Goal: Transaction & Acquisition: Obtain resource

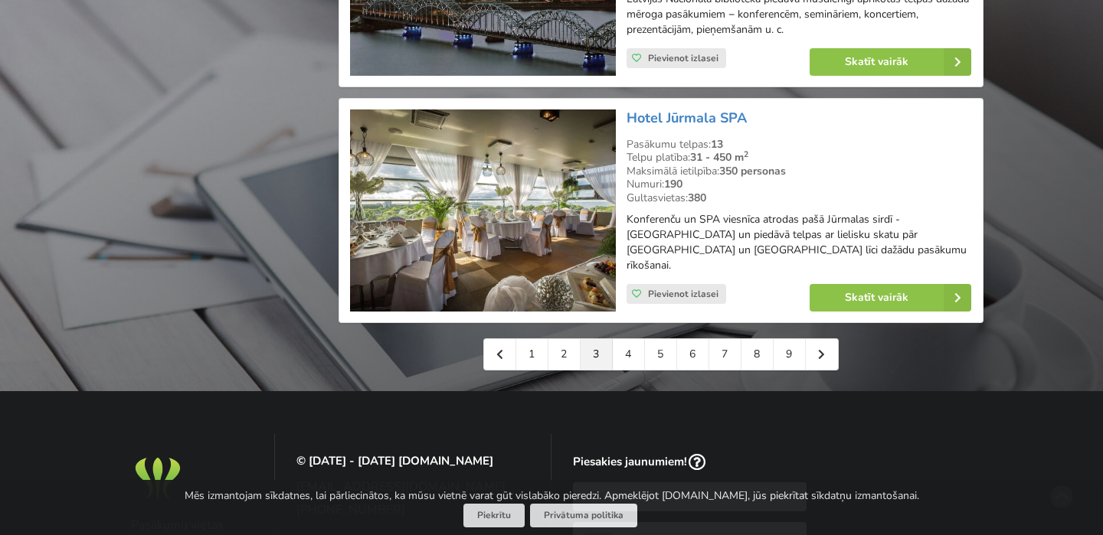
scroll to position [3526, 0]
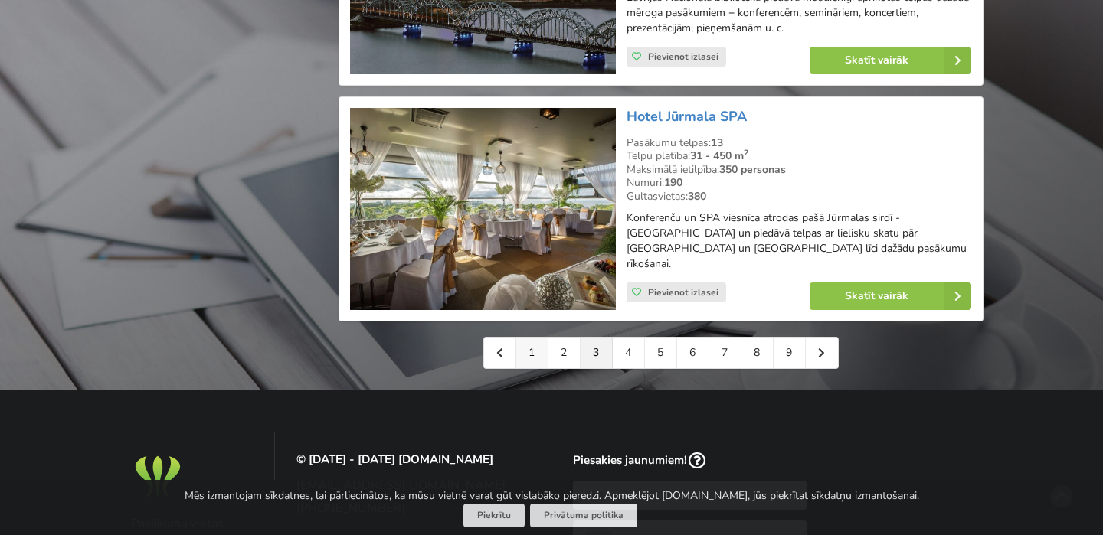
click at [532, 338] on link "1" at bounding box center [532, 353] width 32 height 31
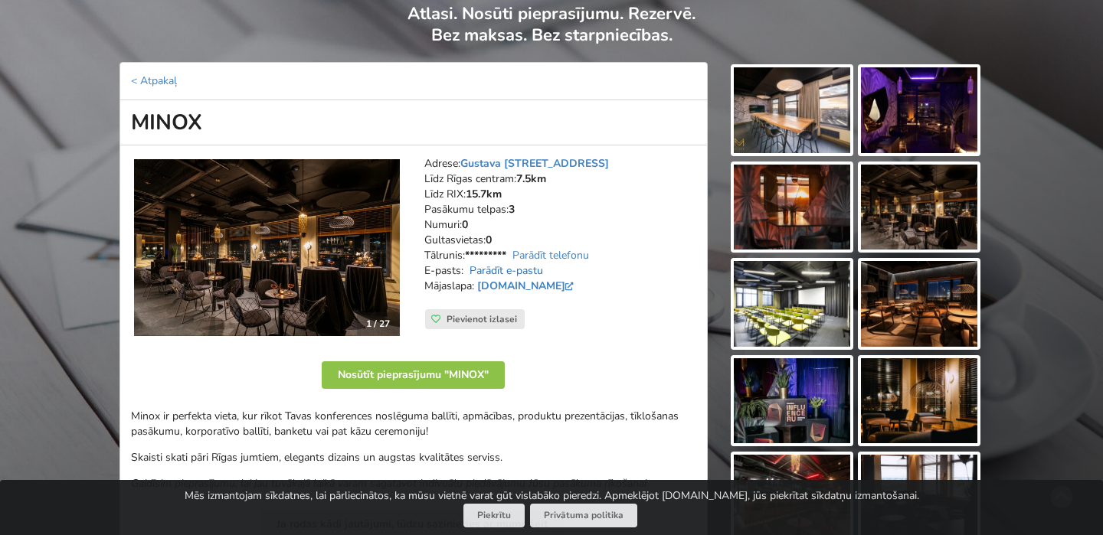
scroll to position [174, 0]
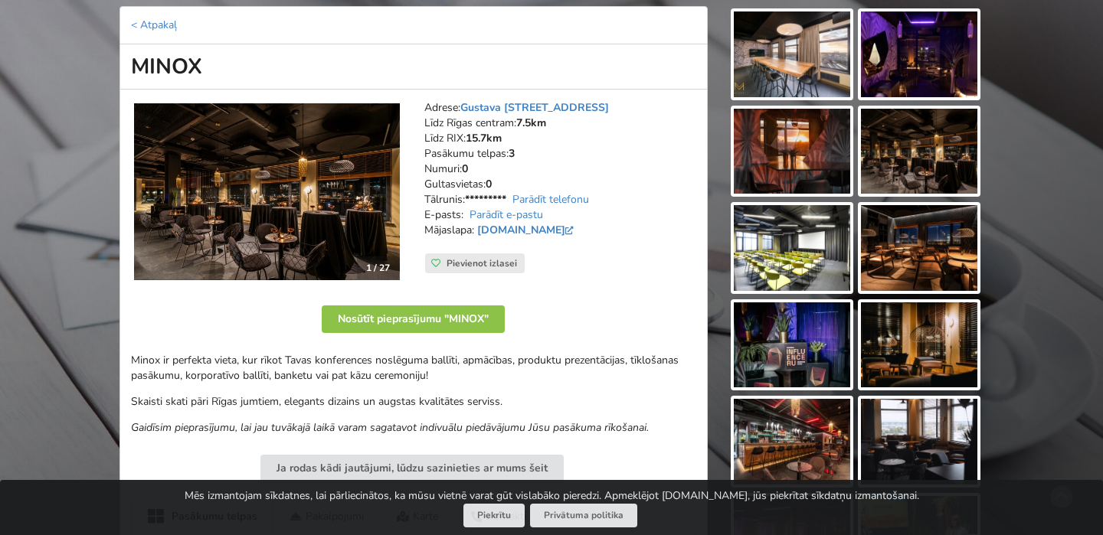
click at [918, 59] on img at bounding box center [919, 54] width 116 height 86
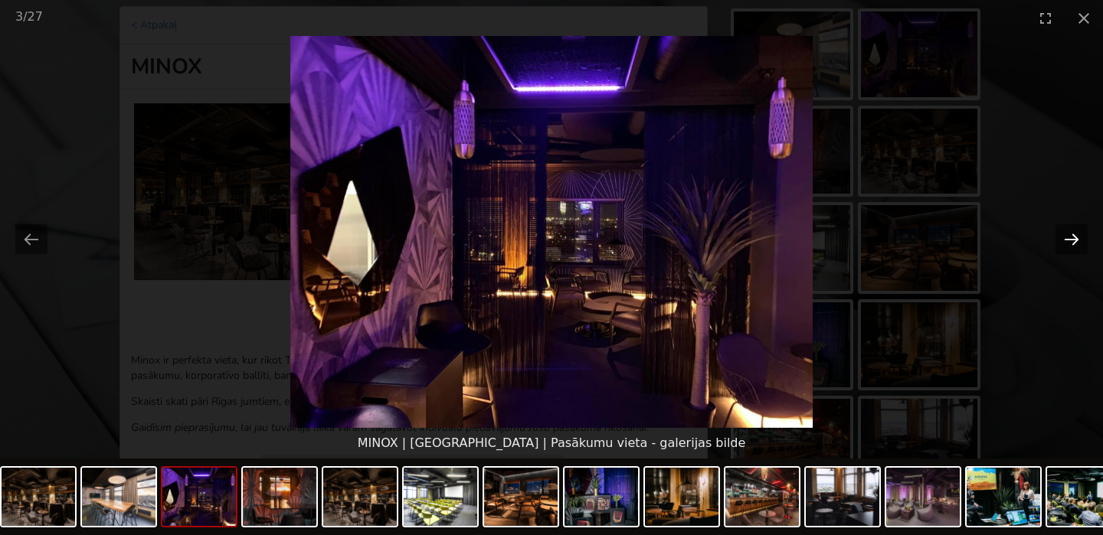
click at [1075, 237] on button "Next slide" at bounding box center [1071, 239] width 32 height 30
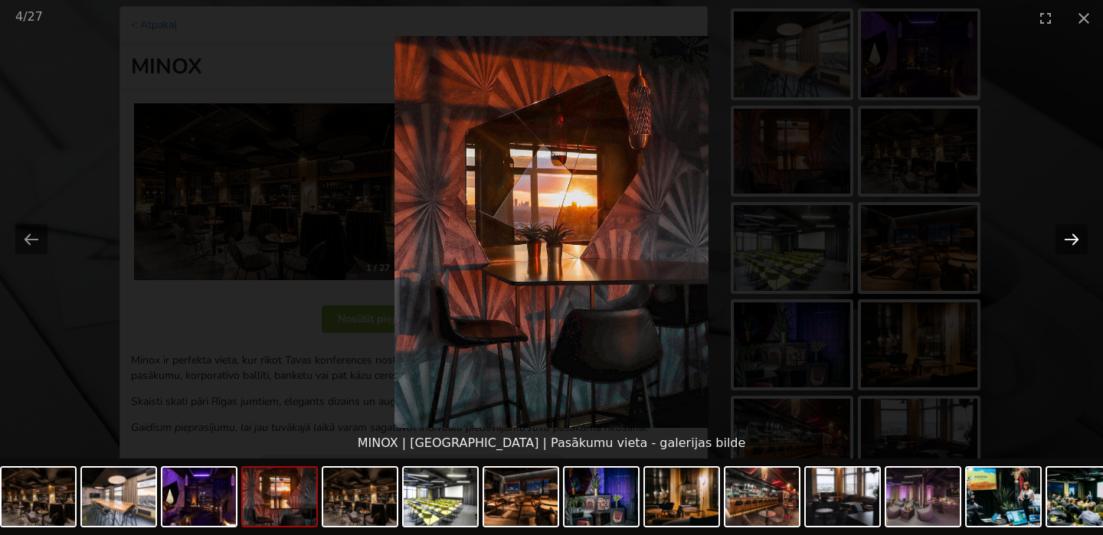
click at [1075, 237] on button "Next slide" at bounding box center [1071, 239] width 32 height 30
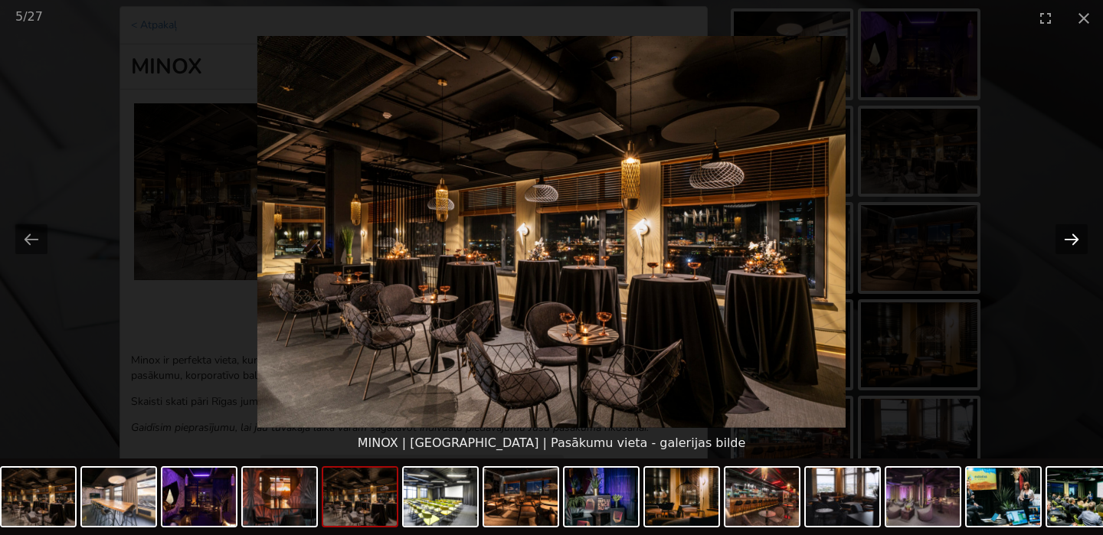
click at [1075, 237] on button "Next slide" at bounding box center [1071, 239] width 32 height 30
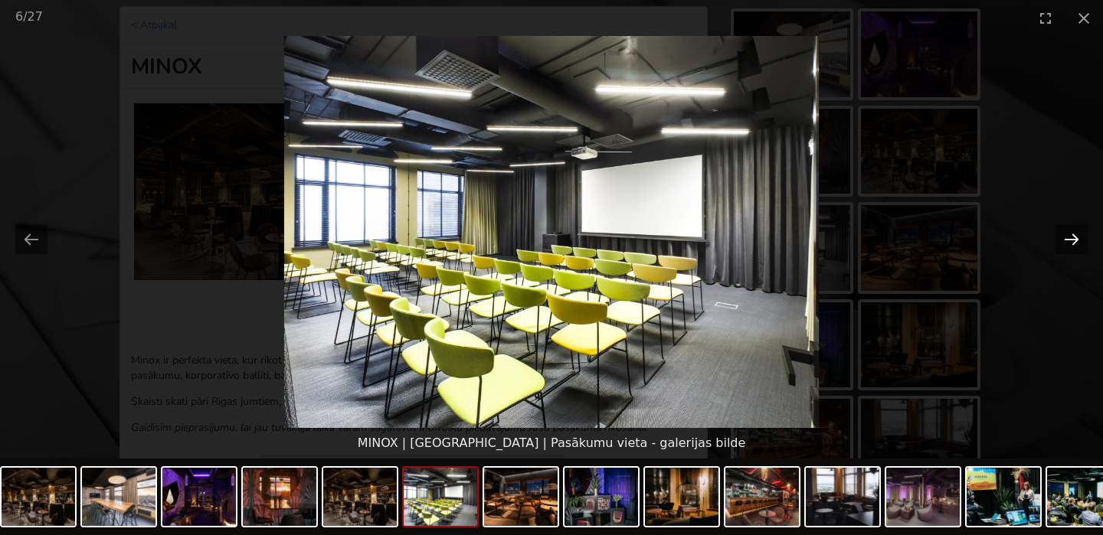
click at [1075, 237] on button "Next slide" at bounding box center [1071, 239] width 32 height 30
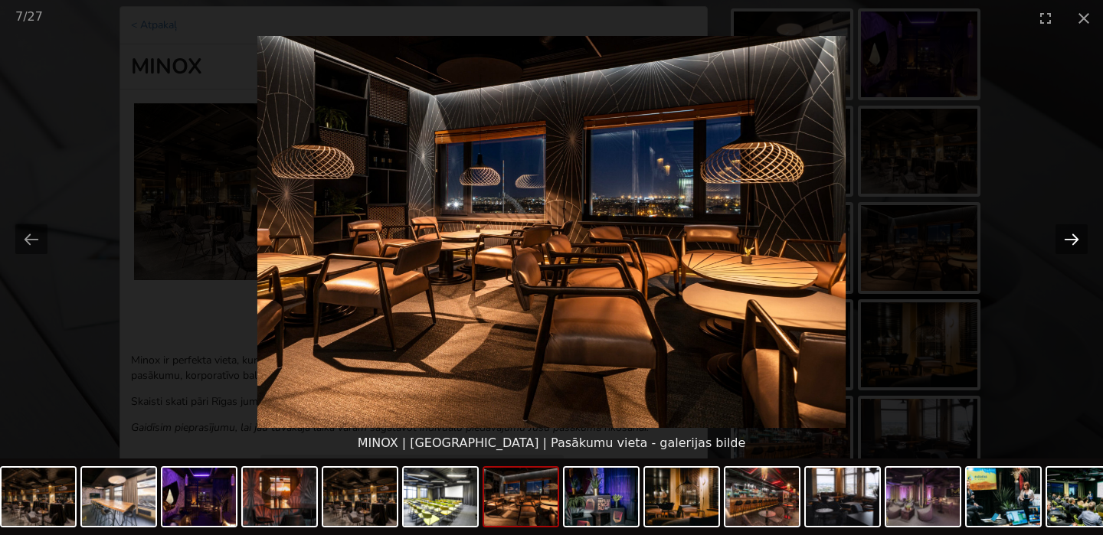
click at [1075, 237] on button "Next slide" at bounding box center [1071, 239] width 32 height 30
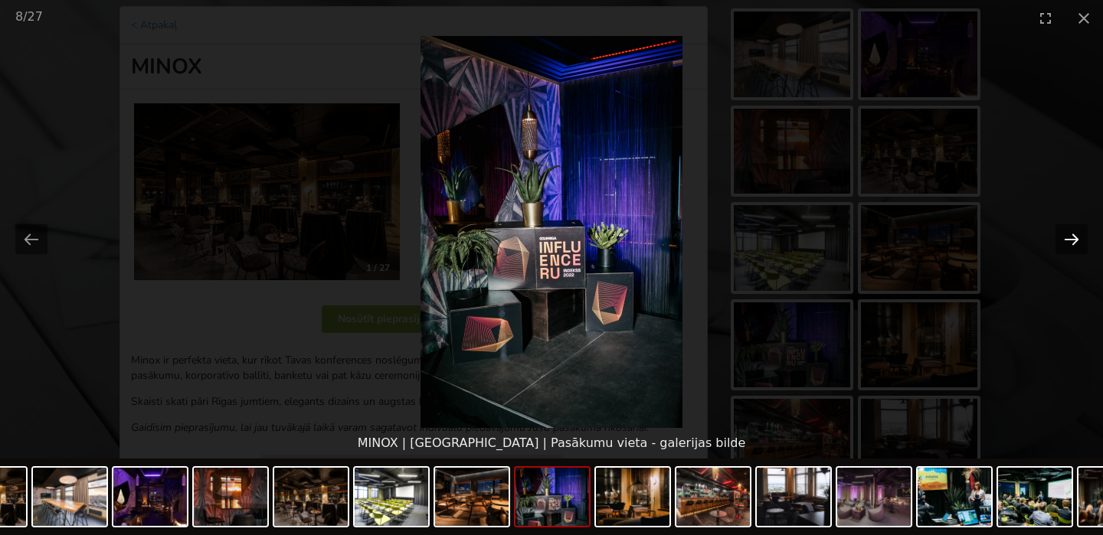
click at [1075, 237] on button "Next slide" at bounding box center [1071, 239] width 32 height 30
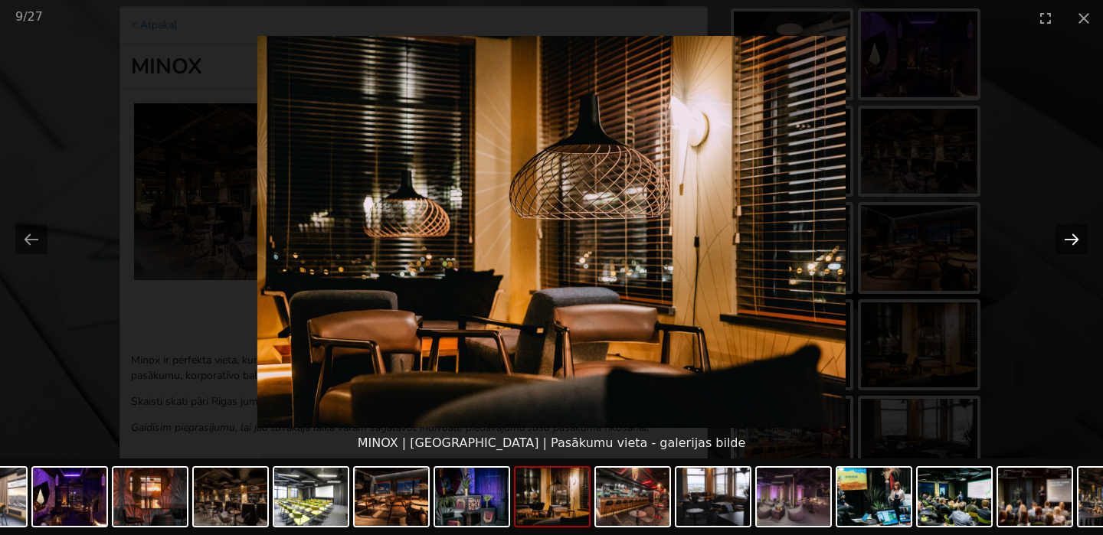
click at [1075, 237] on button "Next slide" at bounding box center [1071, 239] width 32 height 30
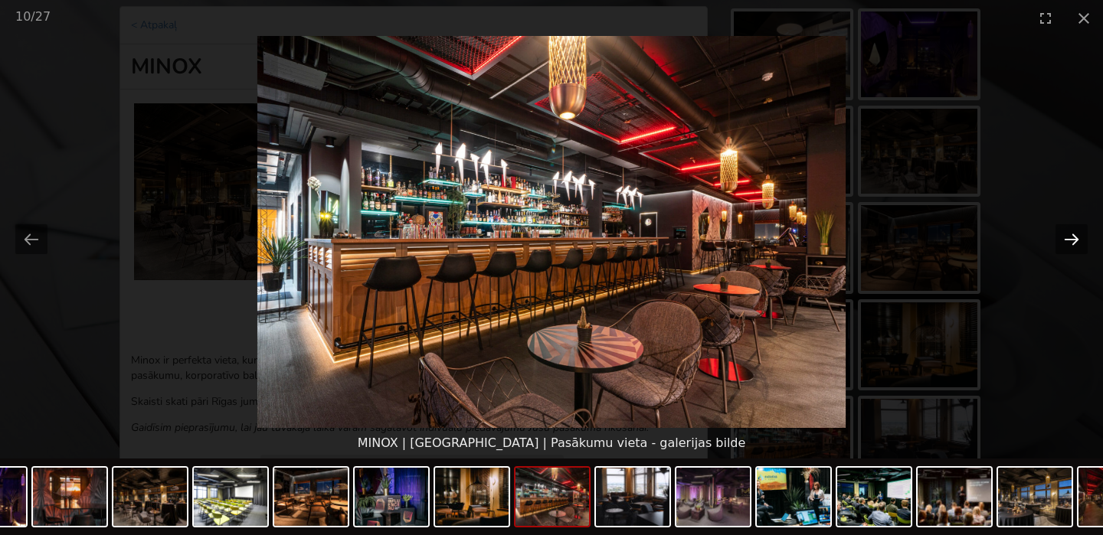
click at [1075, 237] on button "Next slide" at bounding box center [1071, 239] width 32 height 30
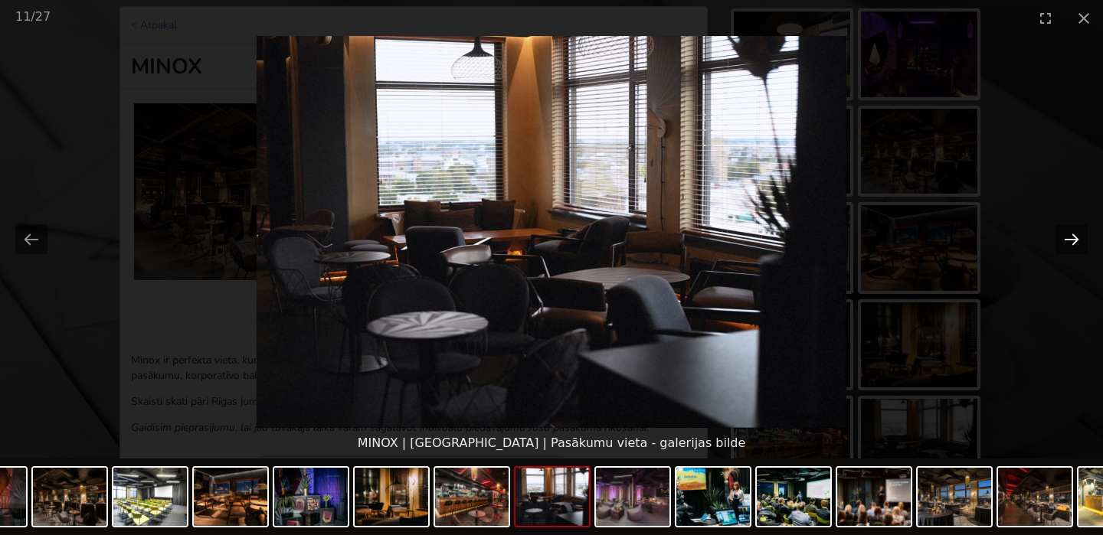
click at [1075, 237] on button "Next slide" at bounding box center [1071, 239] width 32 height 30
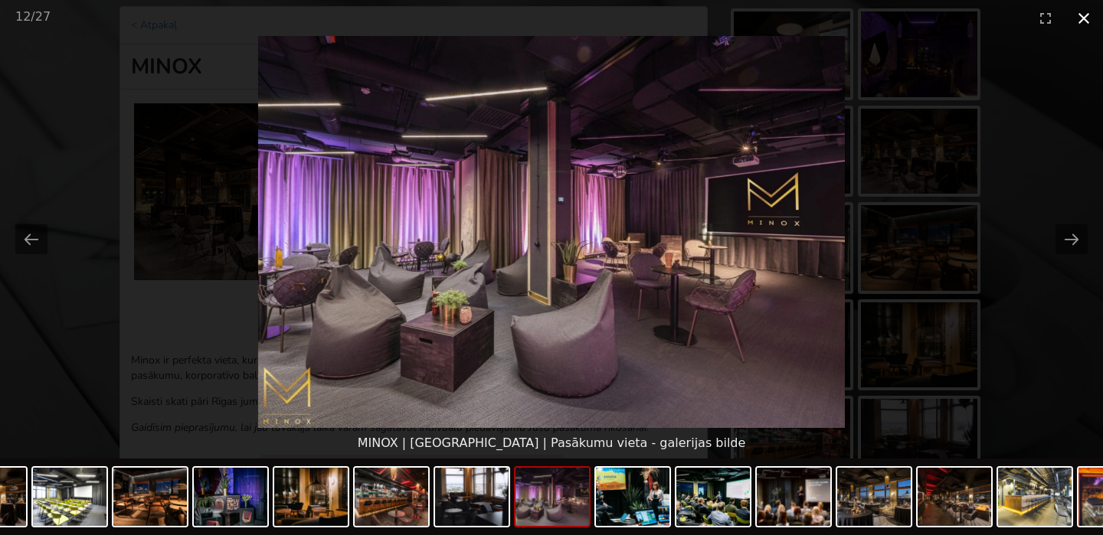
click at [1082, 10] on button "Close gallery" at bounding box center [1084, 18] width 38 height 36
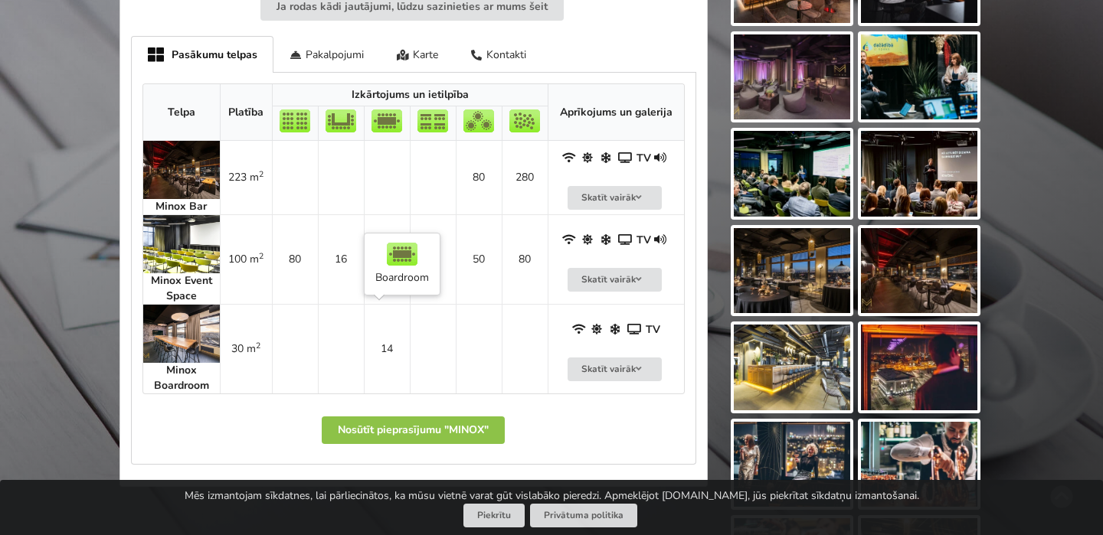
scroll to position [608, 0]
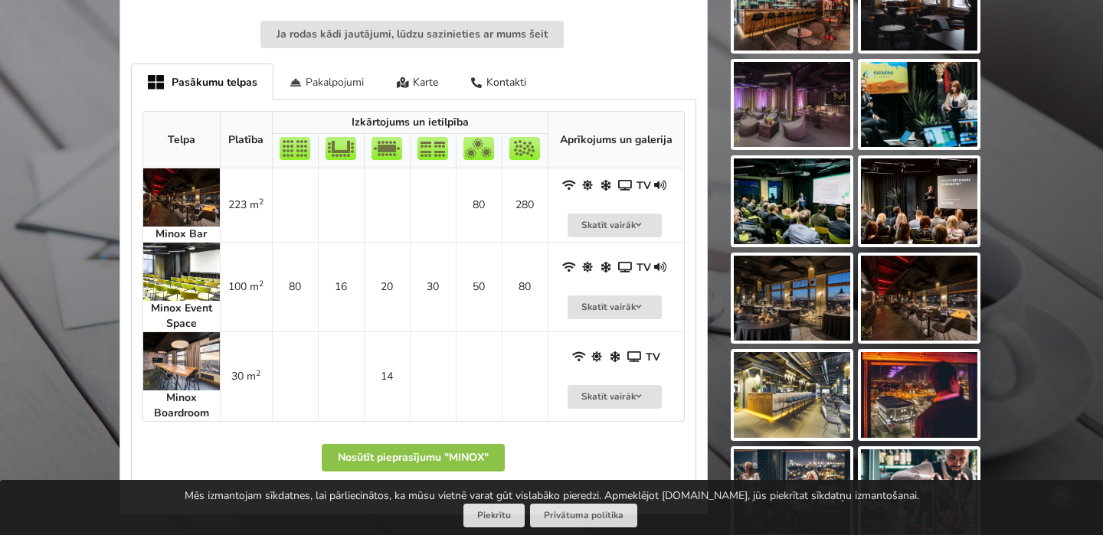
click at [336, 85] on div "Pakalpojumi" at bounding box center [326, 82] width 107 height 36
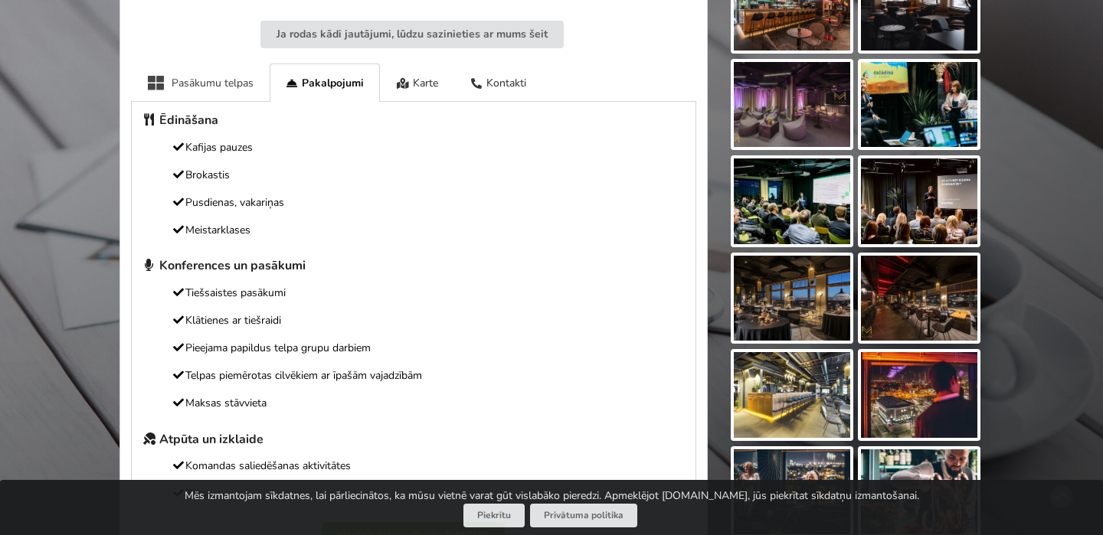
click at [211, 80] on div "Pasākumu telpas" at bounding box center [200, 83] width 139 height 38
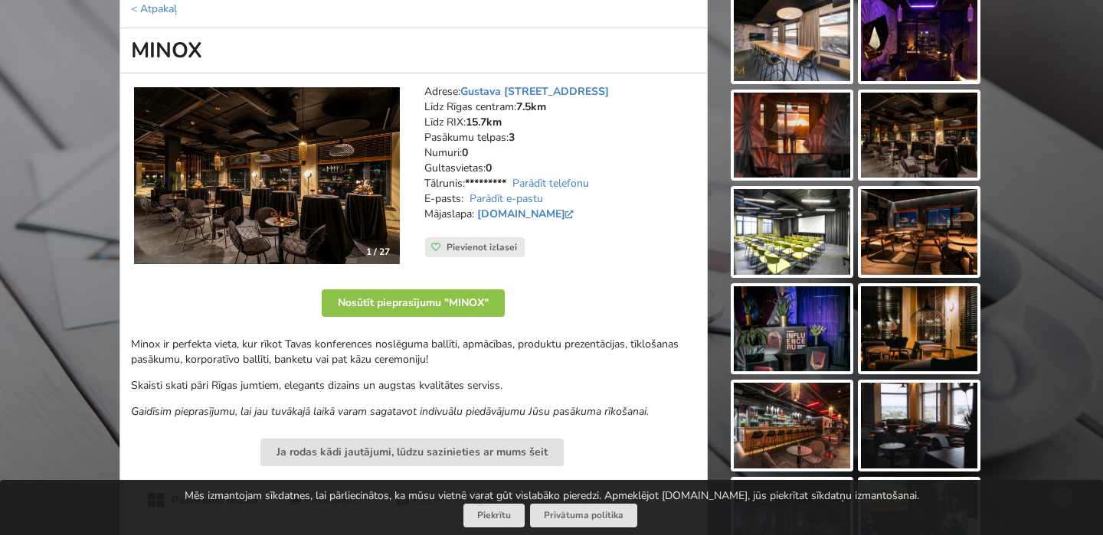
scroll to position [183, 0]
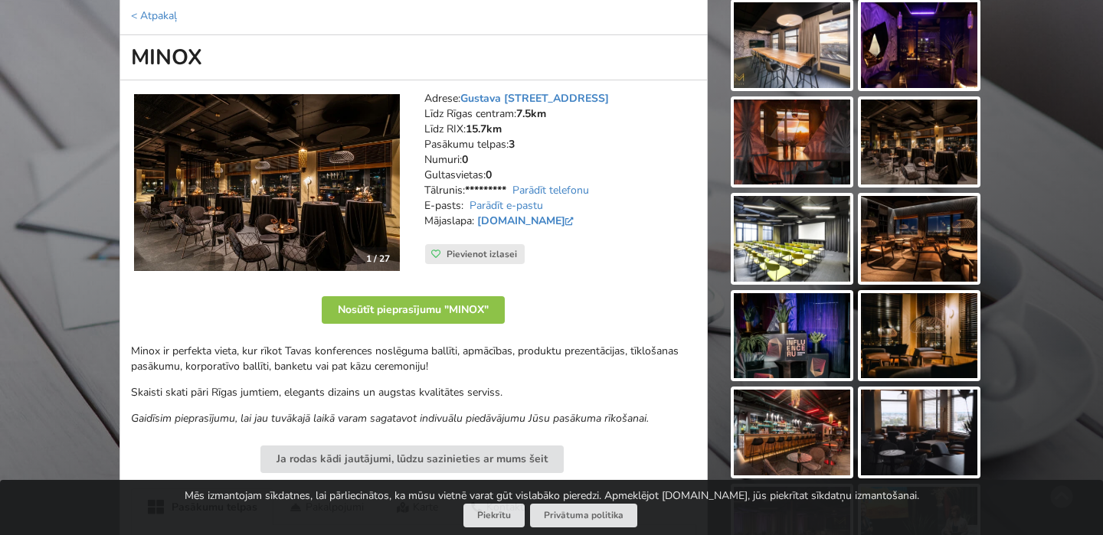
click at [299, 166] on img at bounding box center [267, 183] width 266 height 178
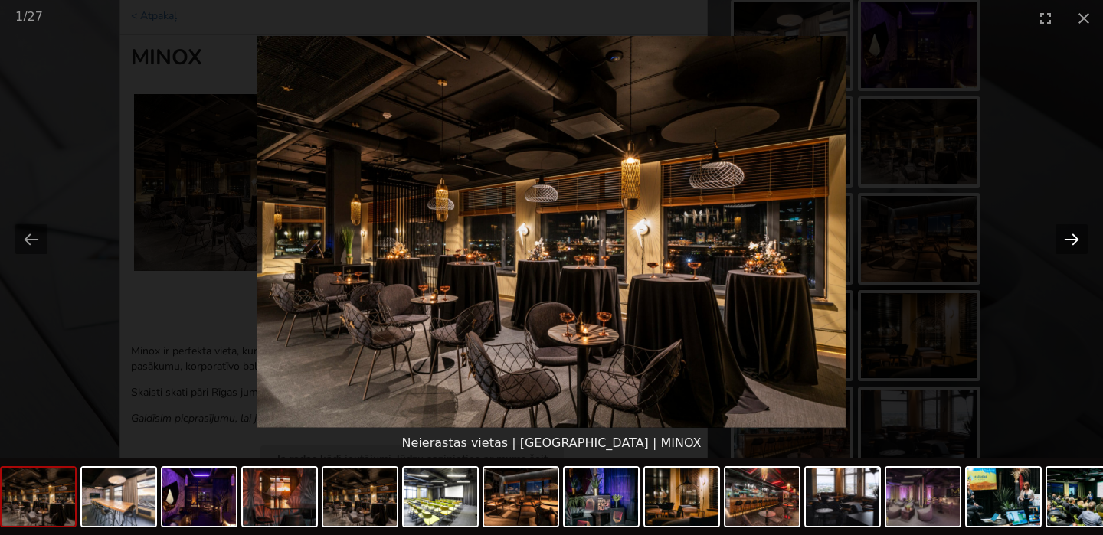
click at [1068, 236] on button "Next slide" at bounding box center [1071, 239] width 32 height 30
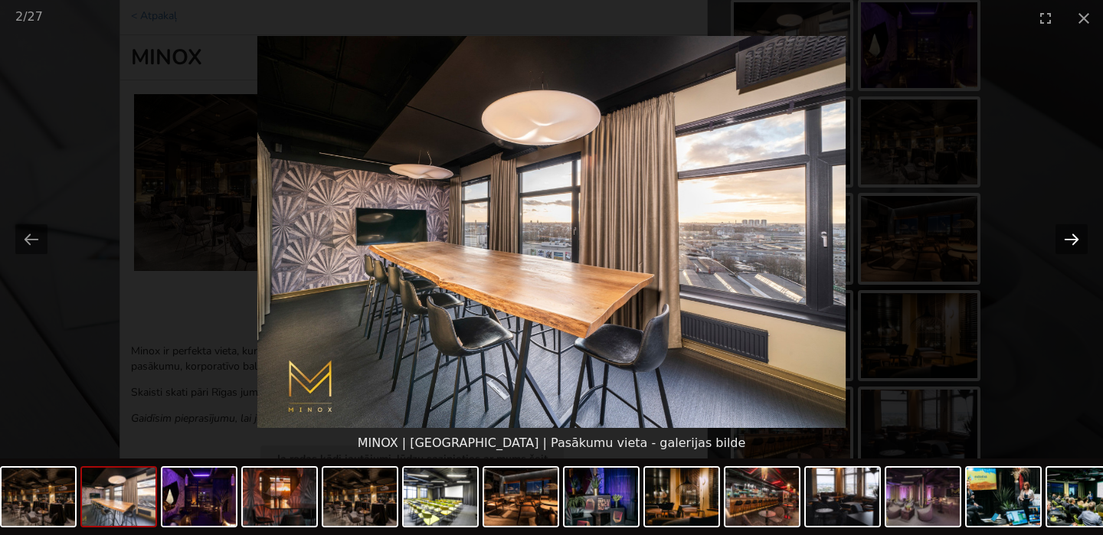
click at [1068, 236] on button "Next slide" at bounding box center [1071, 239] width 32 height 30
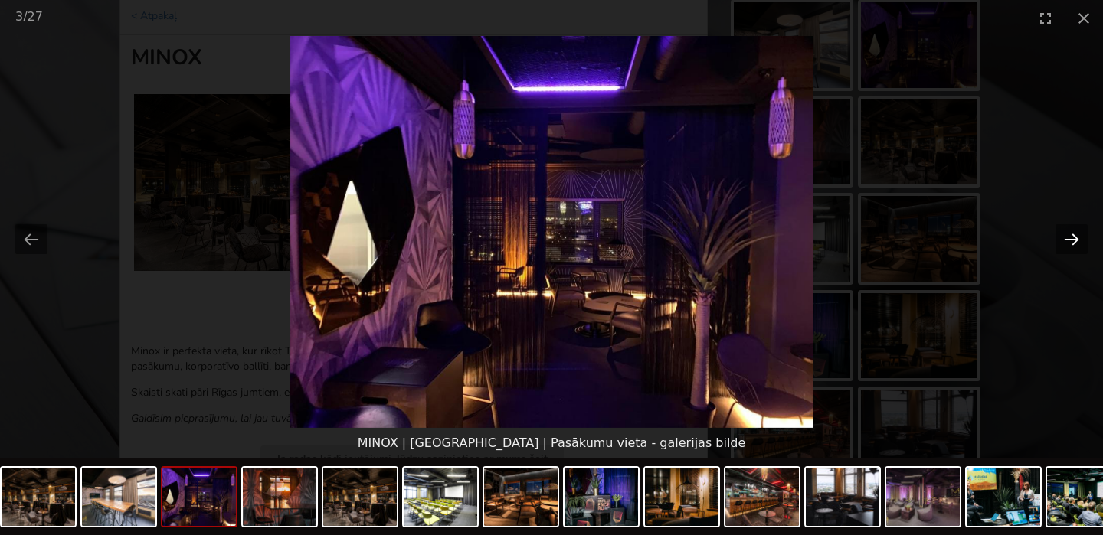
click at [1068, 236] on button "Next slide" at bounding box center [1071, 239] width 32 height 30
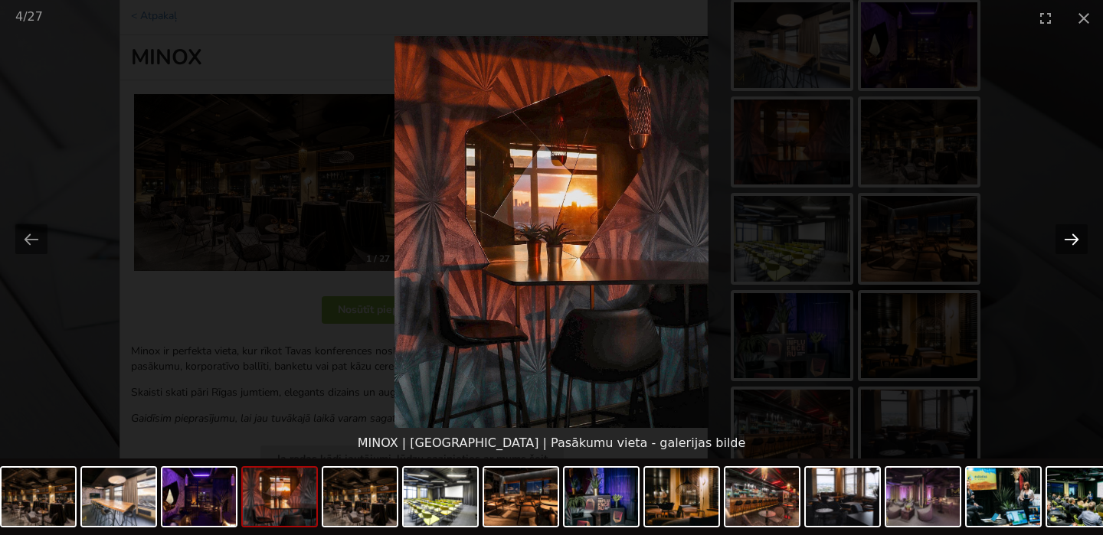
click at [1068, 236] on button "Next slide" at bounding box center [1071, 239] width 32 height 30
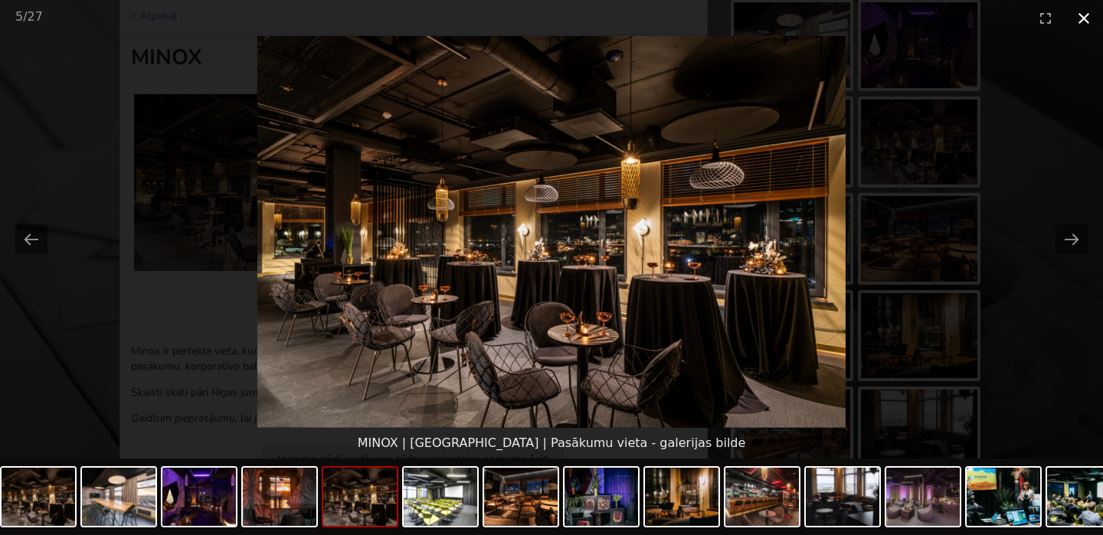
click at [1081, 19] on button "Close gallery" at bounding box center [1084, 18] width 38 height 36
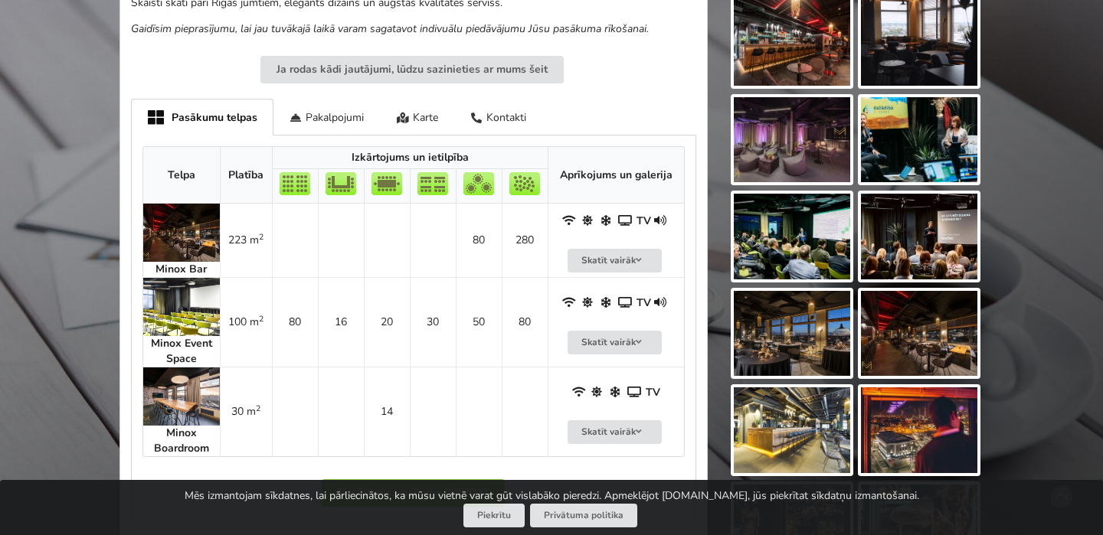
scroll to position [620, 0]
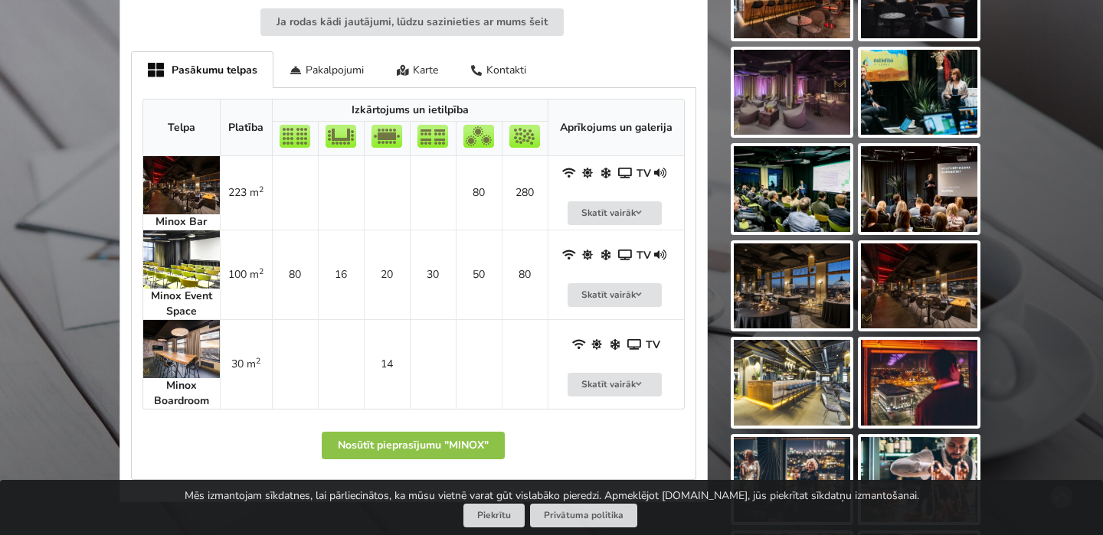
click at [187, 263] on img at bounding box center [181, 260] width 77 height 58
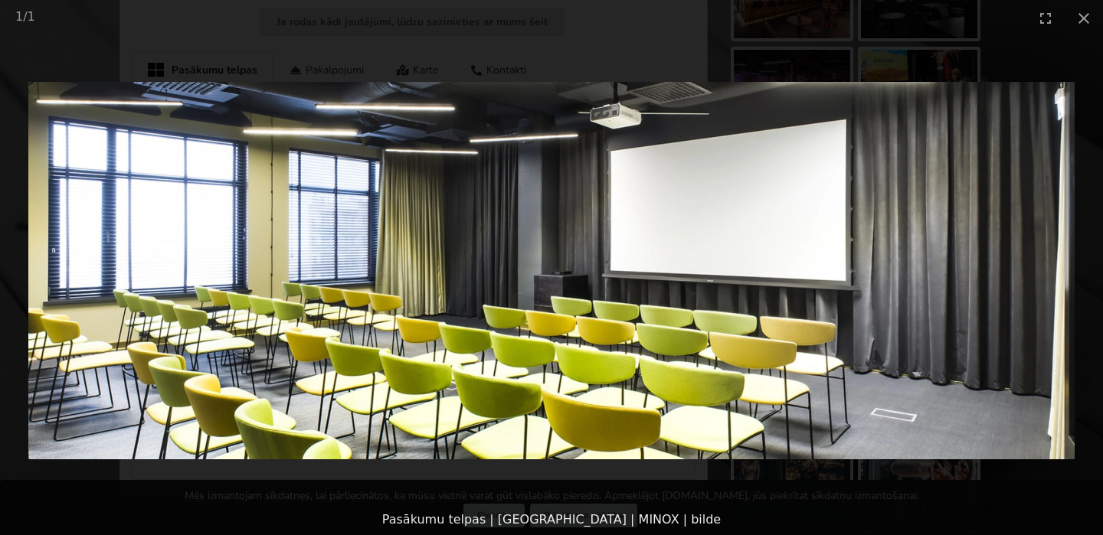
click at [924, 248] on picture at bounding box center [551, 270] width 1103 height 469
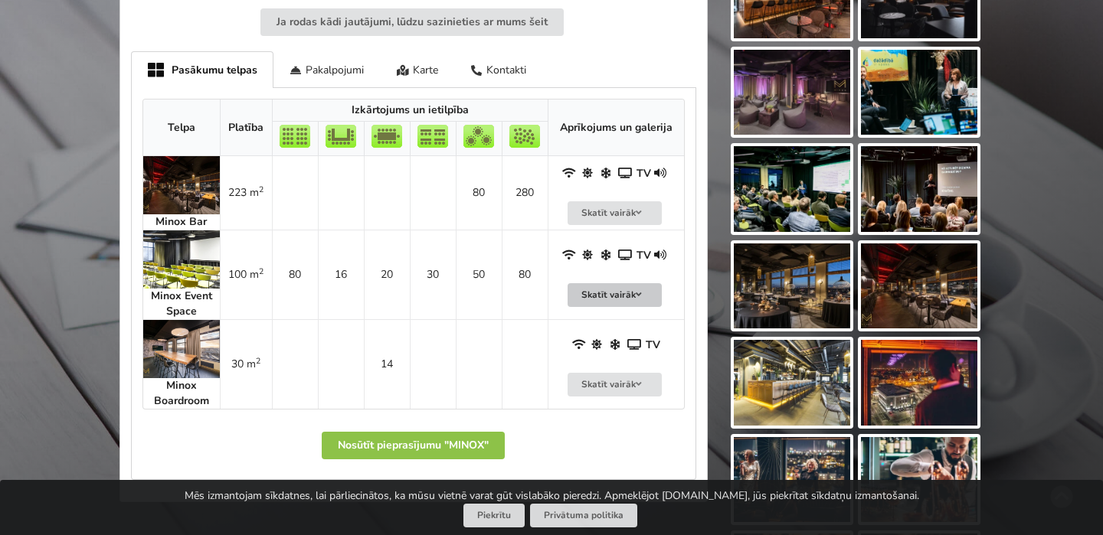
click at [616, 284] on button "Skatīt vairāk" at bounding box center [614, 295] width 95 height 24
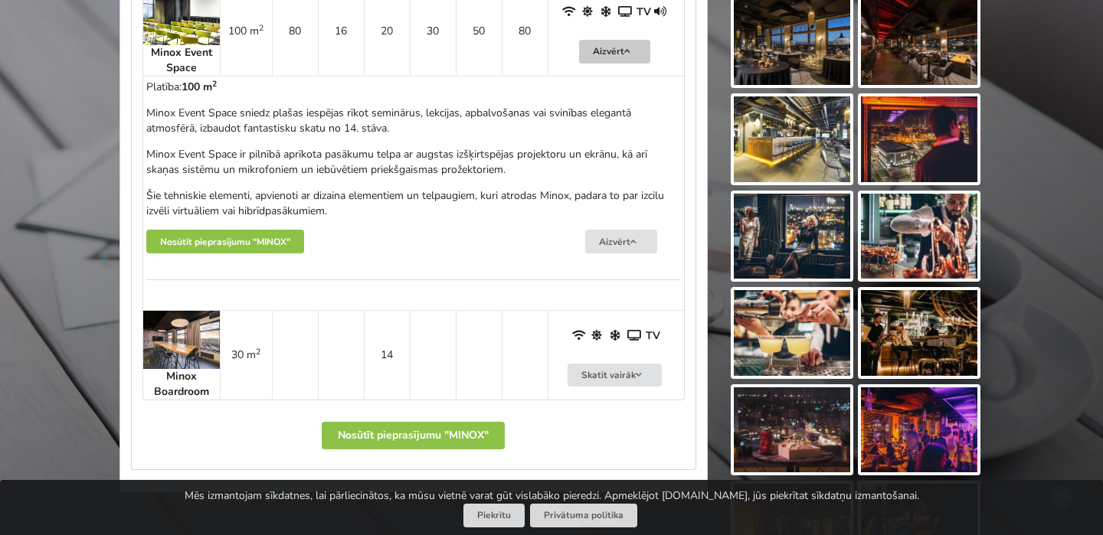
scroll to position [865, 0]
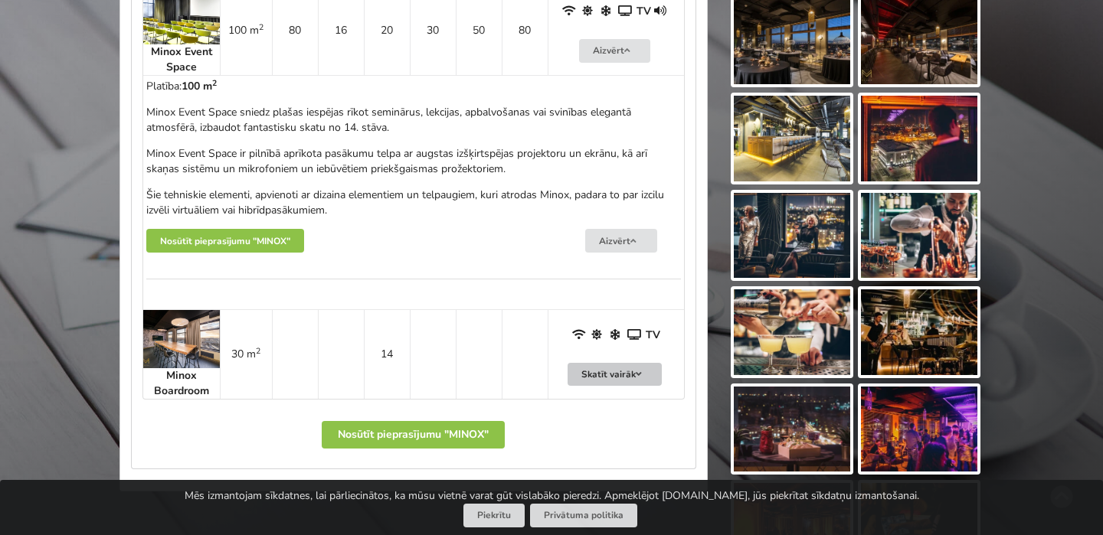
click at [617, 366] on button "Skatīt vairāk" at bounding box center [614, 375] width 95 height 24
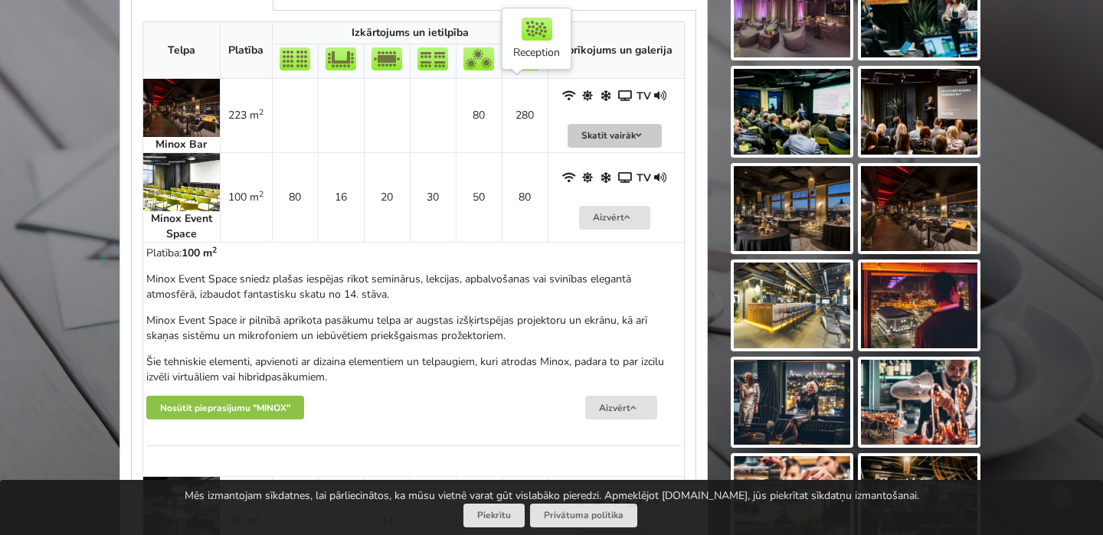
scroll to position [692, 0]
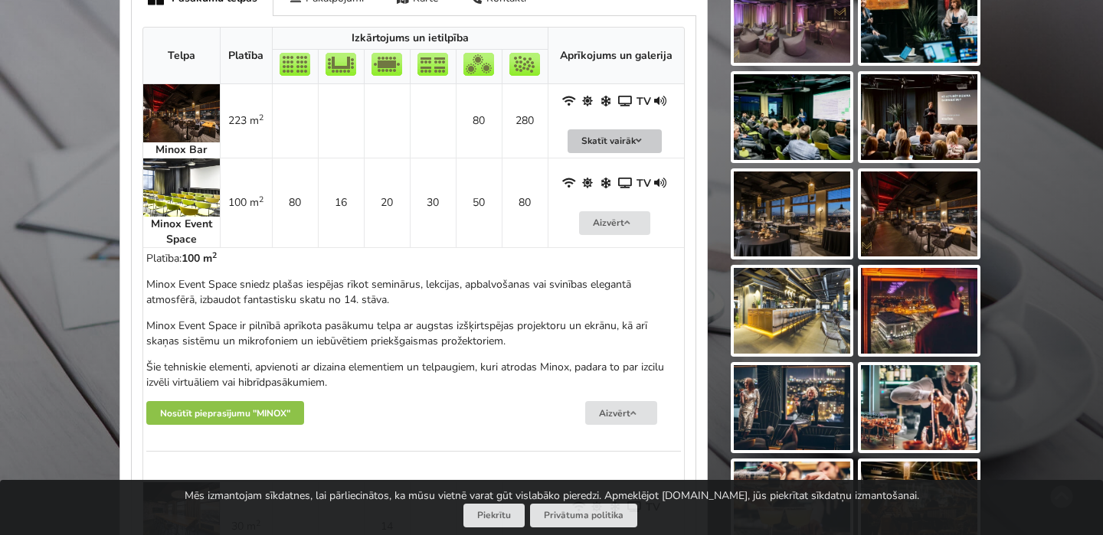
click at [610, 141] on button "Skatīt vairāk" at bounding box center [614, 141] width 95 height 24
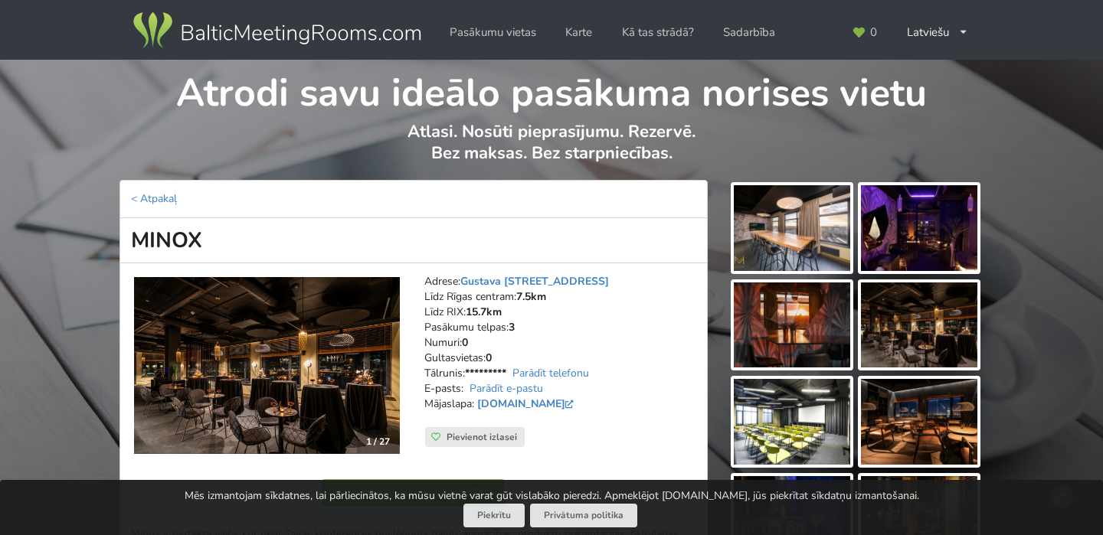
scroll to position [141, 0]
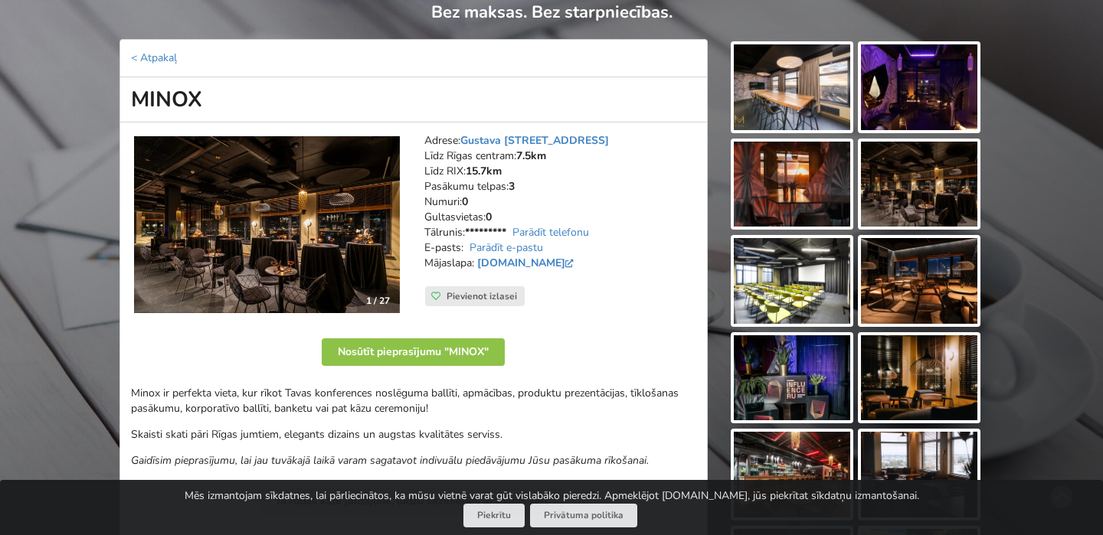
click at [328, 237] on img at bounding box center [267, 225] width 266 height 178
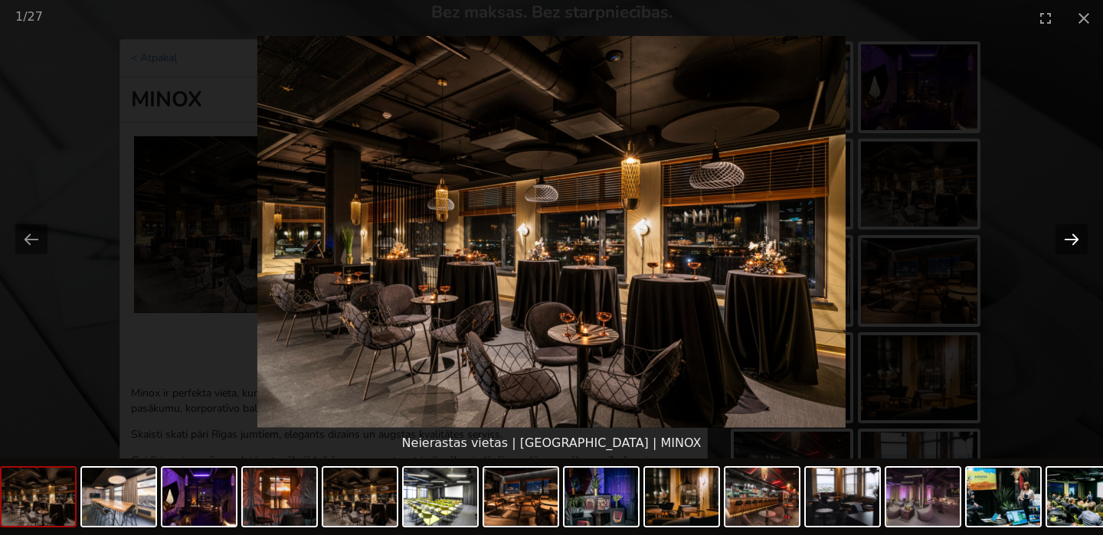
click at [1069, 231] on button "Next slide" at bounding box center [1071, 239] width 32 height 30
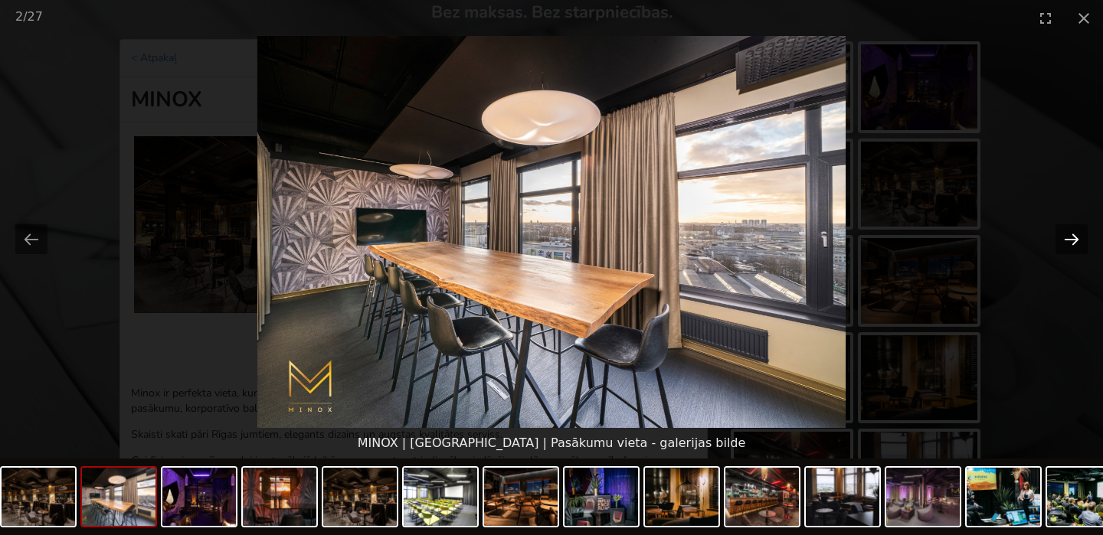
click at [1069, 231] on button "Next slide" at bounding box center [1071, 239] width 32 height 30
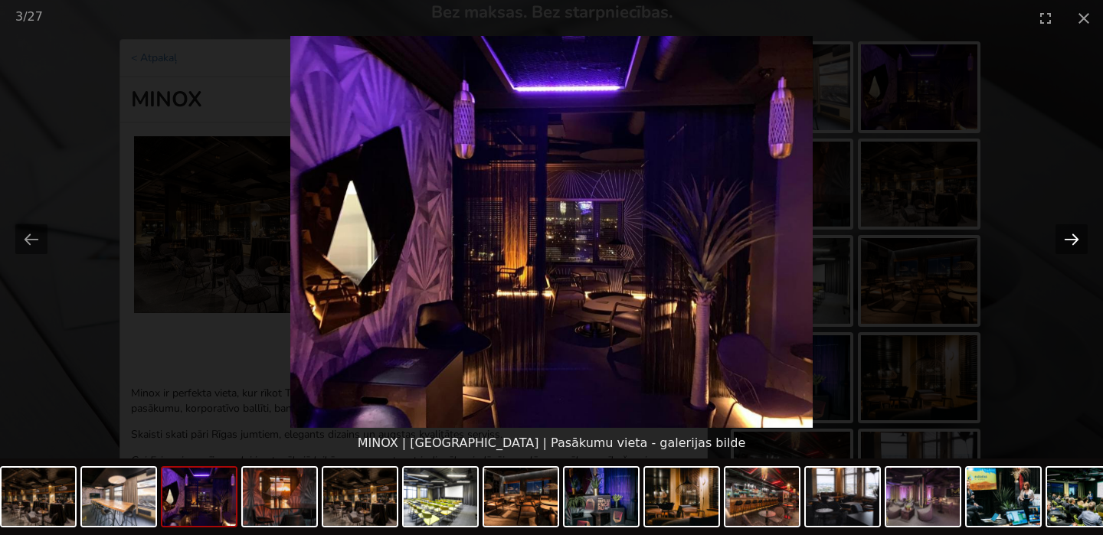
click at [1069, 231] on button "Next slide" at bounding box center [1071, 239] width 32 height 30
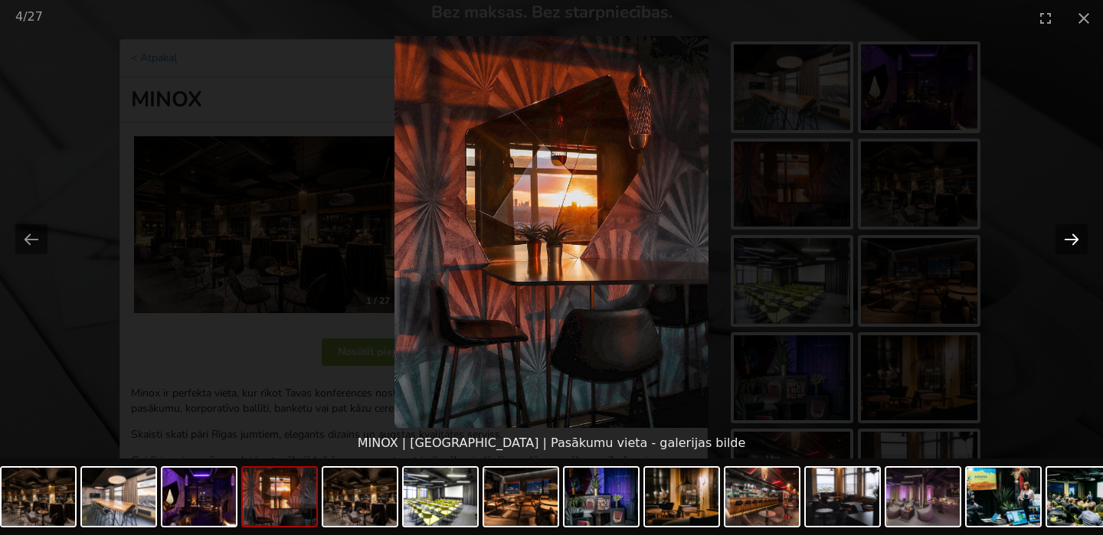
click at [1069, 231] on button "Next slide" at bounding box center [1071, 239] width 32 height 30
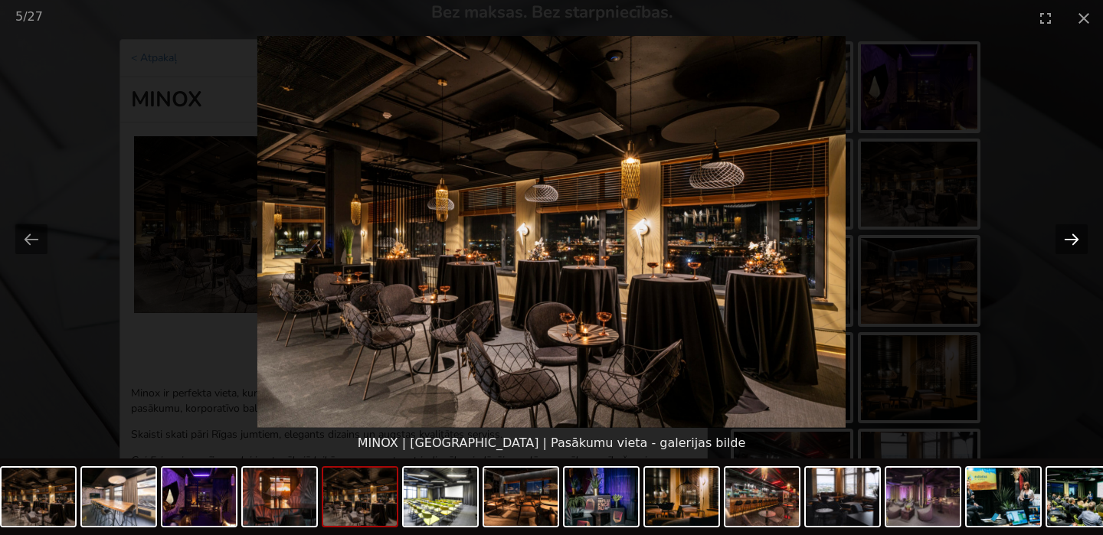
click at [1069, 231] on button "Next slide" at bounding box center [1071, 239] width 32 height 30
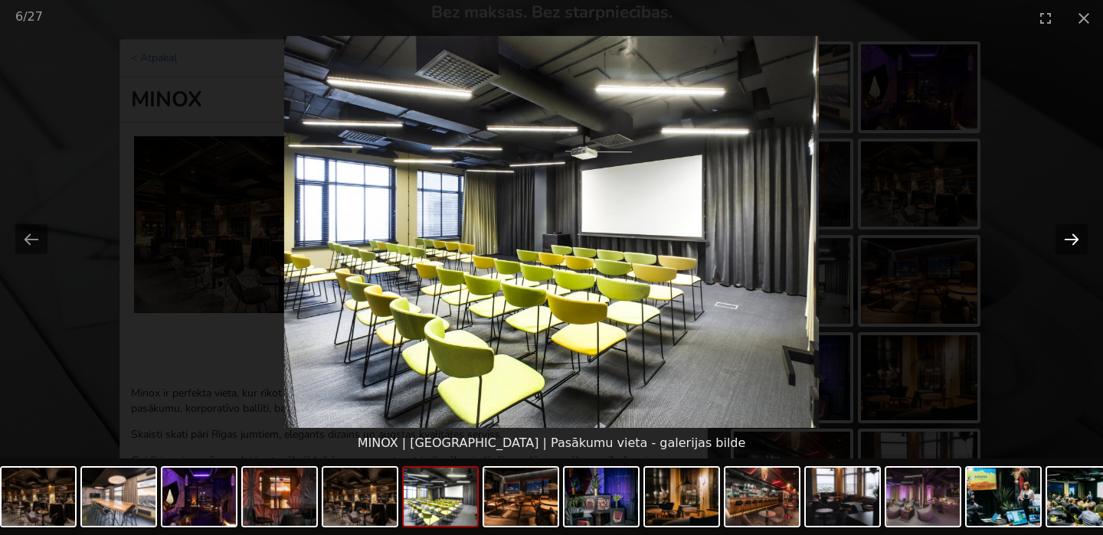
click at [1069, 231] on button "Next slide" at bounding box center [1071, 239] width 32 height 30
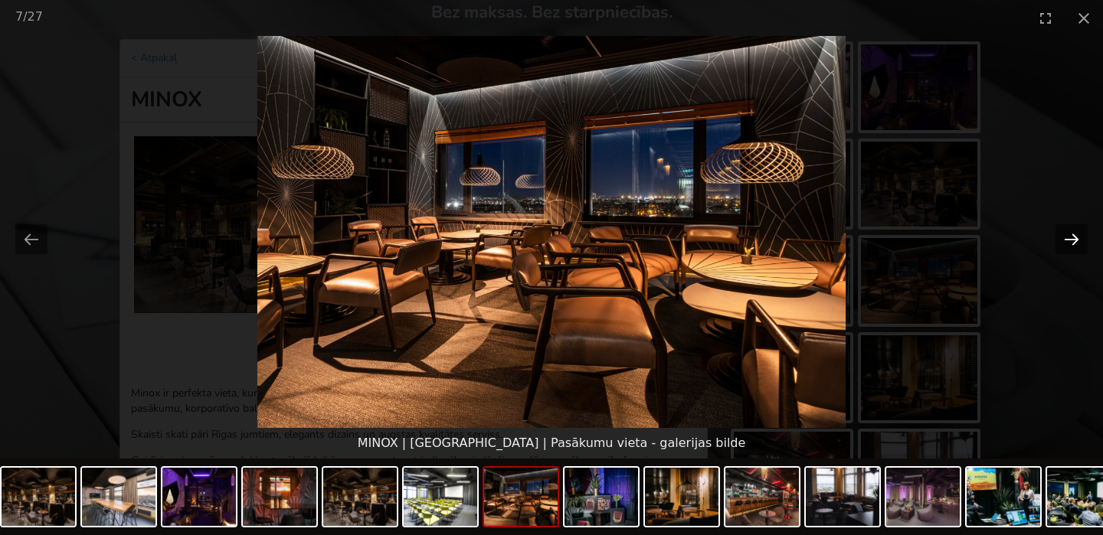
click at [1069, 231] on button "Next slide" at bounding box center [1071, 239] width 32 height 30
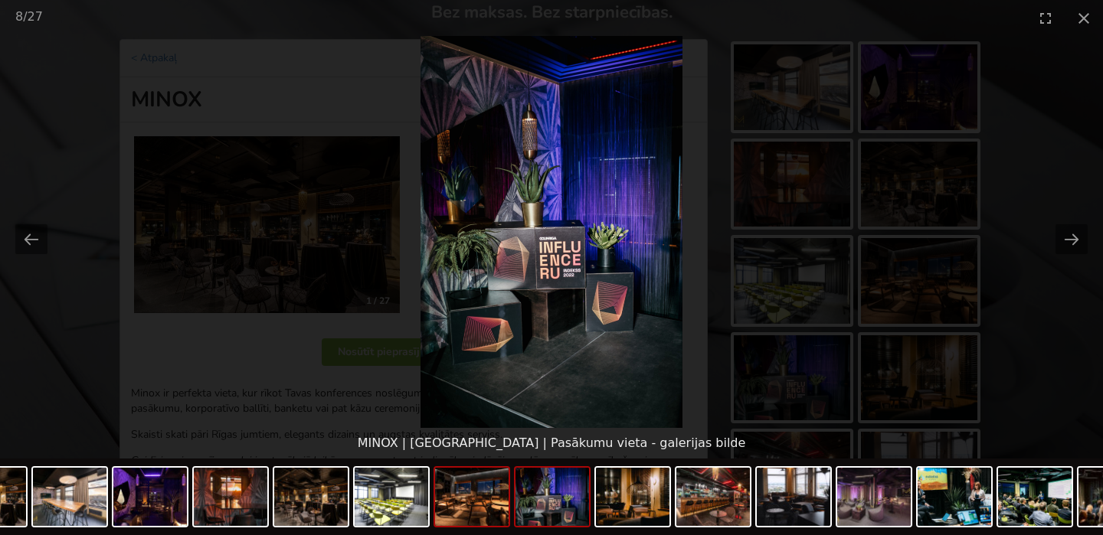
click at [472, 512] on img at bounding box center [472, 497] width 74 height 58
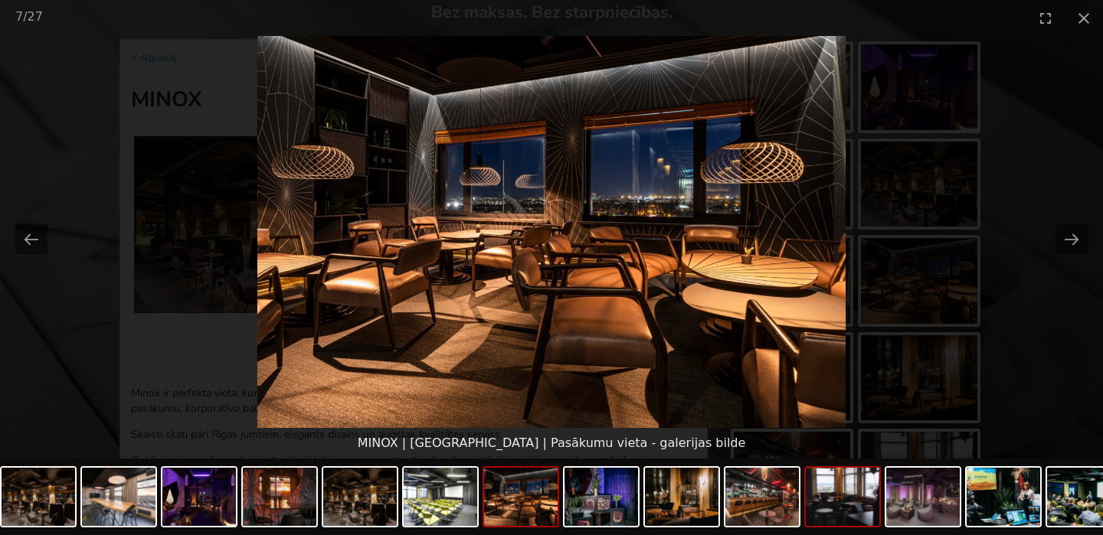
scroll to position [0, 0]
click at [824, 481] on img at bounding box center [843, 497] width 74 height 58
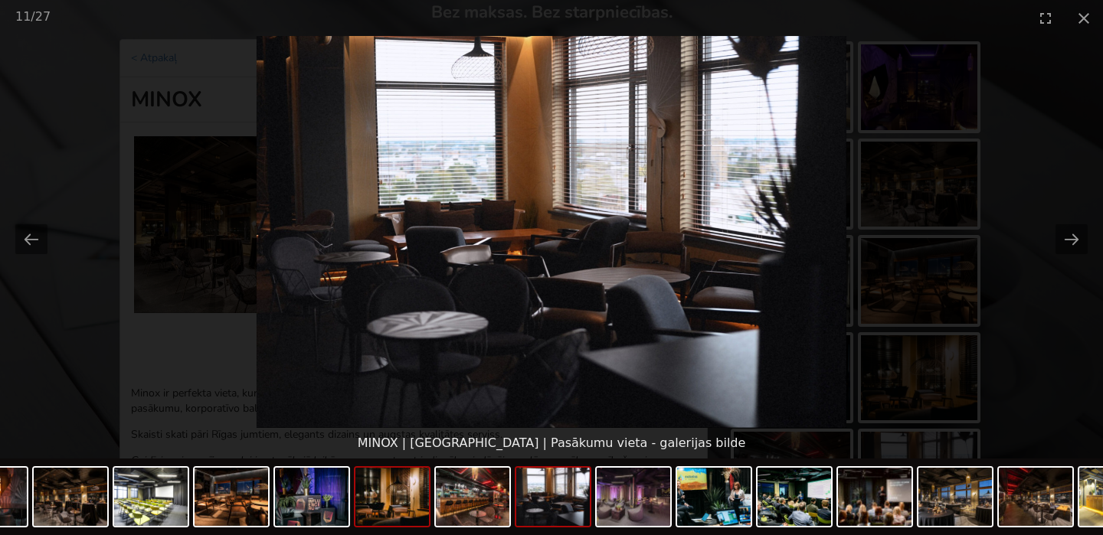
click at [388, 512] on img at bounding box center [392, 497] width 74 height 58
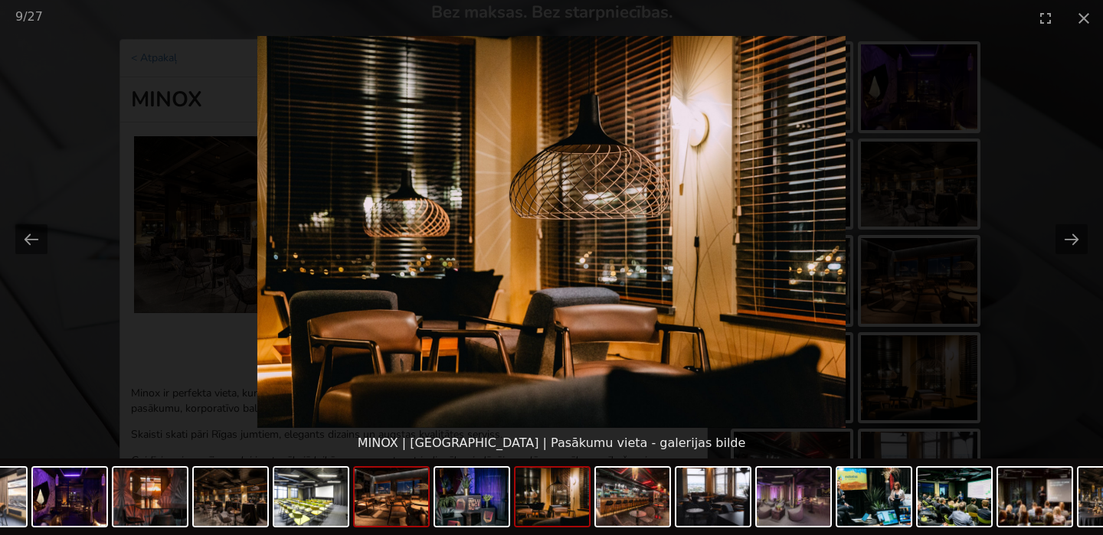
click at [424, 492] on img at bounding box center [392, 497] width 74 height 58
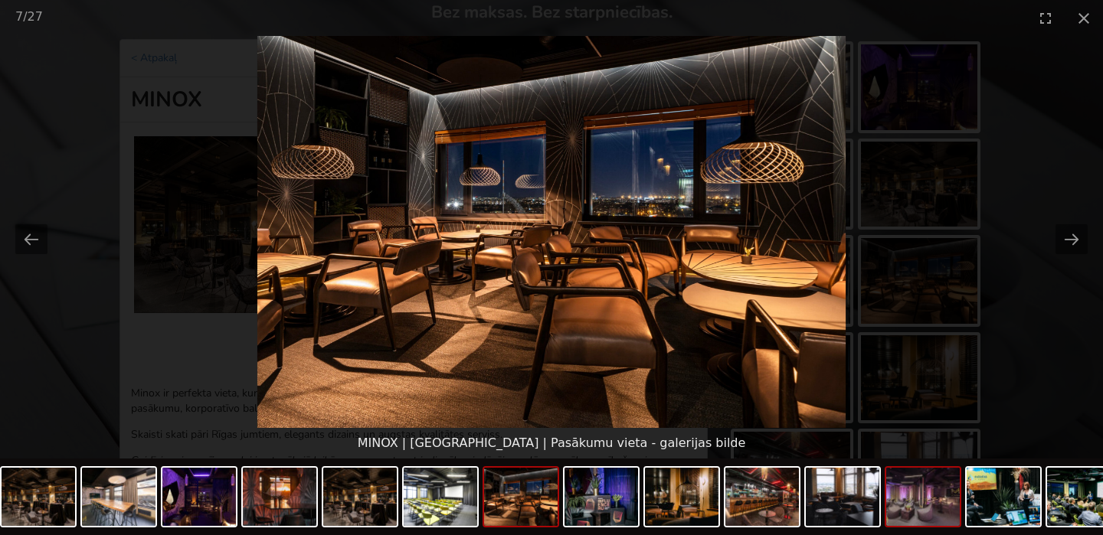
click at [891, 487] on img at bounding box center [923, 497] width 74 height 58
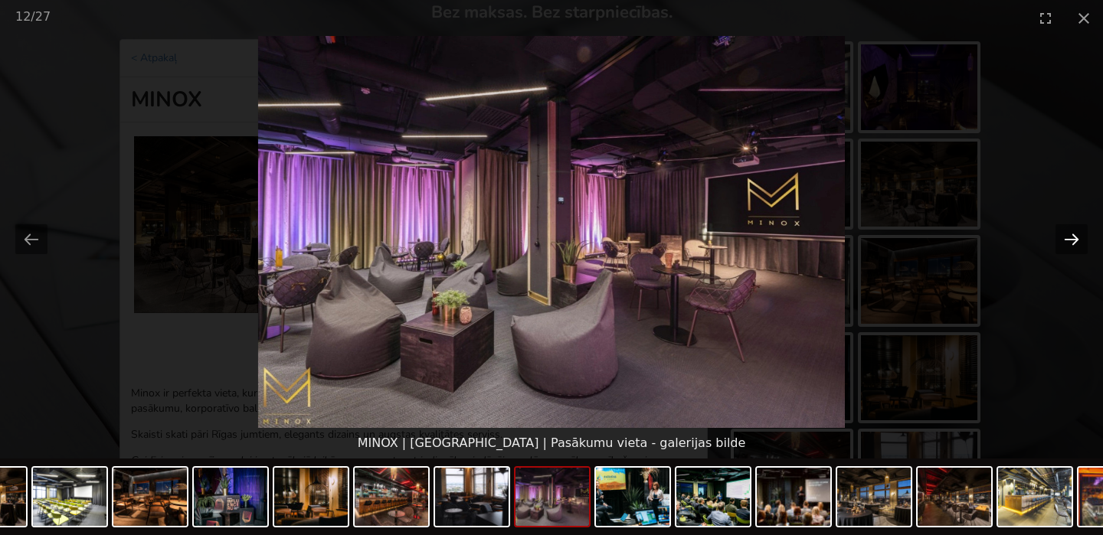
click at [1069, 238] on button "Next slide" at bounding box center [1071, 239] width 32 height 30
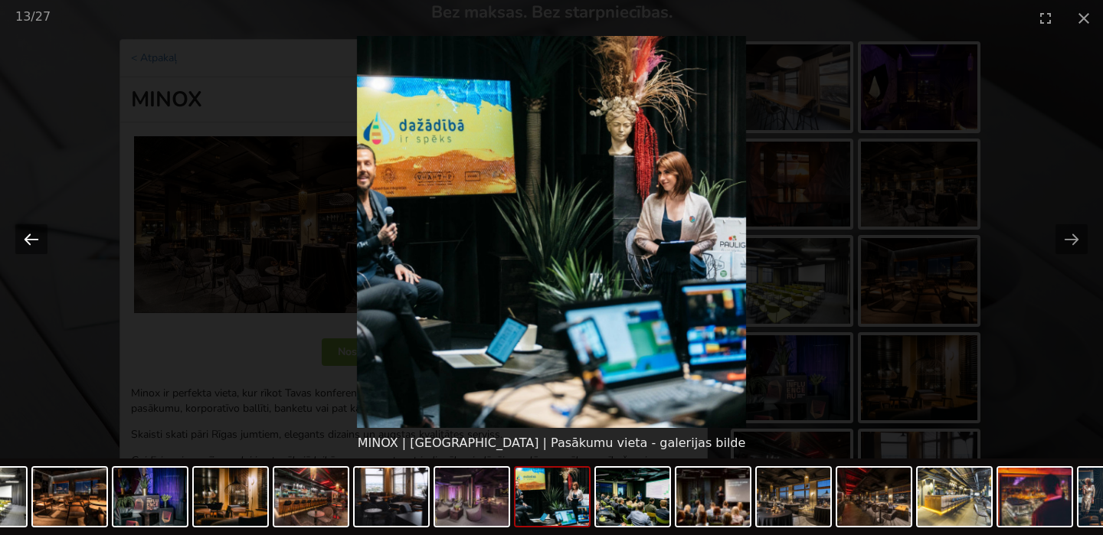
click at [34, 239] on button "Previous slide" at bounding box center [31, 239] width 32 height 30
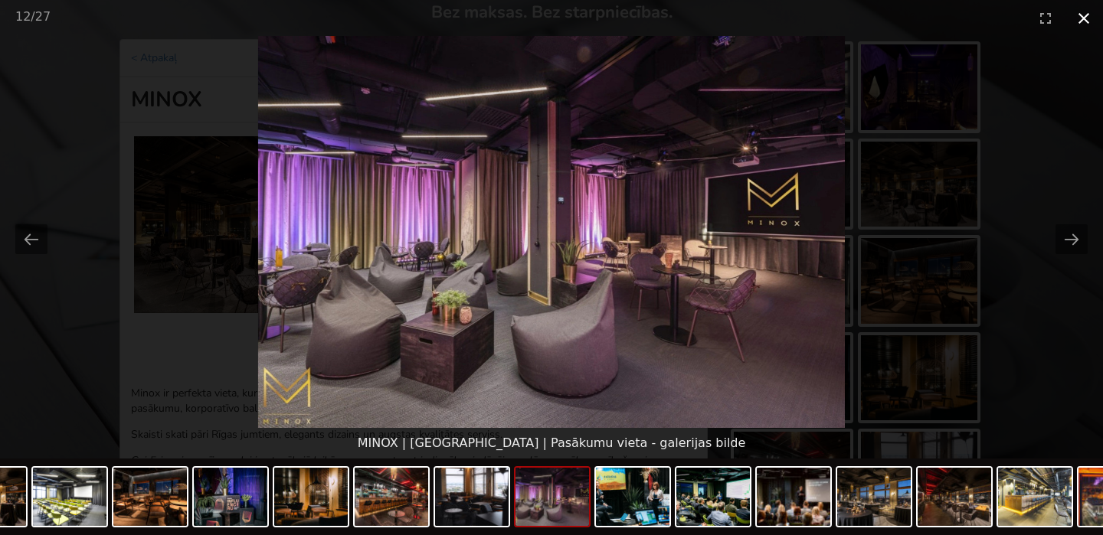
click at [1084, 13] on button "Close gallery" at bounding box center [1084, 18] width 38 height 36
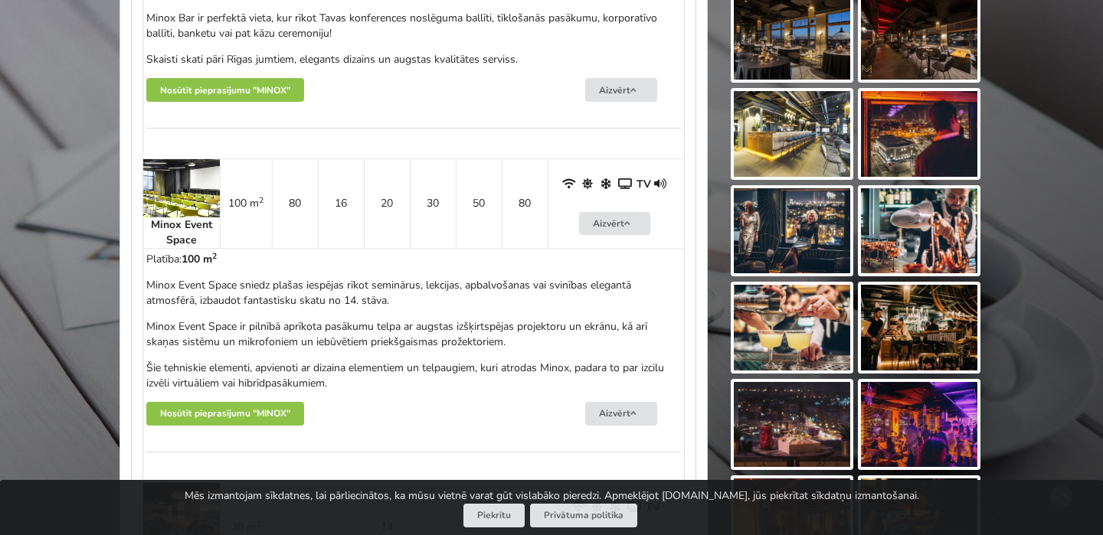
scroll to position [878, 0]
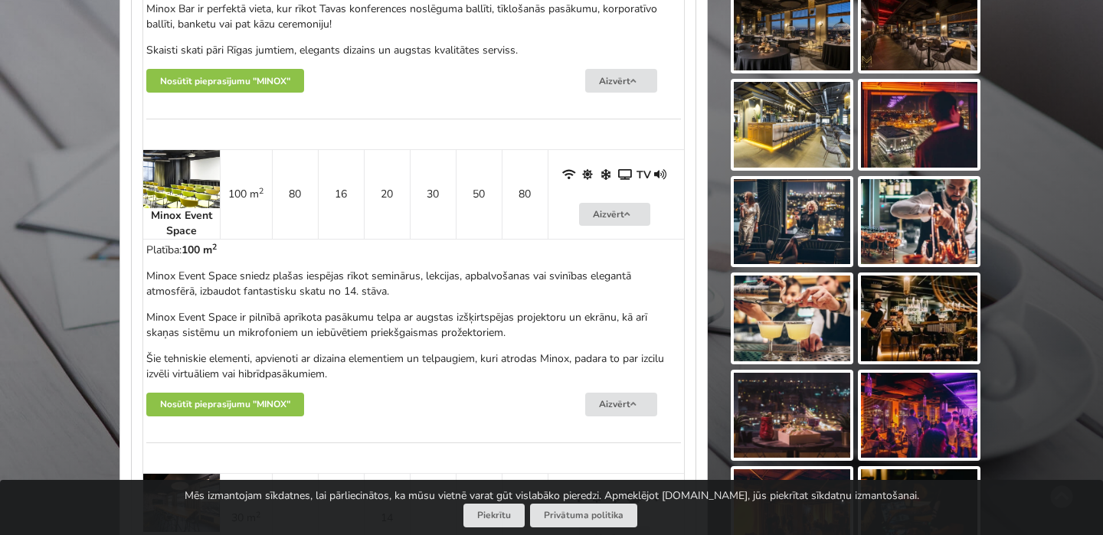
click at [168, 175] on img at bounding box center [181, 179] width 77 height 58
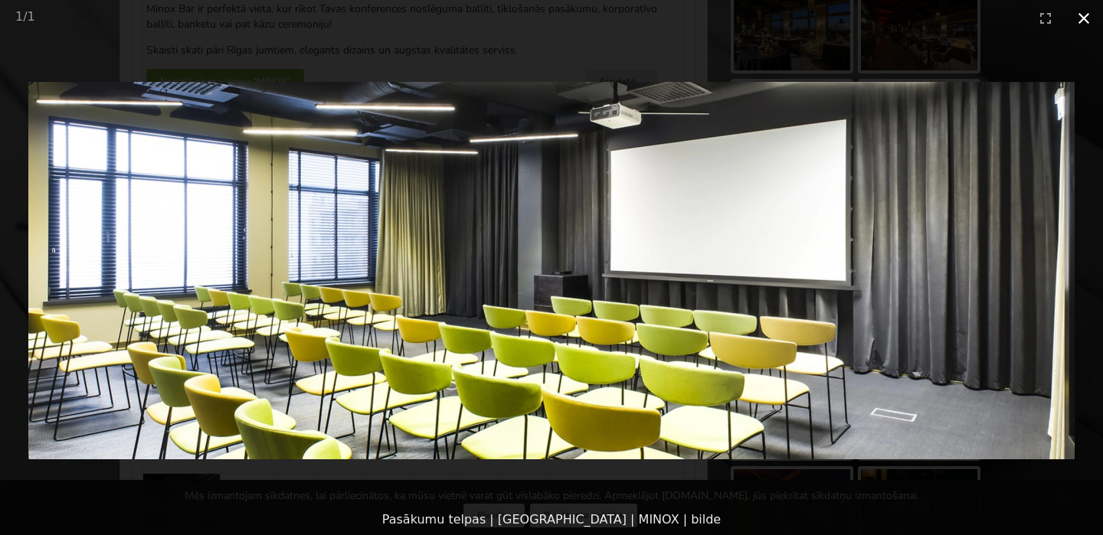
click at [1085, 18] on button "Close gallery" at bounding box center [1084, 18] width 38 height 36
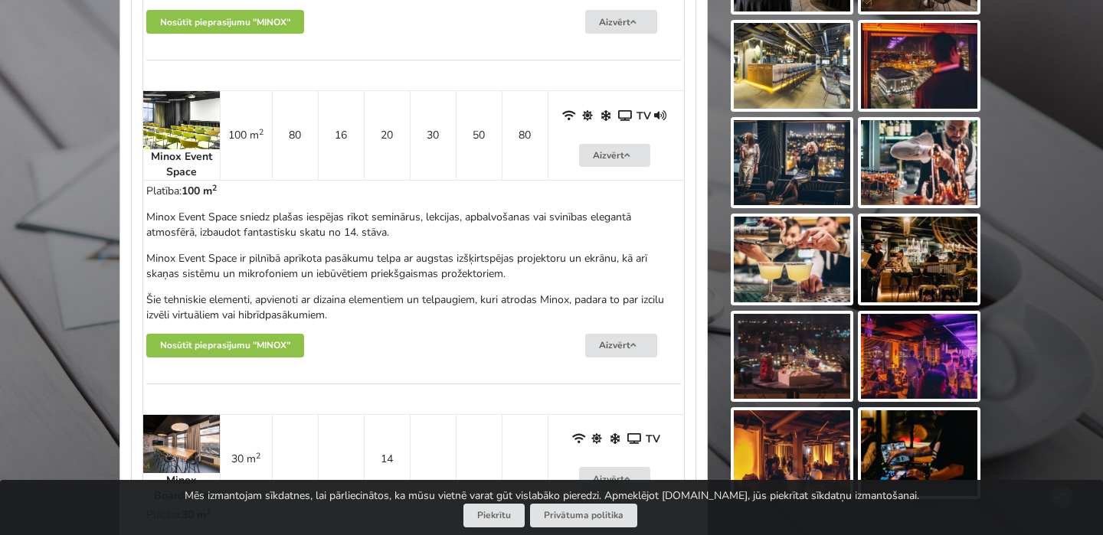
scroll to position [950, 0]
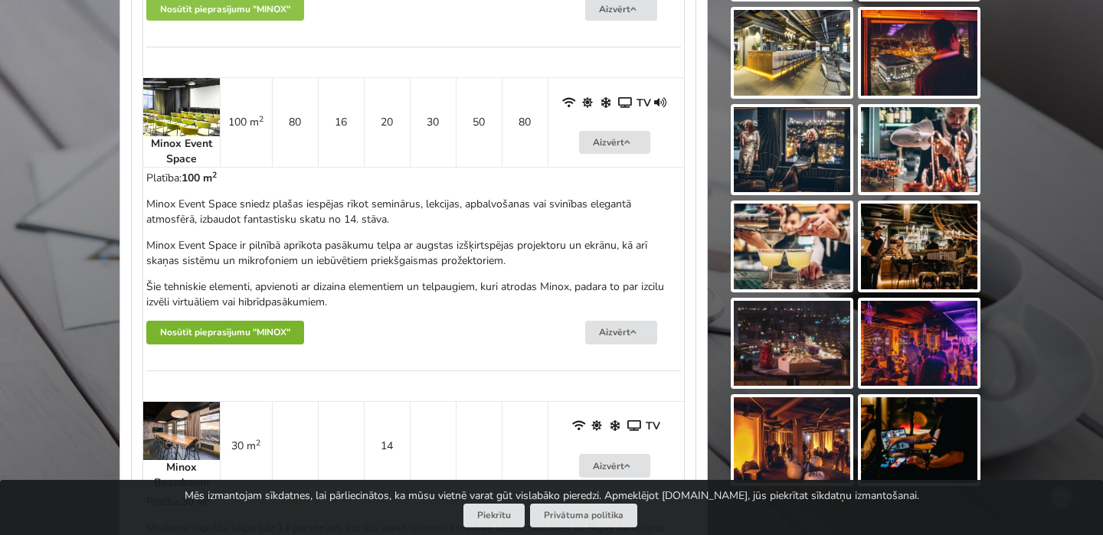
click at [247, 331] on button "Nosūtīt pieprasījumu "MINOX"" at bounding box center [225, 333] width 158 height 24
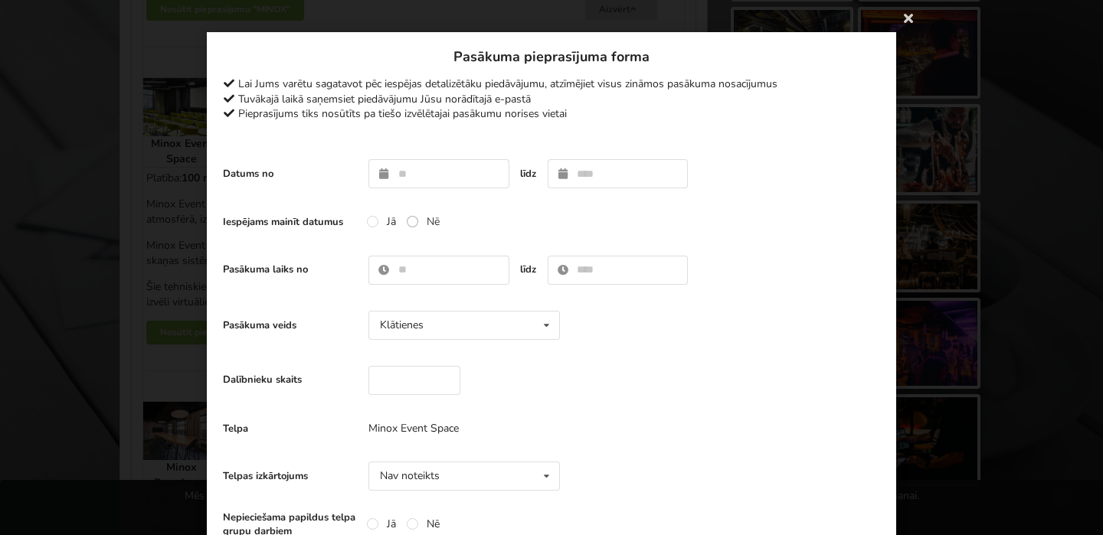
click at [414, 223] on label "Nē" at bounding box center [423, 221] width 33 height 13
click at [414, 279] on input "text" at bounding box center [438, 270] width 141 height 29
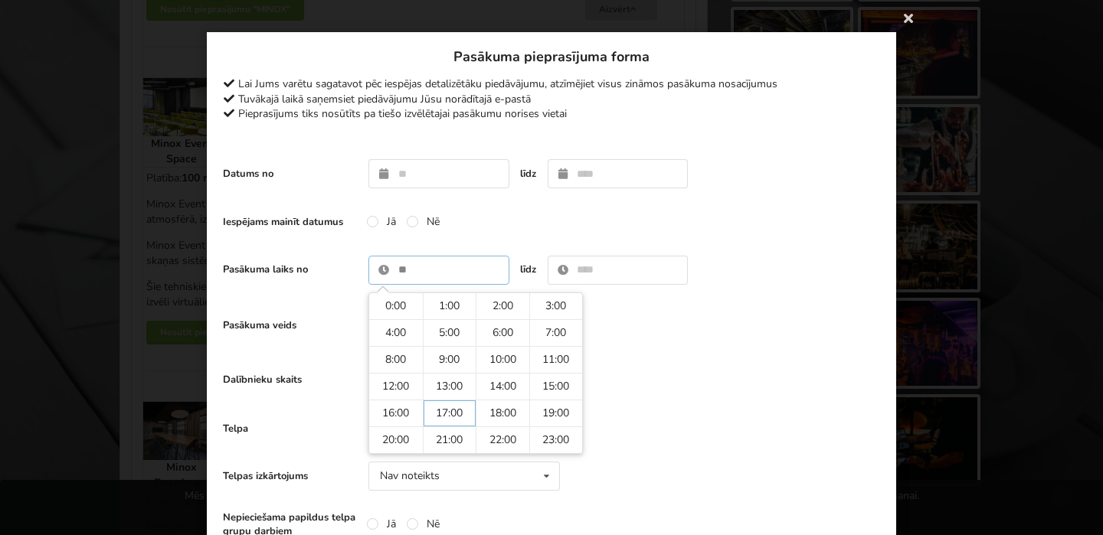
type input "*****"
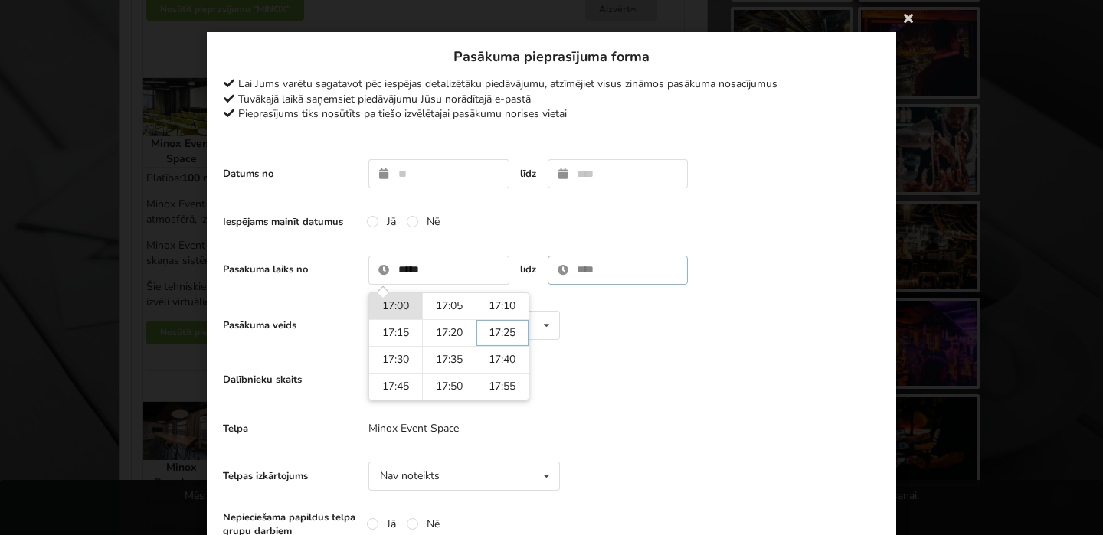
click at [610, 272] on input "text" at bounding box center [618, 270] width 141 height 29
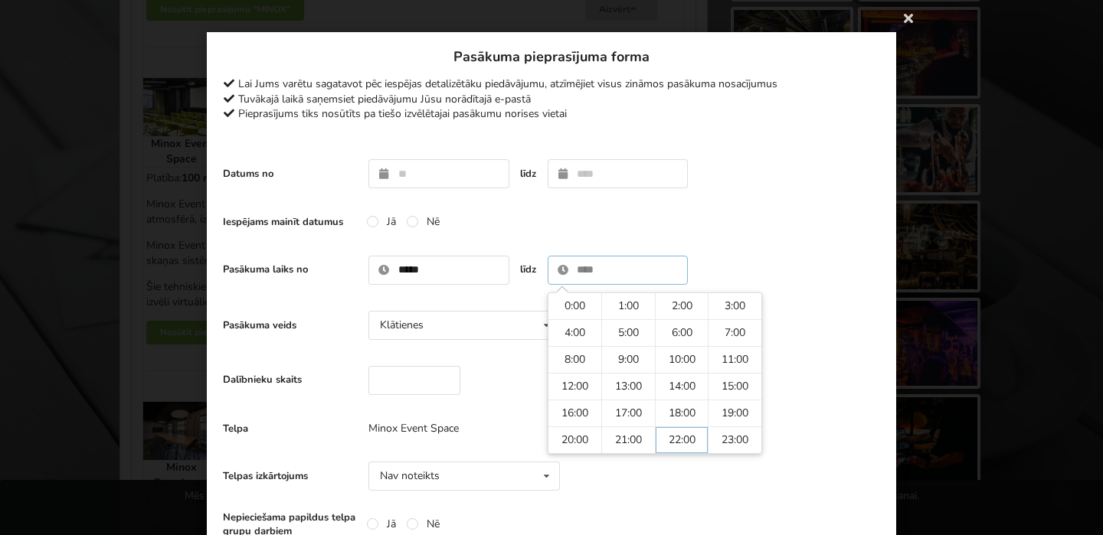
type input "*****"
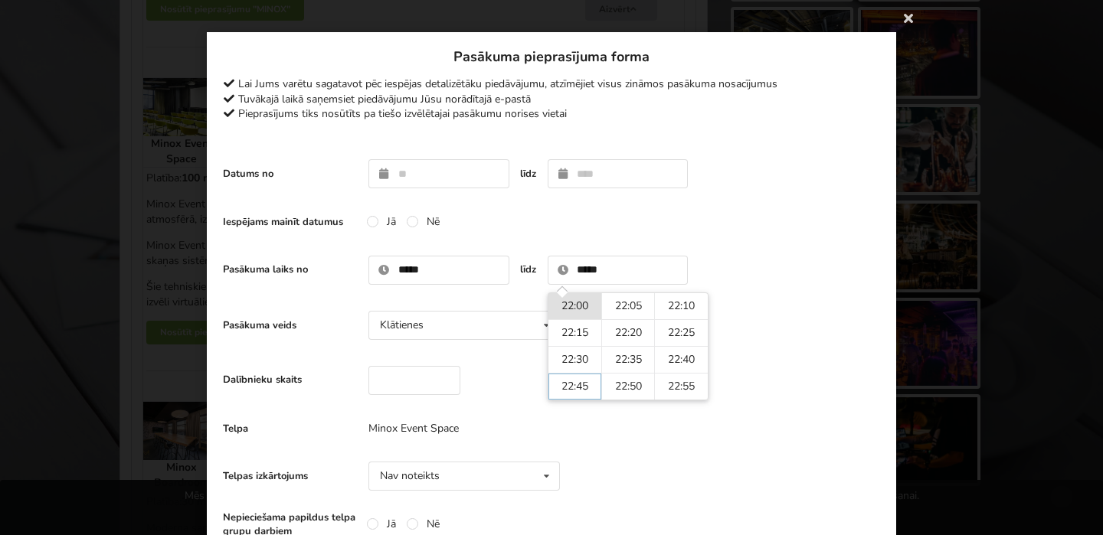
click at [566, 430] on div "Telpa Minox Event Space" at bounding box center [551, 429] width 657 height 31
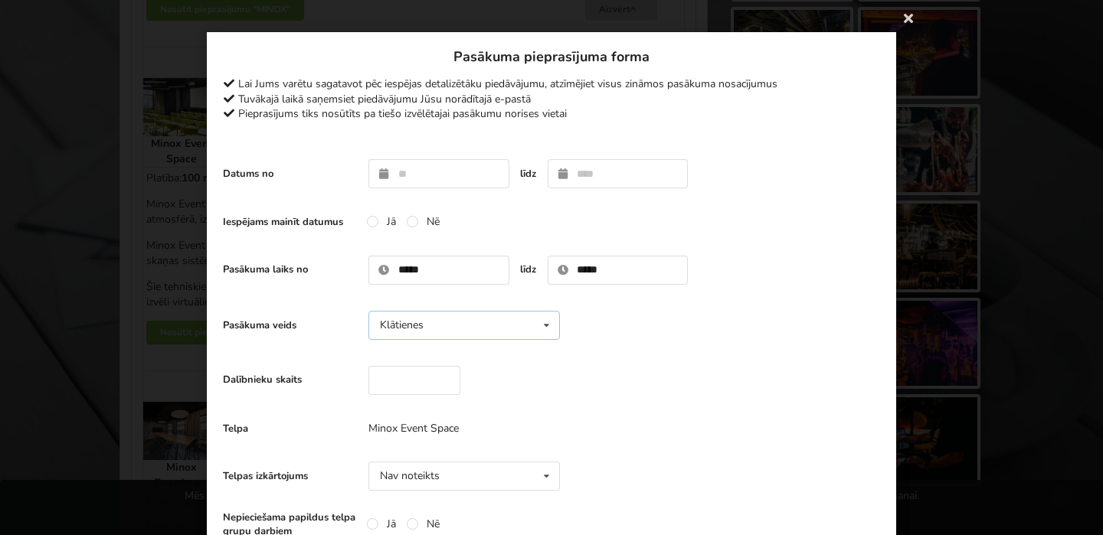
click at [466, 317] on div "Klātienes Klātienes Tiešsaistes Klātienes ar tiešraidi" at bounding box center [463, 325] width 191 height 29
click at [663, 339] on div "Pasākuma veids Klātienes Klātienes Tiešsaistes Klātienes ar tiešraidi" at bounding box center [551, 325] width 657 height 44
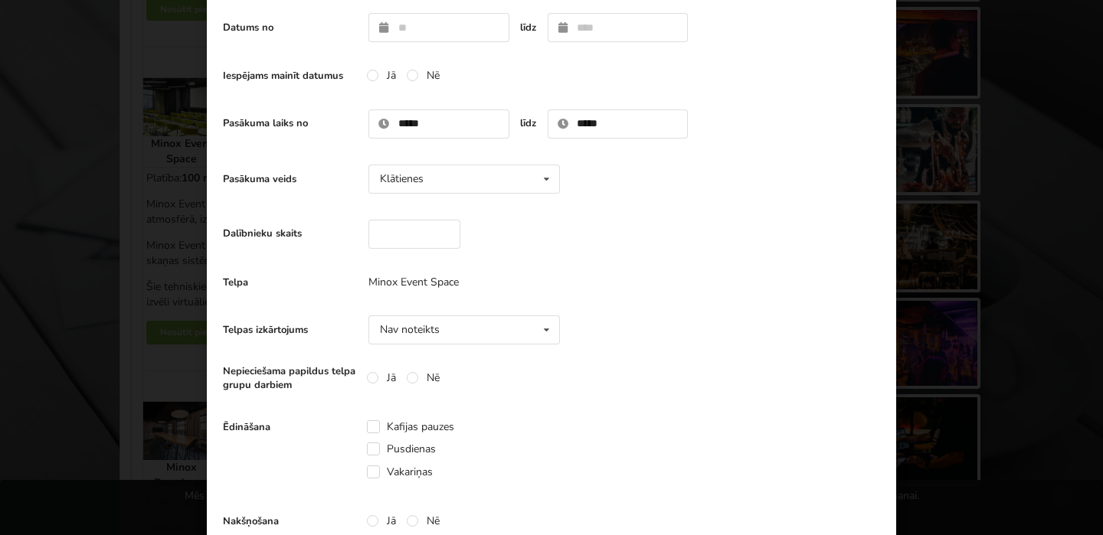
scroll to position [147, 0]
click at [417, 240] on input "number" at bounding box center [414, 233] width 92 height 29
type input "**"
click at [547, 253] on div "Dalībnieku skaits **" at bounding box center [551, 233] width 657 height 44
click at [491, 325] on div "Nav noteikts Nav noteikts Teātris U-Veids Sapulce Klase" at bounding box center [463, 329] width 191 height 29
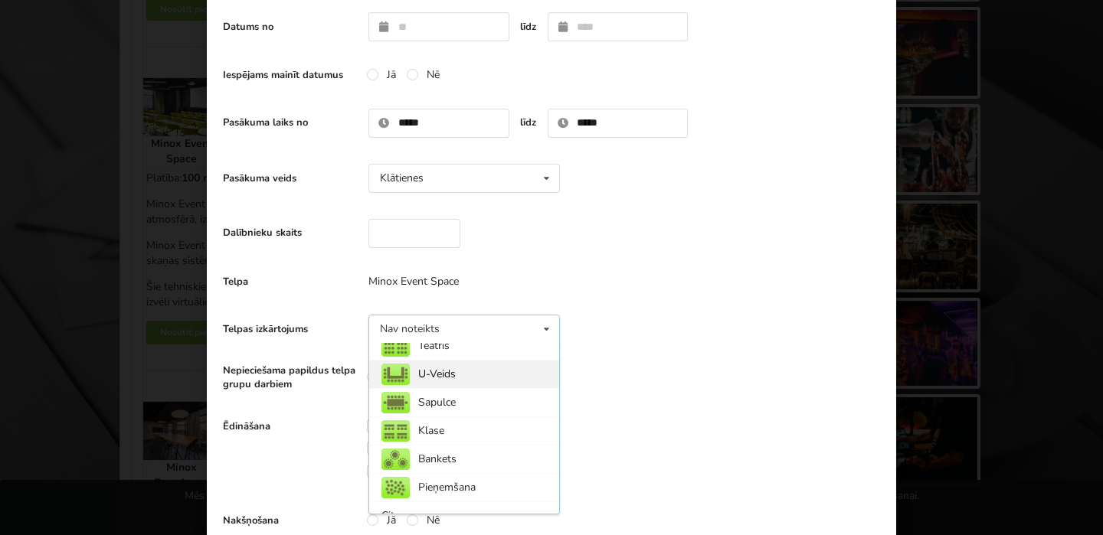
scroll to position [55, 0]
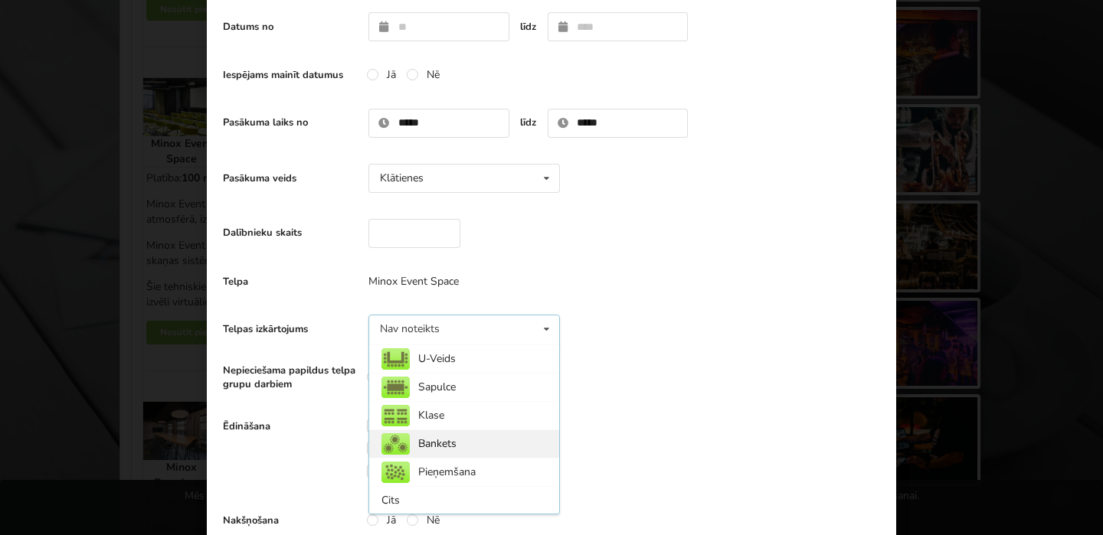
click at [470, 448] on div "Bankets" at bounding box center [464, 444] width 190 height 28
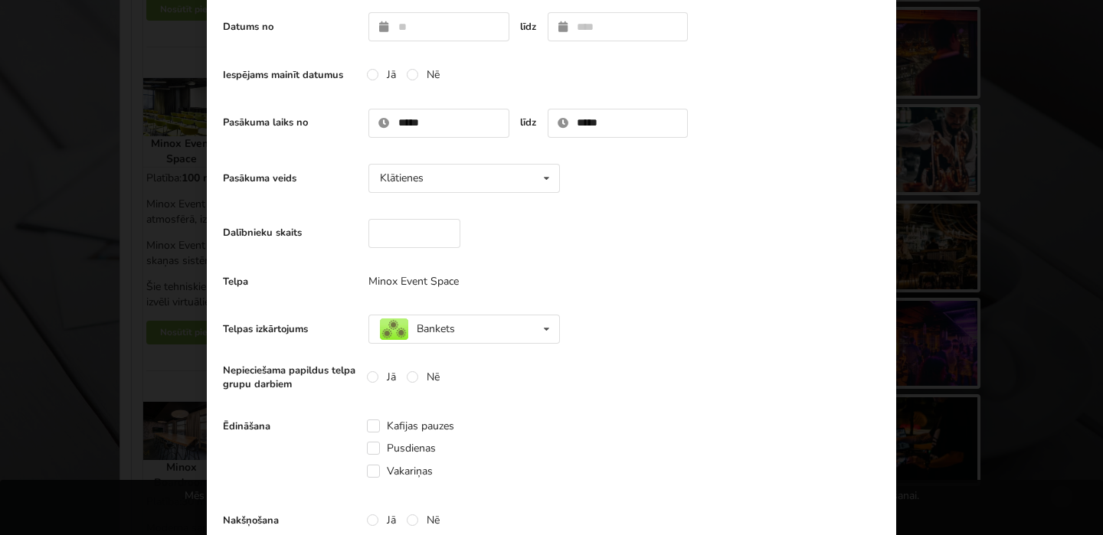
click at [567, 349] on div "Telpas izkārtojums Bankets Nav noteikts Teātris U-Veids Sapulce Klase" at bounding box center [551, 329] width 657 height 44
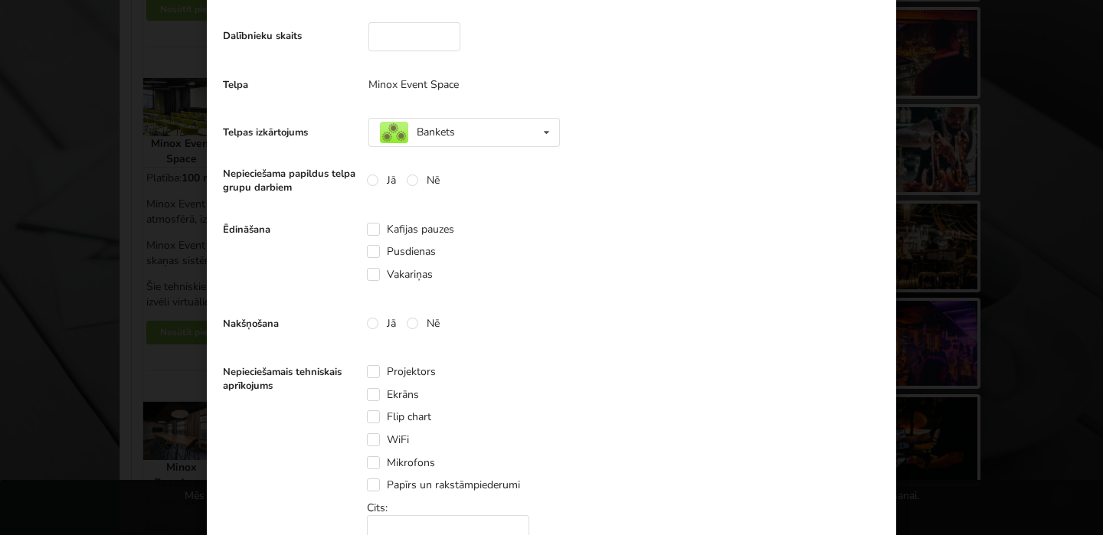
scroll to position [359, 0]
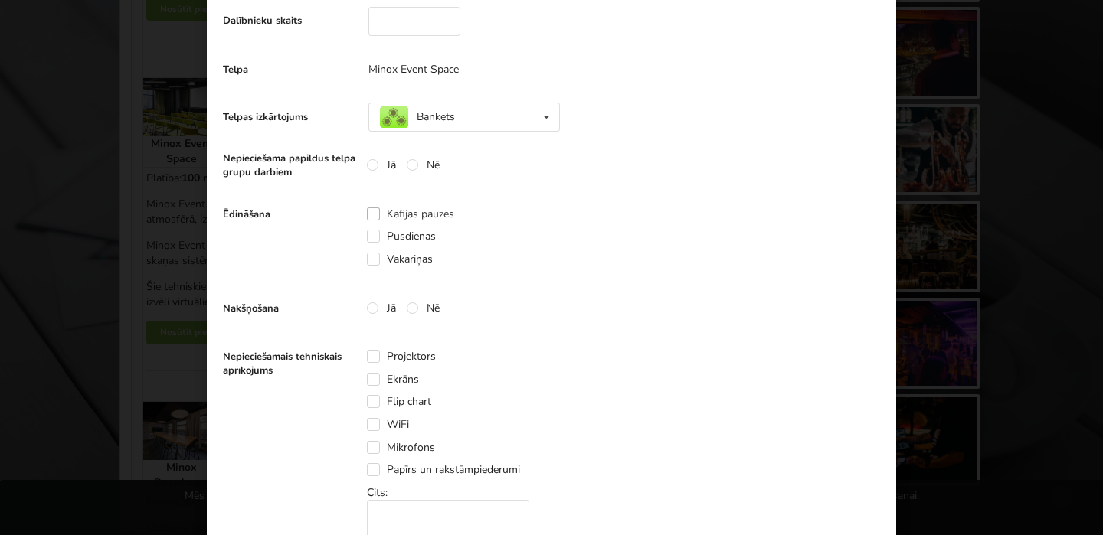
click at [375, 215] on label "Kafijas pauzes" at bounding box center [410, 214] width 87 height 13
click at [416, 304] on label "Nē" at bounding box center [423, 308] width 33 height 13
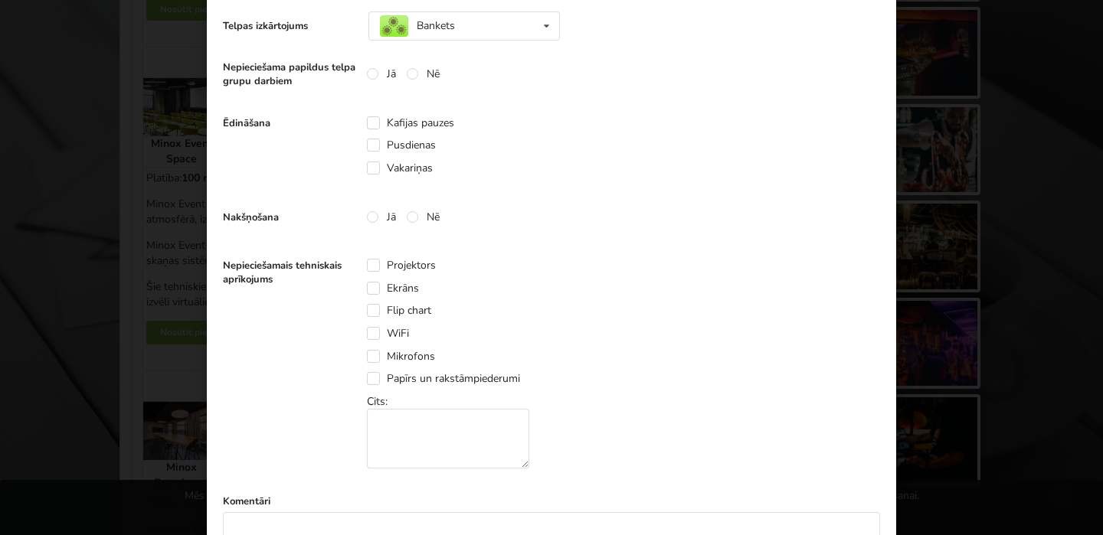
scroll to position [480, 0]
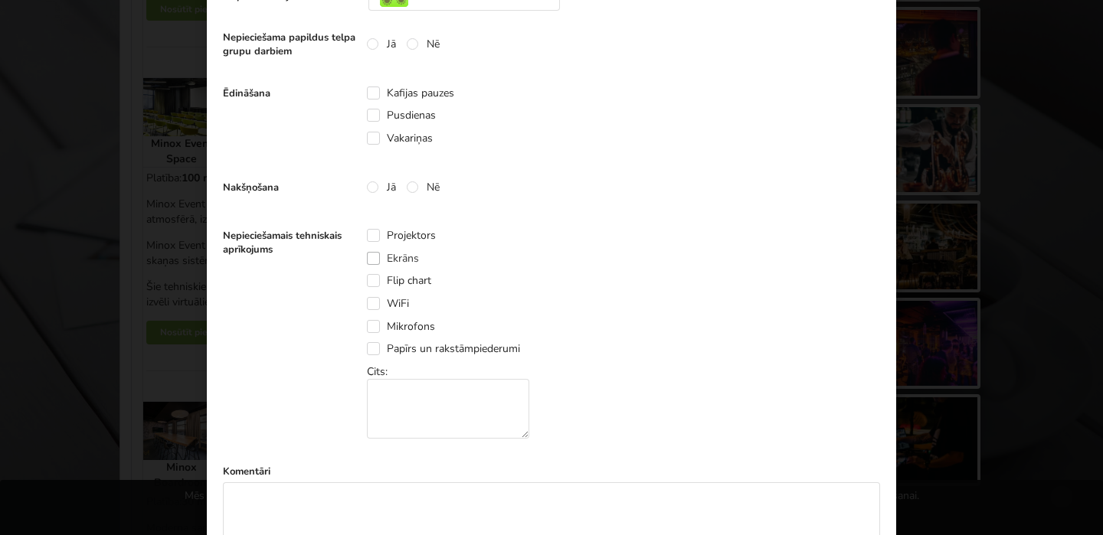
click at [378, 258] on label "Ekrāns" at bounding box center [393, 258] width 52 height 13
click at [375, 307] on label "WiFi" at bounding box center [388, 303] width 42 height 13
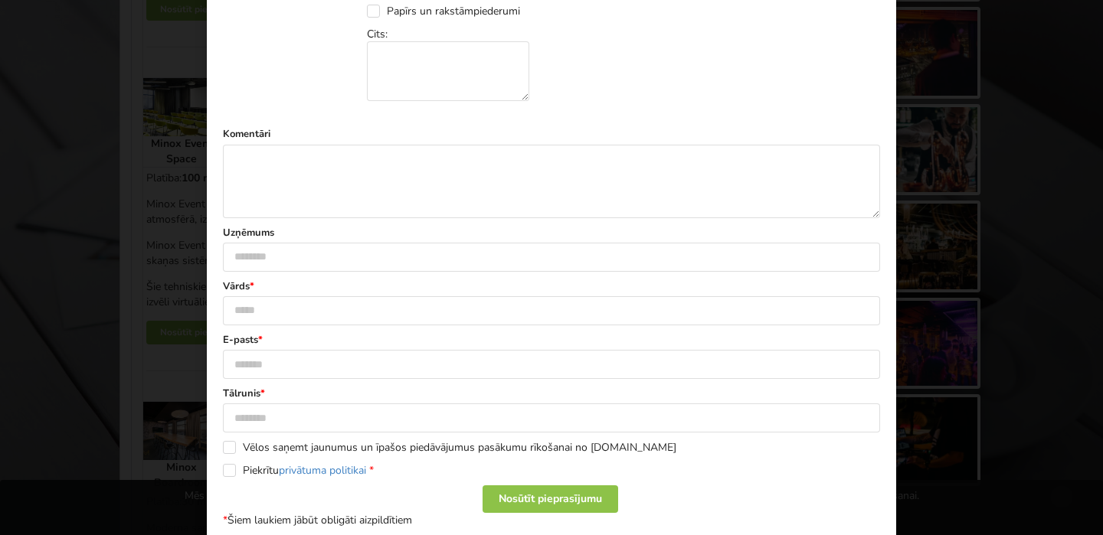
scroll to position [849, 0]
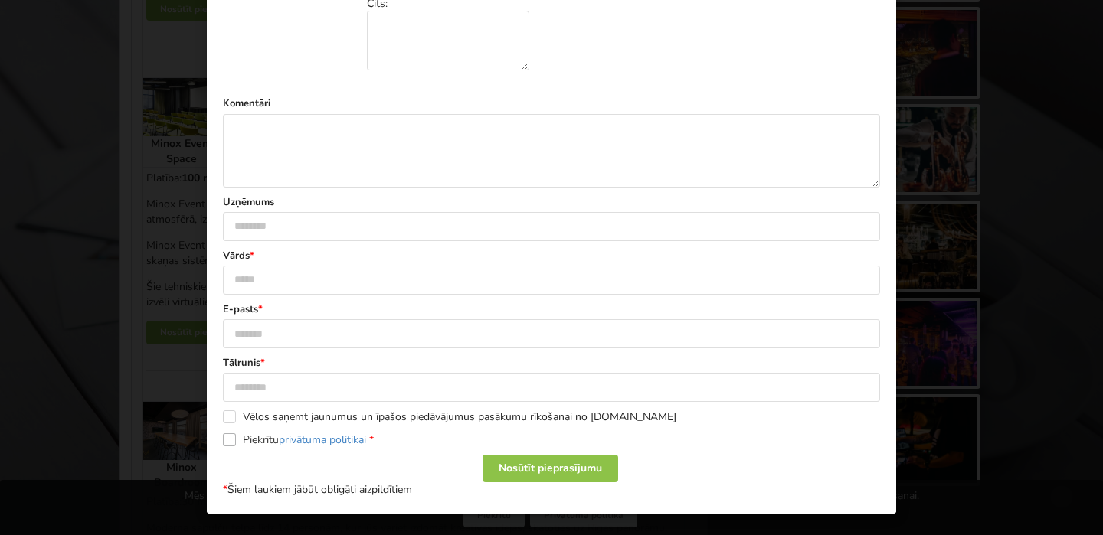
click at [230, 441] on label "Piekrītu privātuma politikai *" at bounding box center [298, 439] width 151 height 13
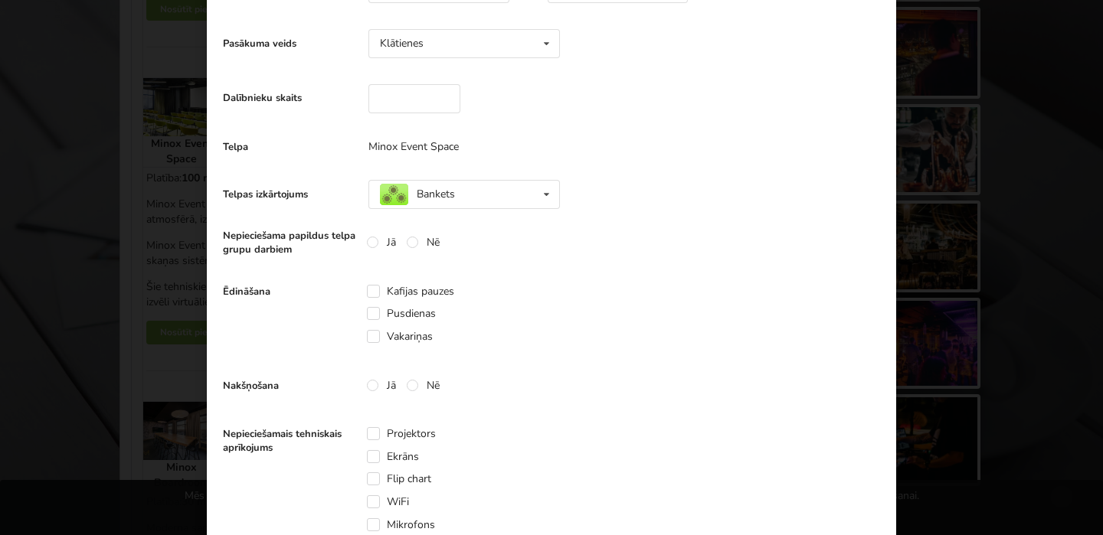
scroll to position [0, 0]
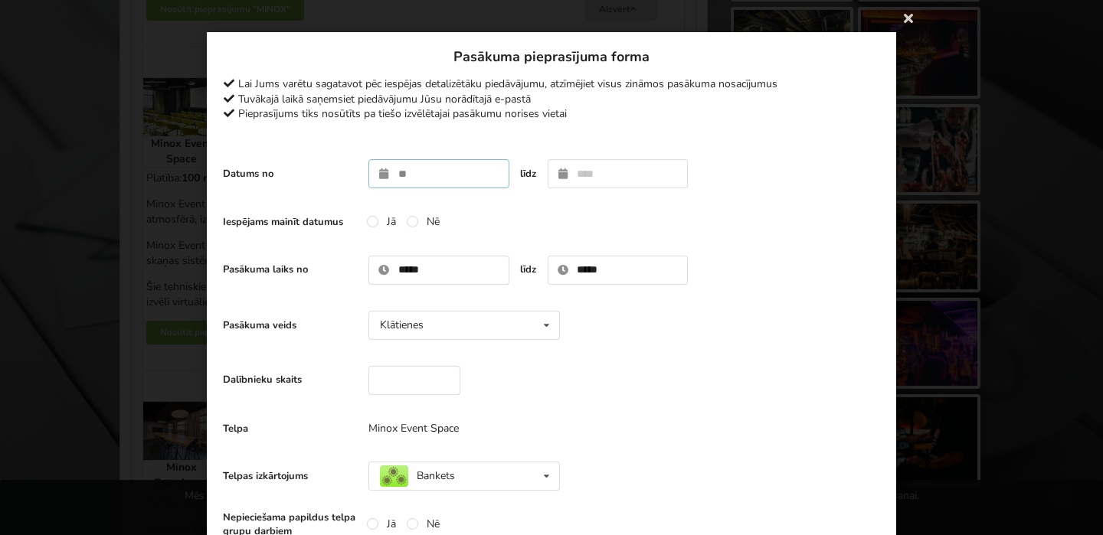
click at [433, 176] on input "text" at bounding box center [438, 173] width 141 height 29
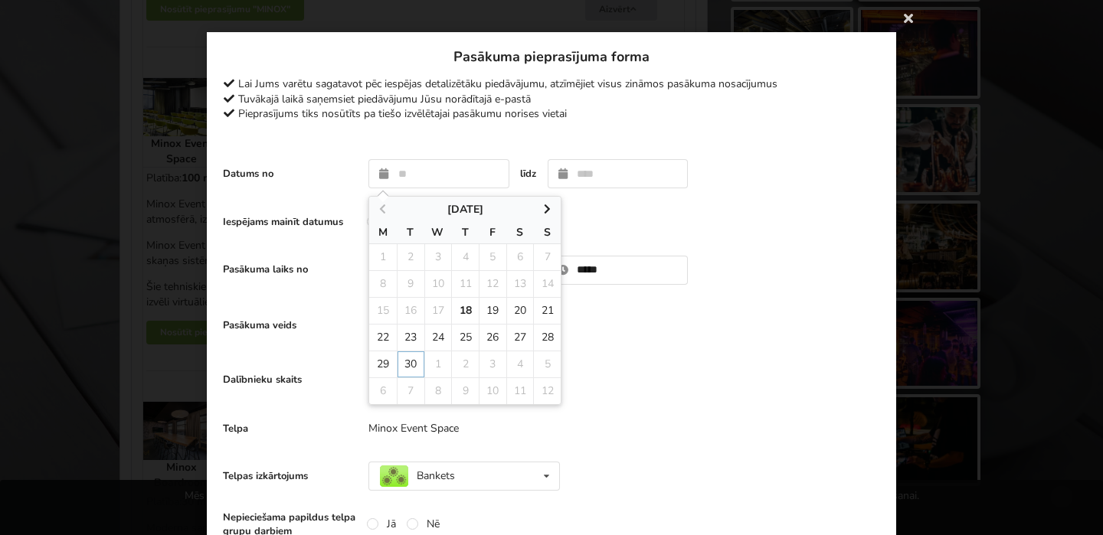
type input "**********"
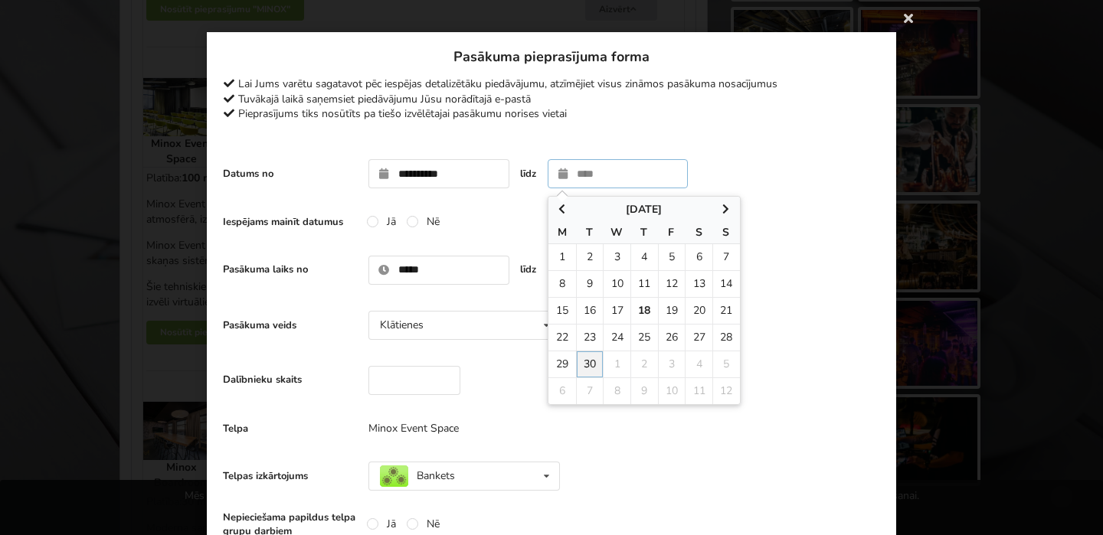
type input "**********"
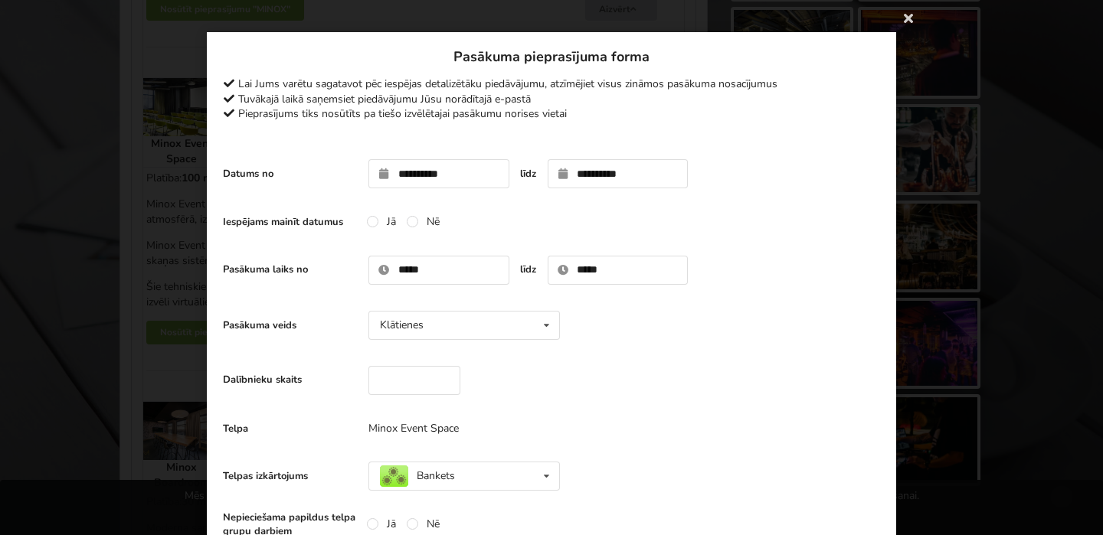
click at [584, 427] on div "Telpa Minox Event Space" at bounding box center [551, 429] width 657 height 31
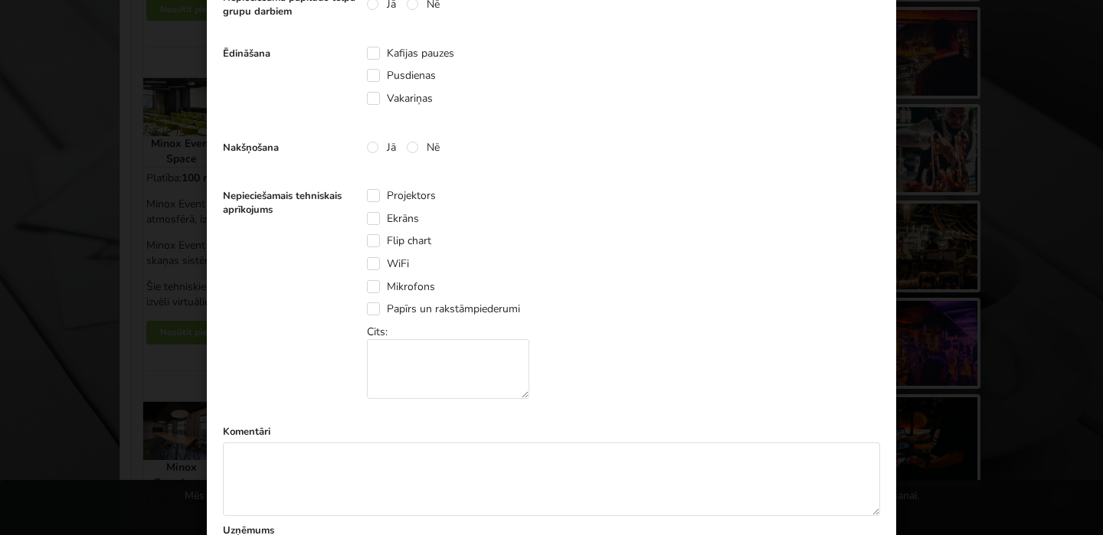
scroll to position [571, 0]
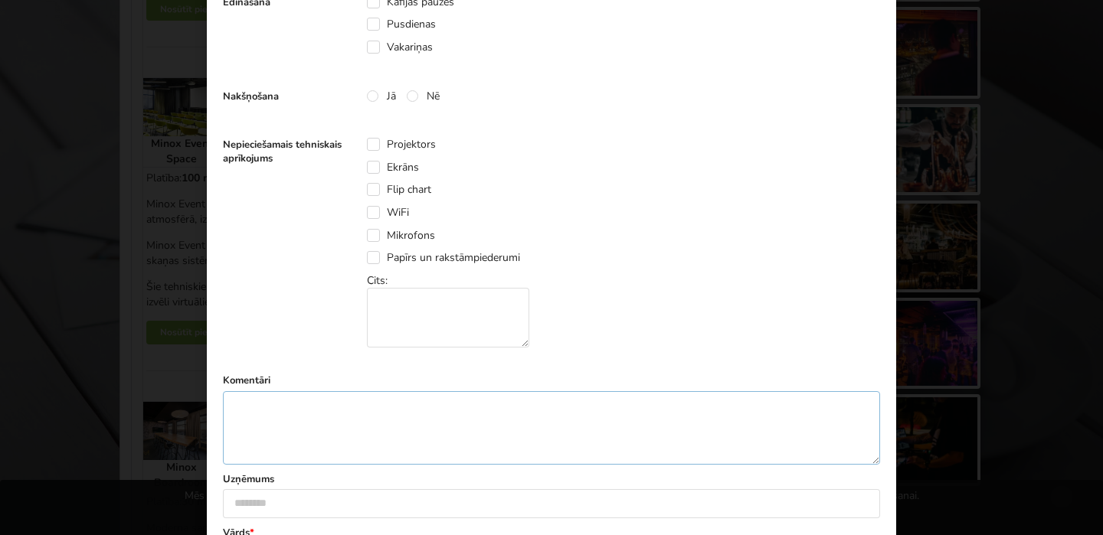
click at [520, 407] on textarea at bounding box center [551, 428] width 657 height 74
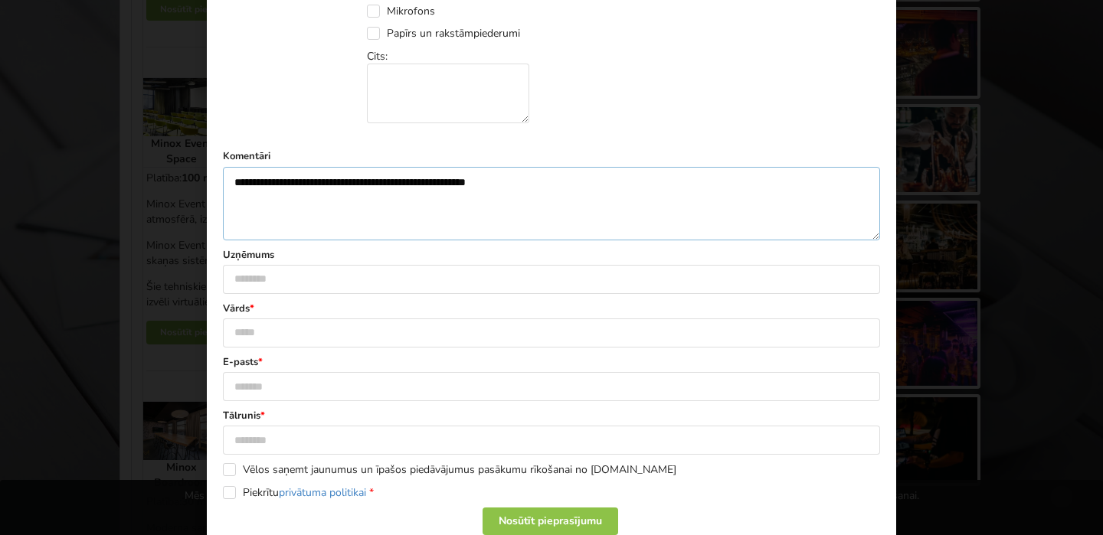
scroll to position [799, 0]
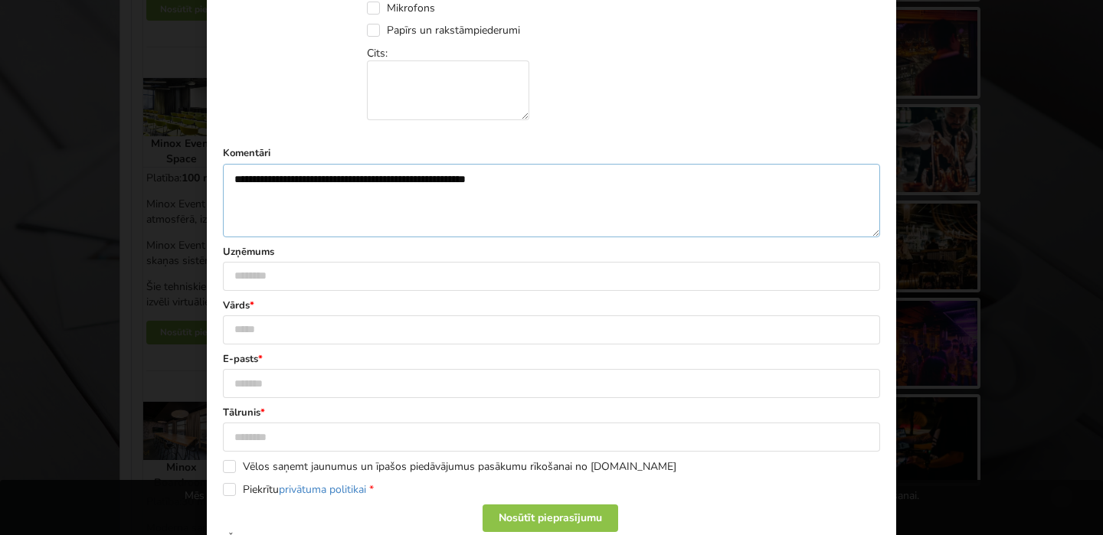
type textarea "**********"
click at [404, 334] on input "text" at bounding box center [551, 330] width 657 height 29
type input "******"
click at [336, 383] on input "text" at bounding box center [551, 383] width 657 height 29
type input "**********"
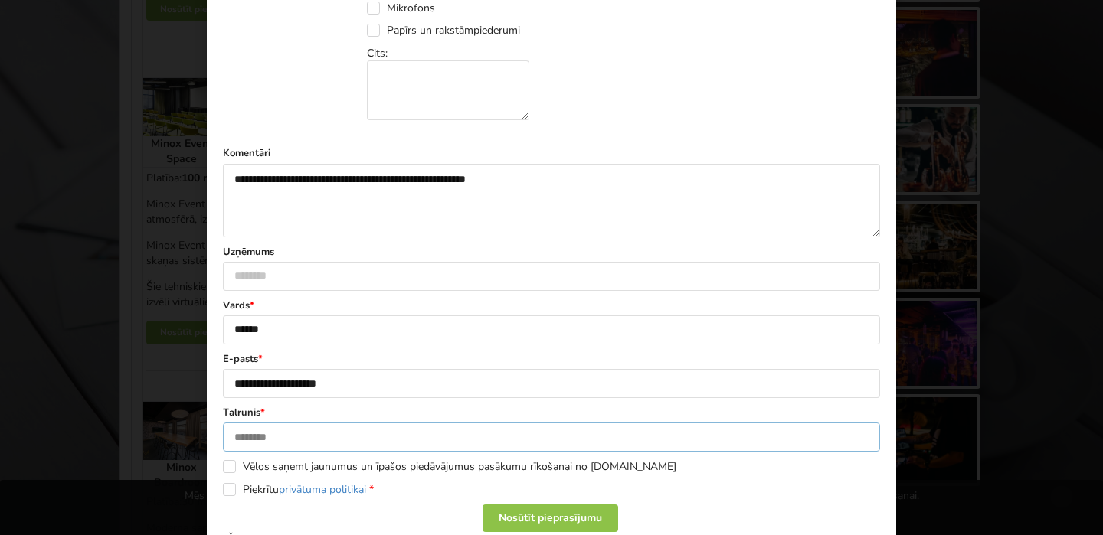
click at [305, 441] on input "text" at bounding box center [551, 437] width 657 height 29
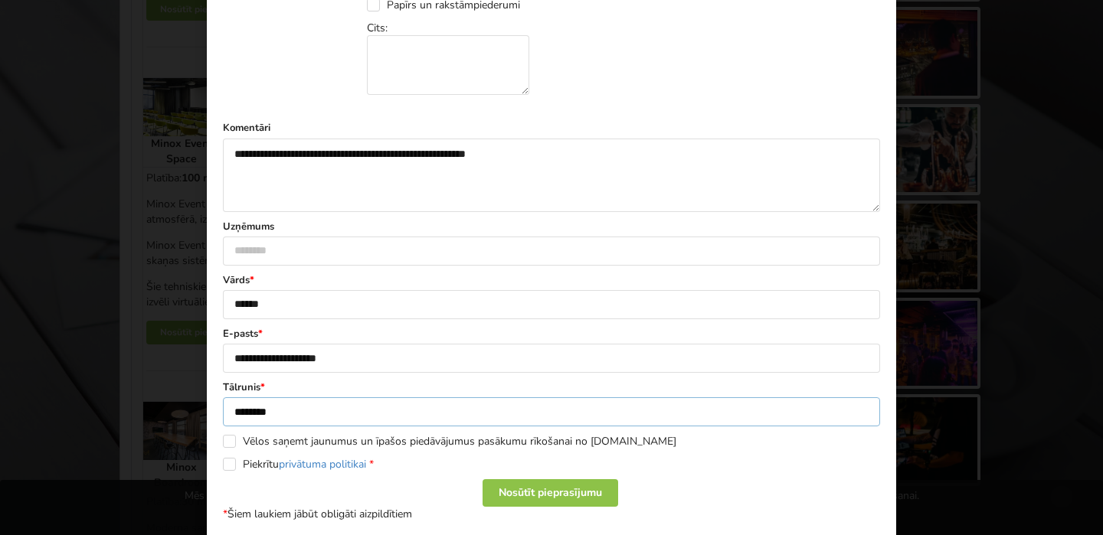
scroll to position [849, 0]
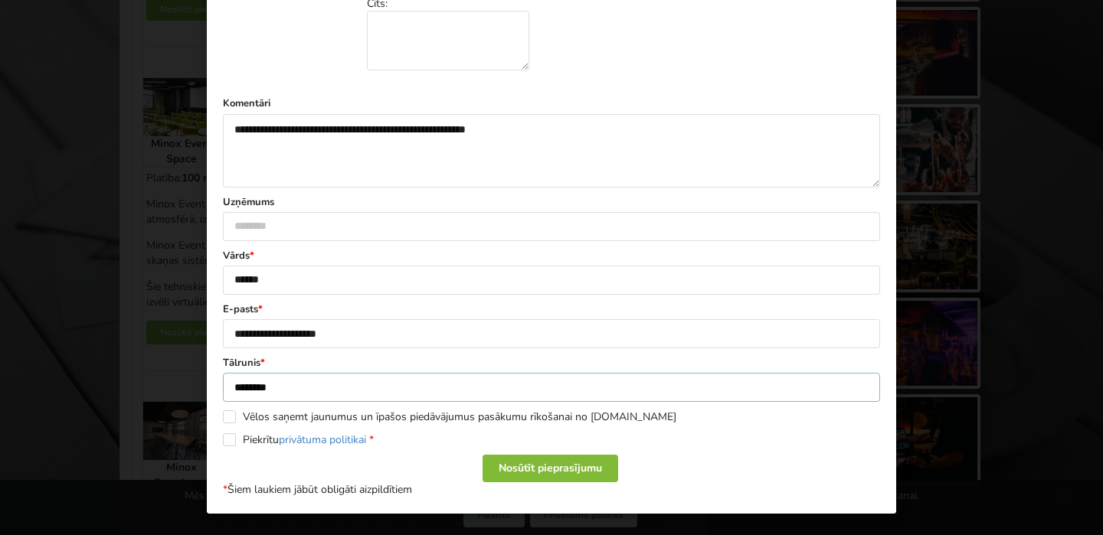
type input "********"
click at [554, 461] on div "Nosūtīt pieprasījumu" at bounding box center [550, 469] width 136 height 28
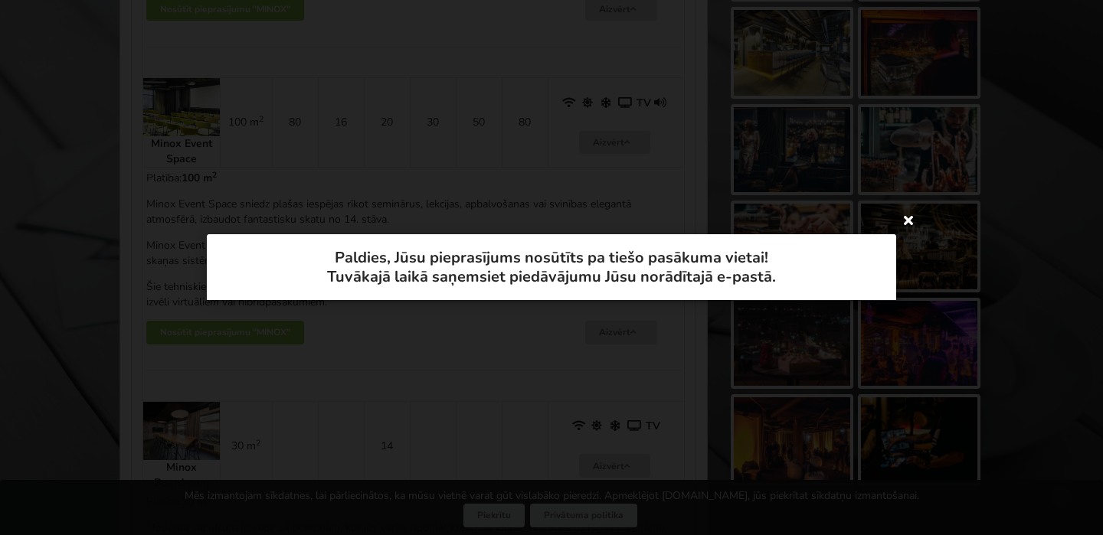
click at [908, 223] on icon at bounding box center [908, 220] width 25 height 25
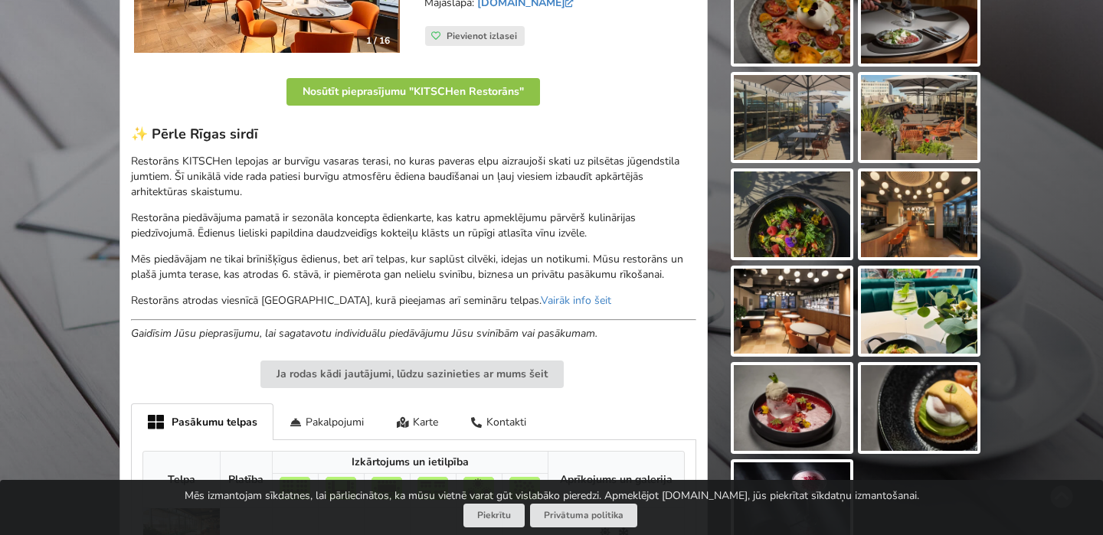
scroll to position [404, 0]
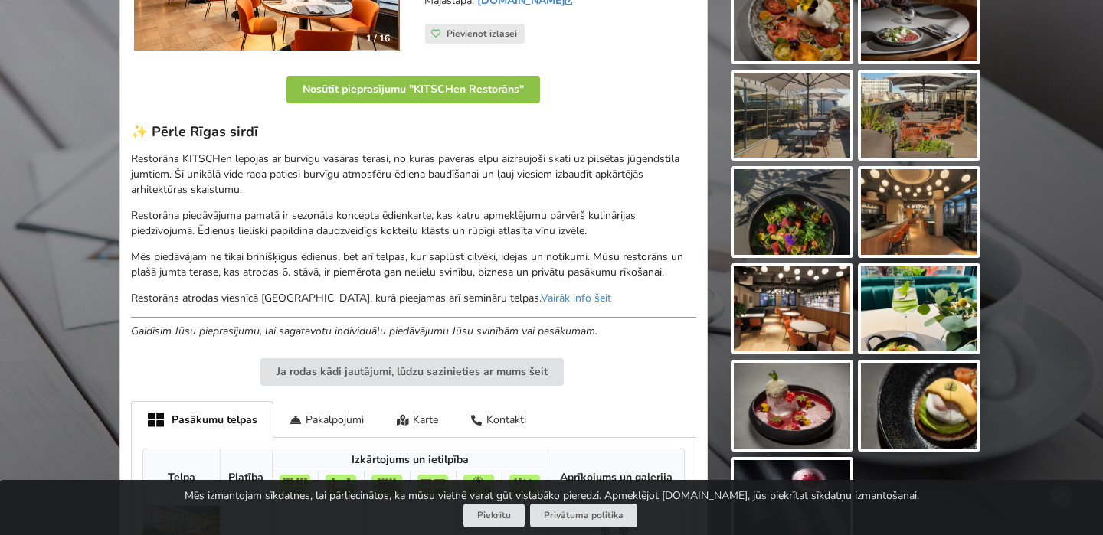
click at [791, 98] on img at bounding box center [792, 116] width 116 height 86
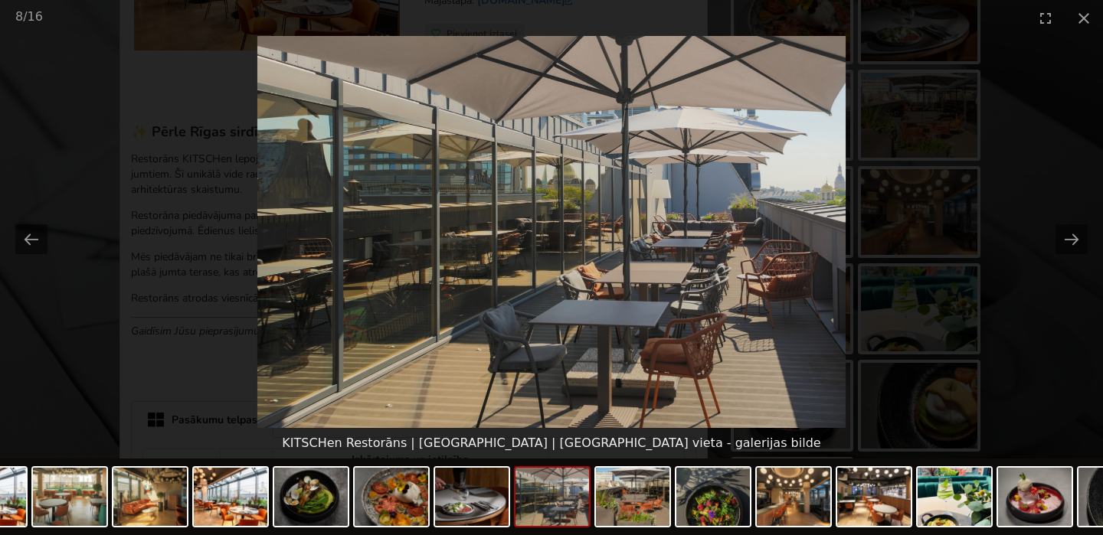
scroll to position [0, 0]
click at [992, 102] on picture at bounding box center [551, 232] width 1103 height 392
click at [1082, 16] on button "Close gallery" at bounding box center [1084, 18] width 38 height 36
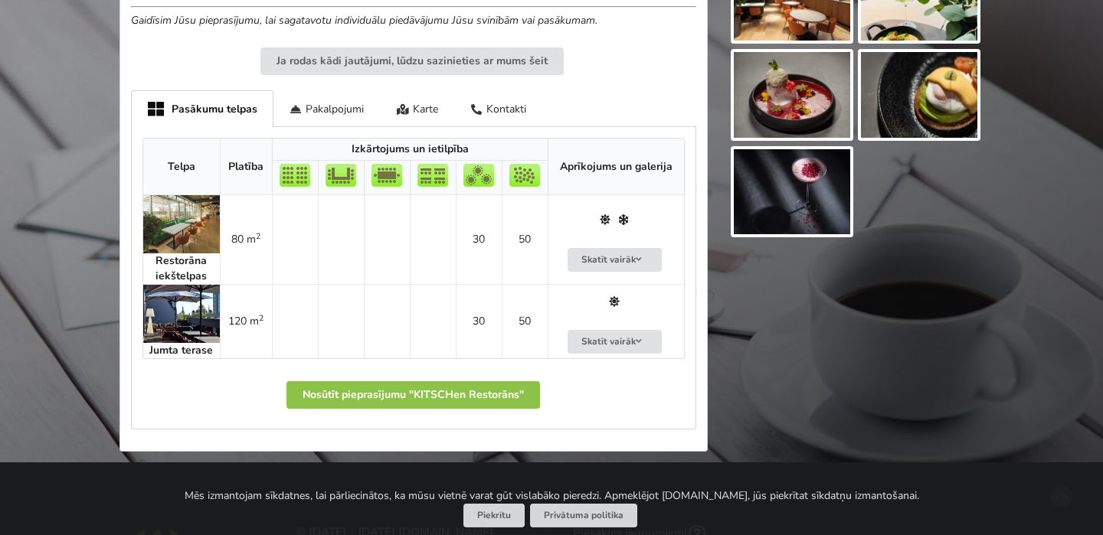
scroll to position [724, 0]
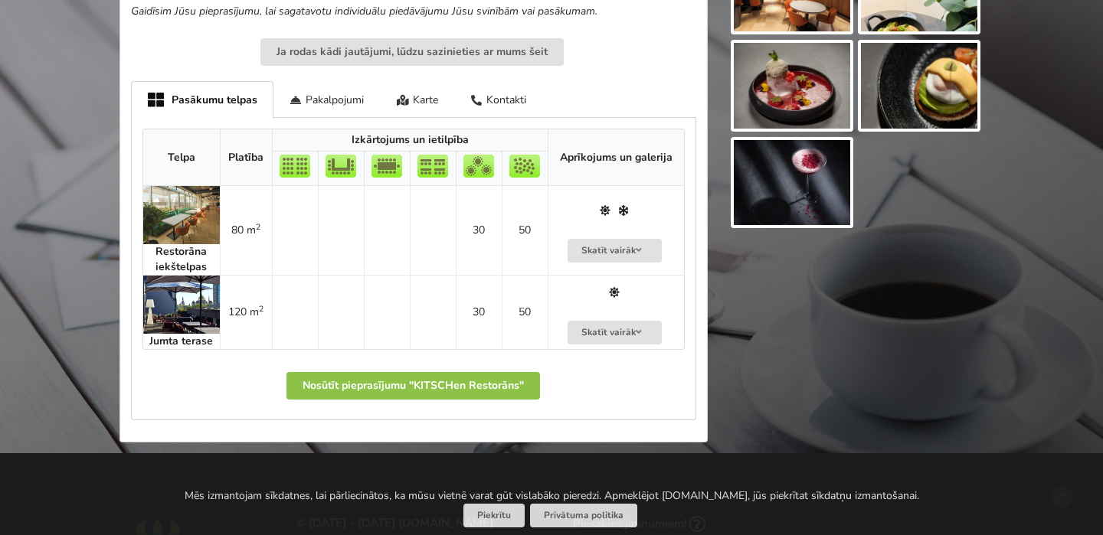
click at [171, 214] on img at bounding box center [181, 215] width 77 height 58
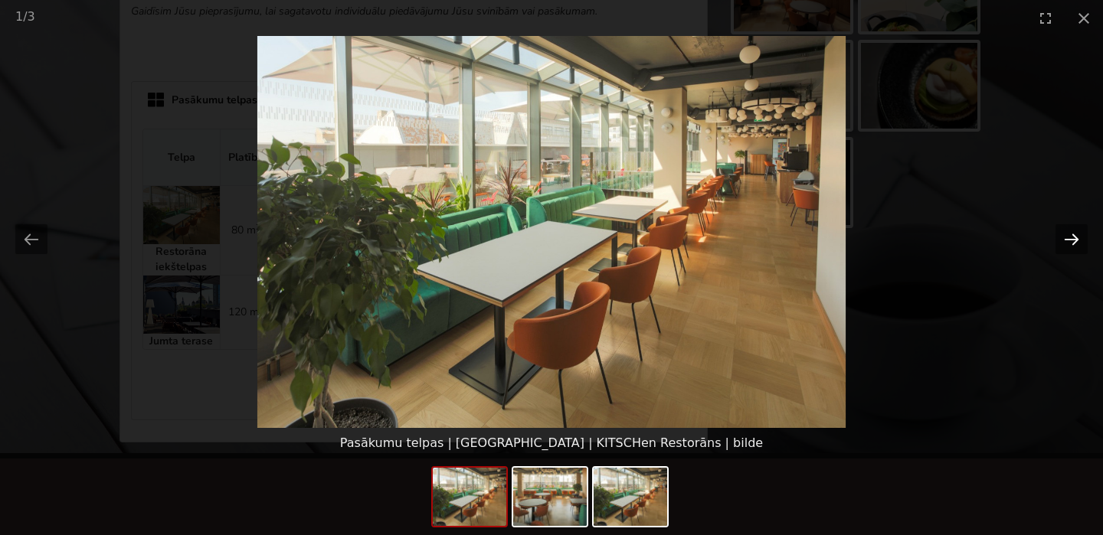
click at [1070, 237] on button "Next slide" at bounding box center [1071, 239] width 32 height 30
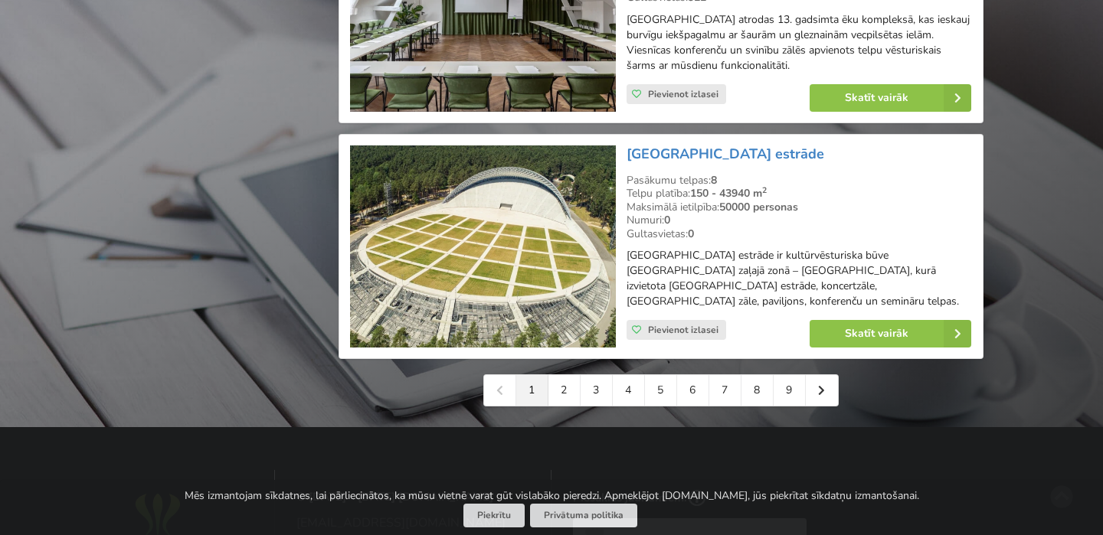
scroll to position [3588, 0]
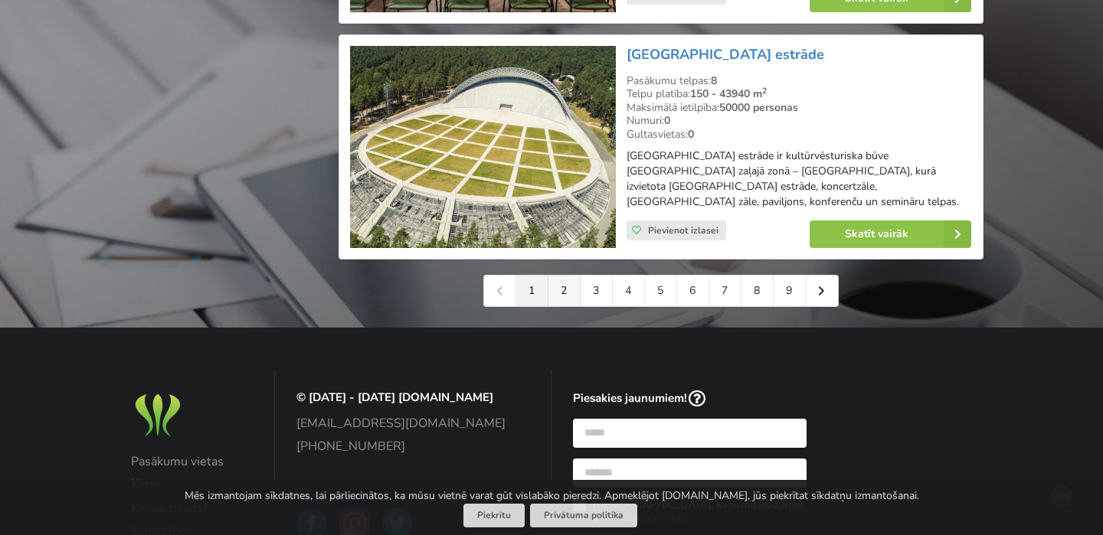
click at [557, 306] on link "2" at bounding box center [564, 291] width 32 height 31
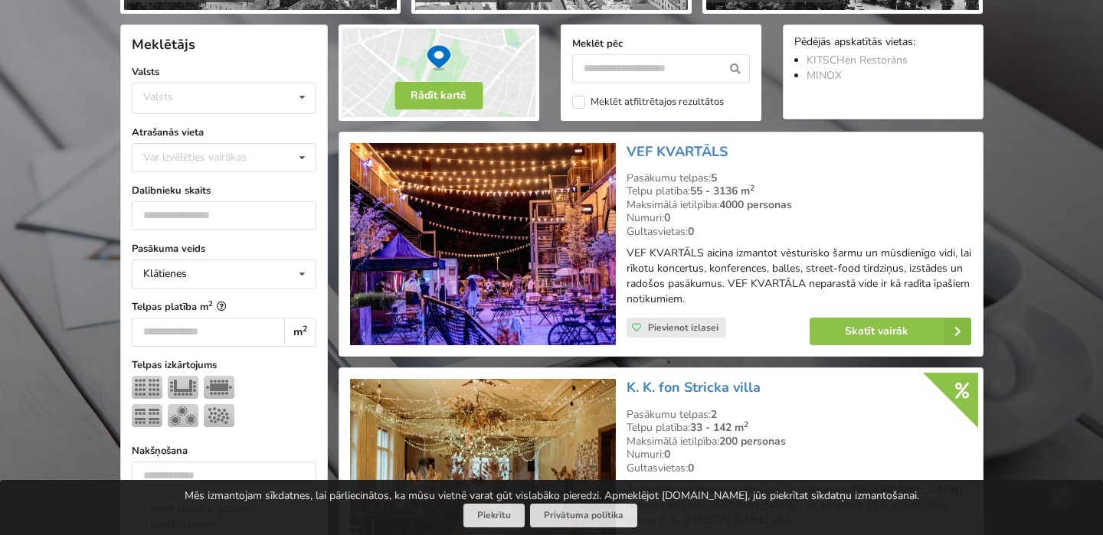
scroll to position [325, 0]
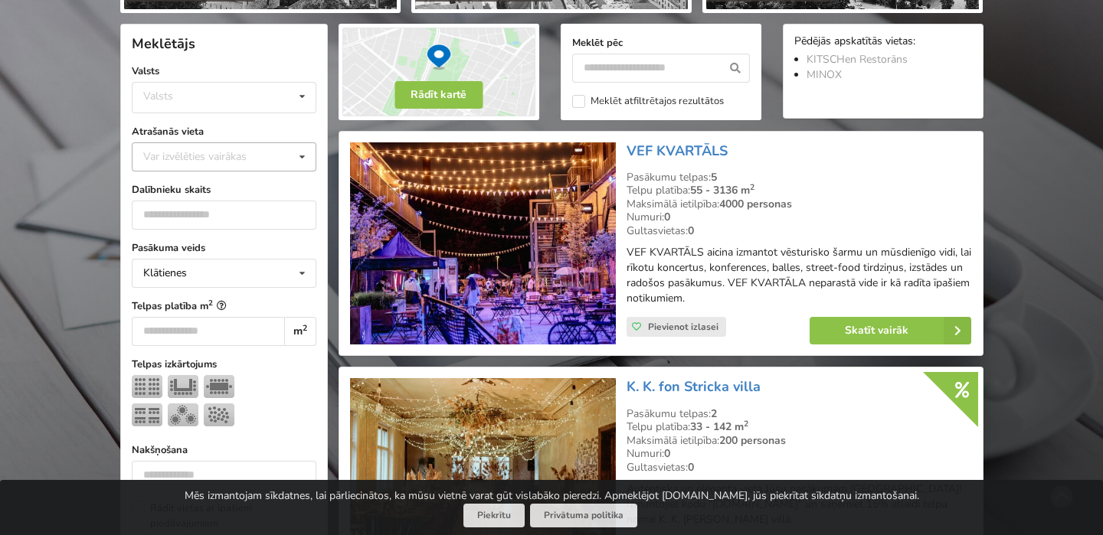
click at [260, 163] on div "Var izvēlēties vairākas" at bounding box center [210, 157] width 142 height 18
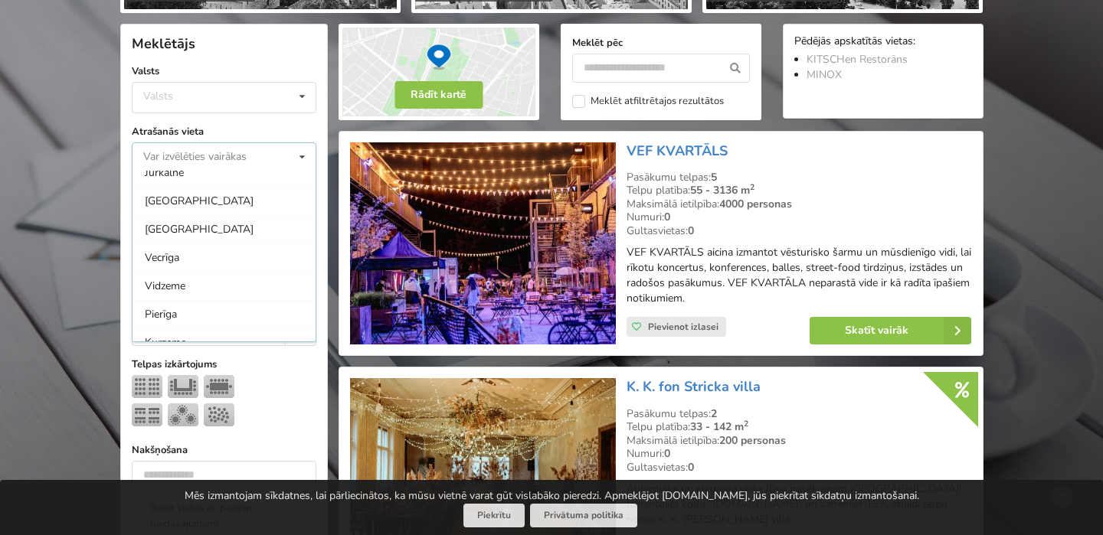
scroll to position [149, 0]
click at [237, 207] on div "Rīga" at bounding box center [223, 206] width 183 height 28
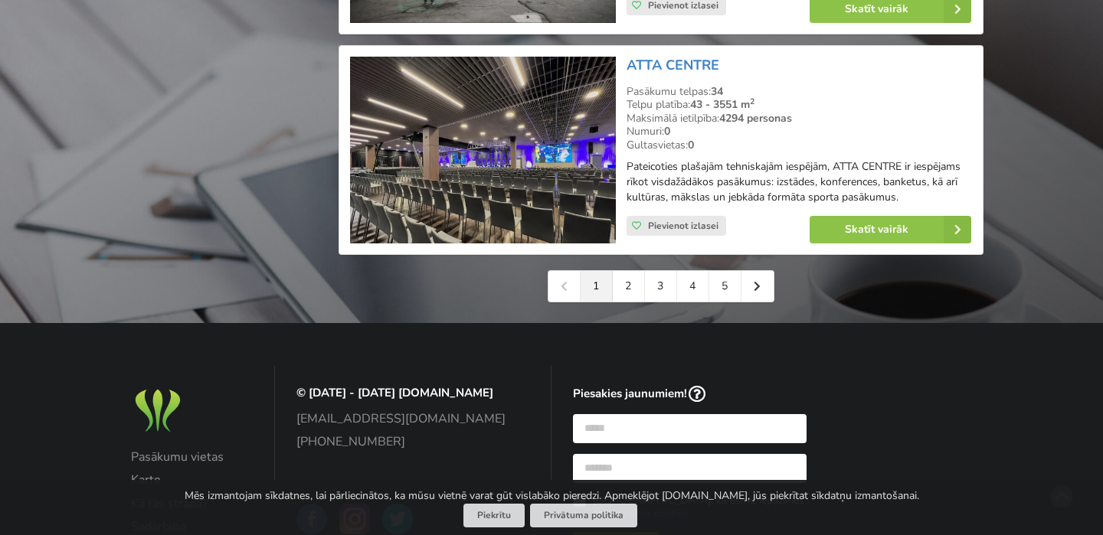
scroll to position [3538, 0]
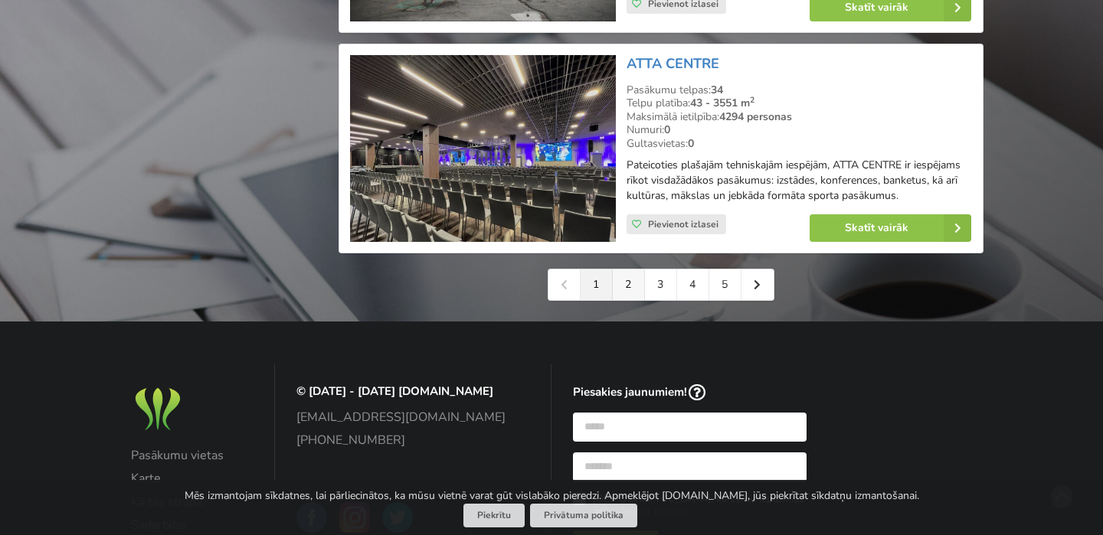
click at [623, 300] on link "2" at bounding box center [629, 285] width 32 height 31
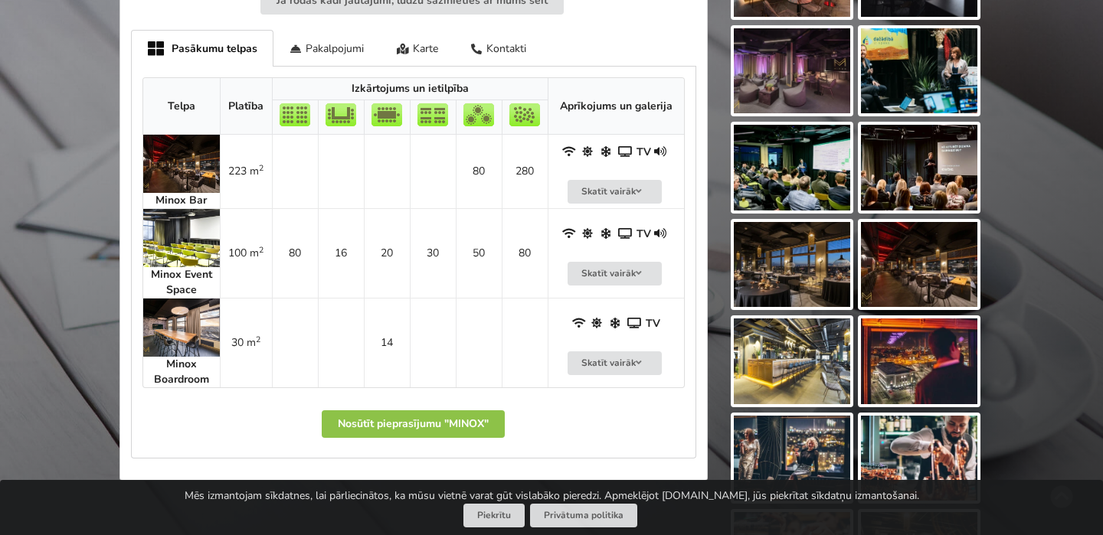
scroll to position [627, 0]
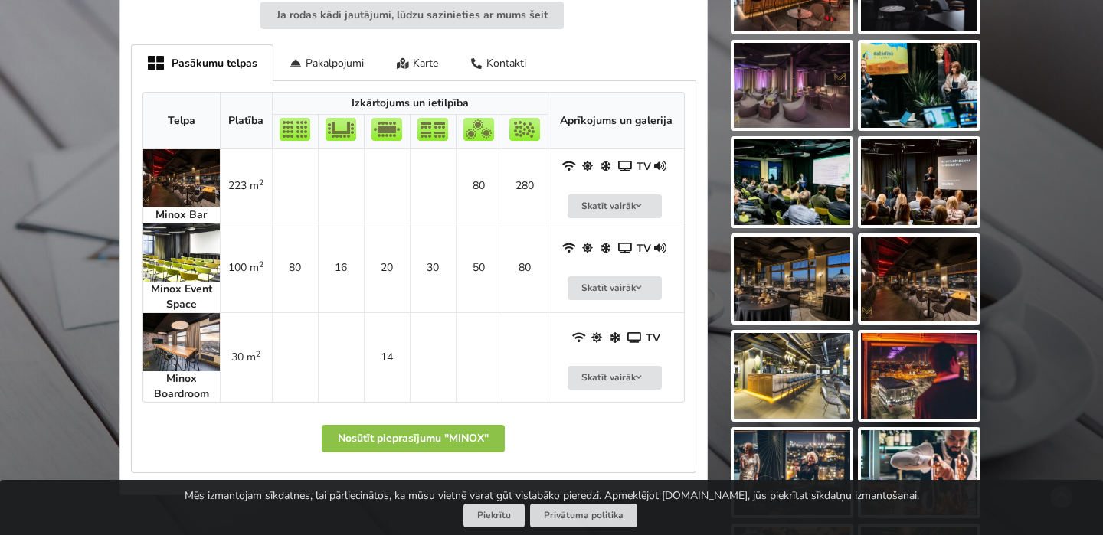
click at [185, 267] on img at bounding box center [181, 253] width 77 height 58
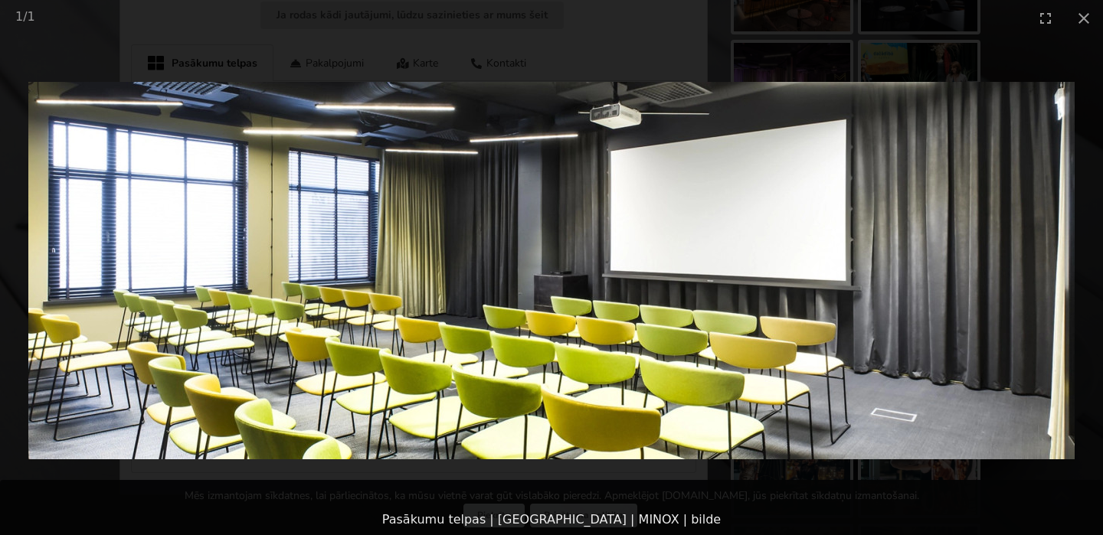
click at [908, 251] on picture at bounding box center [551, 270] width 1103 height 469
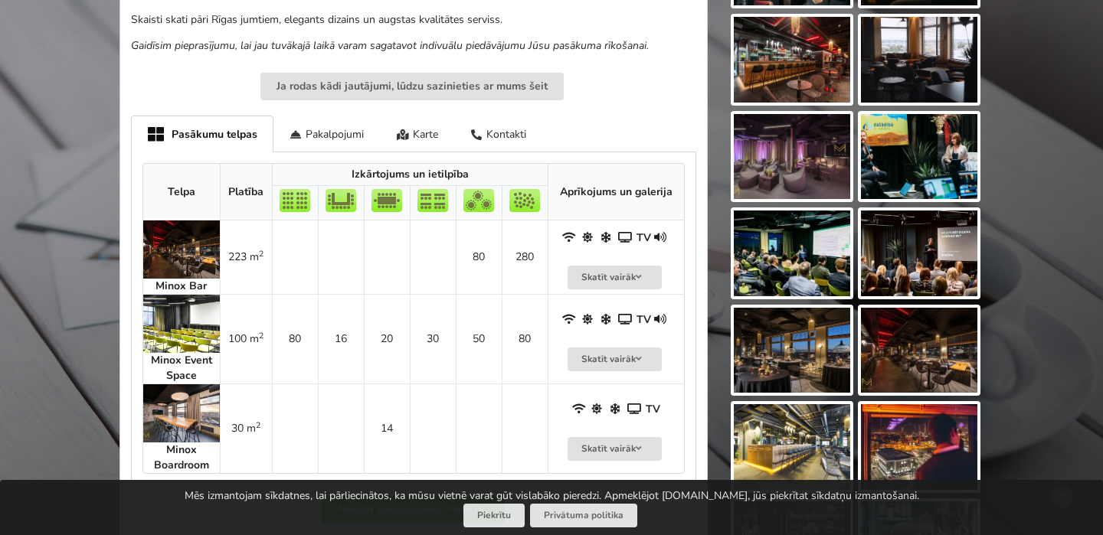
scroll to position [591, 0]
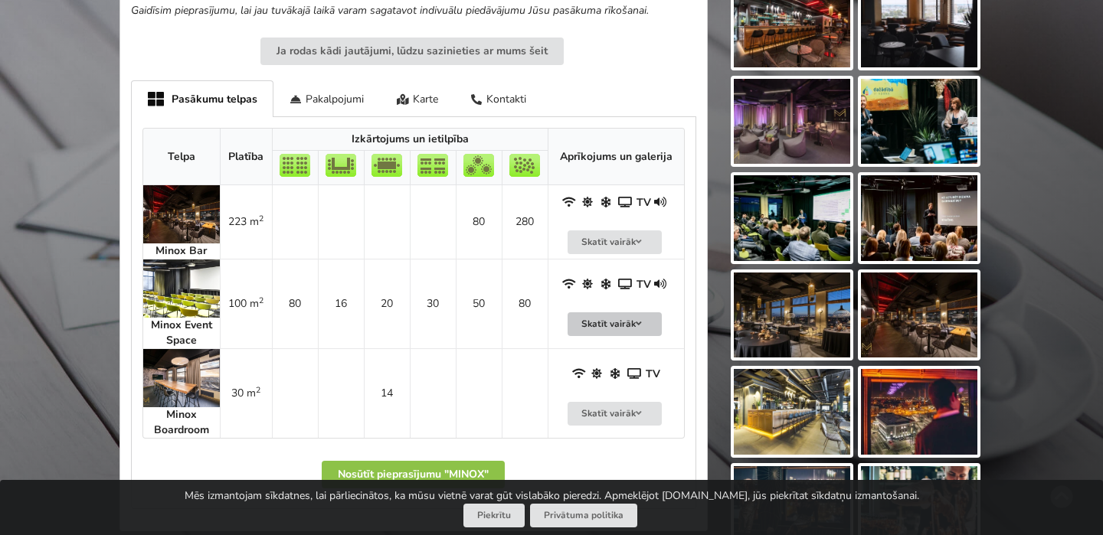
click at [618, 318] on button "Skatīt vairāk" at bounding box center [614, 324] width 95 height 24
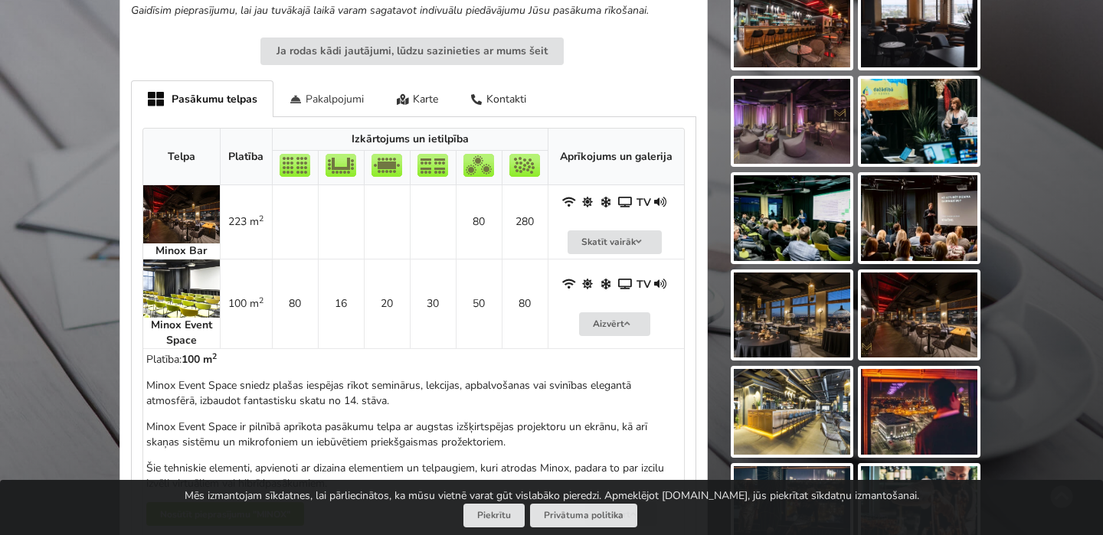
click at [320, 91] on div "Pakalpojumi" at bounding box center [326, 98] width 107 height 36
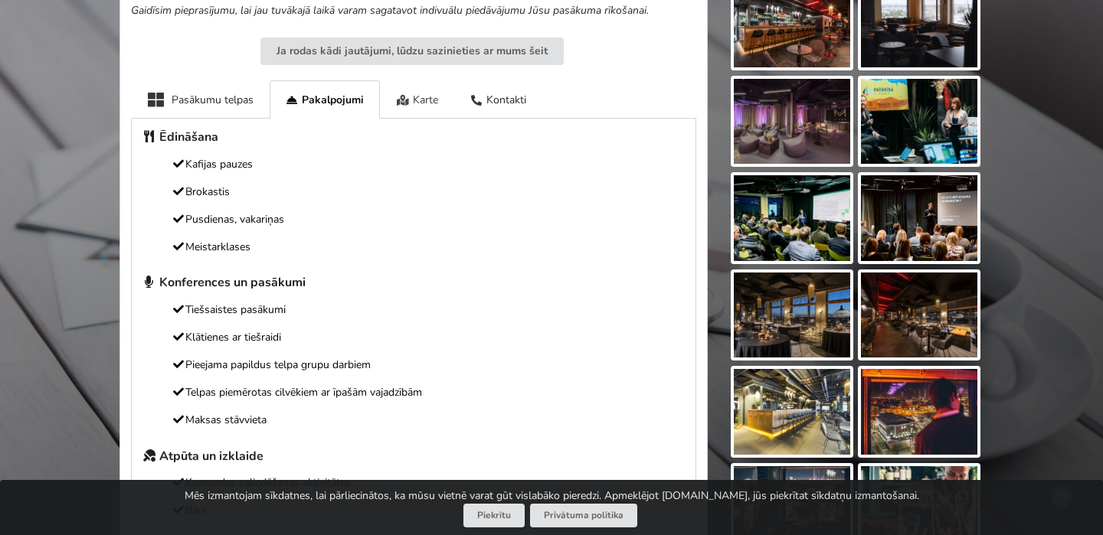
click at [403, 108] on div "Karte" at bounding box center [417, 99] width 74 height 38
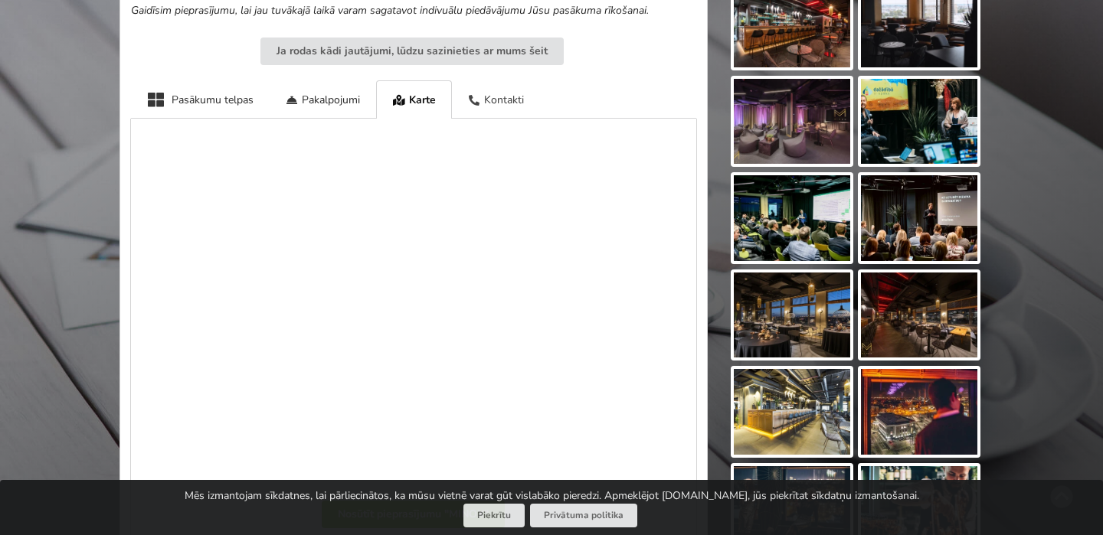
click at [496, 101] on div "Kontakti" at bounding box center [496, 99] width 89 height 38
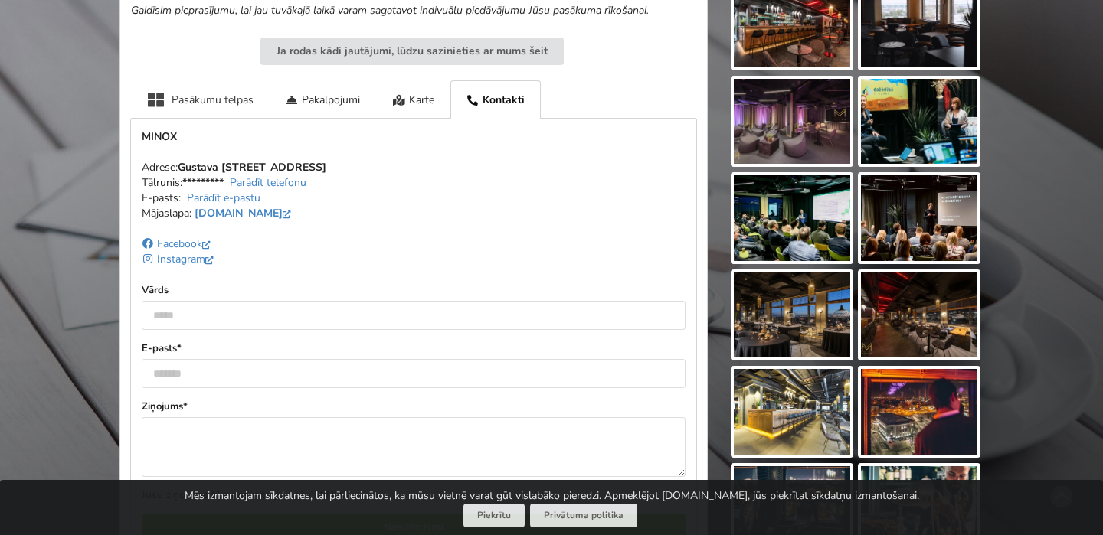
click at [208, 96] on div "Pasākumu telpas" at bounding box center [200, 99] width 139 height 38
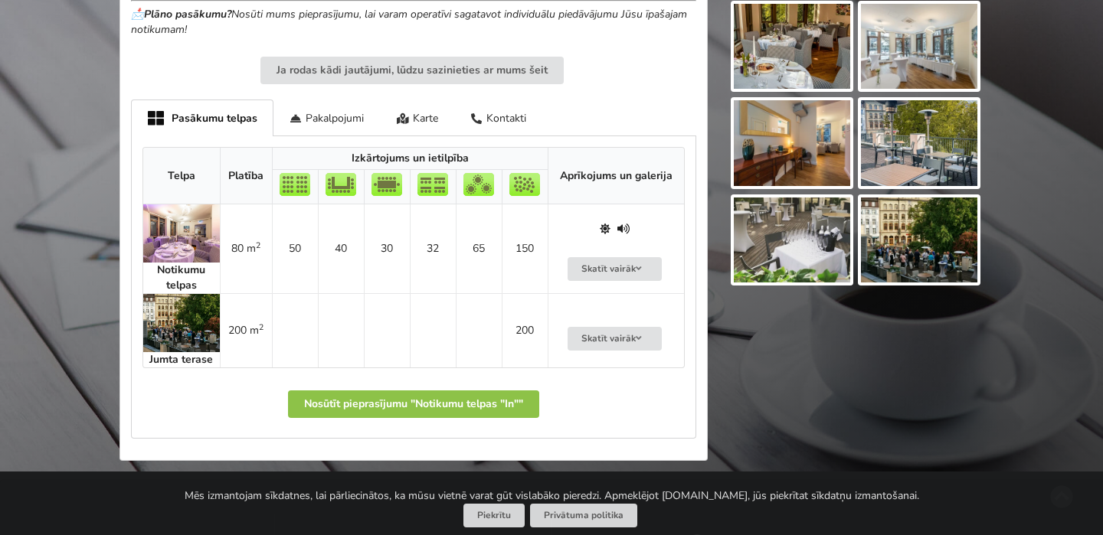
scroll to position [873, 0]
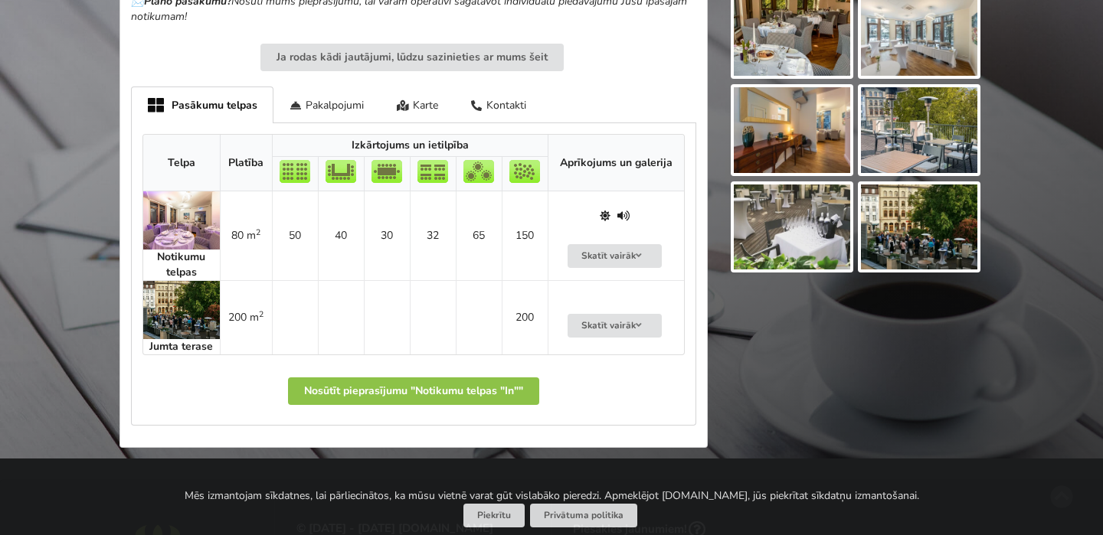
click at [178, 221] on img at bounding box center [181, 220] width 77 height 58
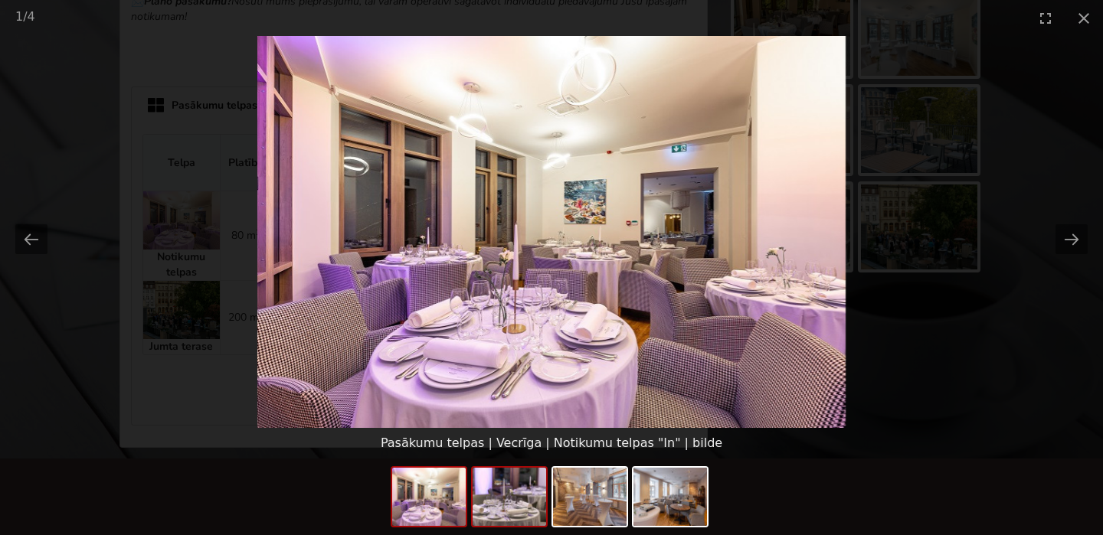
click at [522, 515] on img at bounding box center [510, 497] width 74 height 58
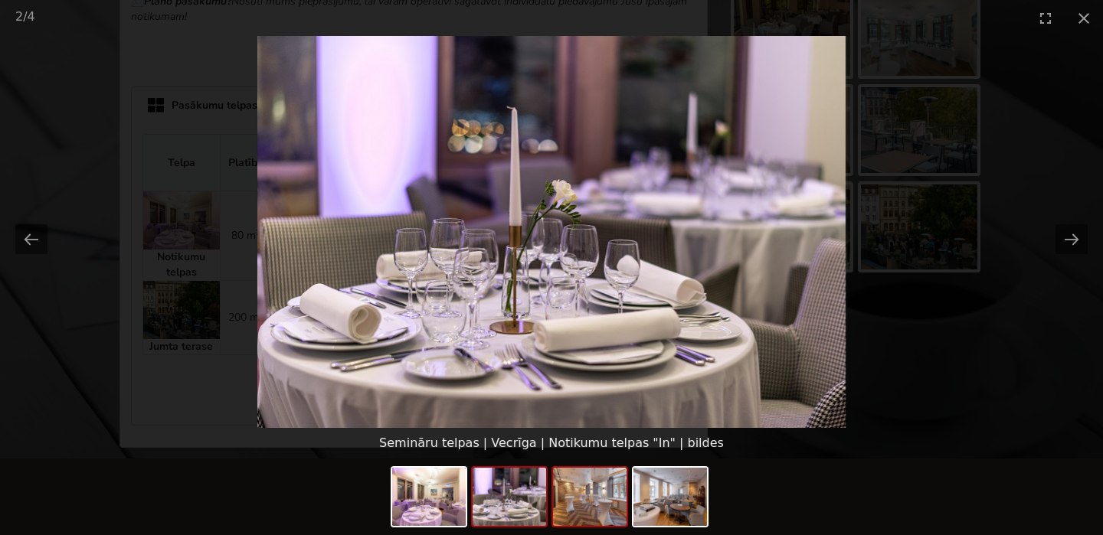
click at [596, 494] on img at bounding box center [590, 497] width 74 height 58
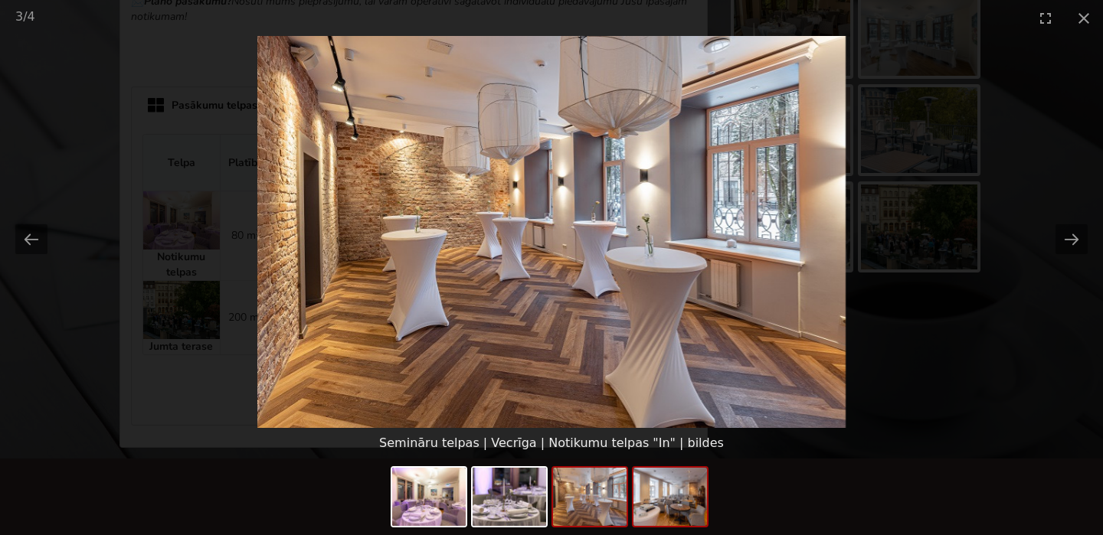
click at [679, 498] on img at bounding box center [670, 497] width 74 height 58
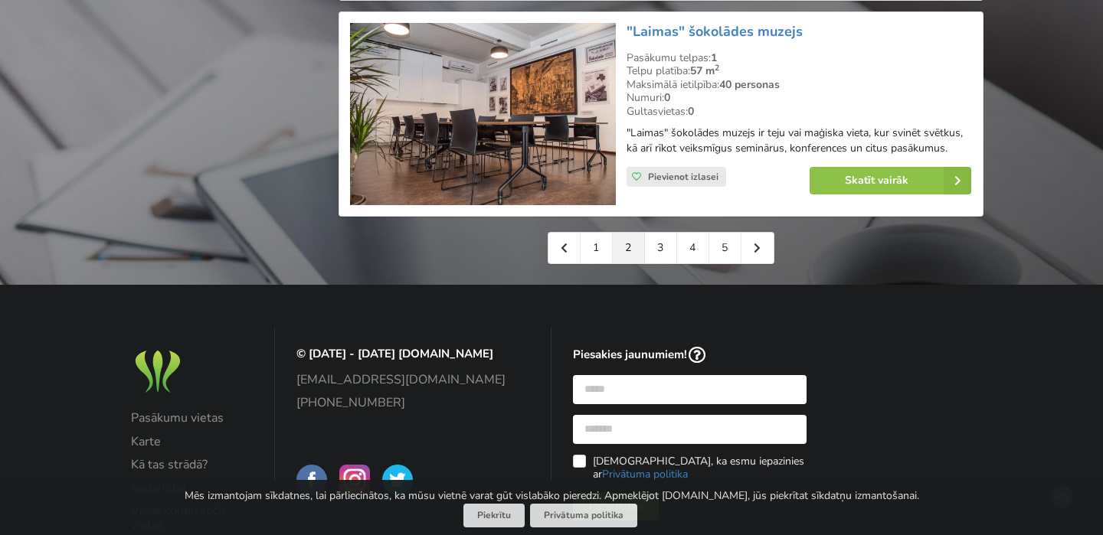
scroll to position [3693, 0]
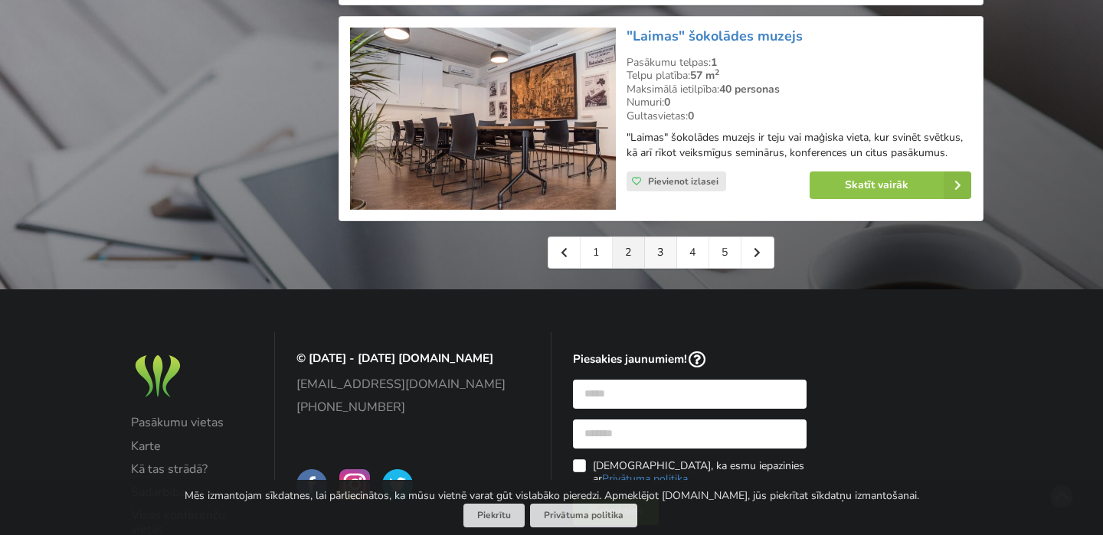
click at [657, 253] on link "3" at bounding box center [661, 252] width 32 height 31
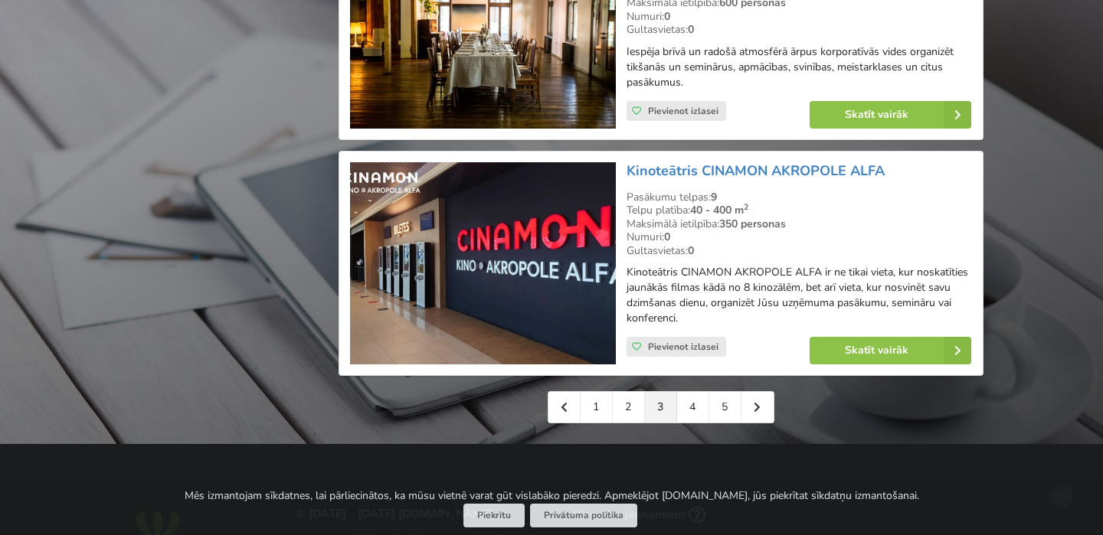
scroll to position [3472, 0]
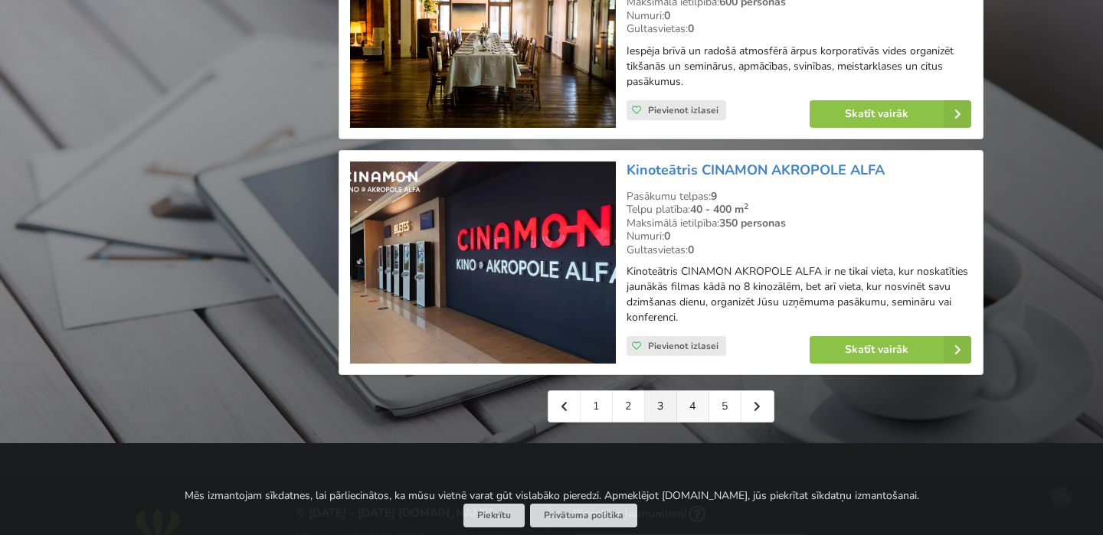
click at [691, 391] on link "4" at bounding box center [693, 406] width 32 height 31
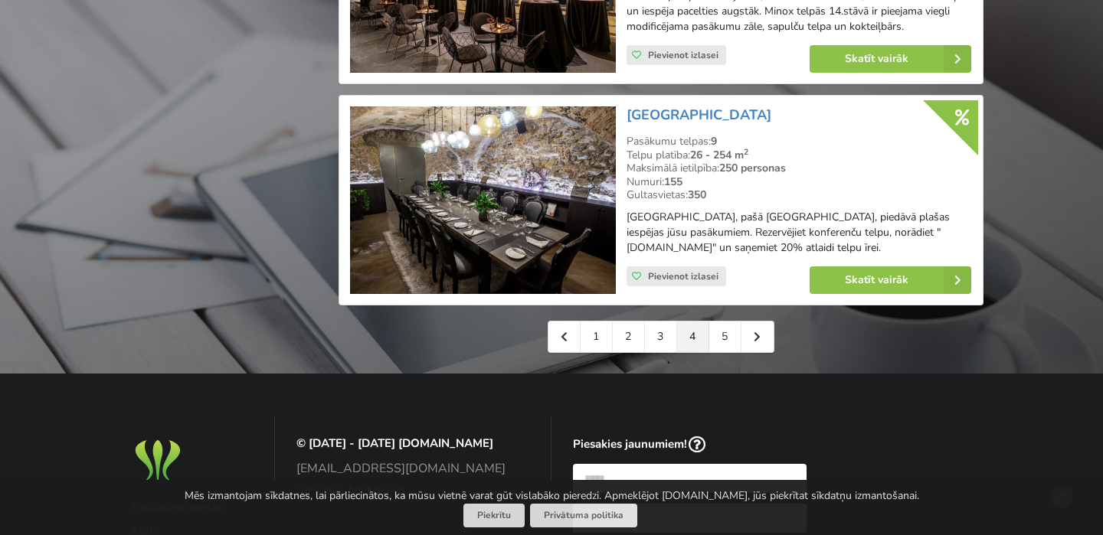
scroll to position [3526, 0]
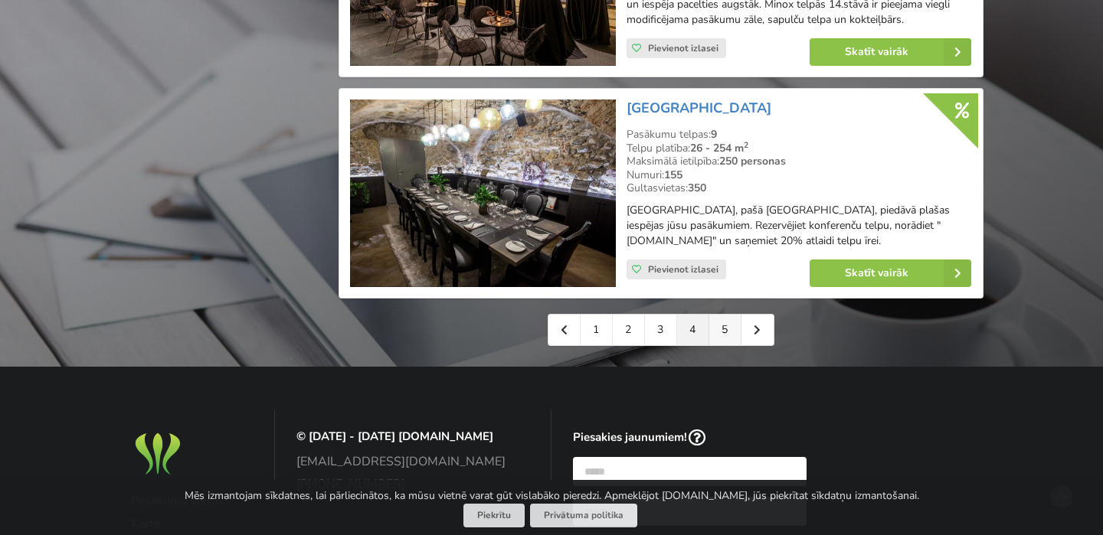
click at [720, 319] on link "5" at bounding box center [725, 330] width 32 height 31
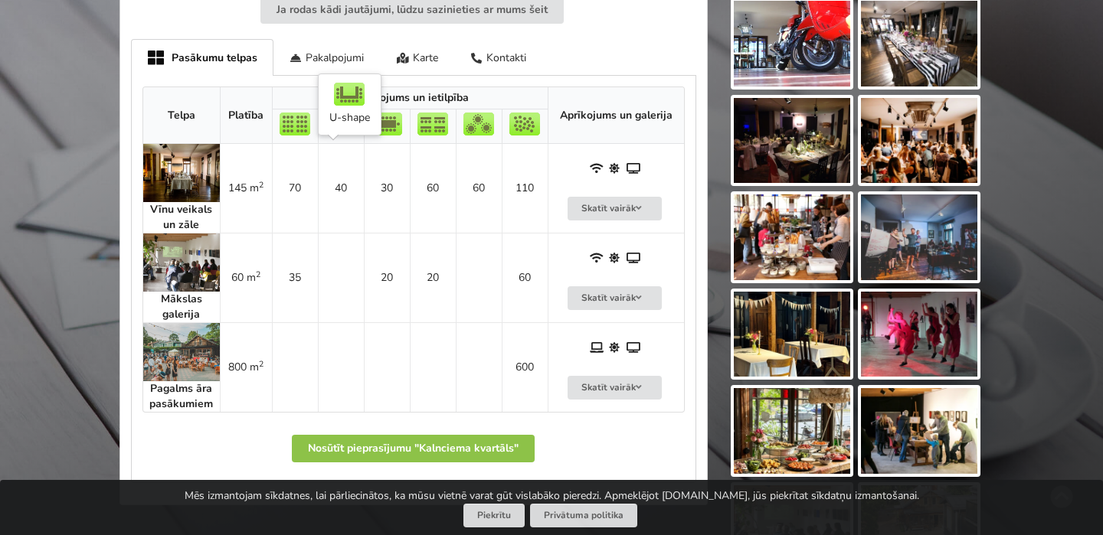
scroll to position [770, 0]
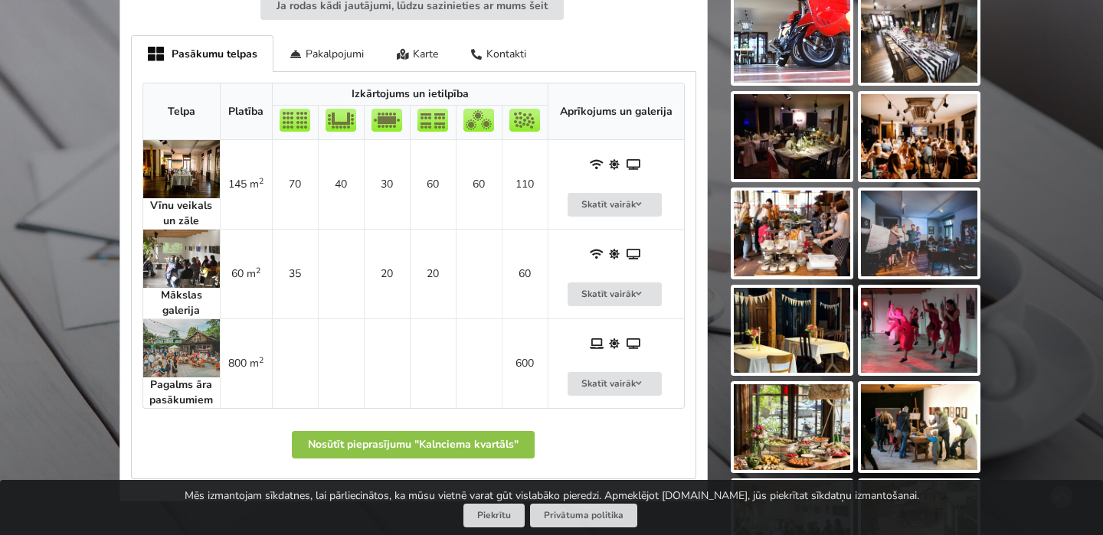
click at [198, 176] on img at bounding box center [181, 169] width 77 height 58
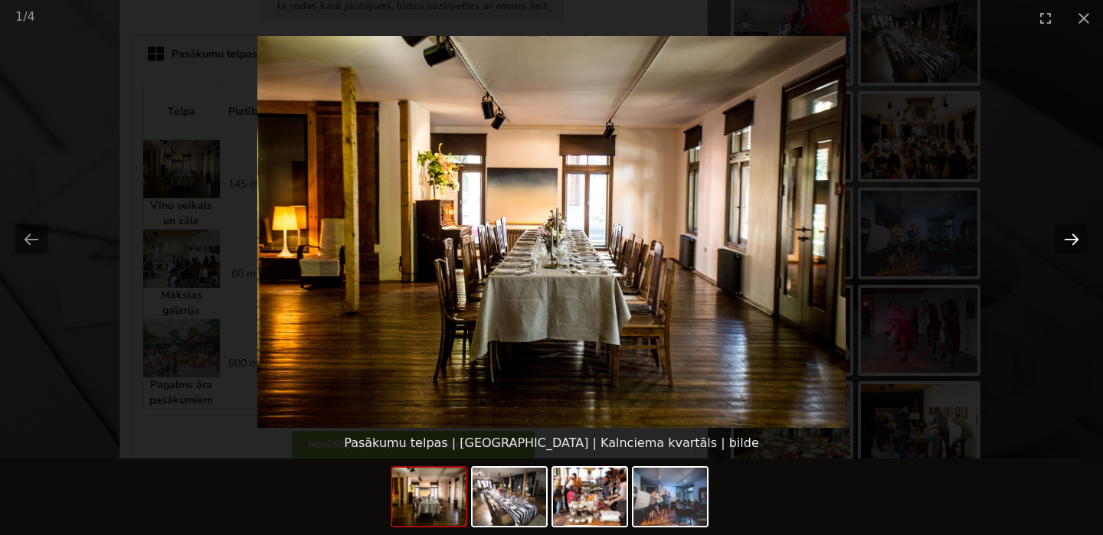
click at [1074, 240] on button "Next slide" at bounding box center [1071, 239] width 32 height 30
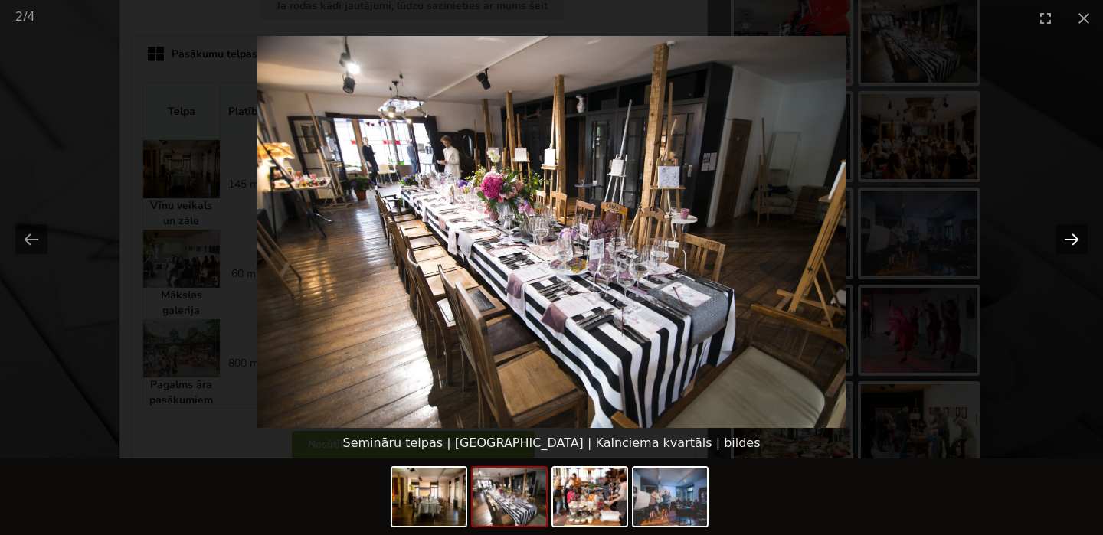
click at [1074, 240] on button "Next slide" at bounding box center [1071, 239] width 32 height 30
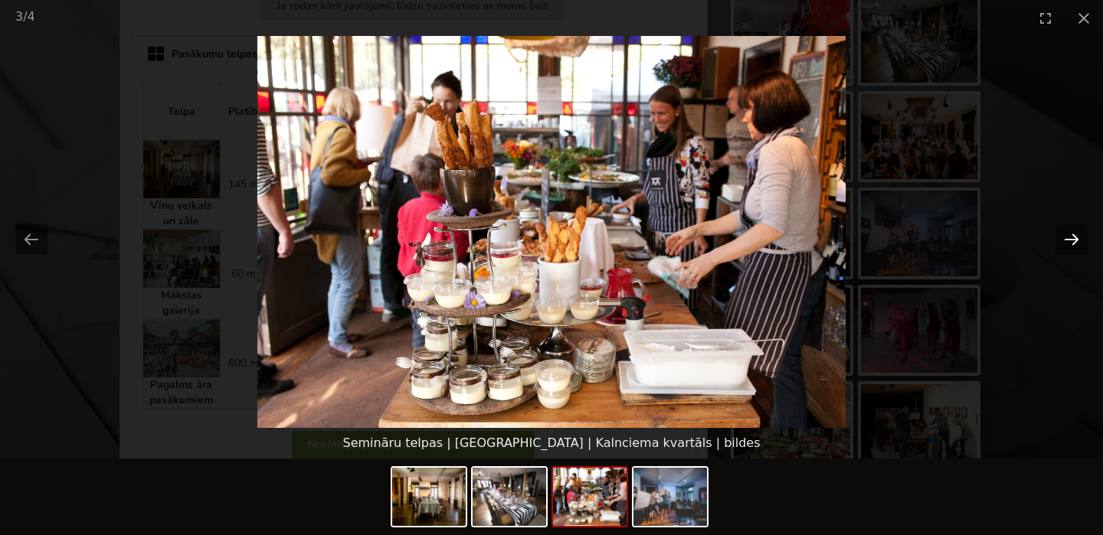
click at [1074, 240] on button "Next slide" at bounding box center [1071, 239] width 32 height 30
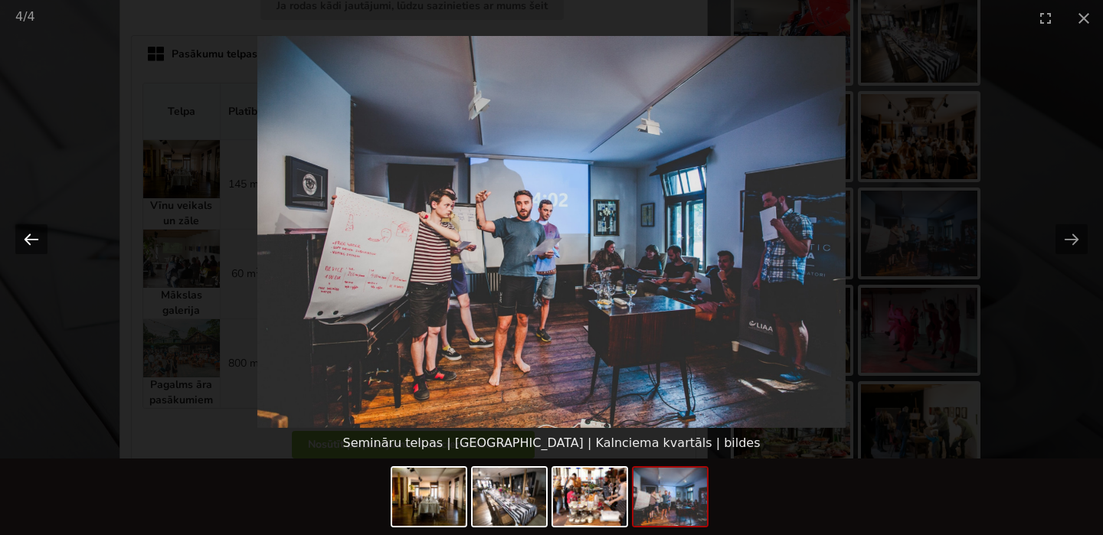
click at [32, 236] on button "Previous slide" at bounding box center [31, 239] width 32 height 30
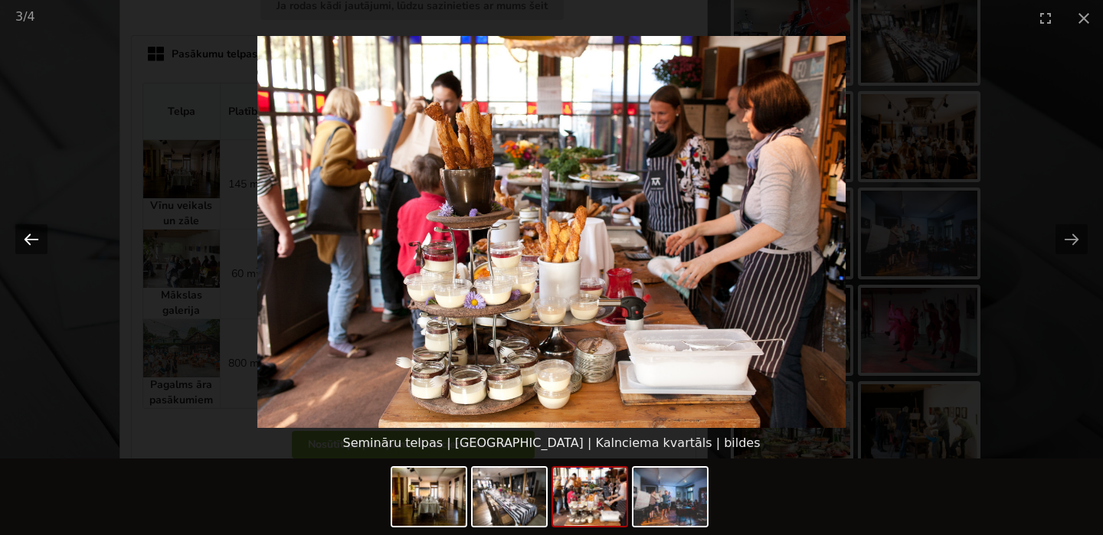
click at [32, 237] on button "Previous slide" at bounding box center [31, 239] width 32 height 30
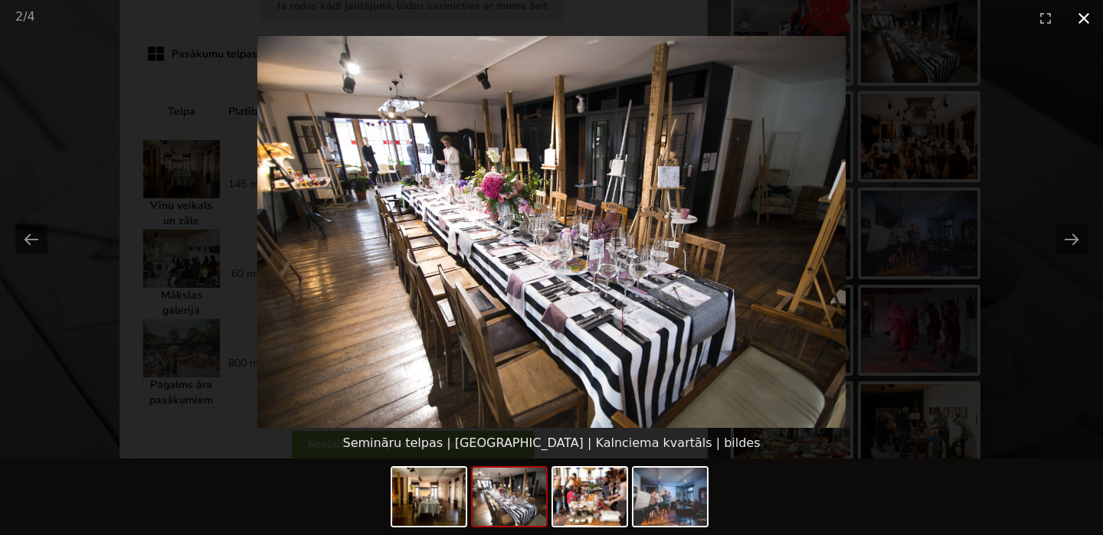
click at [1084, 20] on button "Close gallery" at bounding box center [1084, 18] width 38 height 36
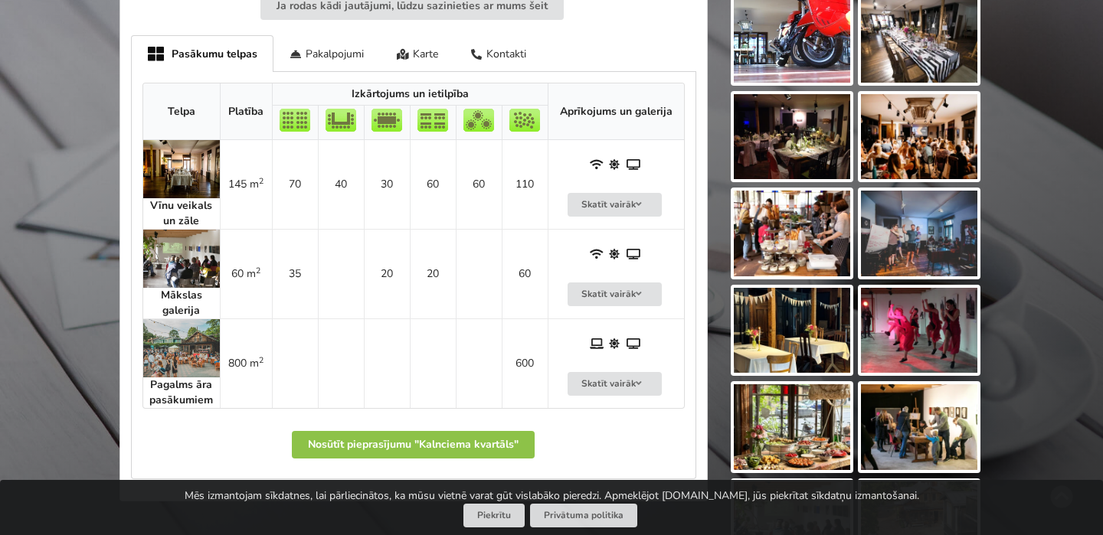
click at [176, 263] on img at bounding box center [181, 259] width 77 height 58
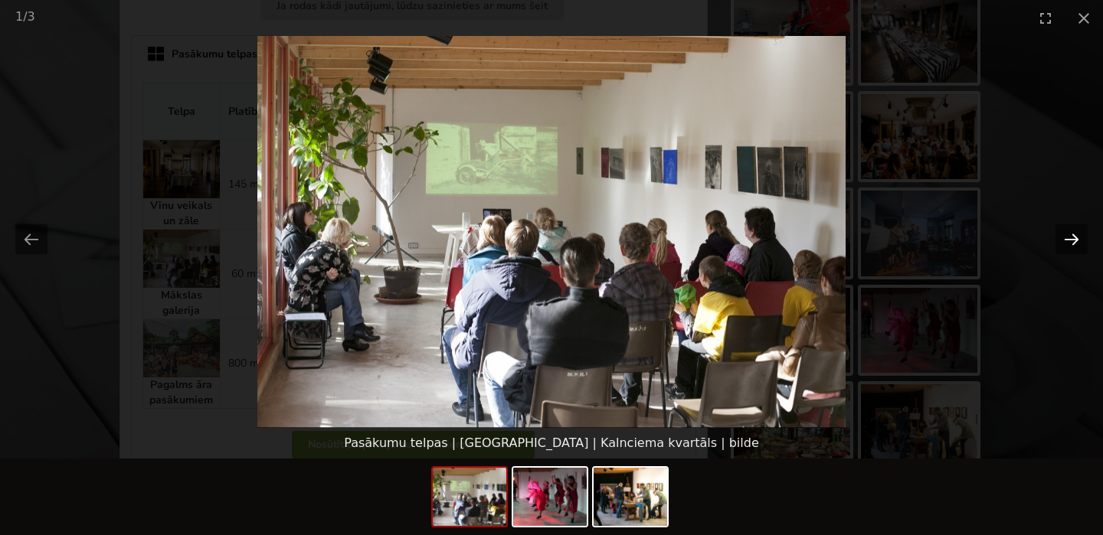
click at [1077, 238] on button "Next slide" at bounding box center [1071, 239] width 32 height 30
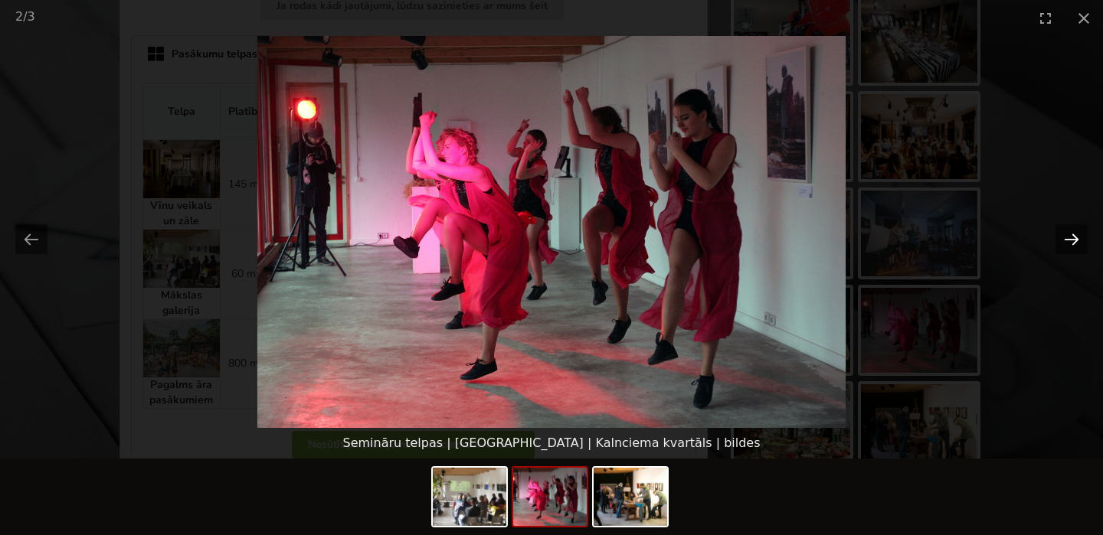
click at [1077, 238] on button "Next slide" at bounding box center [1071, 239] width 32 height 30
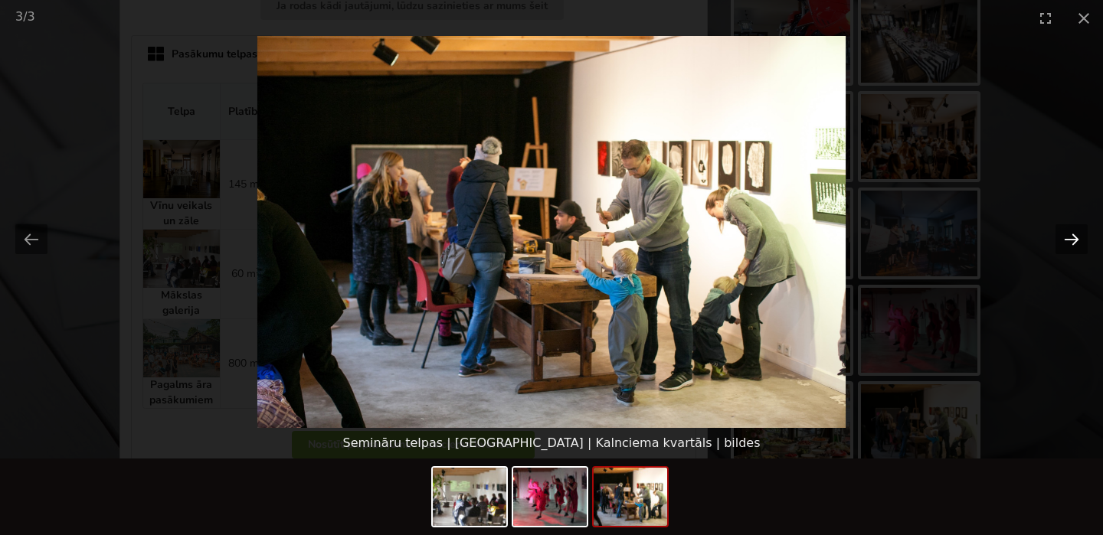
click at [1077, 239] on button "Next slide" at bounding box center [1071, 239] width 32 height 30
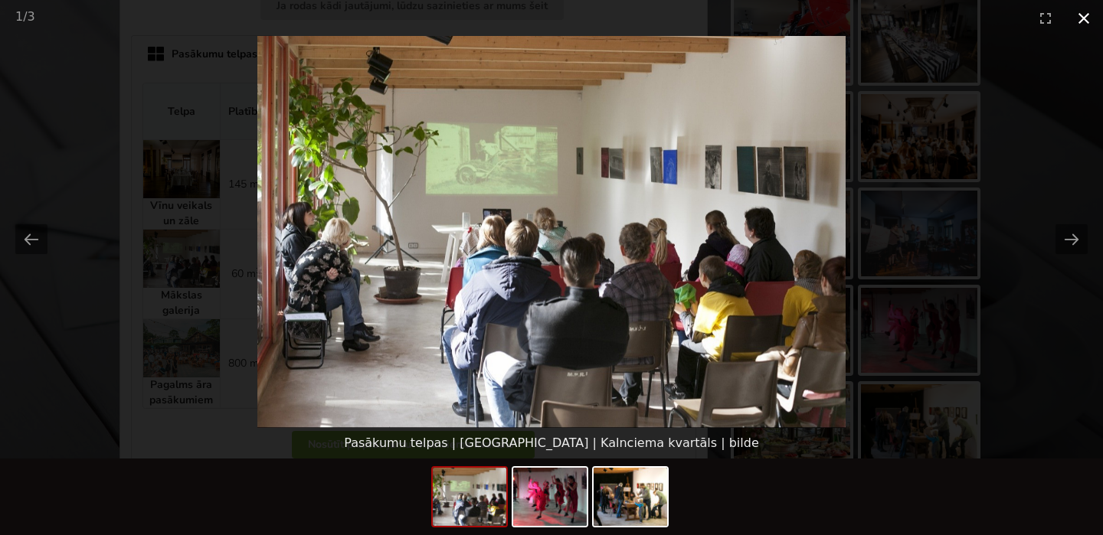
click at [1081, 17] on button "Close gallery" at bounding box center [1084, 18] width 38 height 36
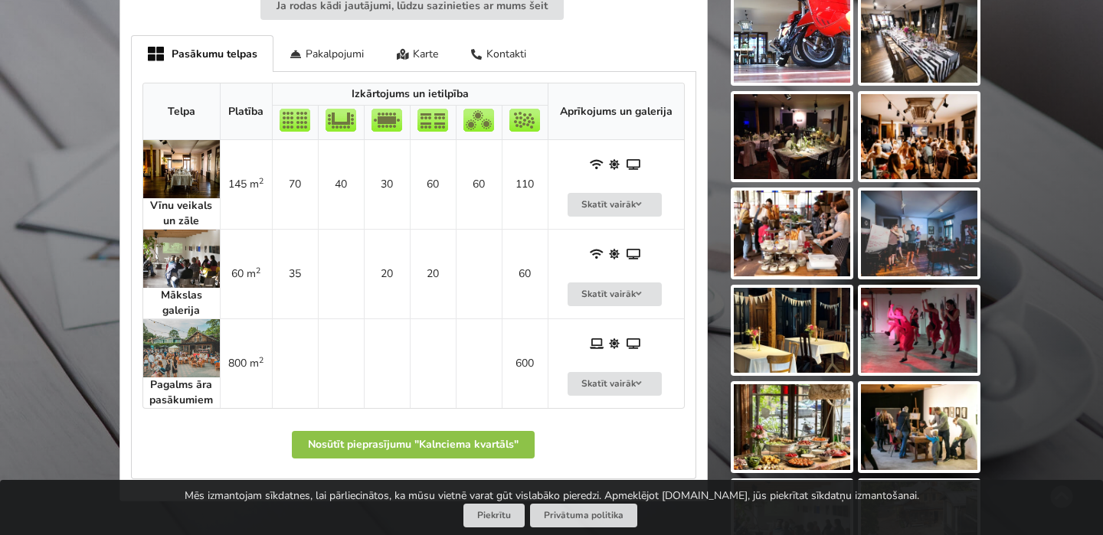
click at [184, 348] on img at bounding box center [181, 348] width 77 height 58
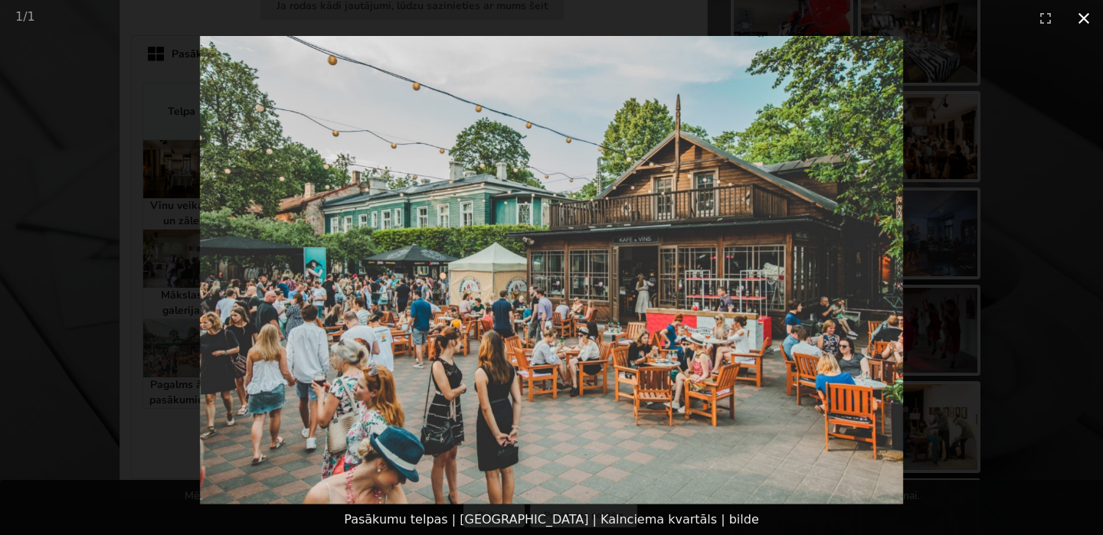
click at [1084, 9] on button "Close gallery" at bounding box center [1084, 18] width 38 height 36
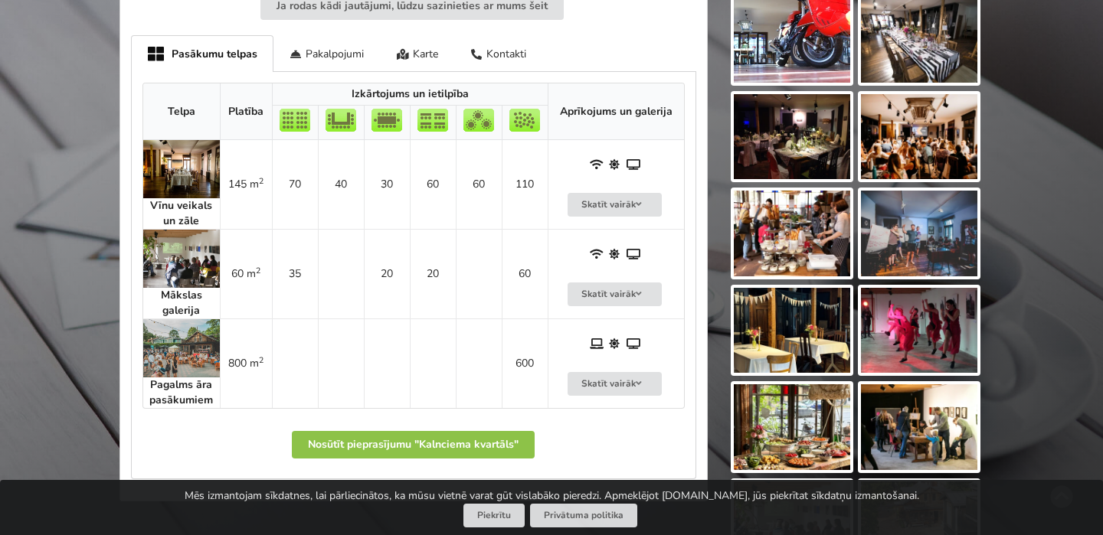
click at [178, 263] on img at bounding box center [181, 259] width 77 height 58
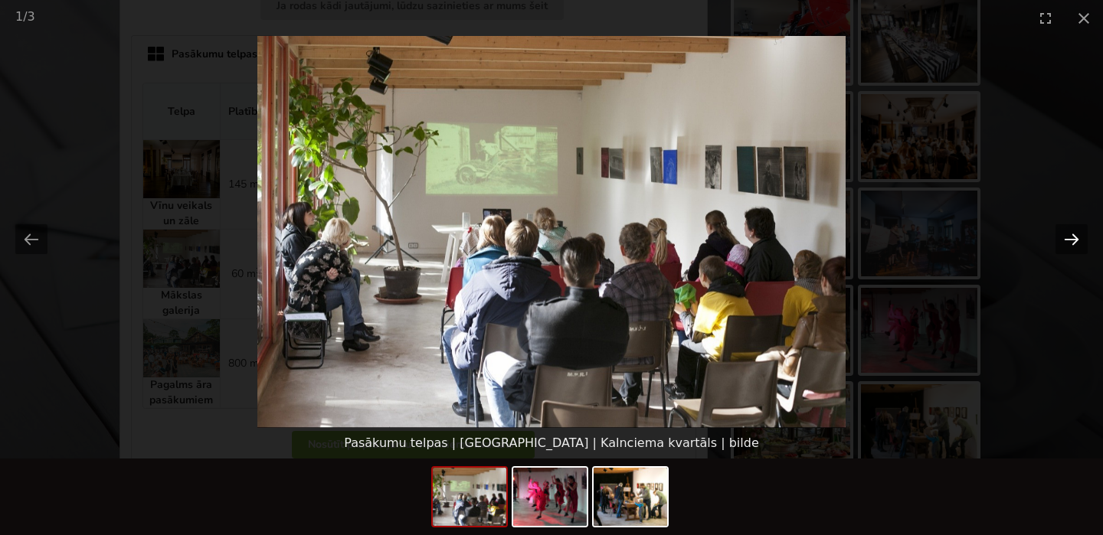
click at [1072, 237] on button "Next slide" at bounding box center [1071, 239] width 32 height 30
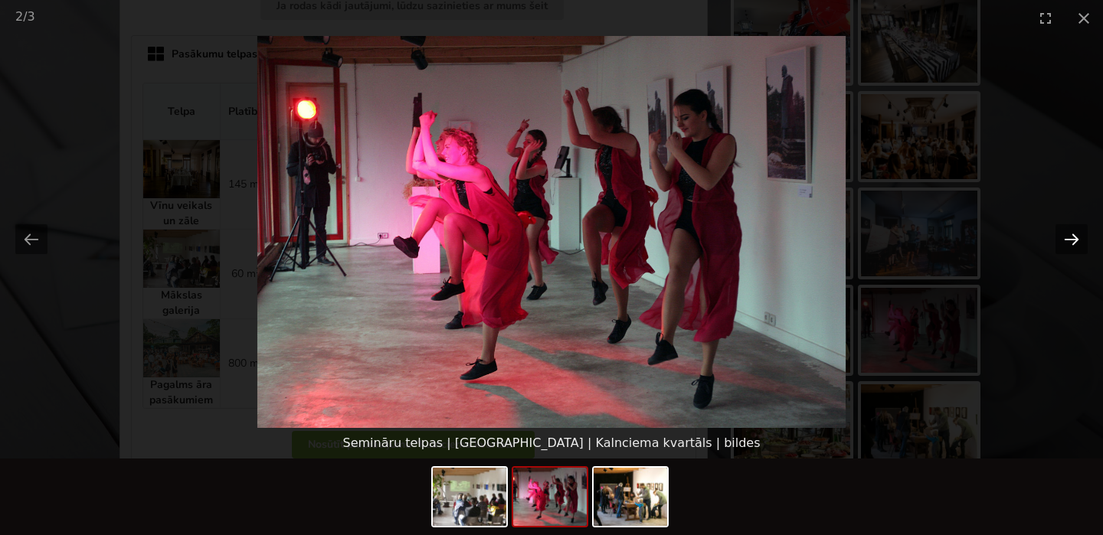
click at [1072, 238] on button "Next slide" at bounding box center [1071, 239] width 32 height 30
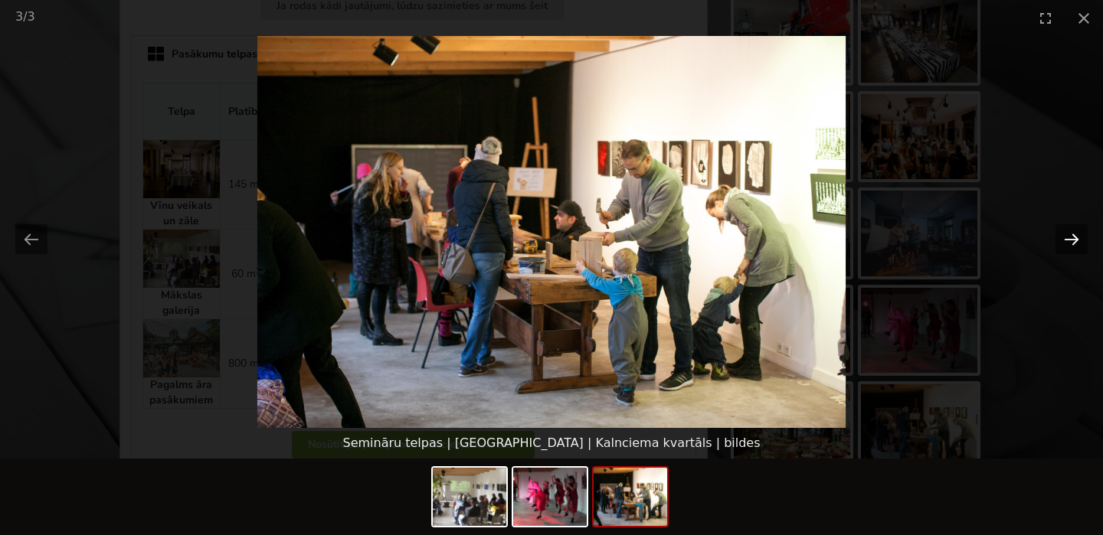
click at [1072, 238] on button "Next slide" at bounding box center [1071, 239] width 32 height 30
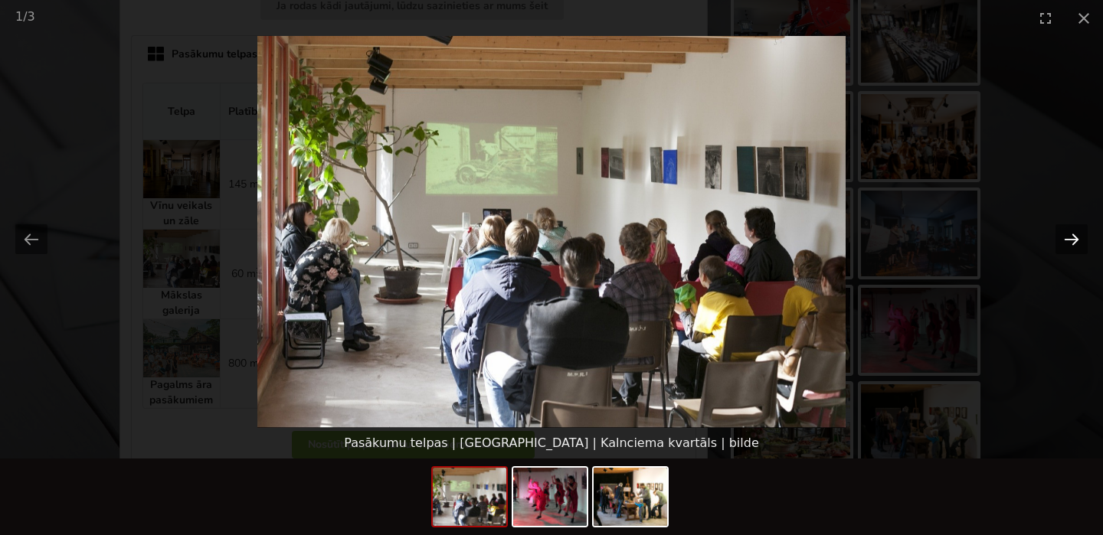
click at [1073, 240] on button "Next slide" at bounding box center [1071, 239] width 32 height 30
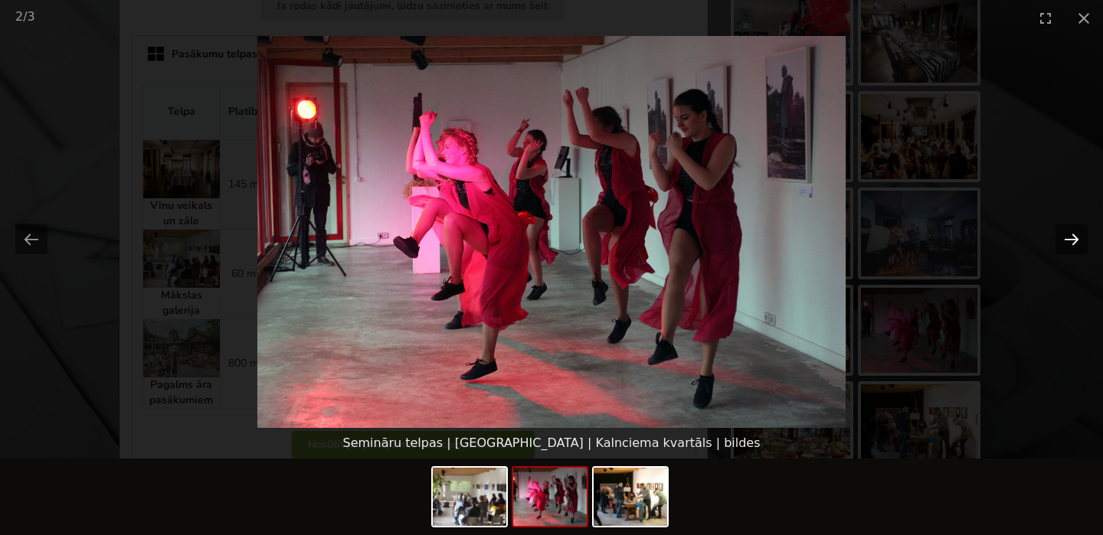
click at [1073, 240] on button "Next slide" at bounding box center [1071, 239] width 32 height 30
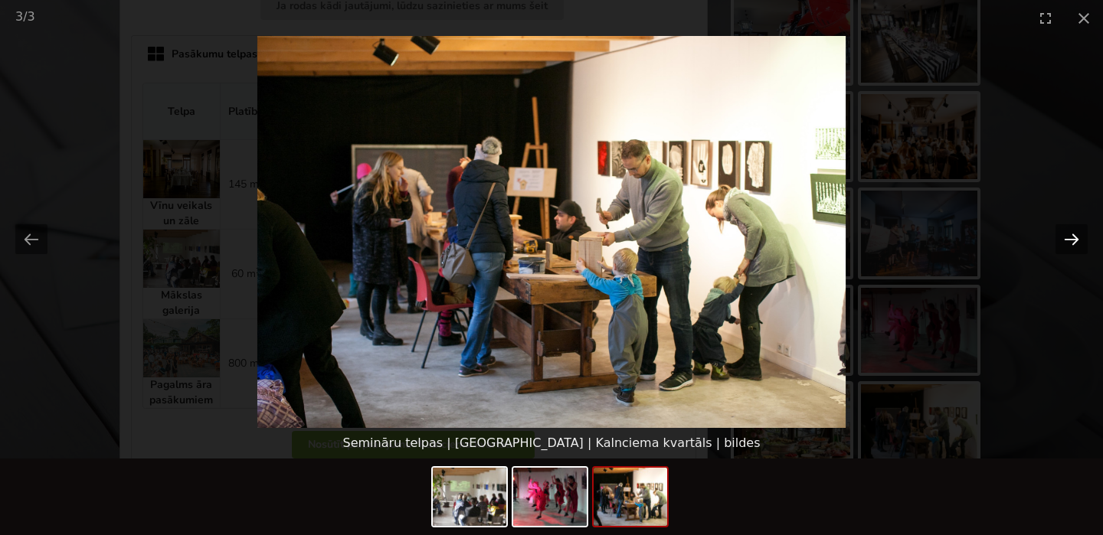
click at [1073, 239] on button "Next slide" at bounding box center [1071, 239] width 32 height 30
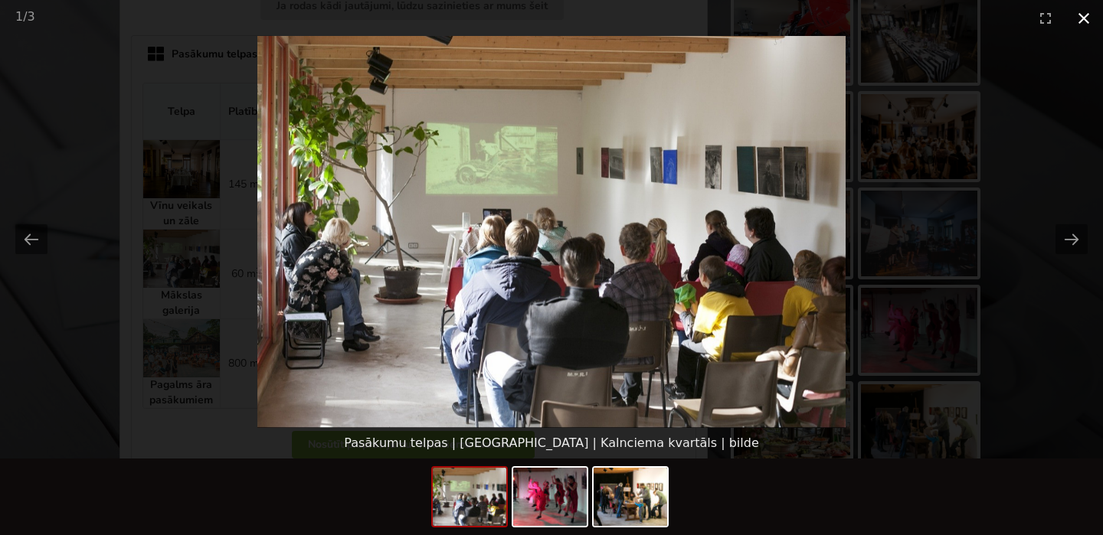
click at [1079, 16] on button "Close gallery" at bounding box center [1084, 18] width 38 height 36
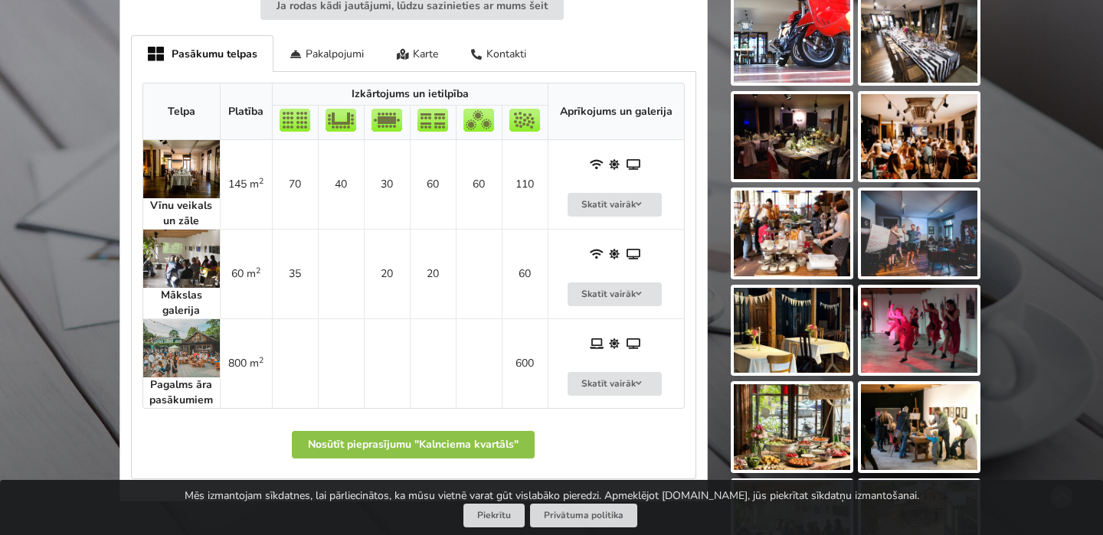
click at [186, 175] on img at bounding box center [181, 169] width 77 height 58
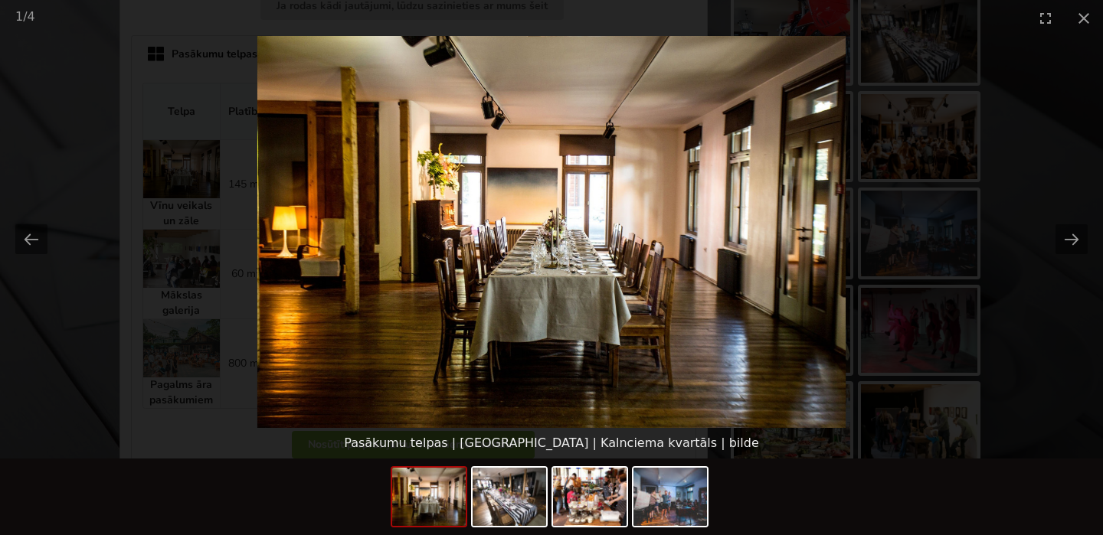
click at [1091, 233] on picture at bounding box center [551, 232] width 1103 height 392
click at [1074, 237] on button "Next slide" at bounding box center [1071, 239] width 32 height 30
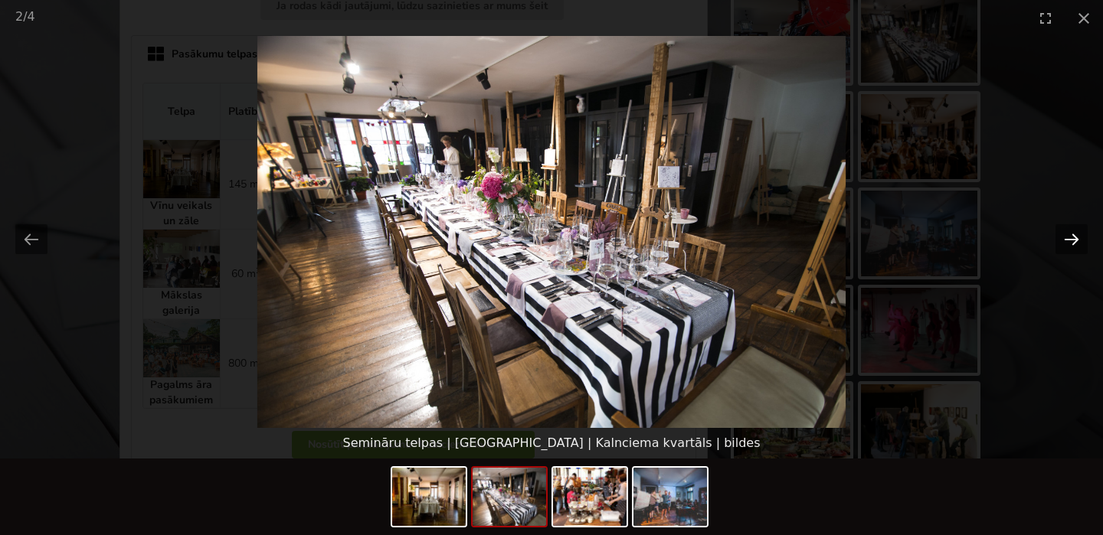
click at [1074, 237] on button "Next slide" at bounding box center [1071, 239] width 32 height 30
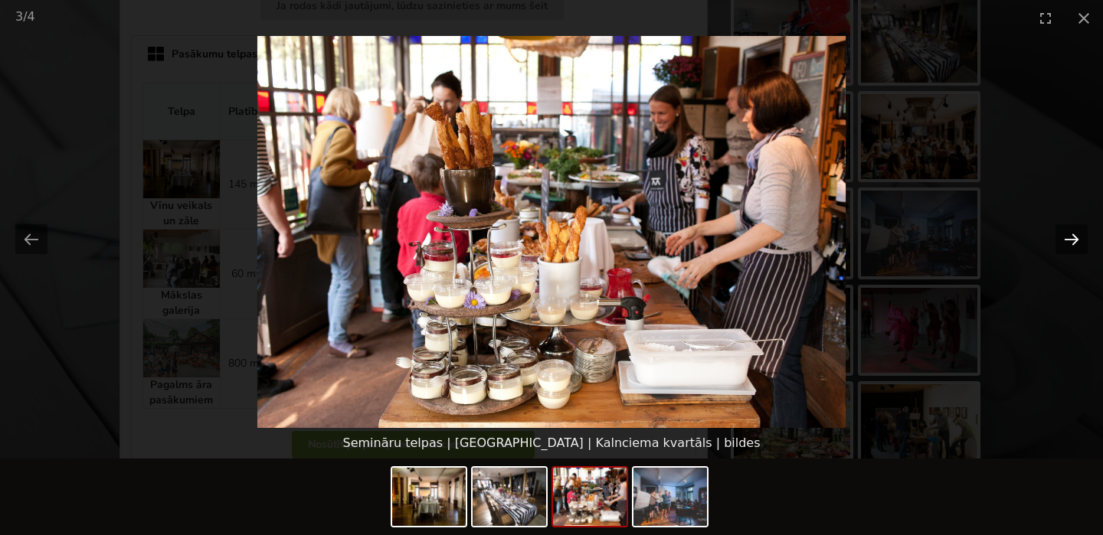
click at [1074, 237] on button "Next slide" at bounding box center [1071, 239] width 32 height 30
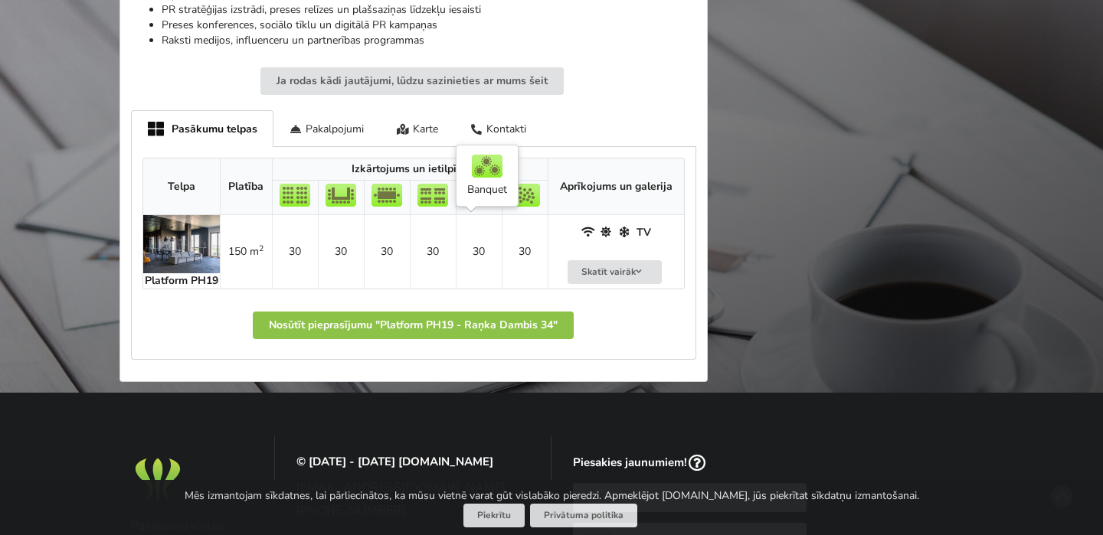
scroll to position [836, 0]
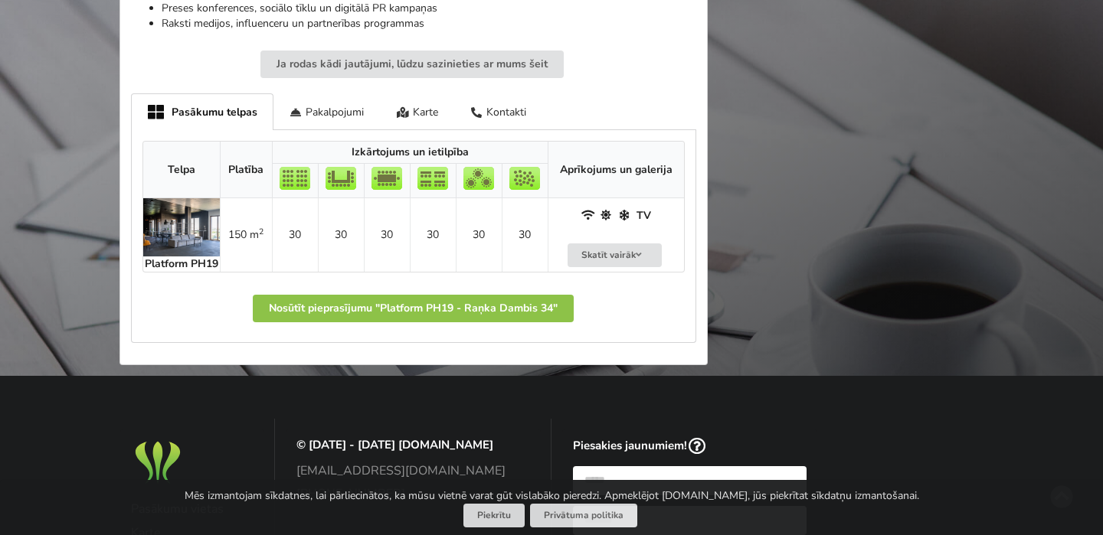
click at [179, 224] on img at bounding box center [181, 227] width 77 height 58
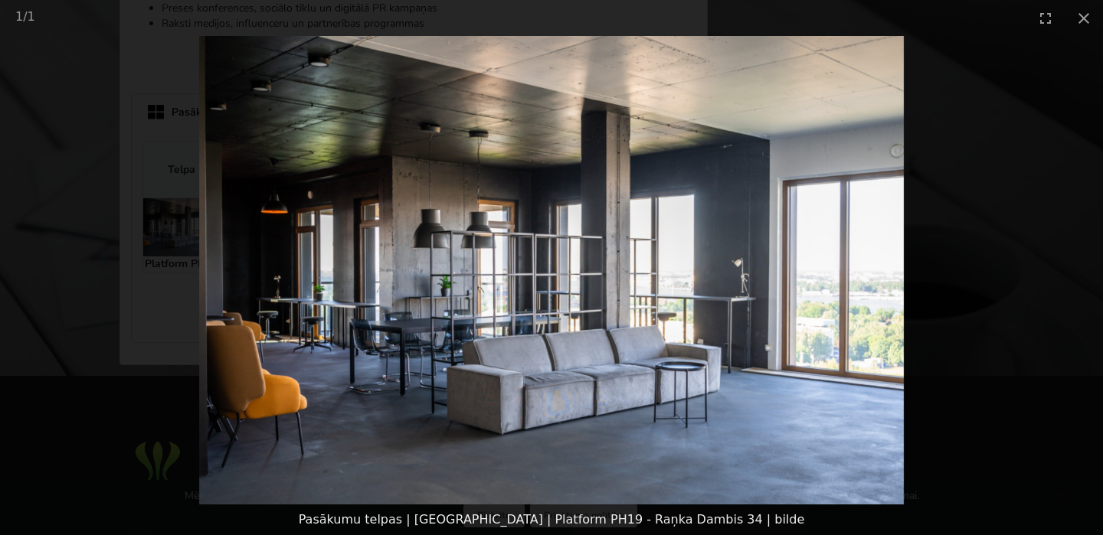
click at [892, 263] on picture at bounding box center [551, 270] width 1103 height 469
click at [1082, 22] on button "Close gallery" at bounding box center [1084, 18] width 38 height 36
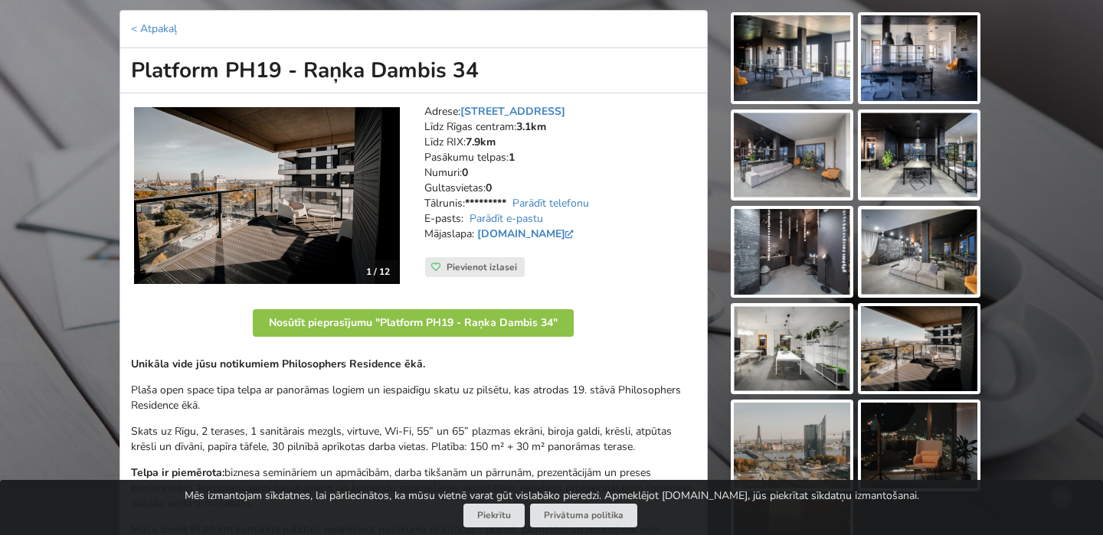
scroll to position [112, 0]
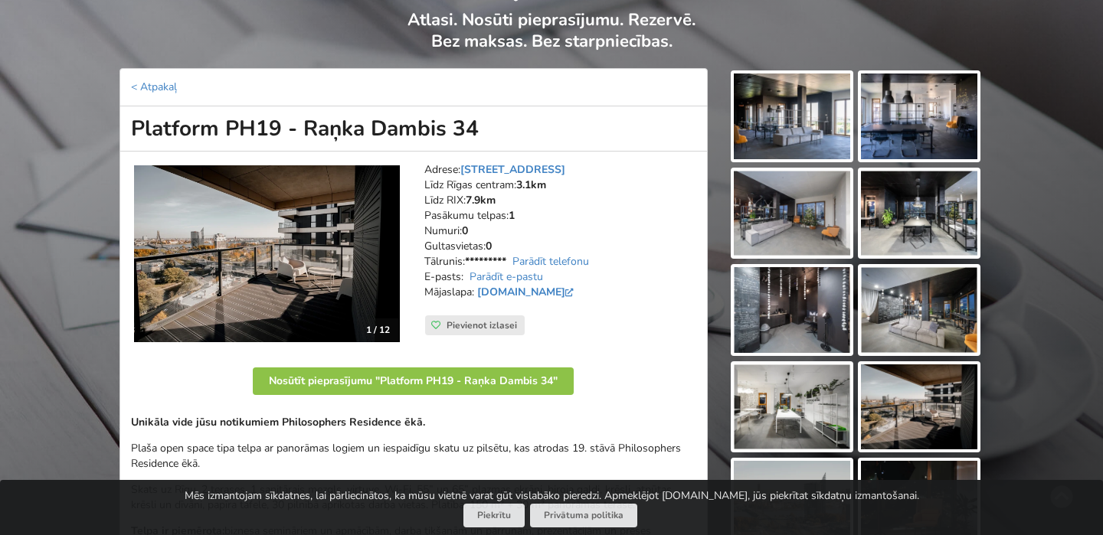
click at [806, 74] on img at bounding box center [792, 117] width 116 height 86
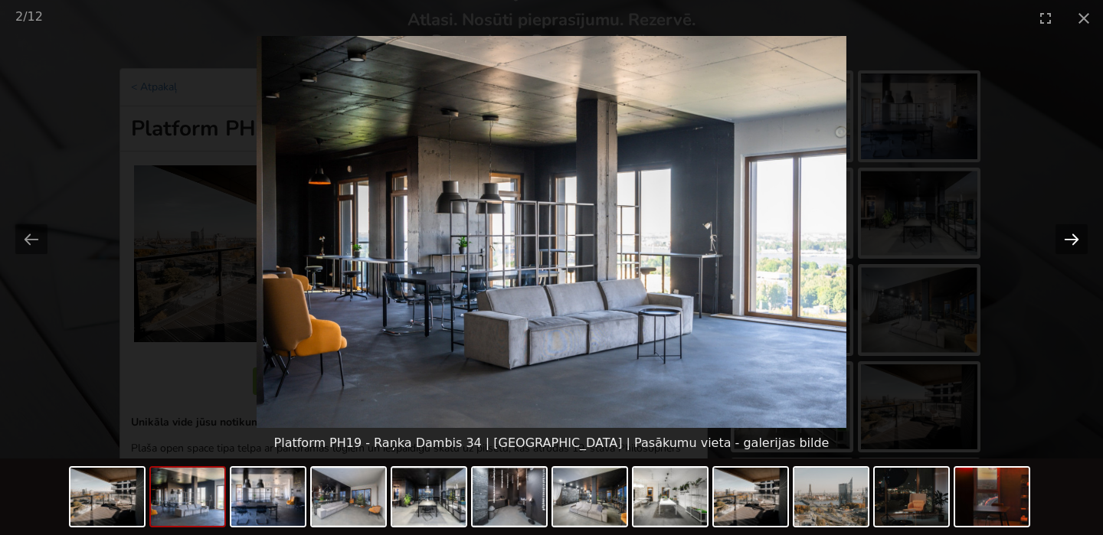
click at [1077, 232] on button "Next slide" at bounding box center [1071, 239] width 32 height 30
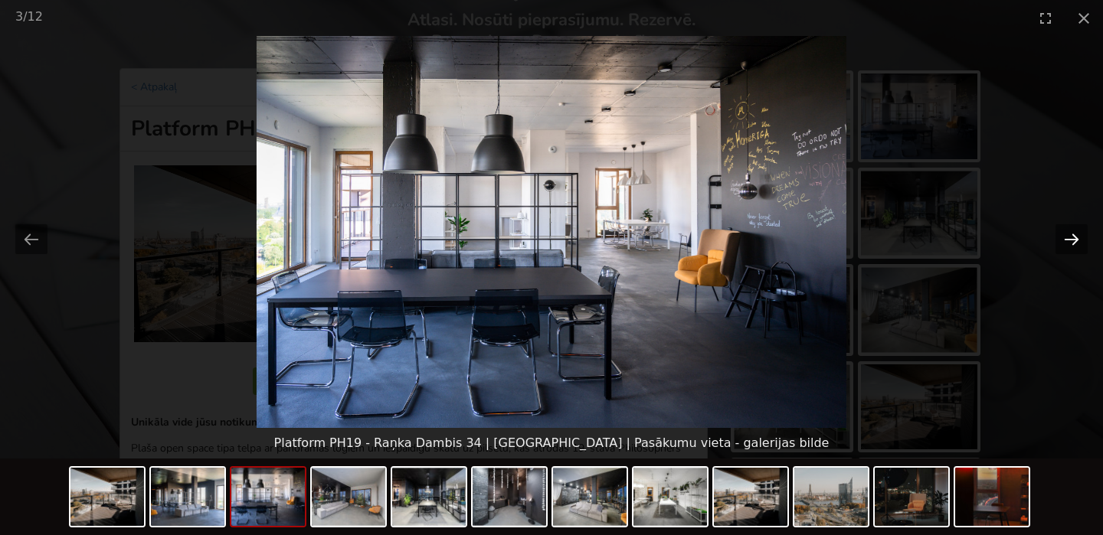
click at [1077, 232] on button "Next slide" at bounding box center [1071, 239] width 32 height 30
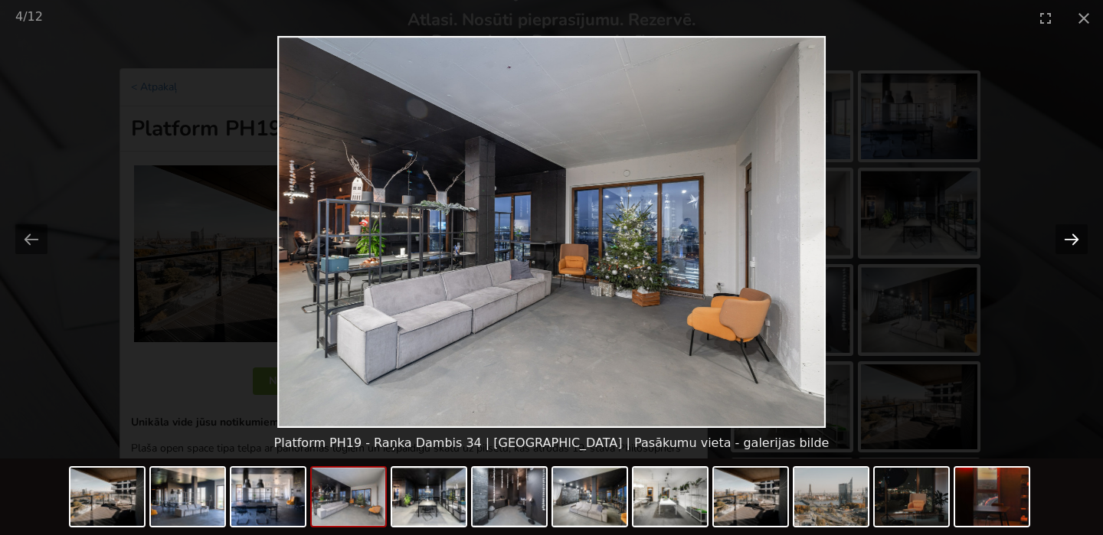
click at [1077, 233] on button "Next slide" at bounding box center [1071, 239] width 32 height 30
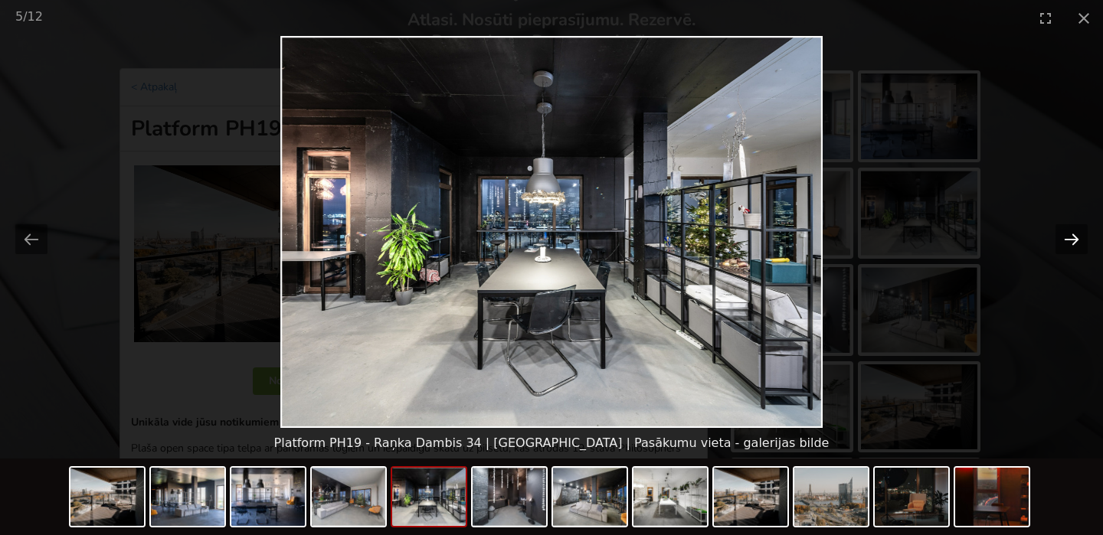
click at [1077, 233] on button "Next slide" at bounding box center [1071, 239] width 32 height 30
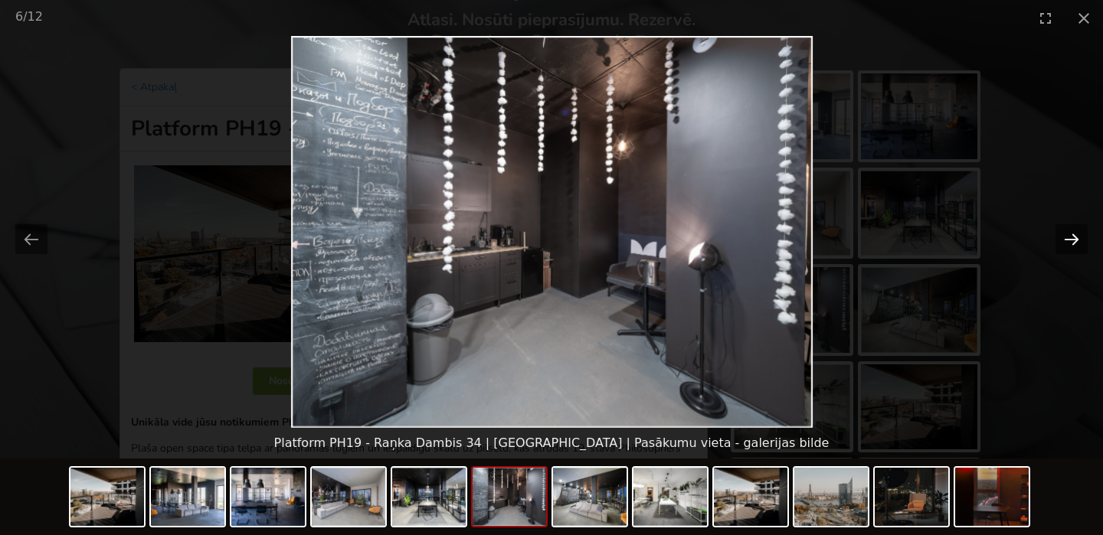
click at [1077, 233] on button "Next slide" at bounding box center [1071, 239] width 32 height 30
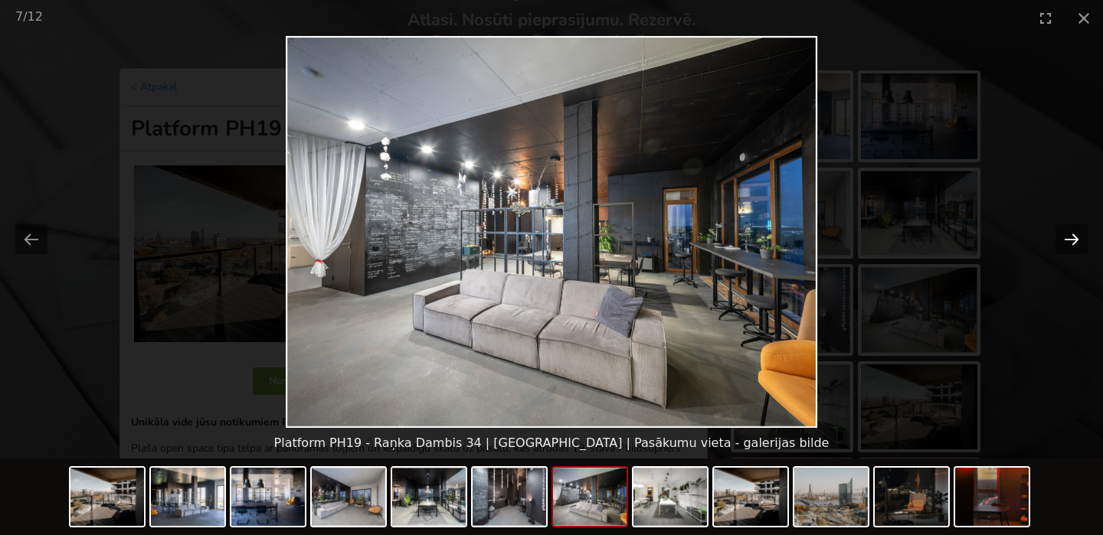
click at [1077, 233] on button "Next slide" at bounding box center [1071, 239] width 32 height 30
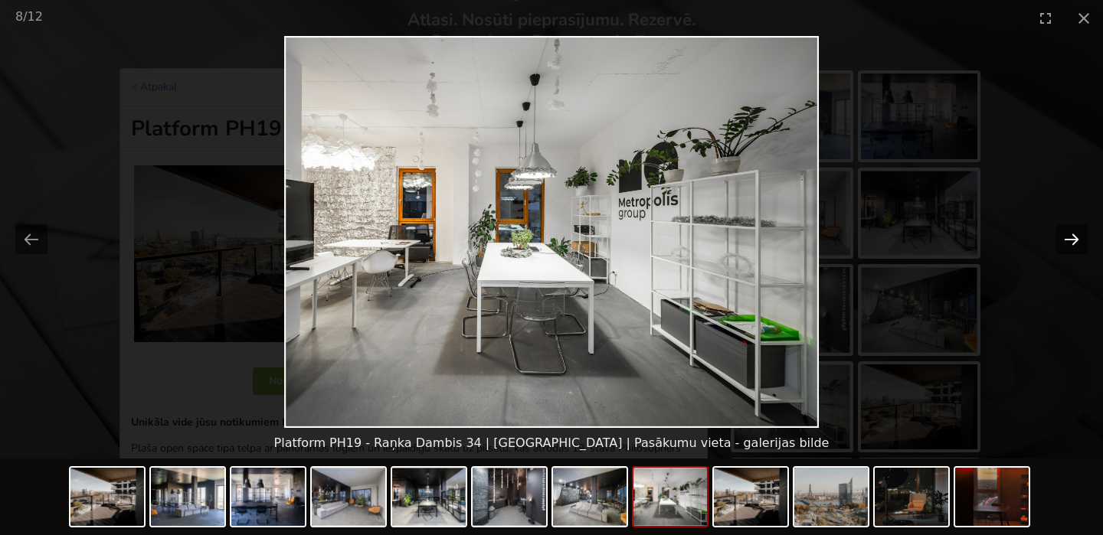
click at [1077, 233] on button "Next slide" at bounding box center [1071, 239] width 32 height 30
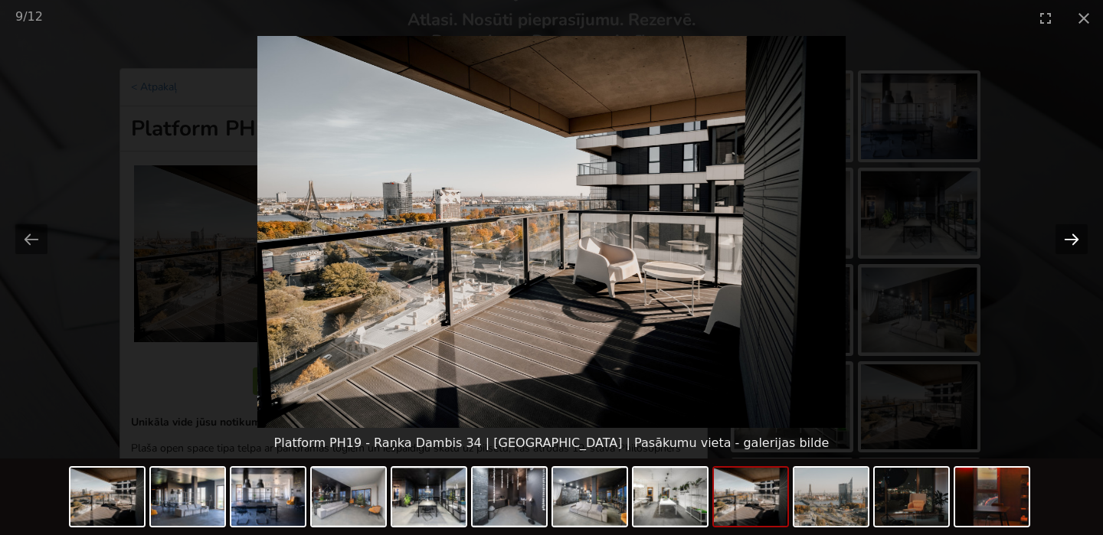
click at [1077, 233] on button "Next slide" at bounding box center [1071, 239] width 32 height 30
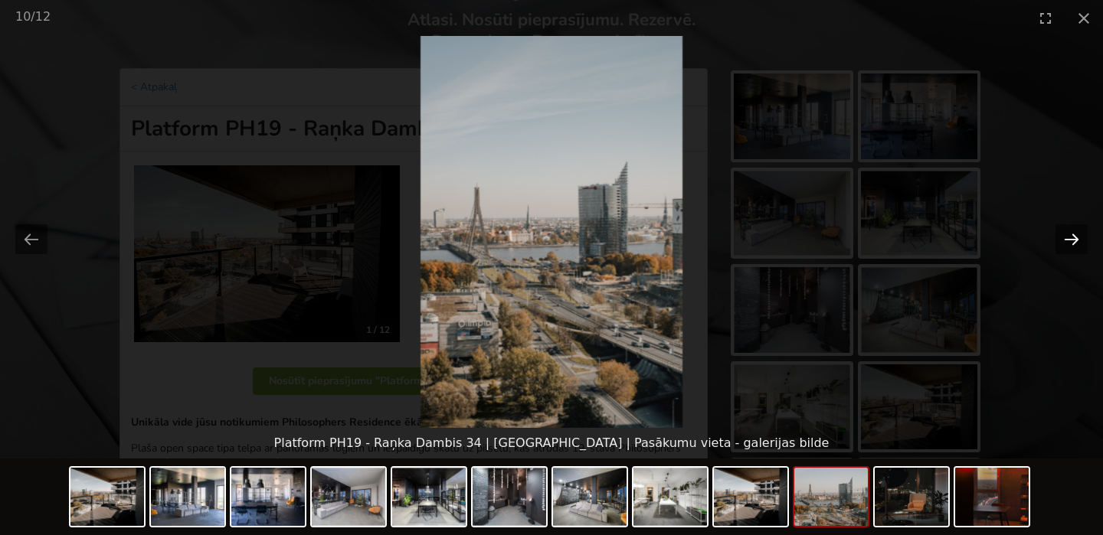
click at [1077, 233] on button "Next slide" at bounding box center [1071, 239] width 32 height 30
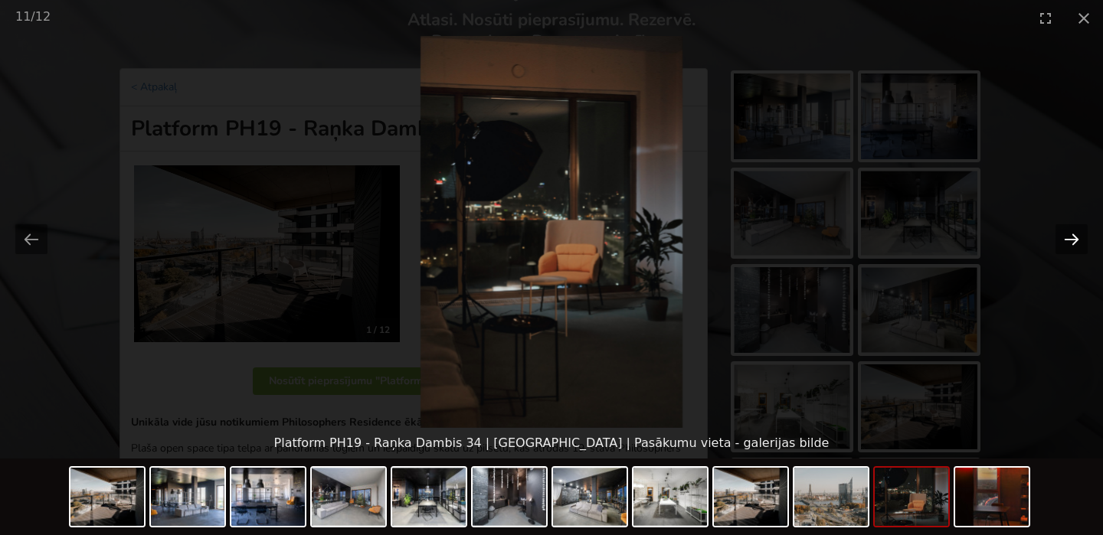
click at [1077, 233] on button "Next slide" at bounding box center [1071, 239] width 32 height 30
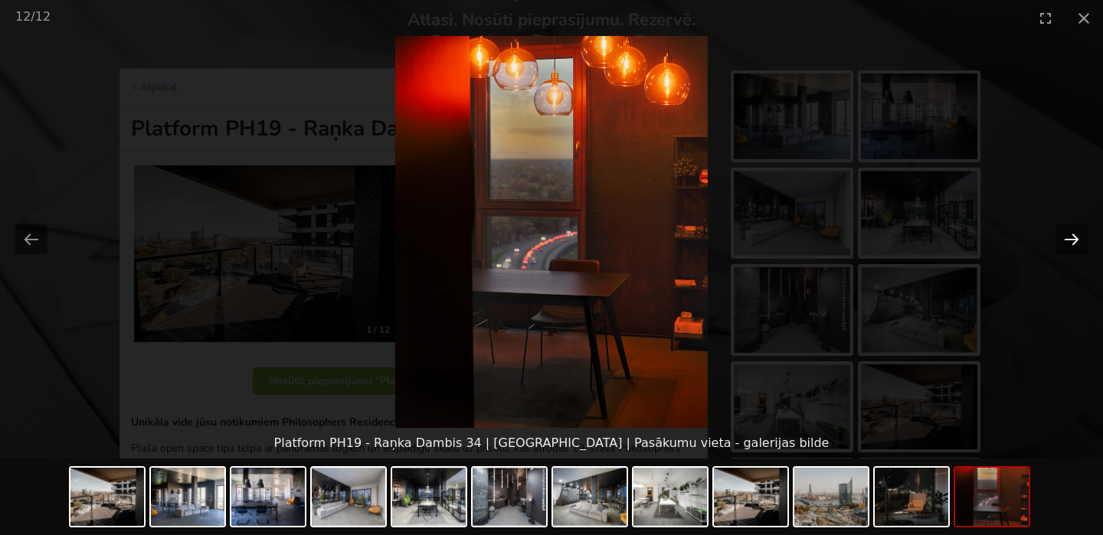
click at [1077, 233] on button "Next slide" at bounding box center [1071, 239] width 32 height 30
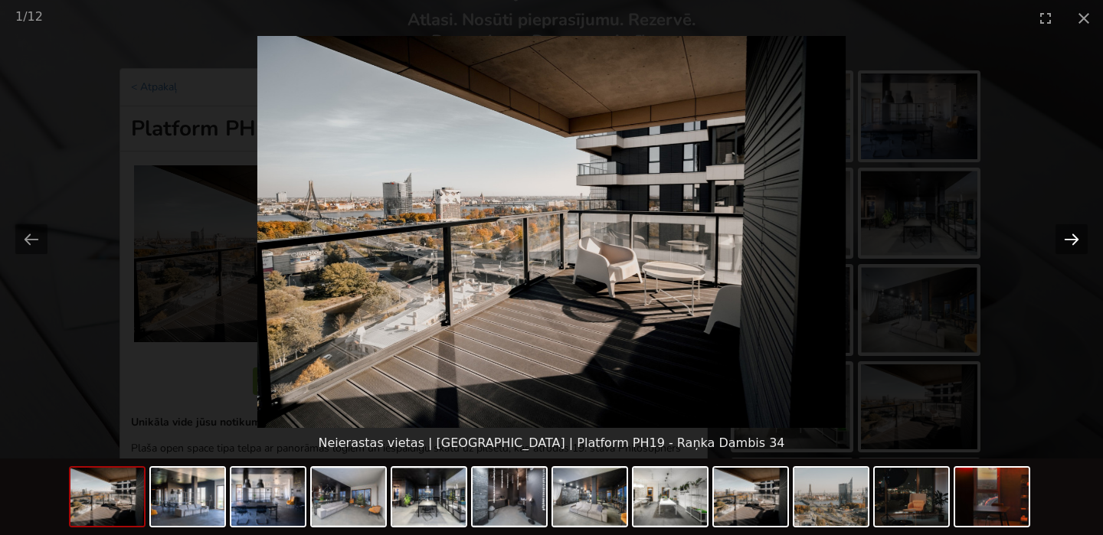
click at [1077, 233] on button "Next slide" at bounding box center [1071, 239] width 32 height 30
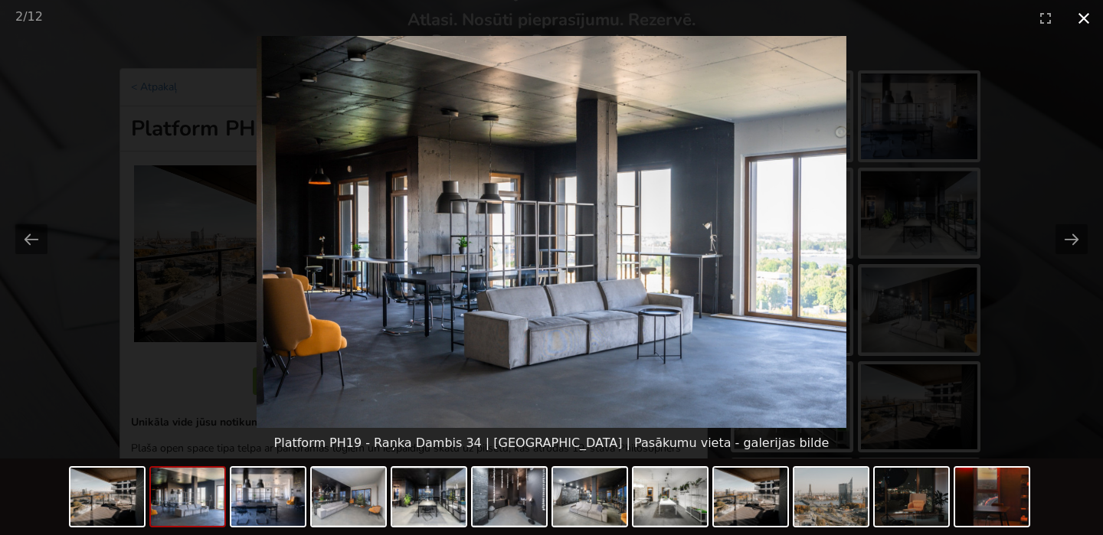
click at [1080, 15] on button "Close gallery" at bounding box center [1084, 18] width 38 height 36
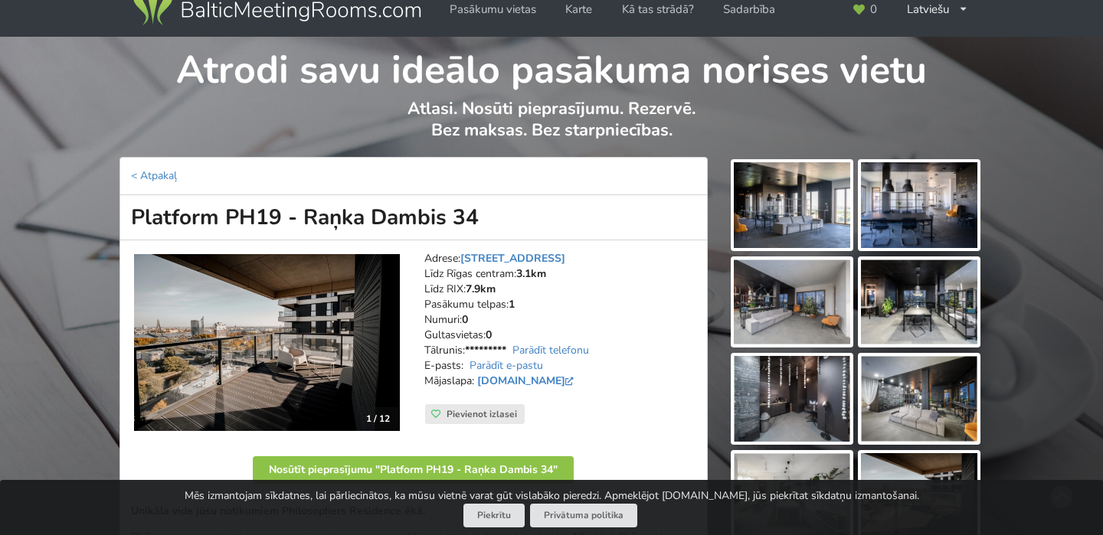
scroll to position [0, 0]
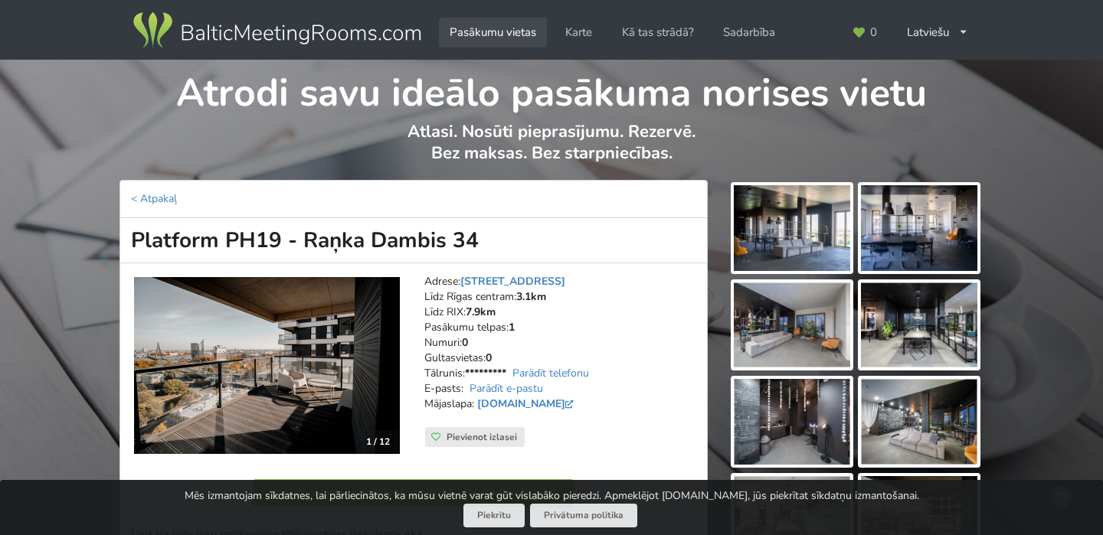
click at [505, 37] on link "Pasākumu vietas" at bounding box center [493, 33] width 108 height 30
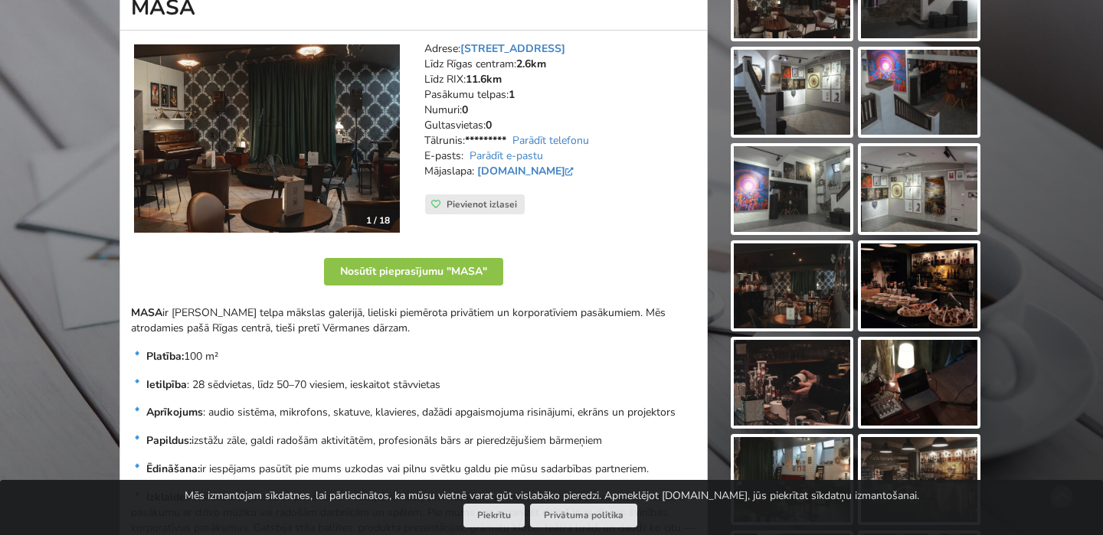
scroll to position [169, 0]
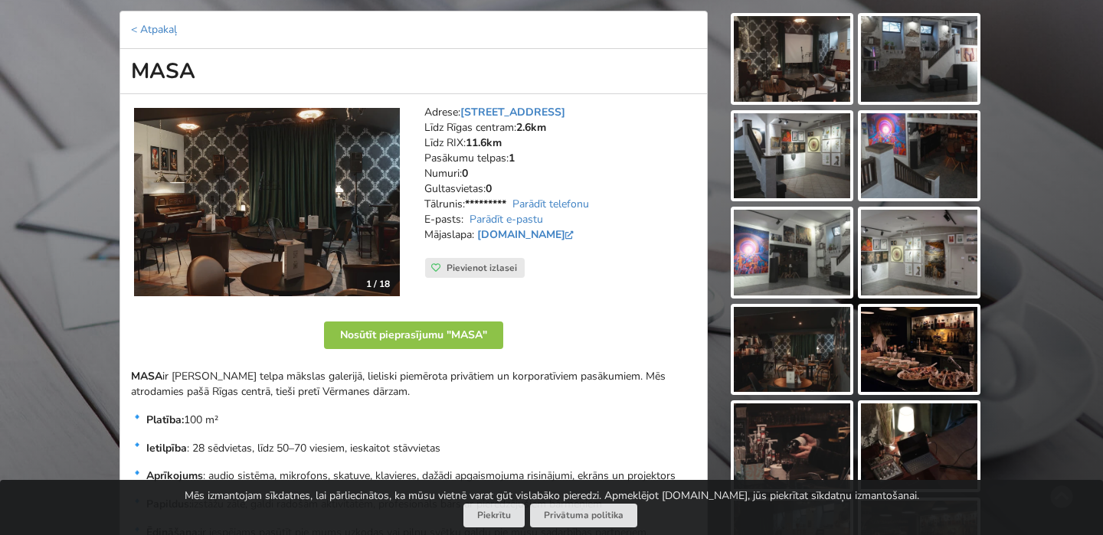
click at [292, 221] on img at bounding box center [267, 202] width 266 height 189
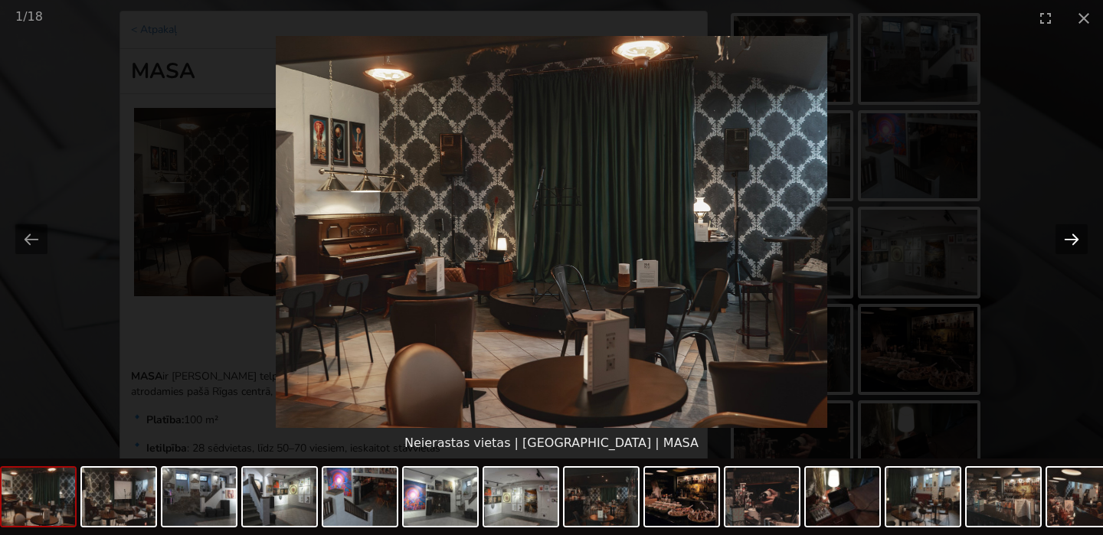
click at [1069, 237] on button "Next slide" at bounding box center [1071, 239] width 32 height 30
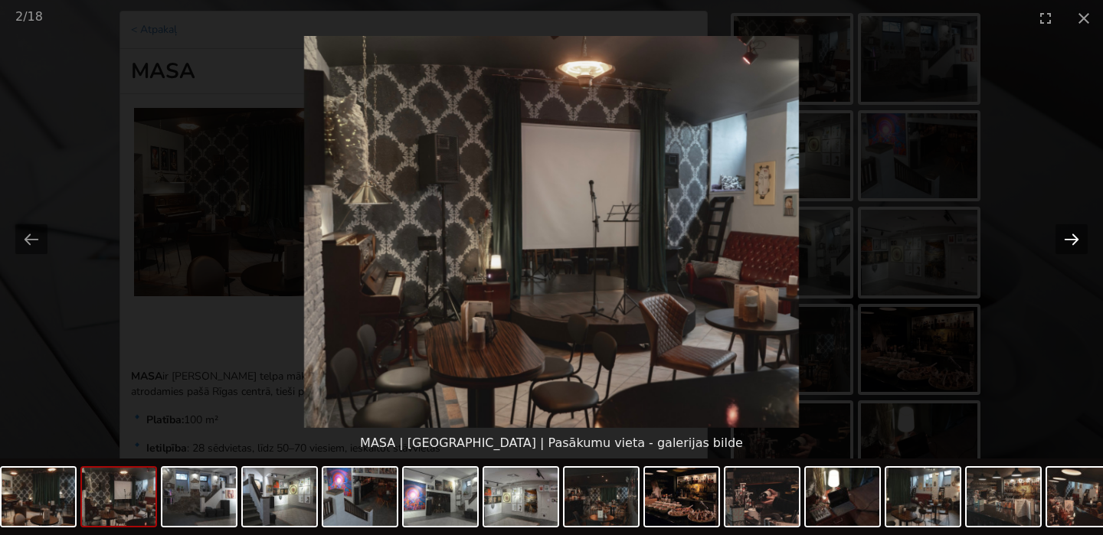
click at [1069, 237] on button "Next slide" at bounding box center [1071, 239] width 32 height 30
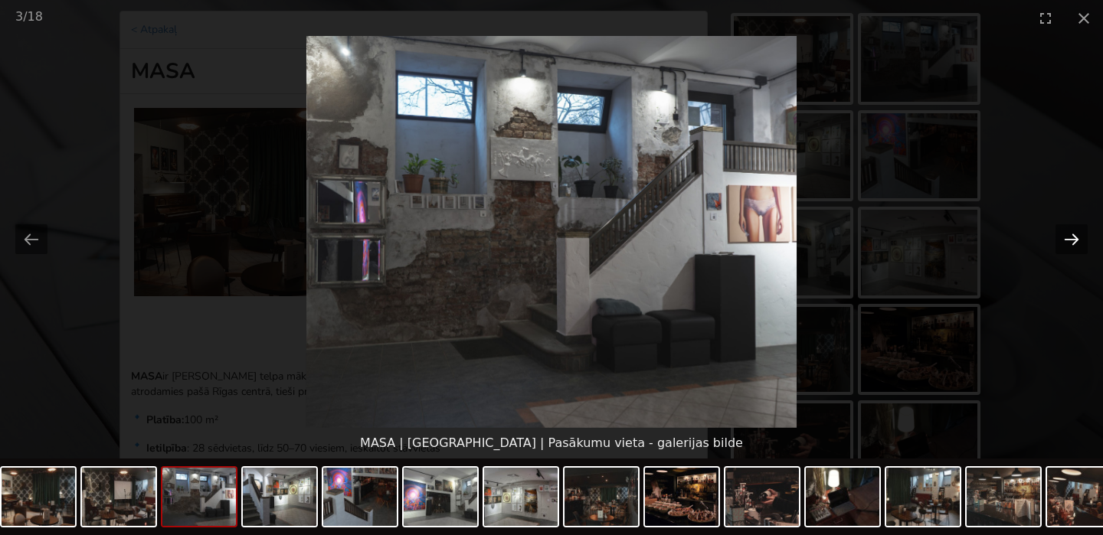
click at [1069, 239] on button "Next slide" at bounding box center [1071, 239] width 32 height 30
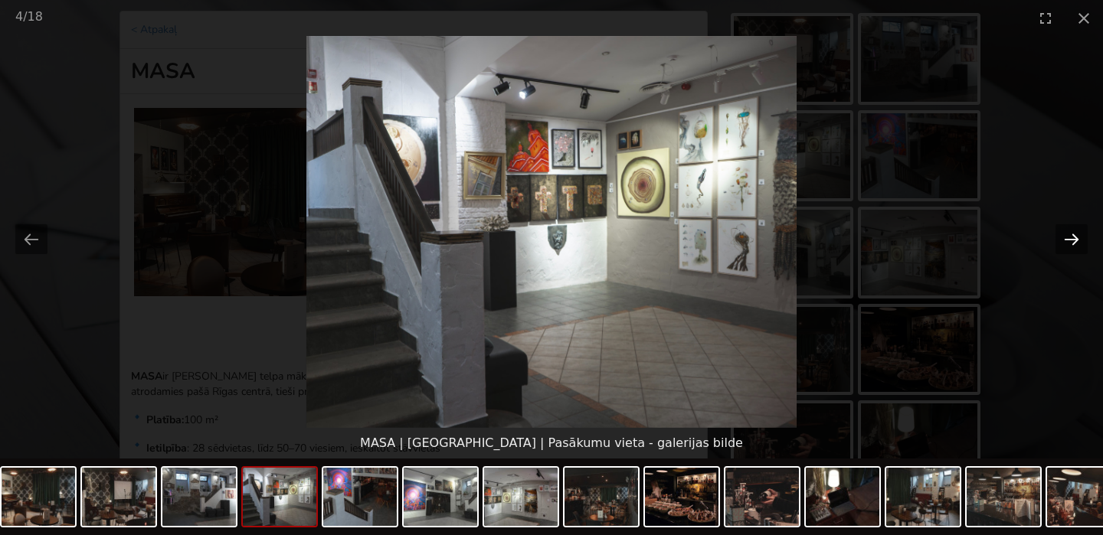
click at [1069, 239] on button "Next slide" at bounding box center [1071, 239] width 32 height 30
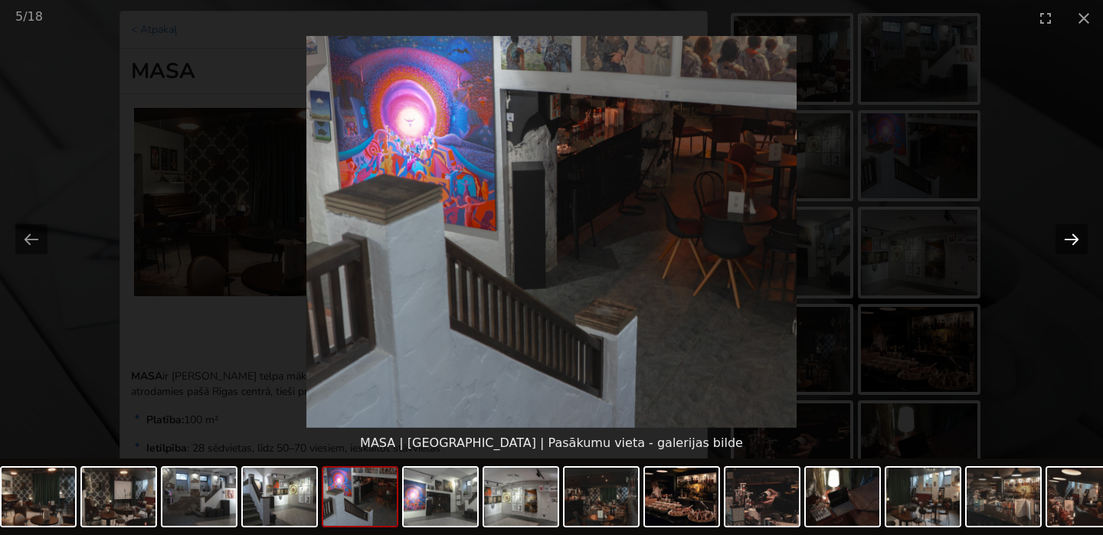
click at [1069, 239] on button "Next slide" at bounding box center [1071, 239] width 32 height 30
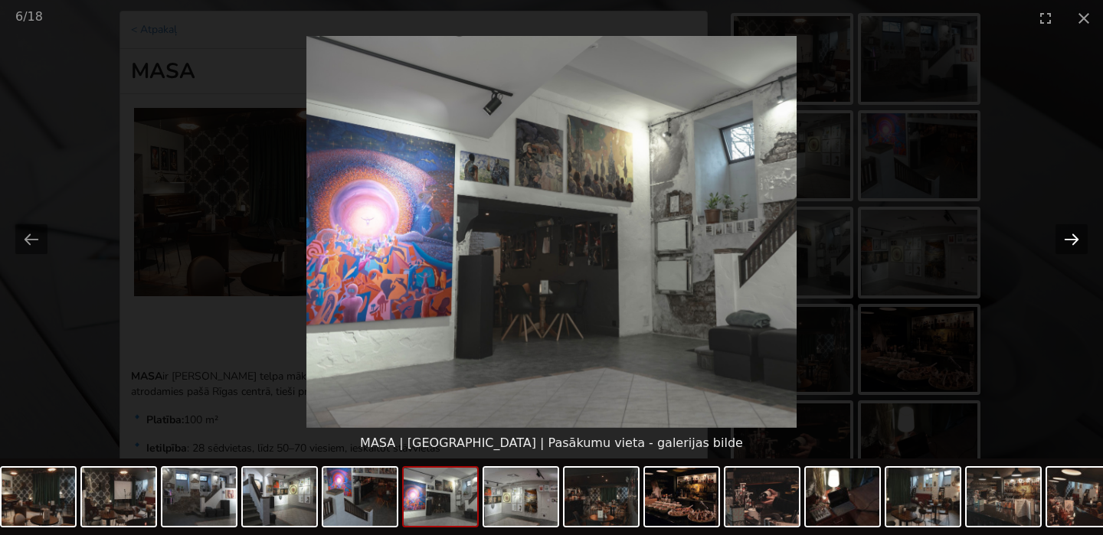
click at [1069, 239] on button "Next slide" at bounding box center [1071, 239] width 32 height 30
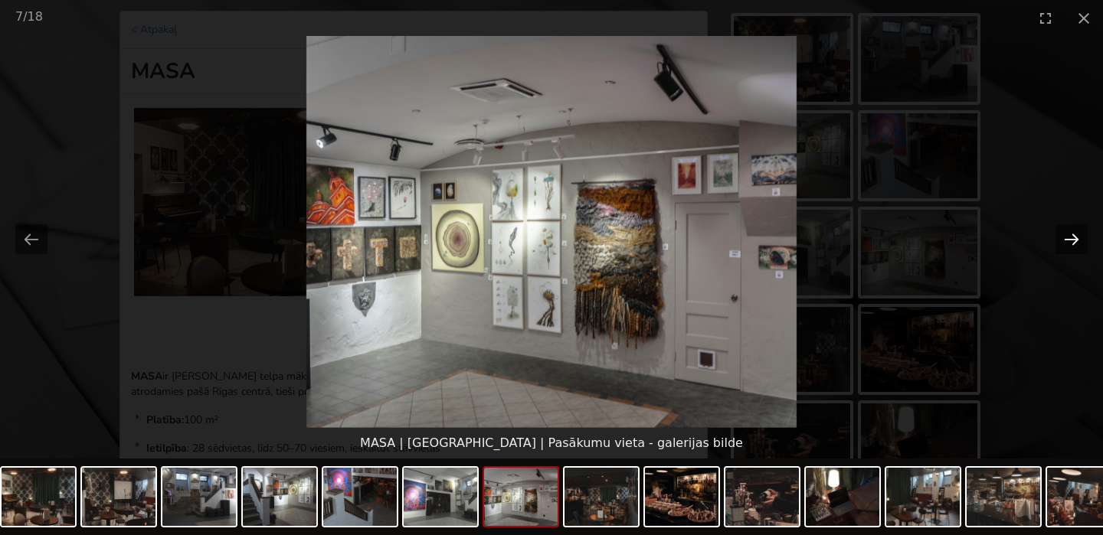
click at [1069, 239] on button "Next slide" at bounding box center [1071, 239] width 32 height 30
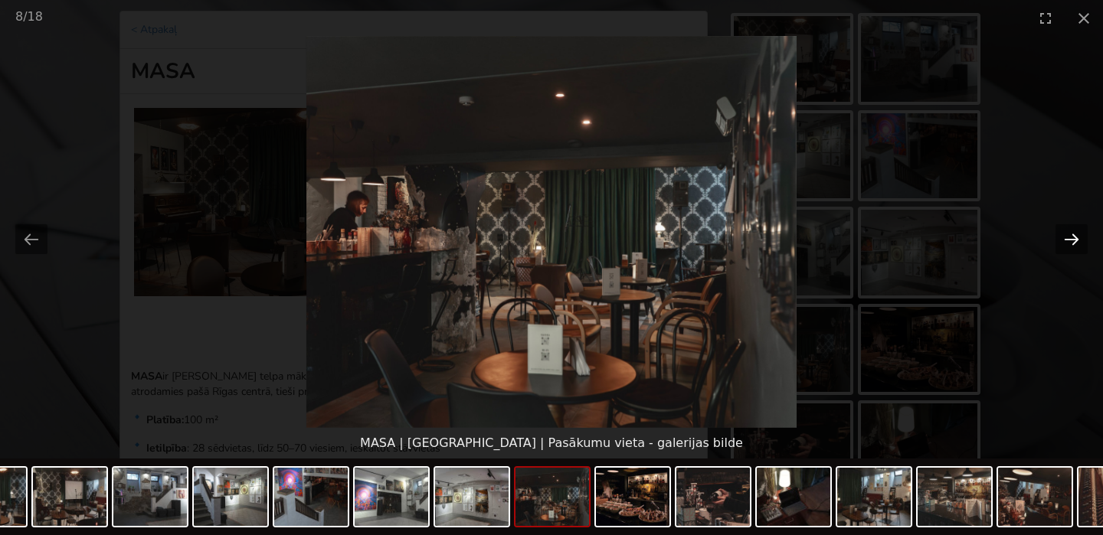
click at [1069, 239] on button "Next slide" at bounding box center [1071, 239] width 32 height 30
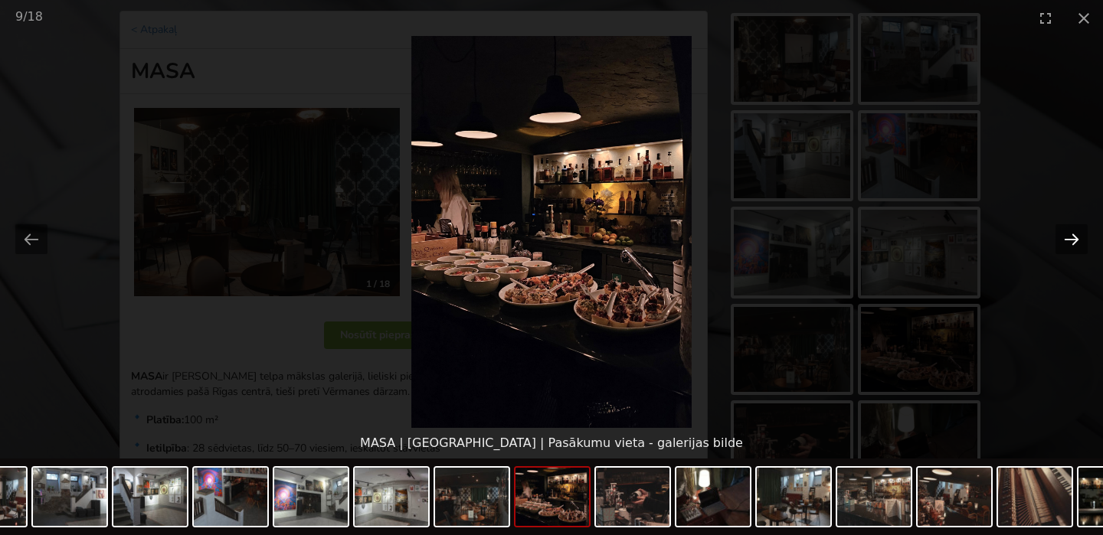
click at [1069, 240] on button "Next slide" at bounding box center [1071, 239] width 32 height 30
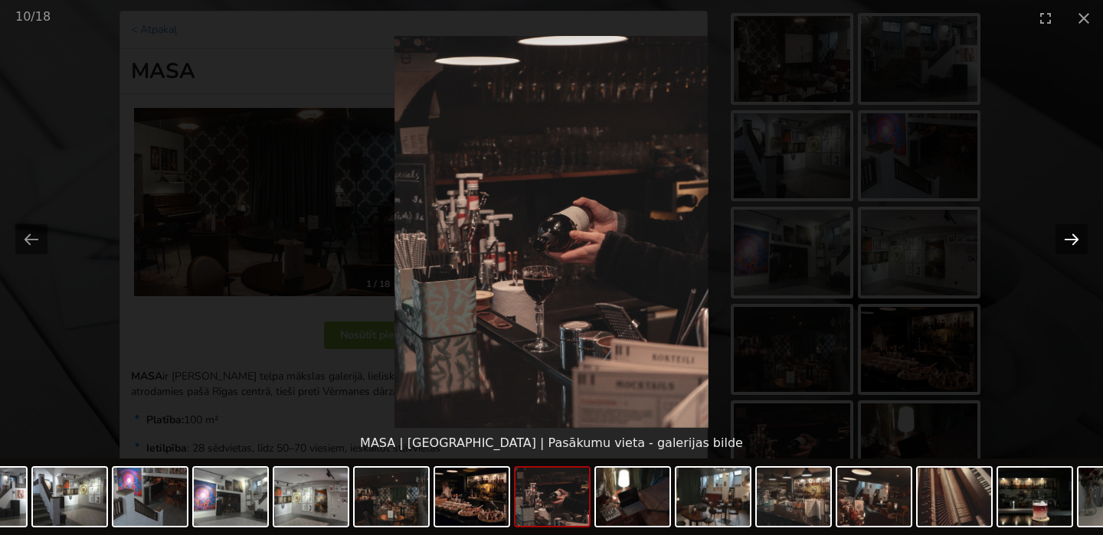
click at [1069, 242] on button "Next slide" at bounding box center [1071, 239] width 32 height 30
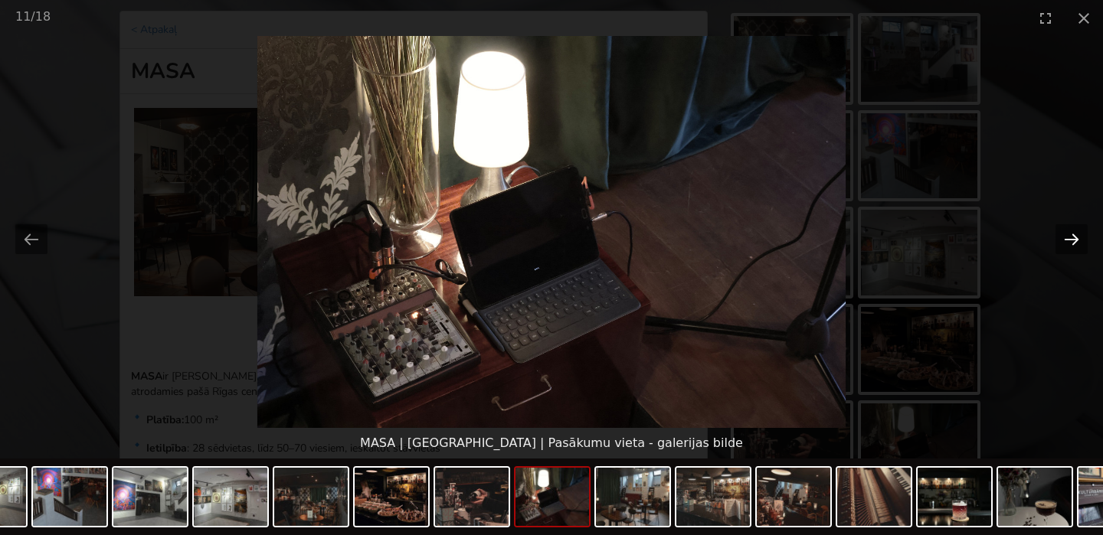
click at [1069, 242] on button "Next slide" at bounding box center [1071, 239] width 32 height 30
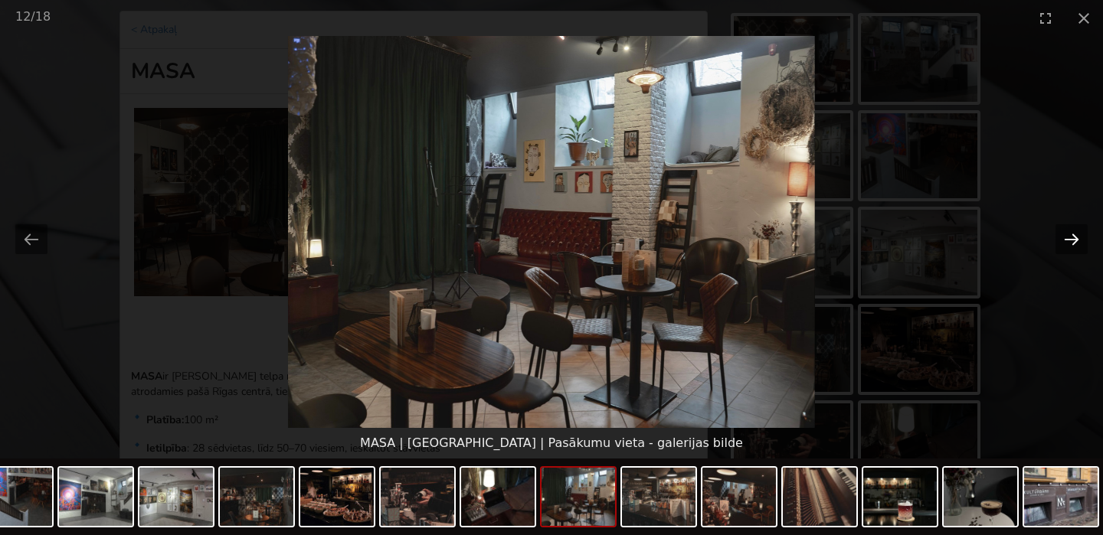
click at [1069, 244] on button "Next slide" at bounding box center [1071, 239] width 32 height 30
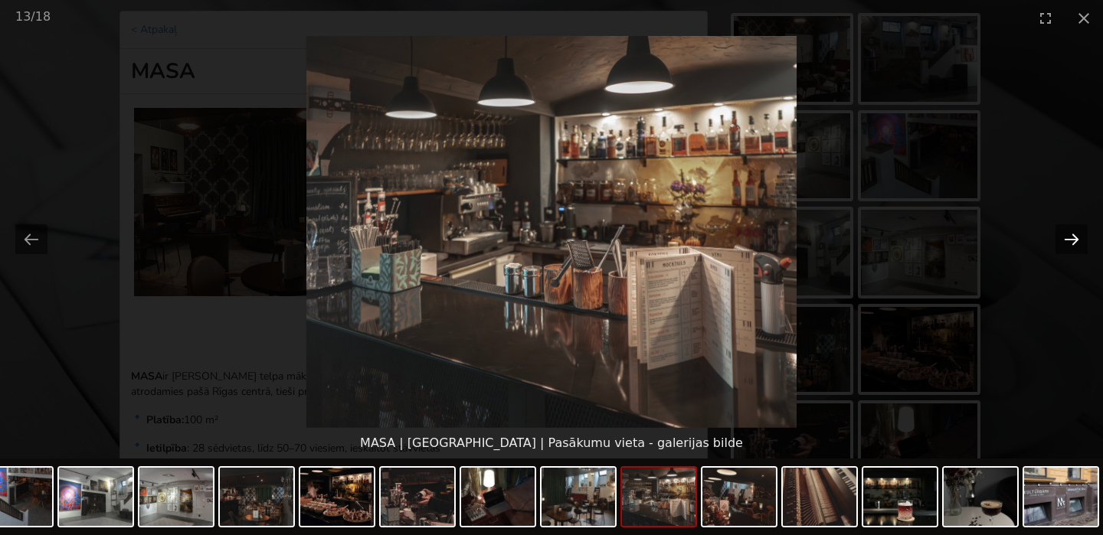
click at [1069, 244] on button "Next slide" at bounding box center [1071, 239] width 32 height 30
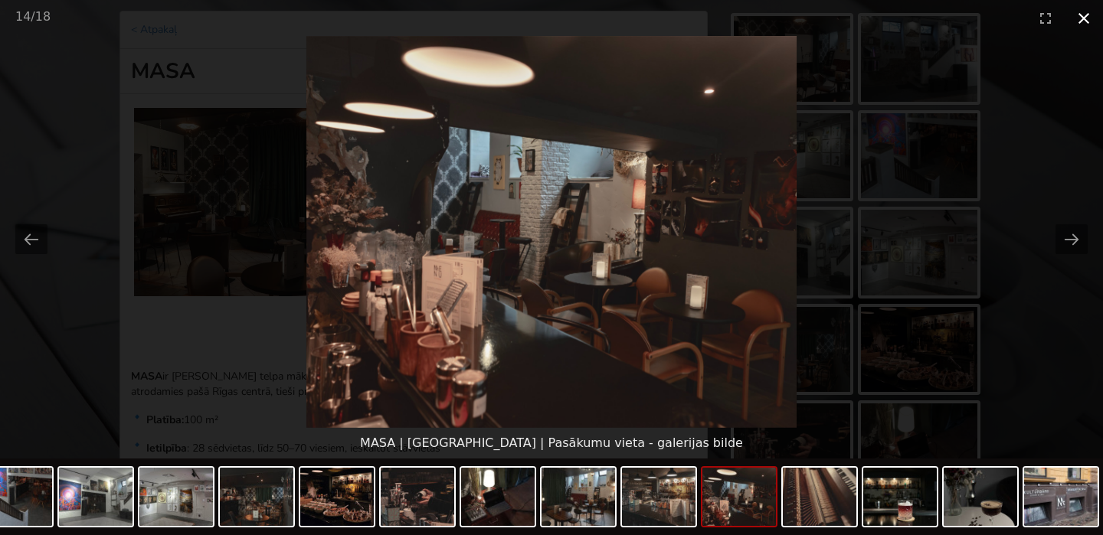
click at [1079, 18] on button "Close gallery" at bounding box center [1084, 18] width 38 height 36
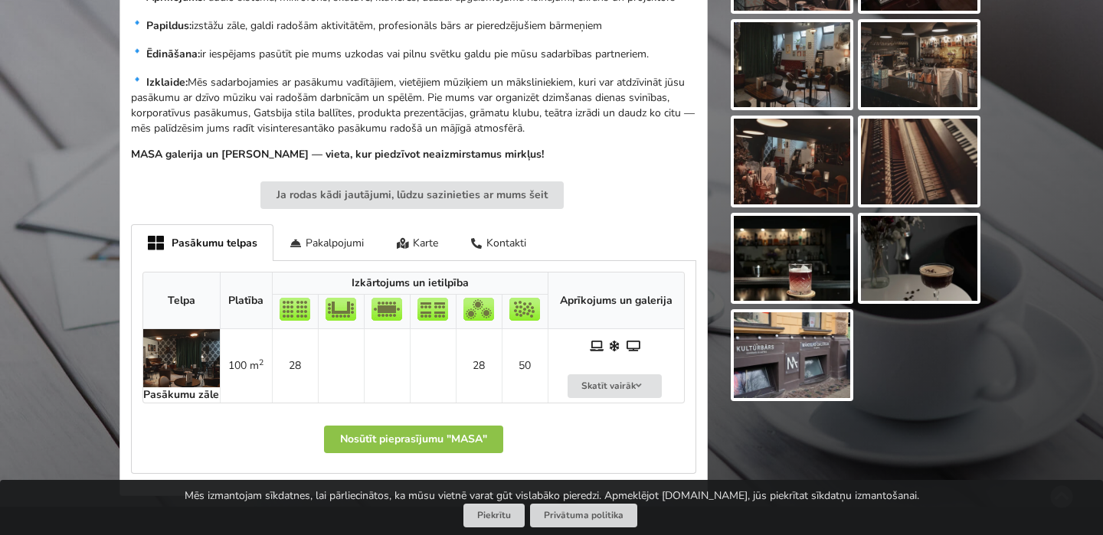
scroll to position [717, 0]
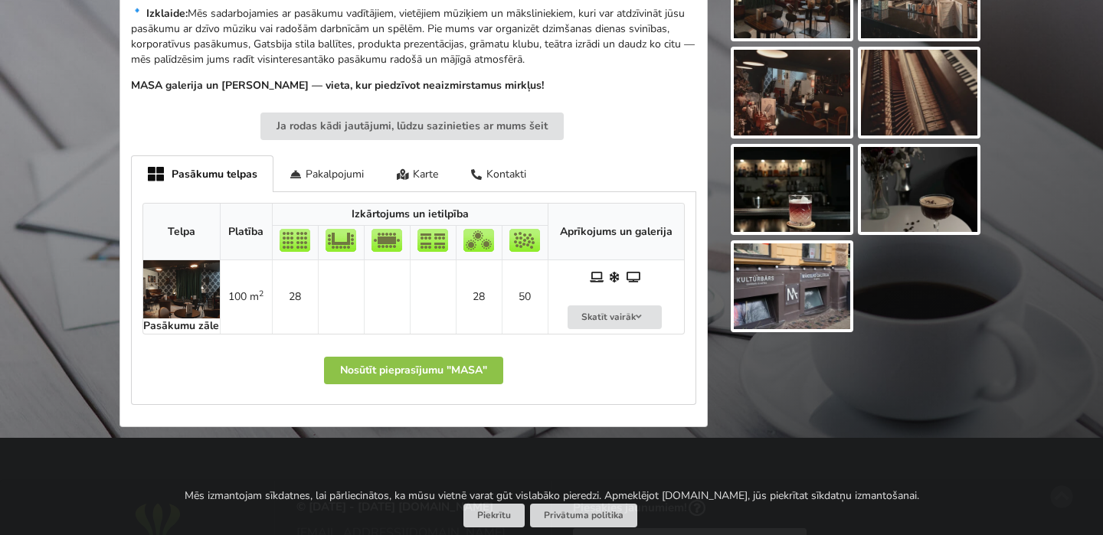
click at [173, 284] on img at bounding box center [181, 289] width 77 height 58
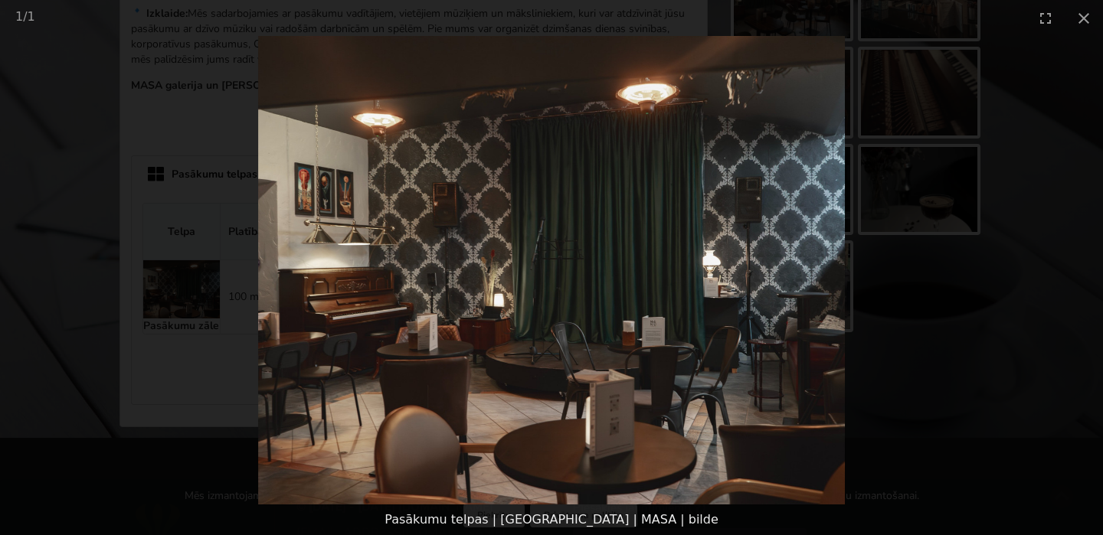
click at [949, 185] on picture at bounding box center [551, 270] width 1103 height 469
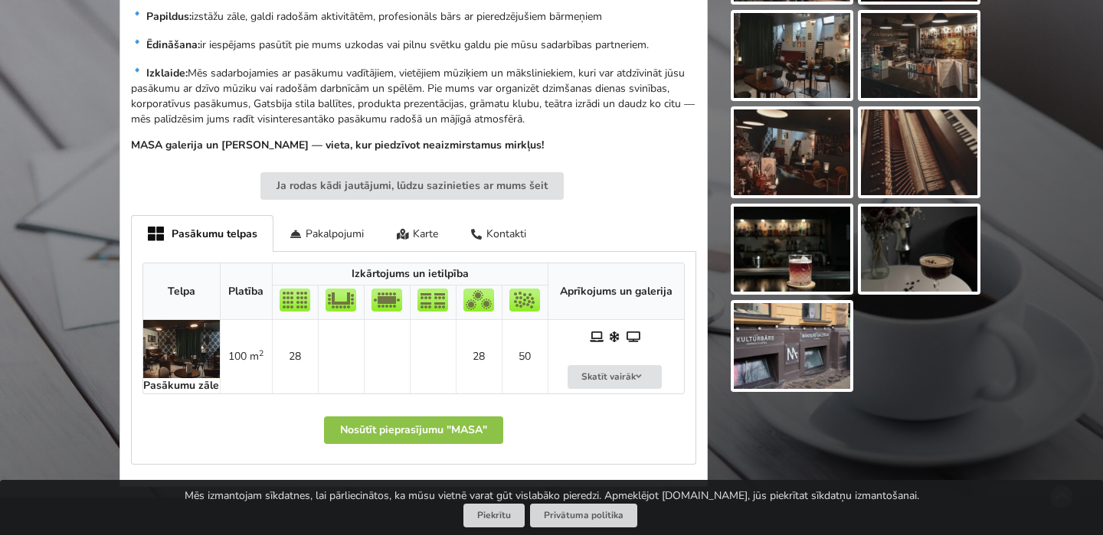
scroll to position [687, 0]
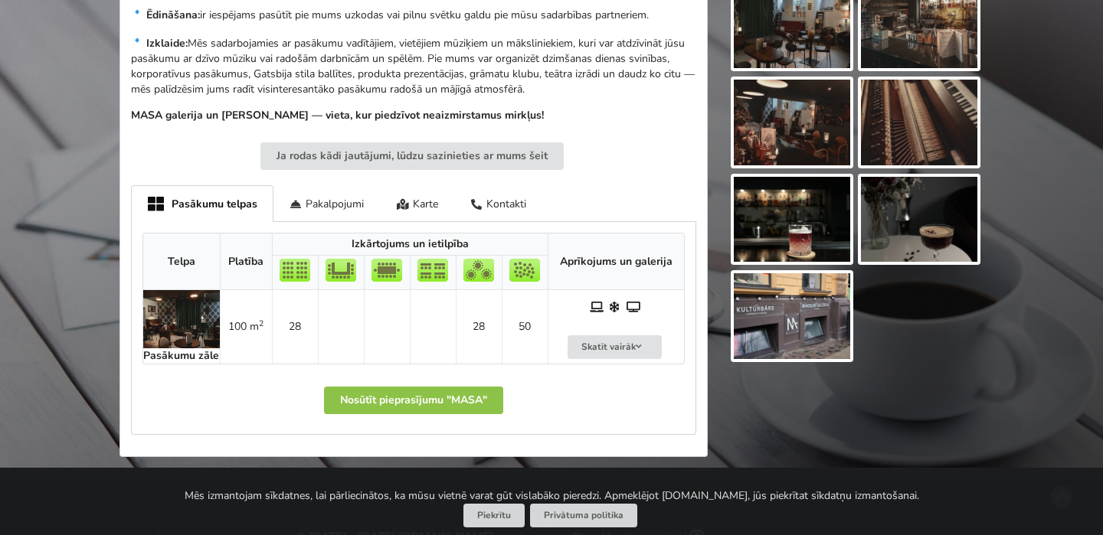
click at [185, 322] on img at bounding box center [181, 319] width 77 height 58
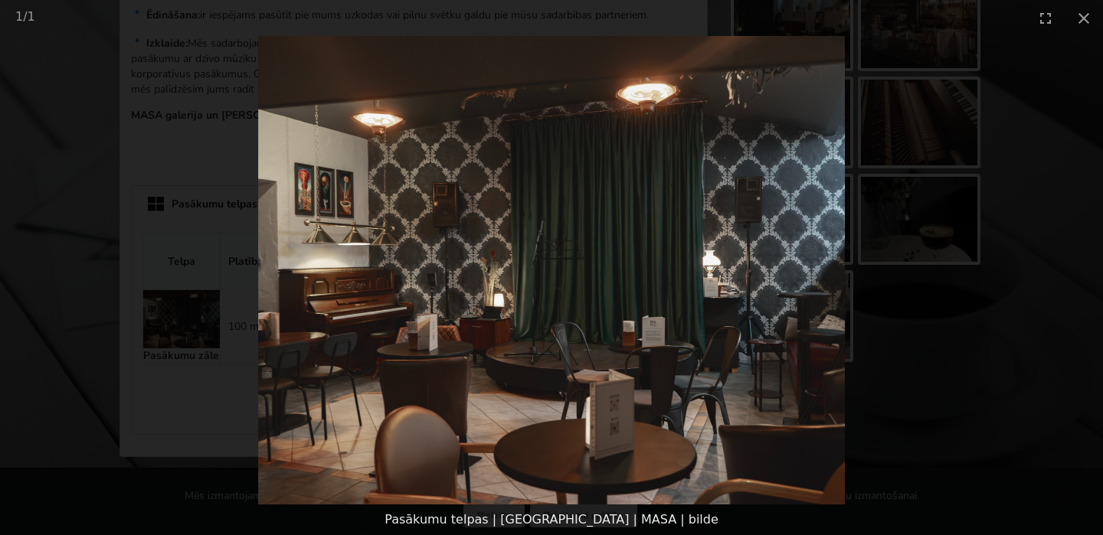
click at [966, 158] on picture at bounding box center [551, 270] width 1103 height 469
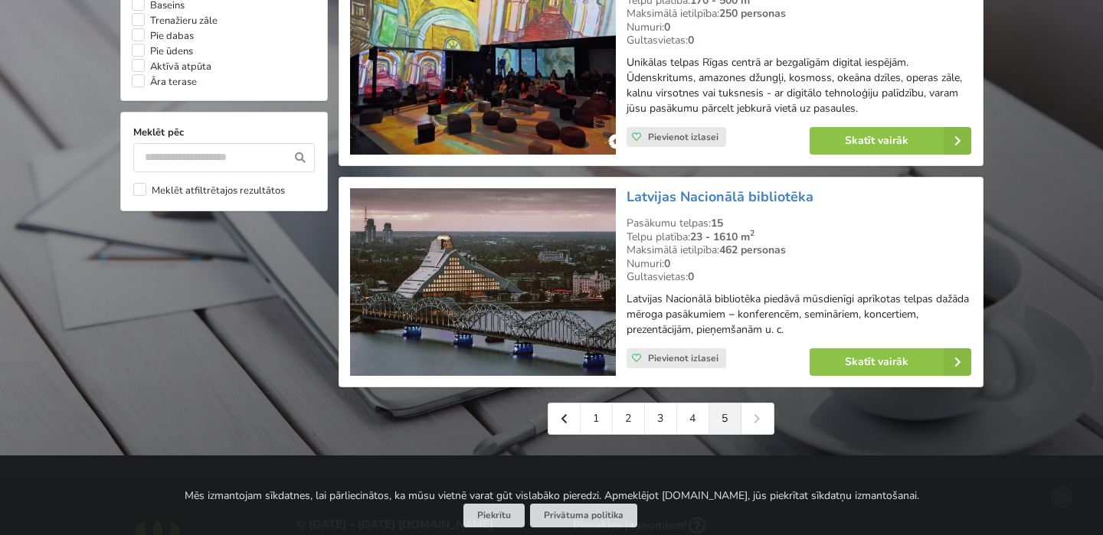
scroll to position [1562, 0]
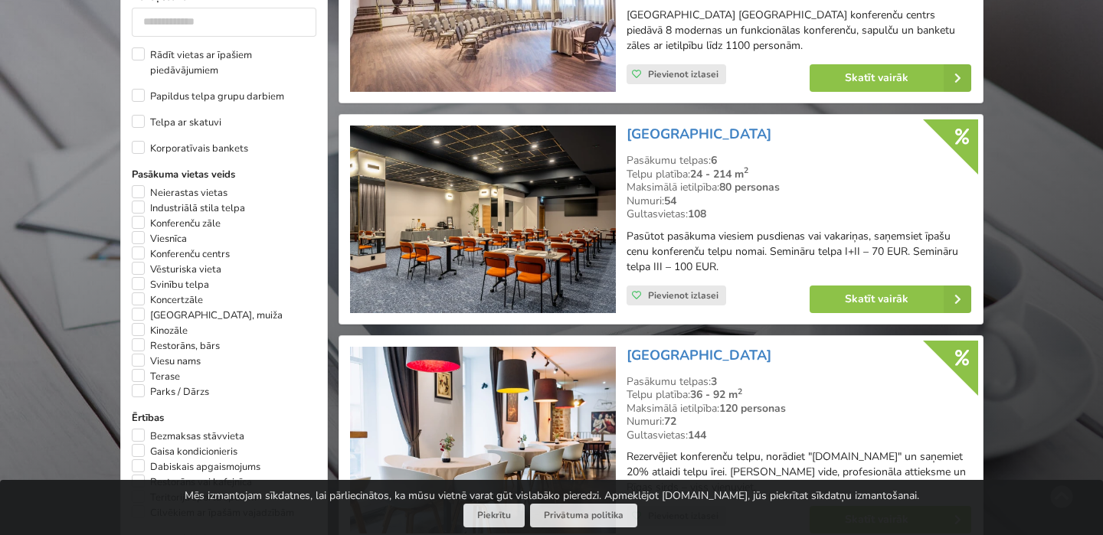
scroll to position [845, 0]
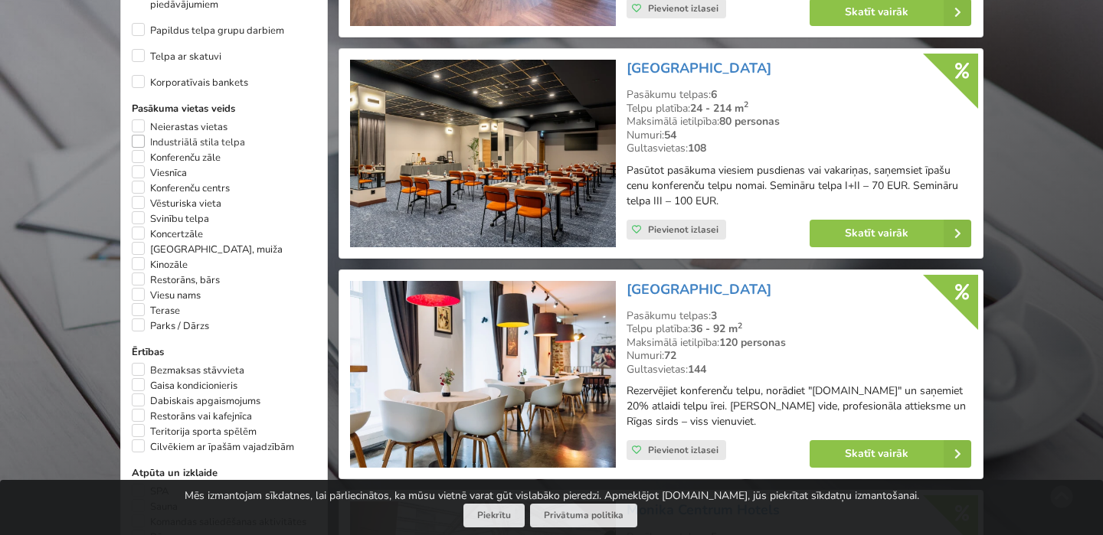
click at [152, 146] on label "Industriālā stila telpa" at bounding box center [188, 142] width 113 height 15
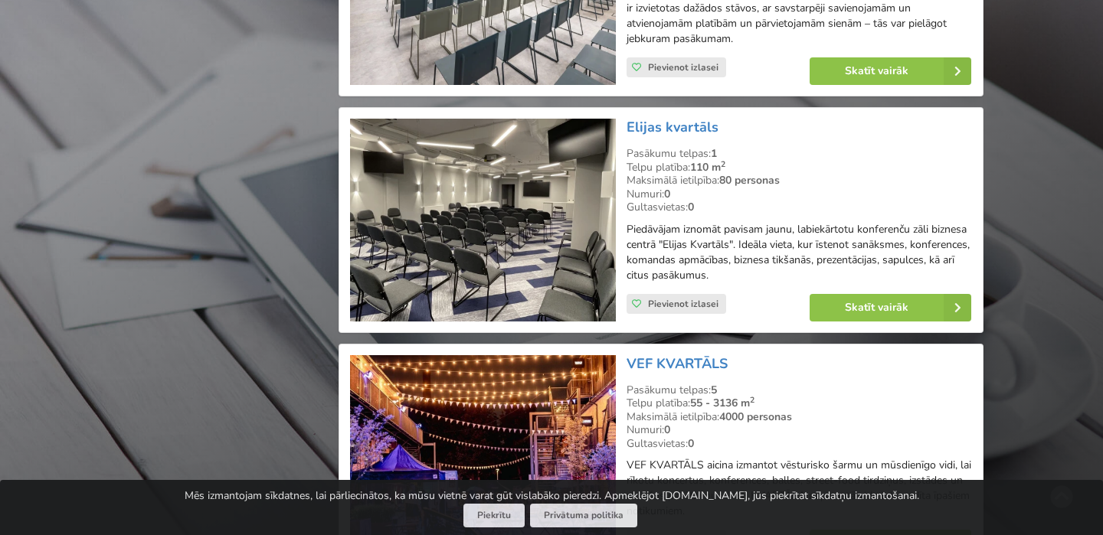
scroll to position [2862, 0]
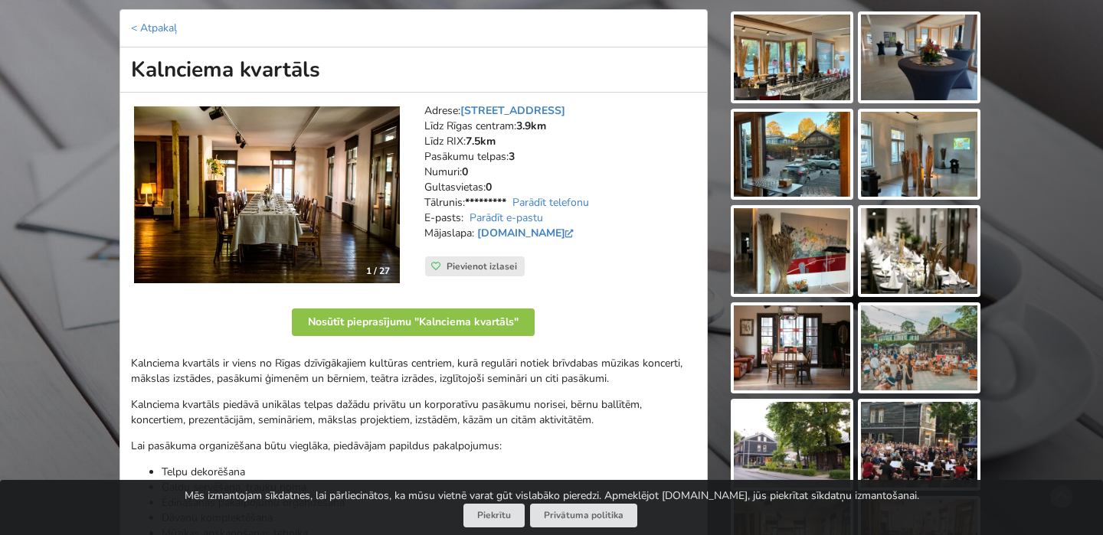
scroll to position [190, 0]
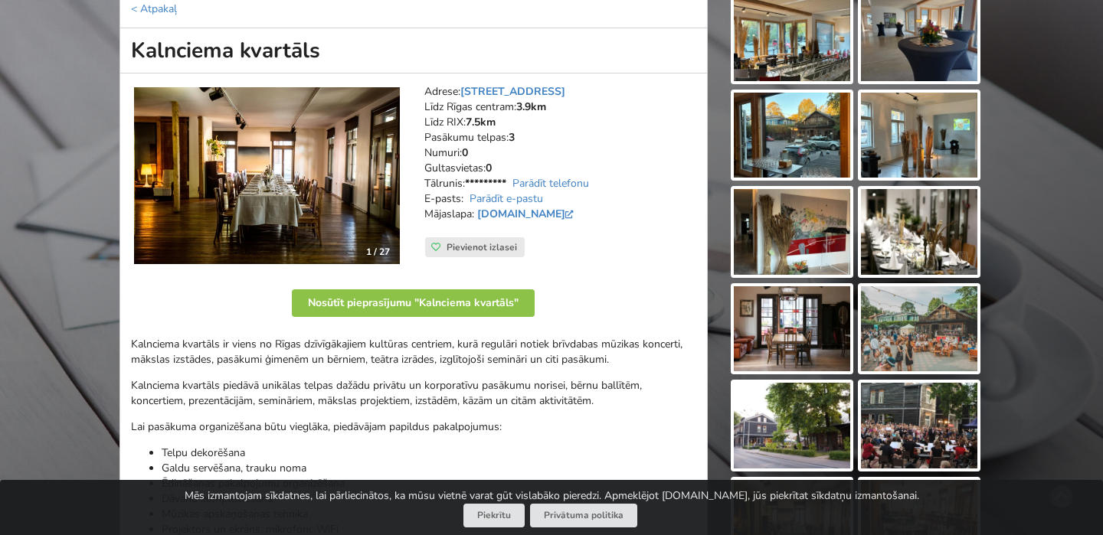
click at [343, 214] on img at bounding box center [267, 176] width 266 height 178
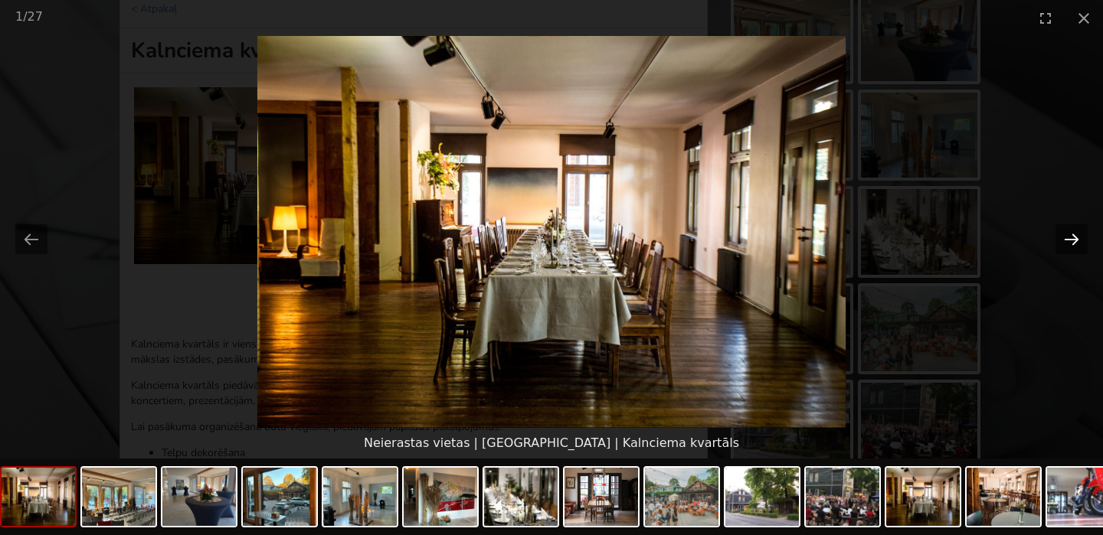
click at [1063, 230] on button "Next slide" at bounding box center [1071, 239] width 32 height 30
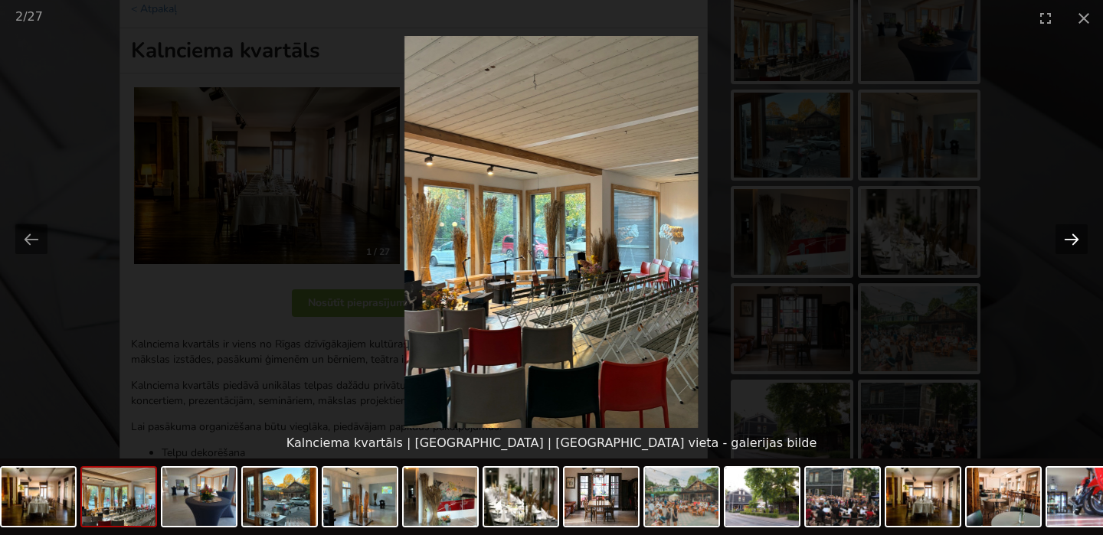
click at [1063, 230] on button "Next slide" at bounding box center [1071, 239] width 32 height 30
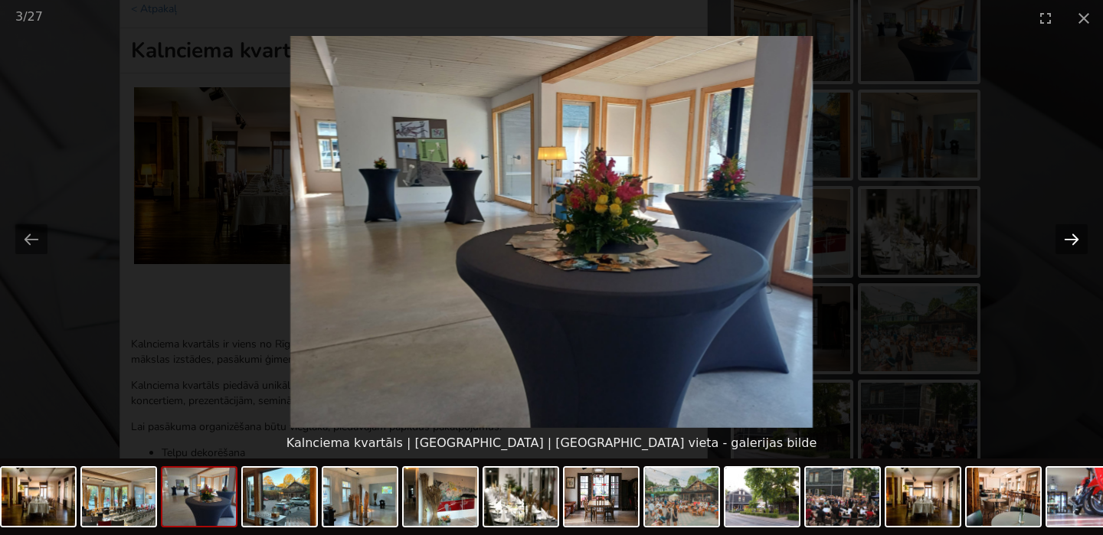
click at [1063, 230] on button "Next slide" at bounding box center [1071, 239] width 32 height 30
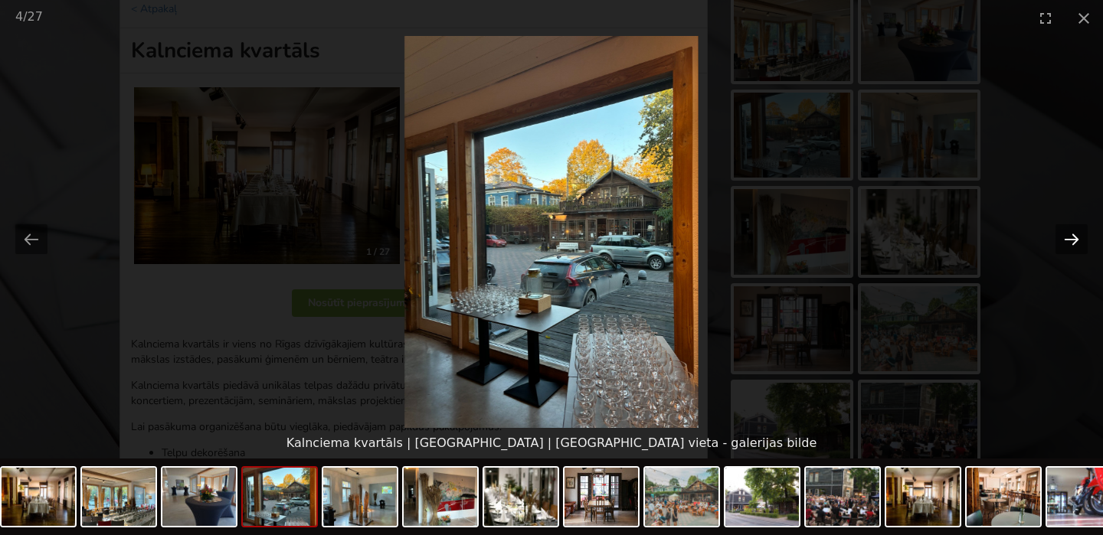
click at [1063, 230] on button "Next slide" at bounding box center [1071, 239] width 32 height 30
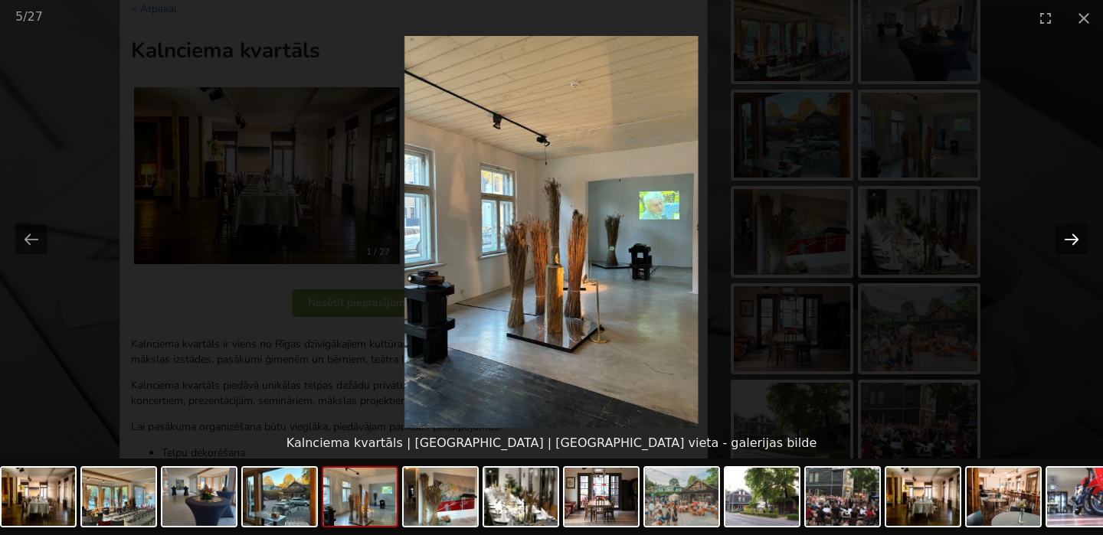
click at [1063, 230] on button "Next slide" at bounding box center [1071, 239] width 32 height 30
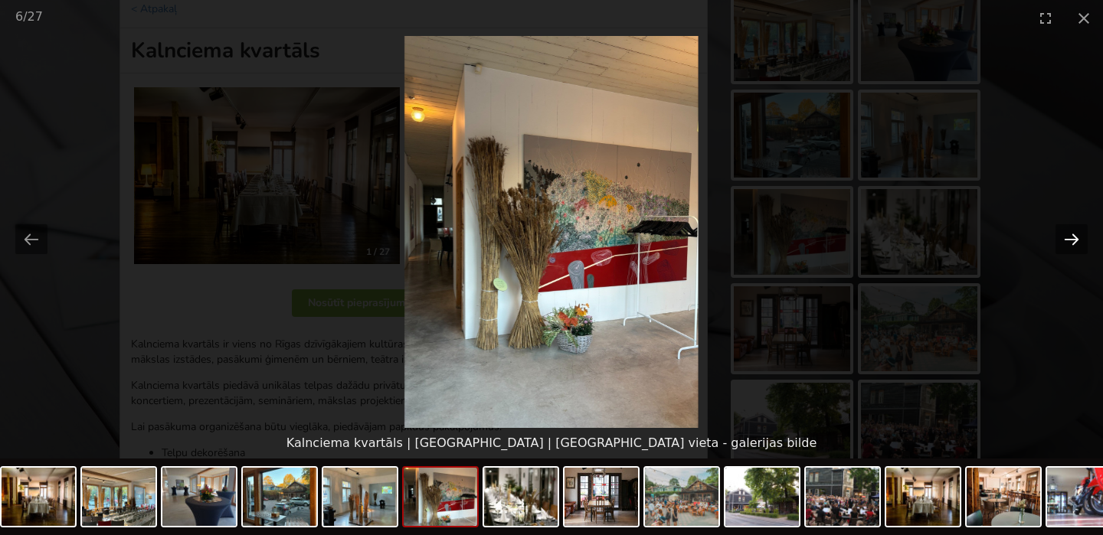
click at [1063, 230] on button "Next slide" at bounding box center [1071, 239] width 32 height 30
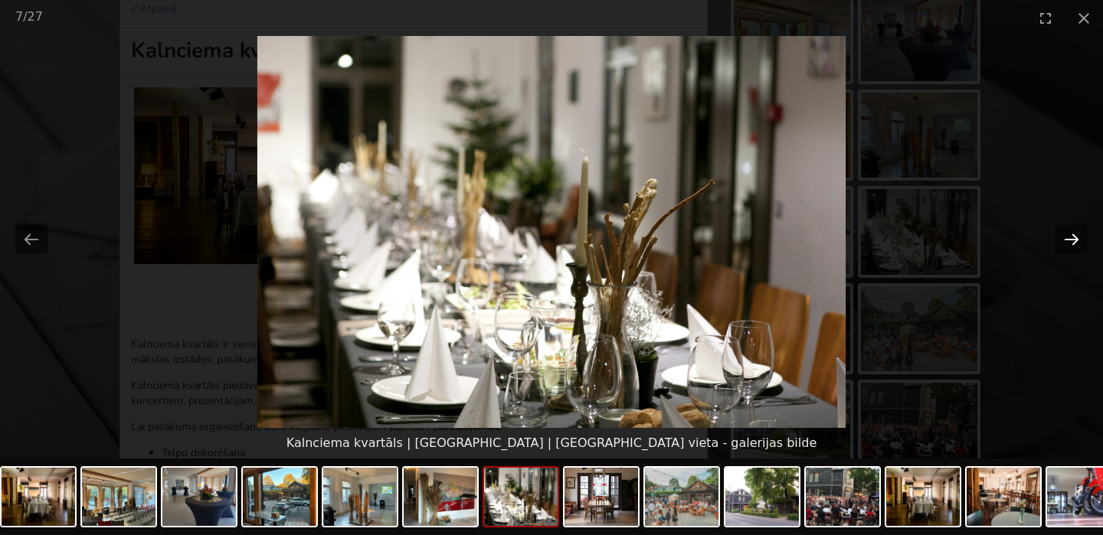
click at [1063, 230] on button "Next slide" at bounding box center [1071, 239] width 32 height 30
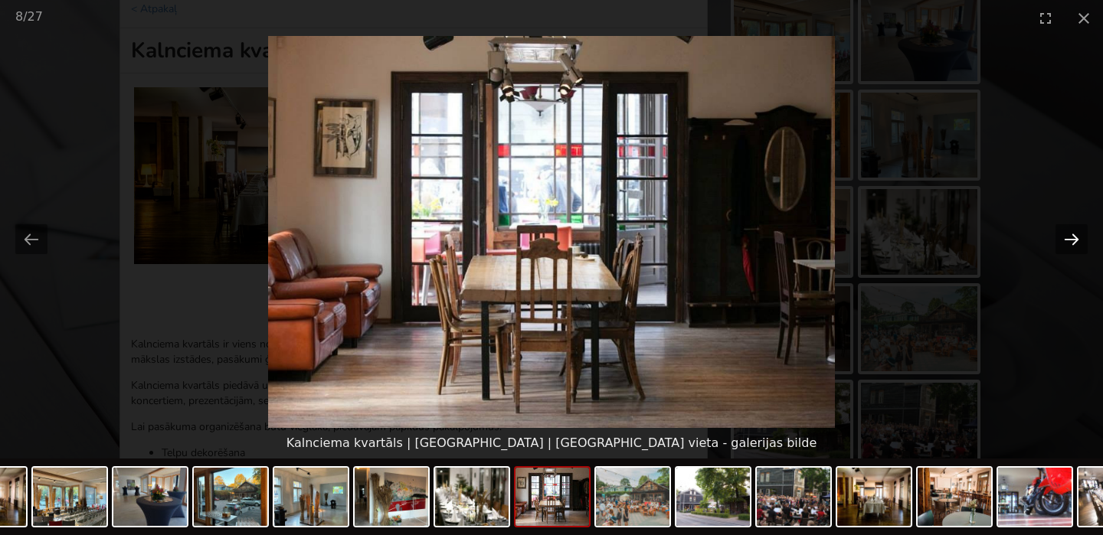
click at [1063, 230] on button "Next slide" at bounding box center [1071, 239] width 32 height 30
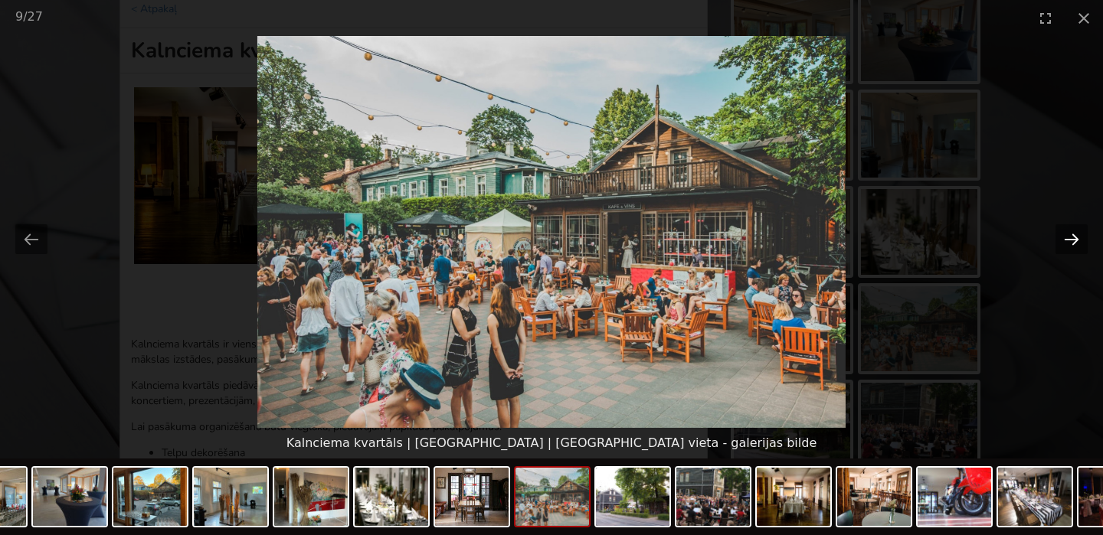
click at [1063, 230] on button "Next slide" at bounding box center [1071, 239] width 32 height 30
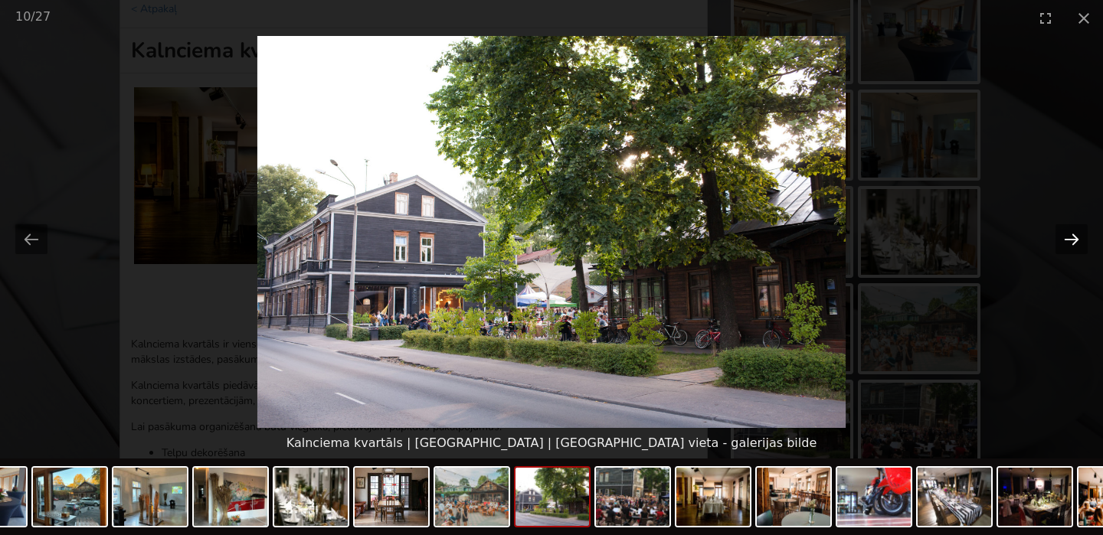
click at [1063, 230] on button "Next slide" at bounding box center [1071, 239] width 32 height 30
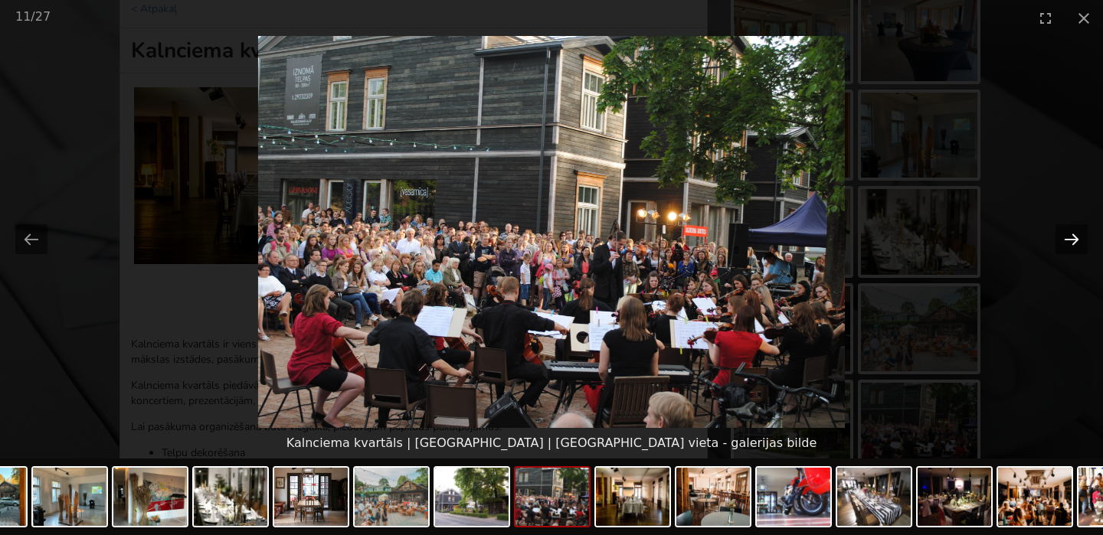
click at [1063, 230] on button "Next slide" at bounding box center [1071, 239] width 32 height 30
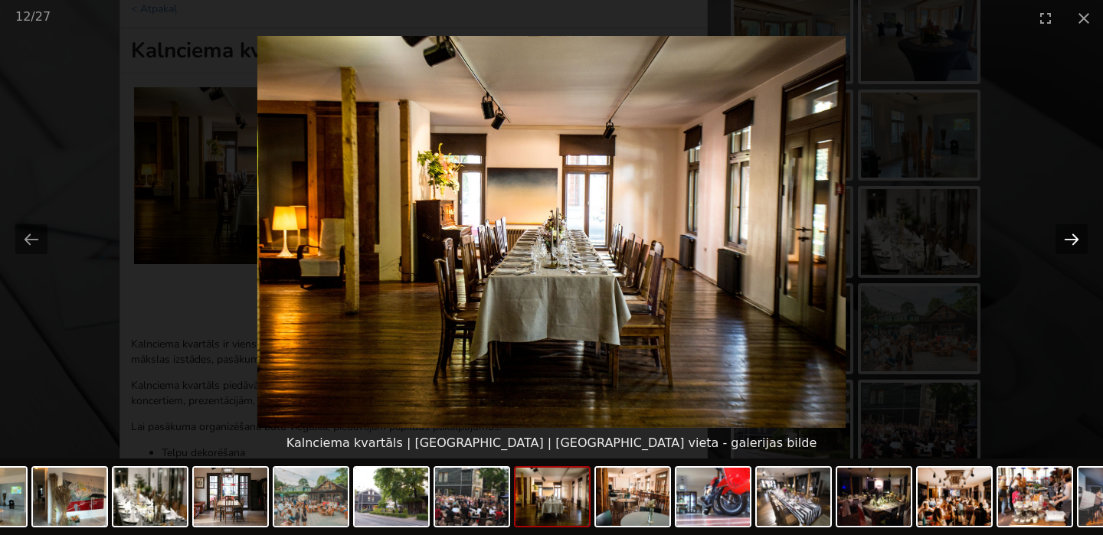
click at [1063, 230] on button "Next slide" at bounding box center [1071, 239] width 32 height 30
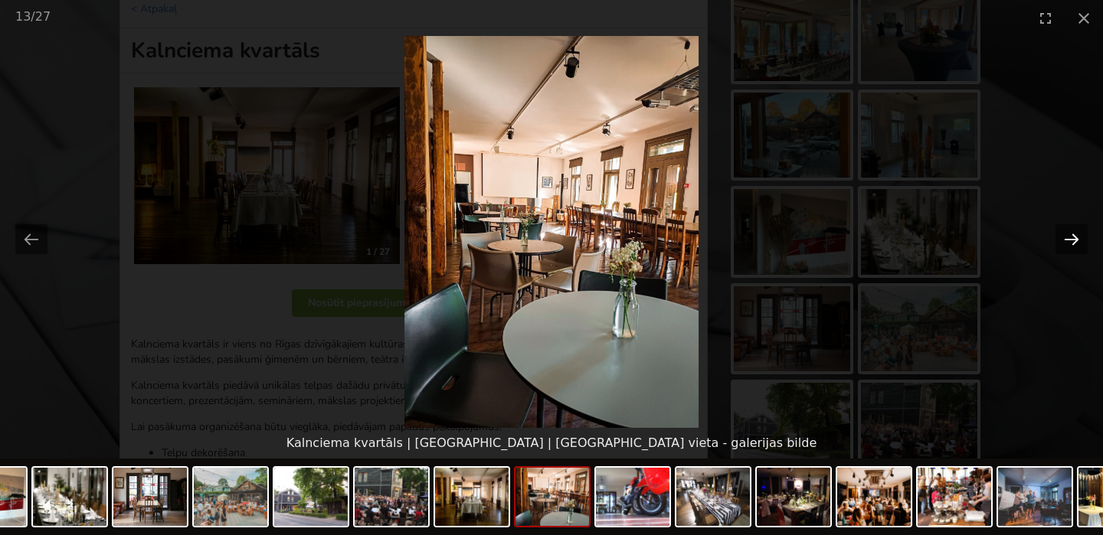
click at [1063, 230] on button "Next slide" at bounding box center [1071, 239] width 32 height 30
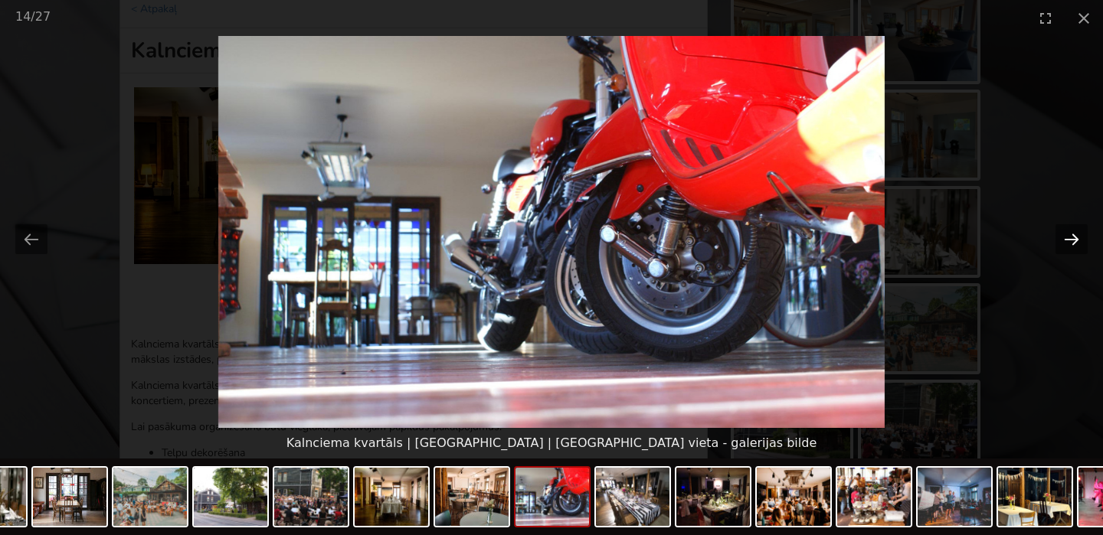
click at [1063, 230] on button "Next slide" at bounding box center [1071, 239] width 32 height 30
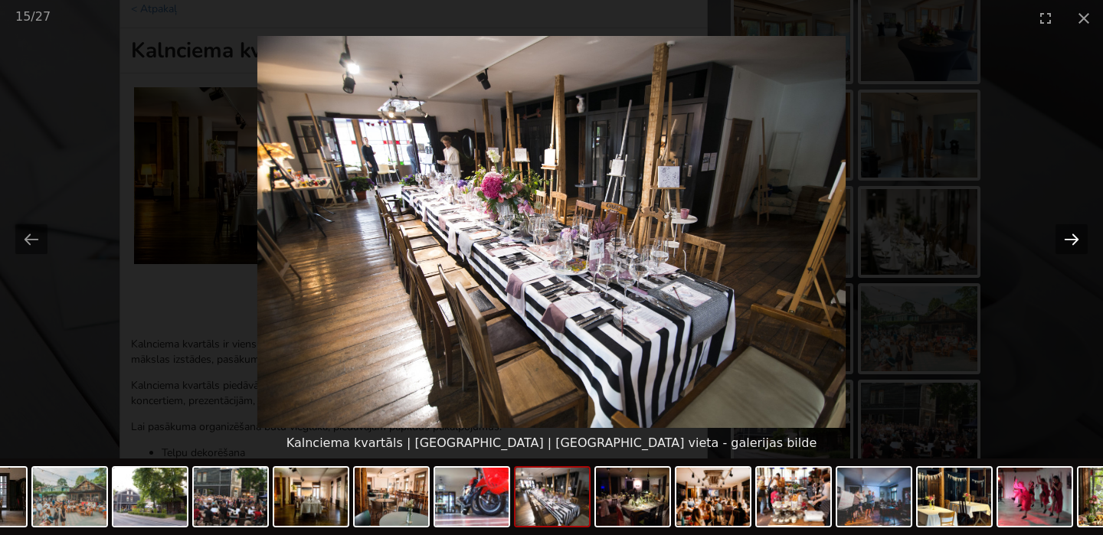
click at [1063, 230] on button "Next slide" at bounding box center [1071, 239] width 32 height 30
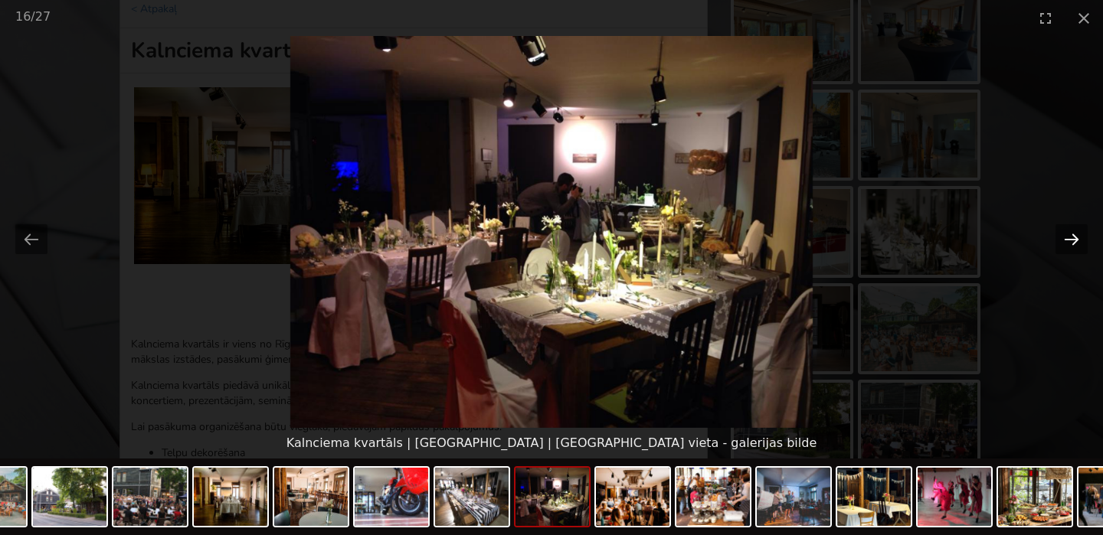
click at [1063, 231] on button "Next slide" at bounding box center [1071, 239] width 32 height 30
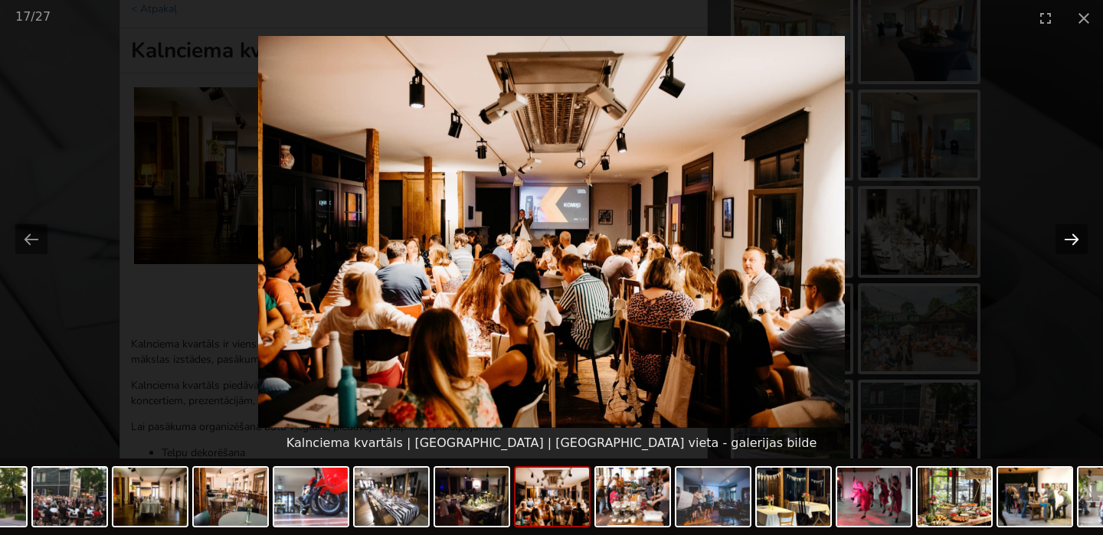
click at [1063, 231] on button "Next slide" at bounding box center [1071, 239] width 32 height 30
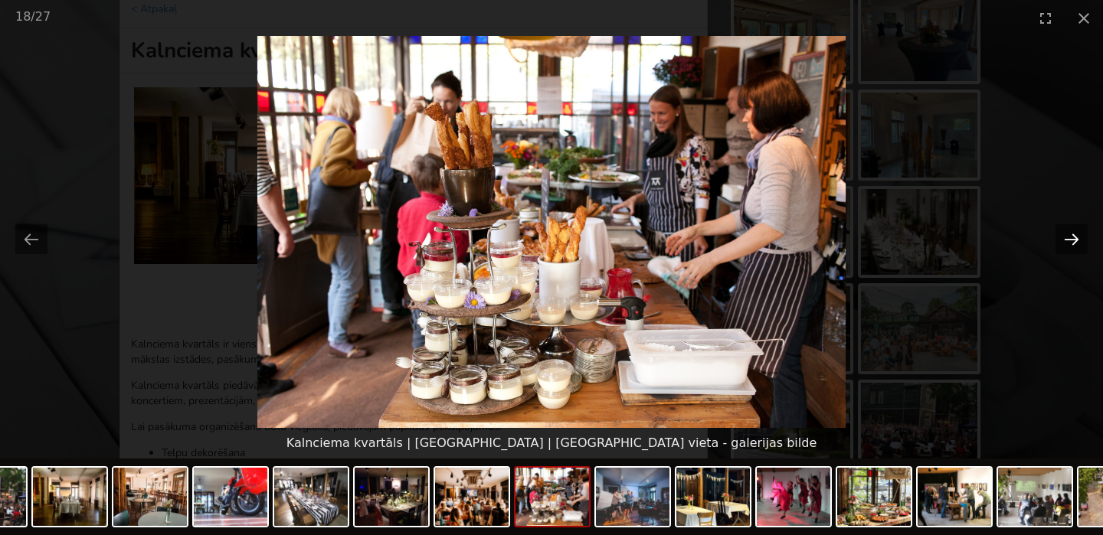
click at [1063, 231] on button "Next slide" at bounding box center [1071, 239] width 32 height 30
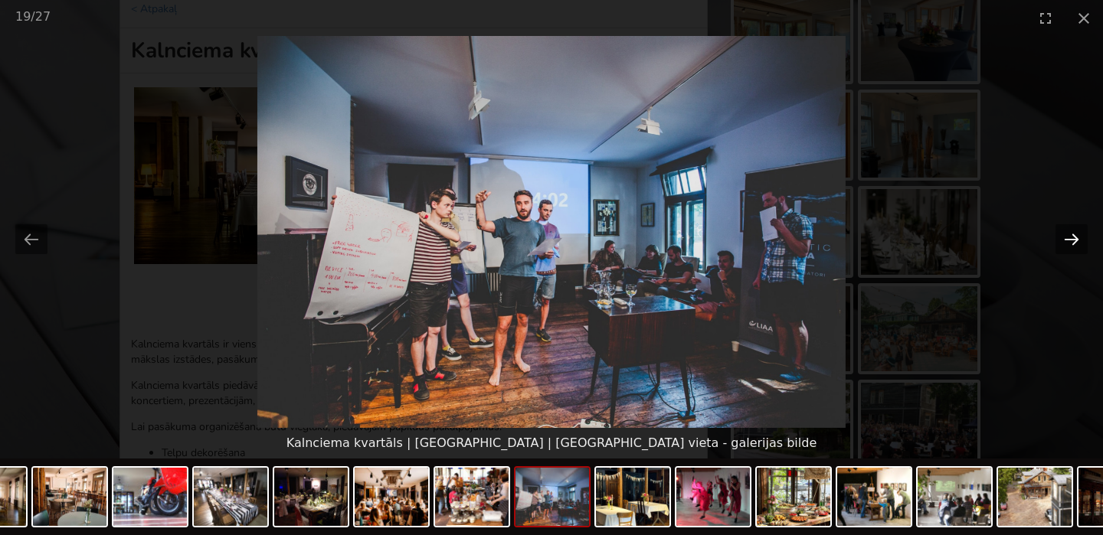
click at [1063, 231] on button "Next slide" at bounding box center [1071, 239] width 32 height 30
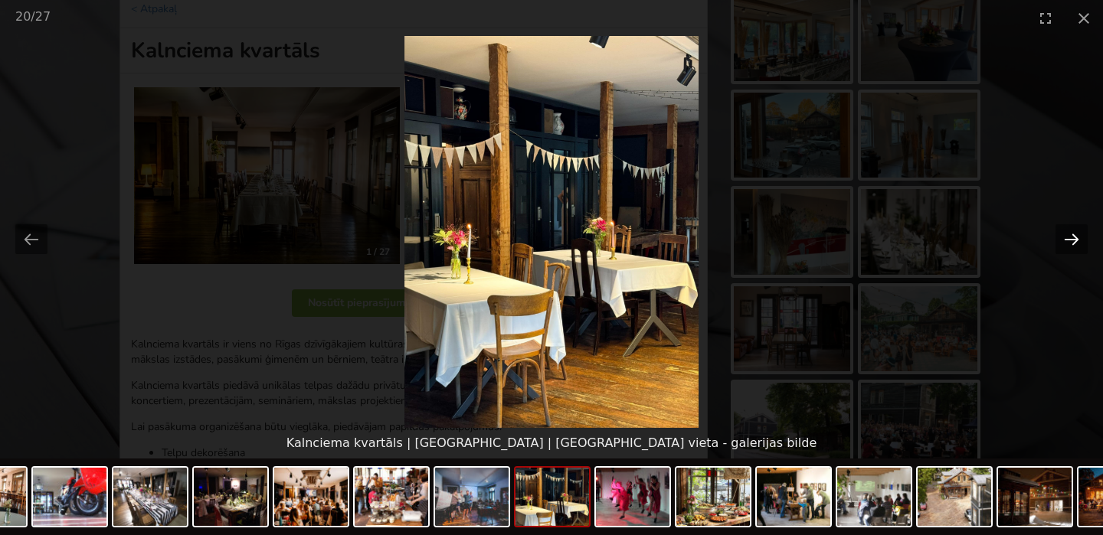
click at [1063, 231] on button "Next slide" at bounding box center [1071, 239] width 32 height 30
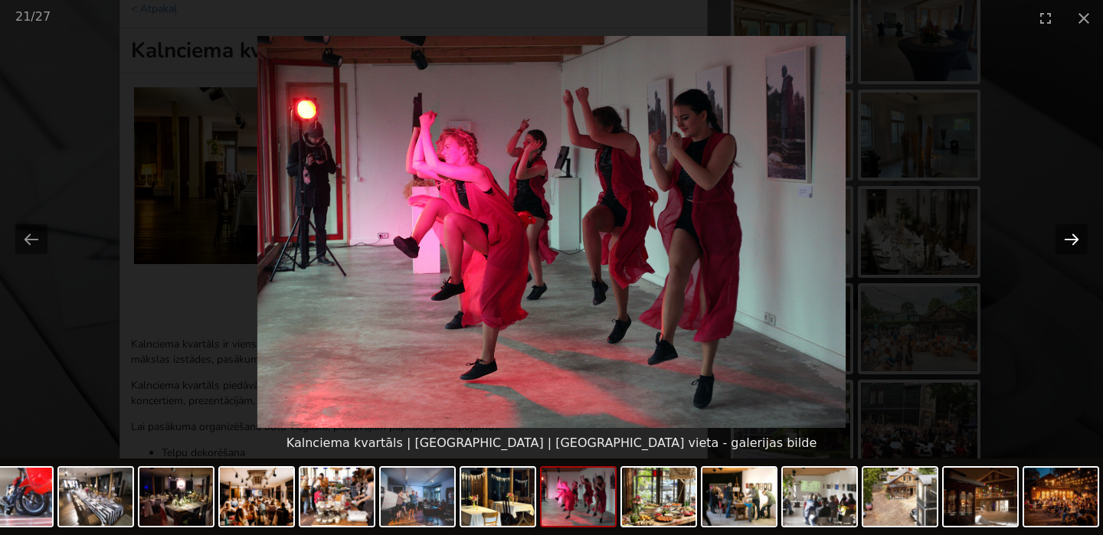
click at [1063, 231] on button "Next slide" at bounding box center [1071, 239] width 32 height 30
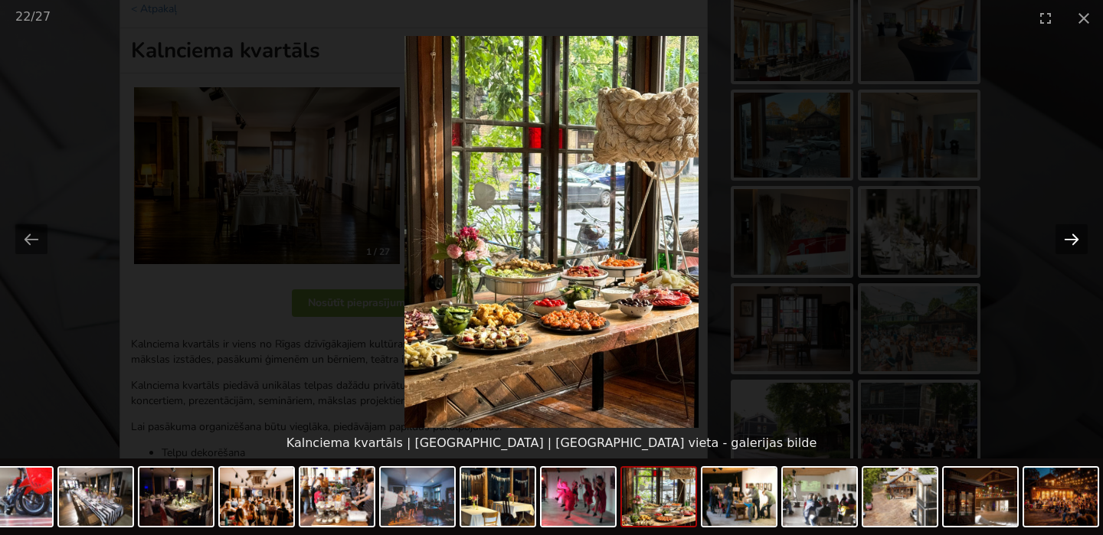
click at [1063, 231] on button "Next slide" at bounding box center [1071, 239] width 32 height 30
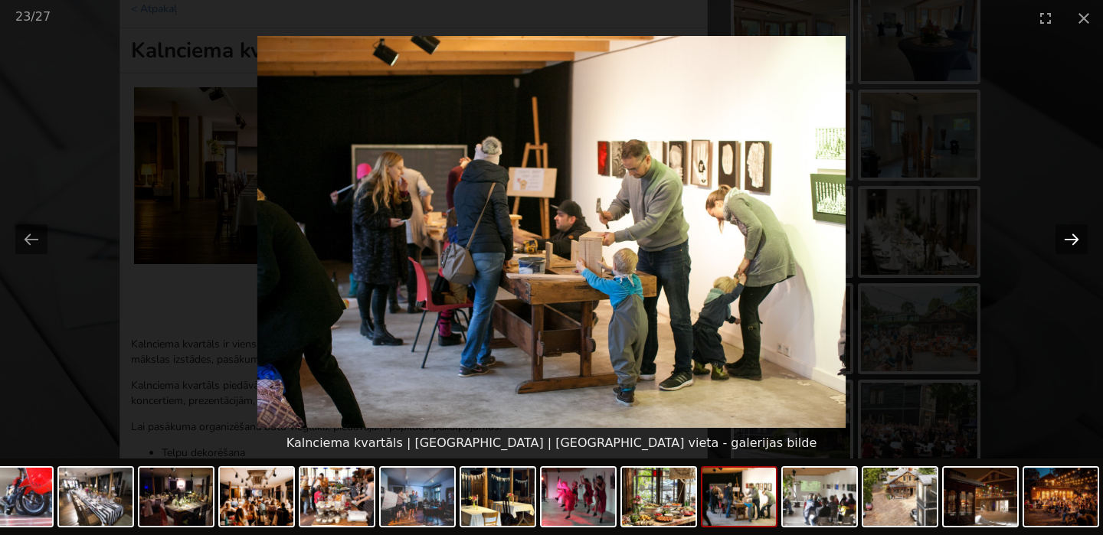
click at [1063, 231] on button "Next slide" at bounding box center [1071, 239] width 32 height 30
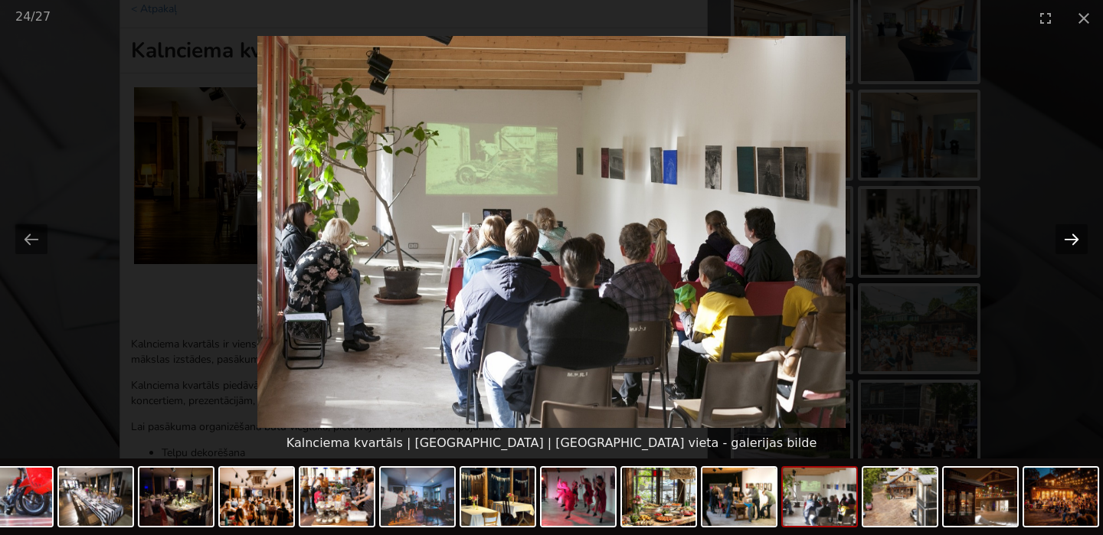
click at [1063, 231] on button "Next slide" at bounding box center [1071, 239] width 32 height 30
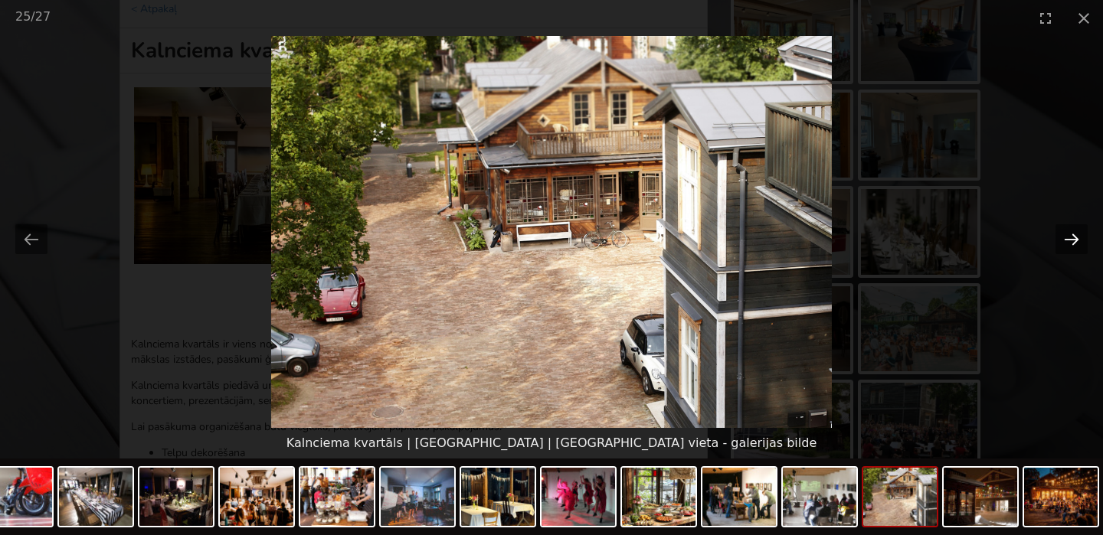
click at [1064, 231] on button "Next slide" at bounding box center [1071, 239] width 32 height 30
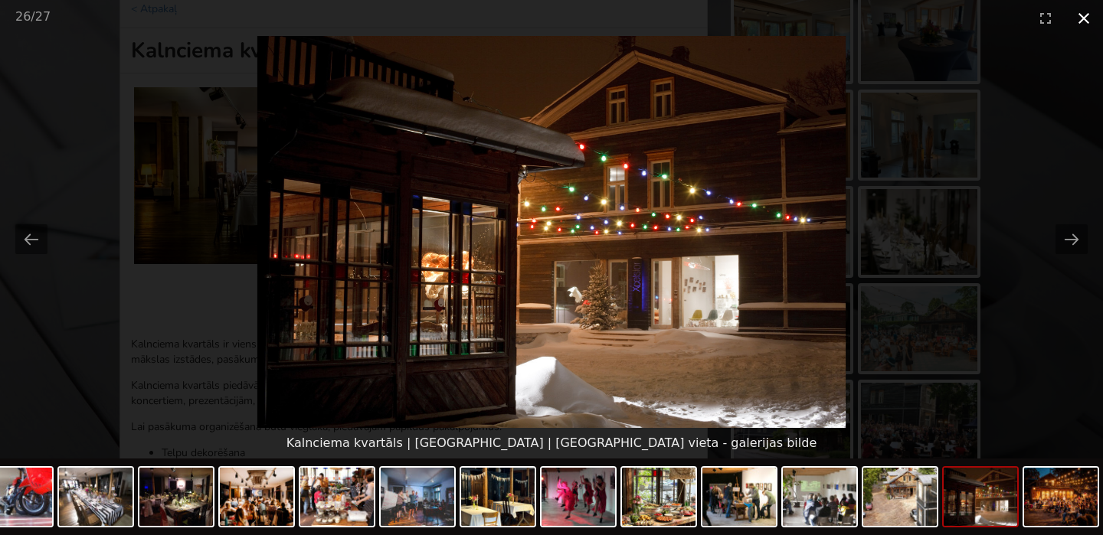
click at [1078, 13] on button "Close gallery" at bounding box center [1084, 18] width 38 height 36
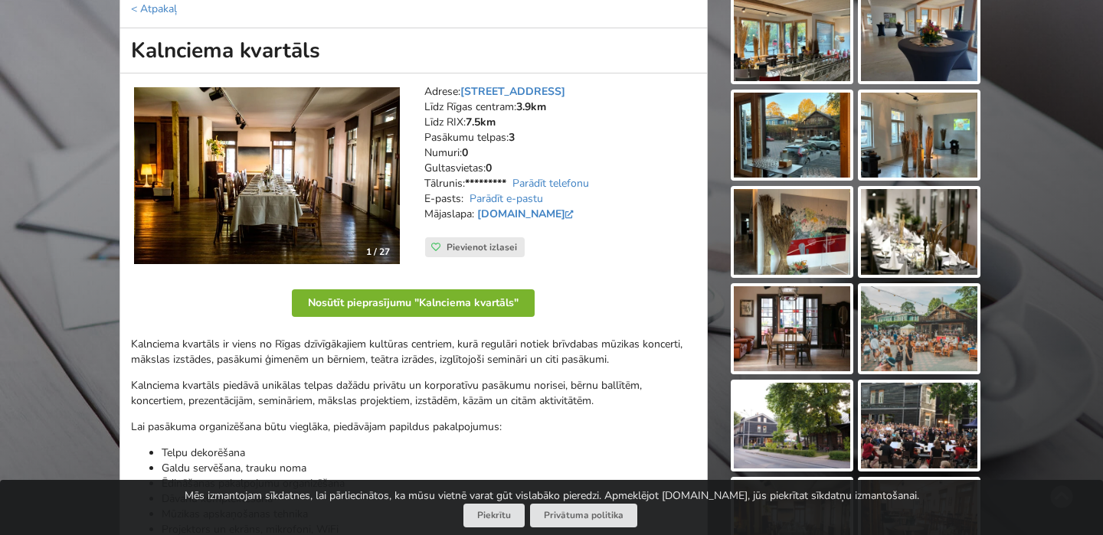
click at [467, 303] on button "Nosūtīt pieprasījumu "Kalnciema kvartāls"" at bounding box center [413, 303] width 243 height 28
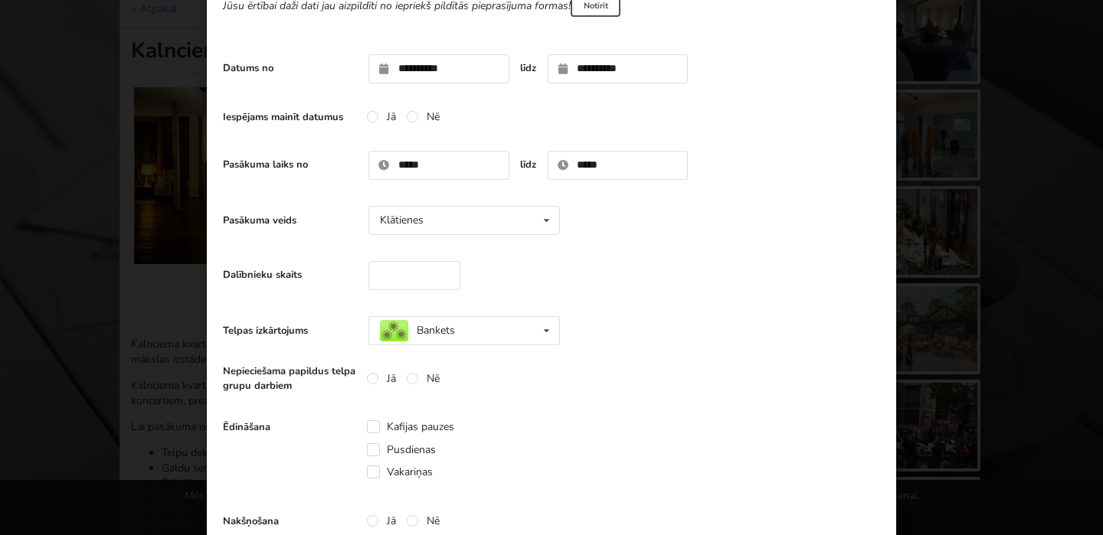
scroll to position [171, 0]
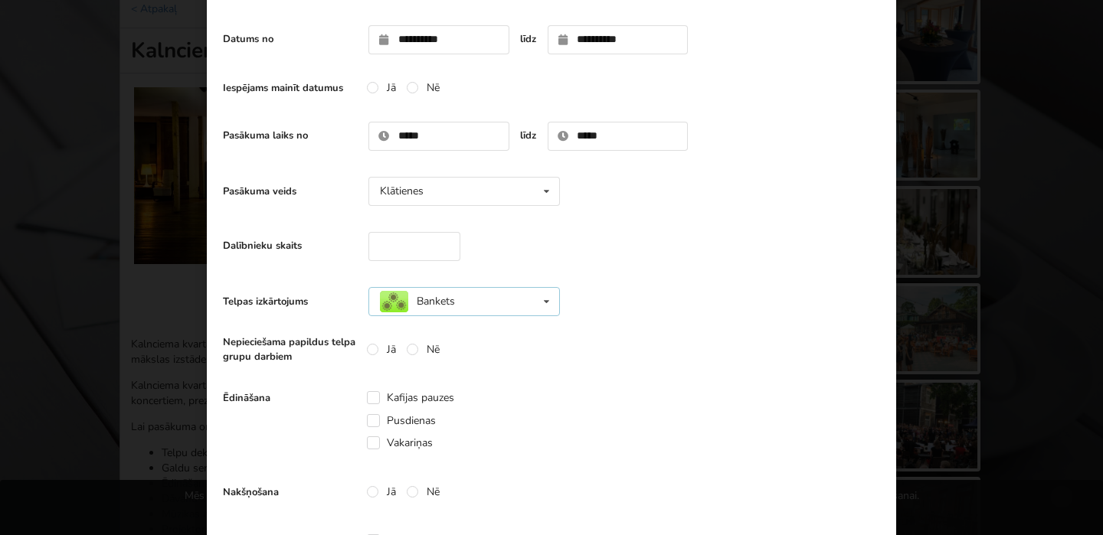
click at [482, 302] on div "Bankets Nav noteikts Teātris U-Veids Sapulce Klase" at bounding box center [463, 301] width 191 height 29
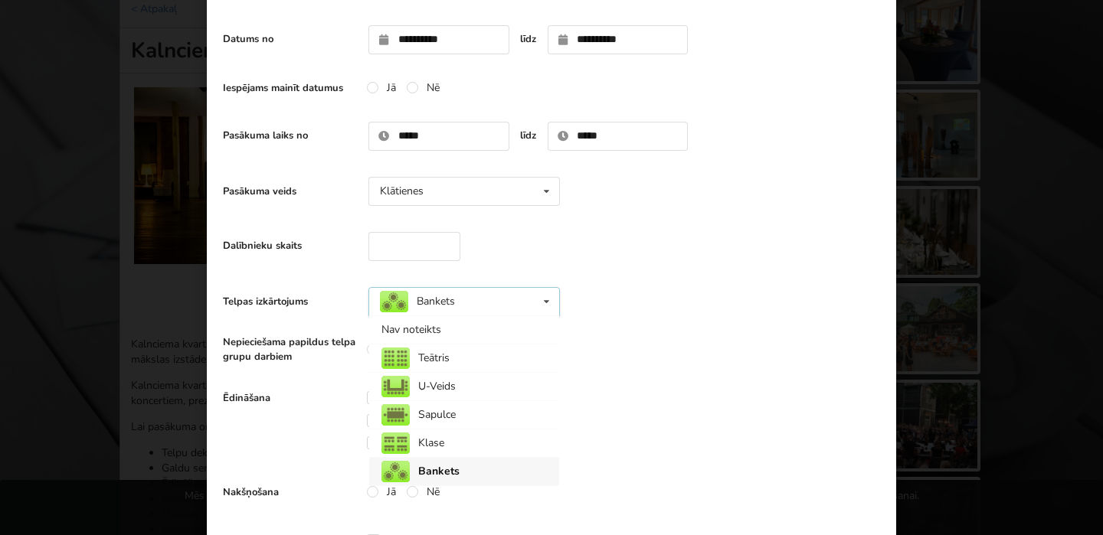
scroll to position [55, 0]
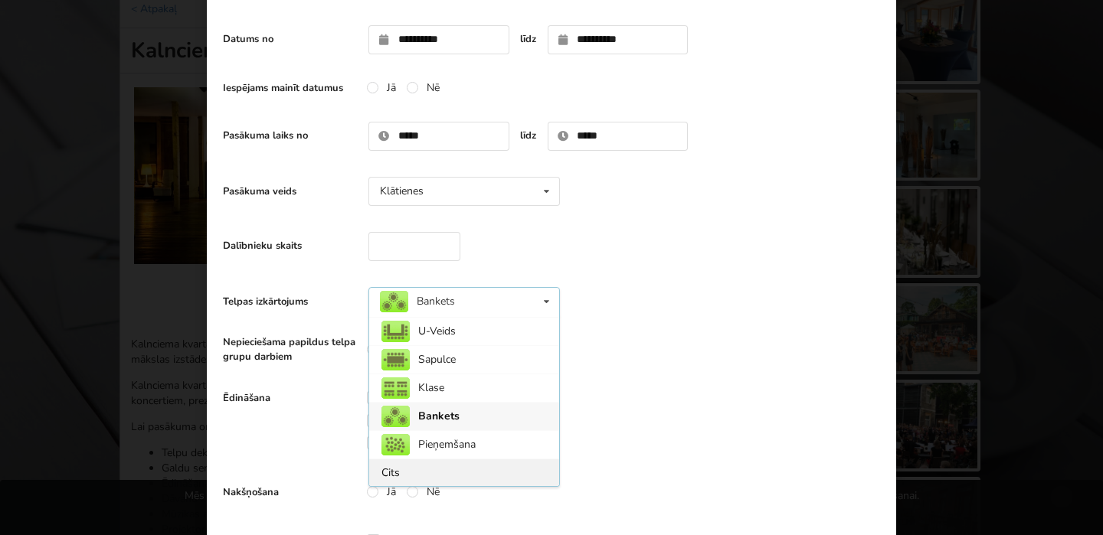
click at [427, 471] on div "Cits" at bounding box center [464, 473] width 190 height 28
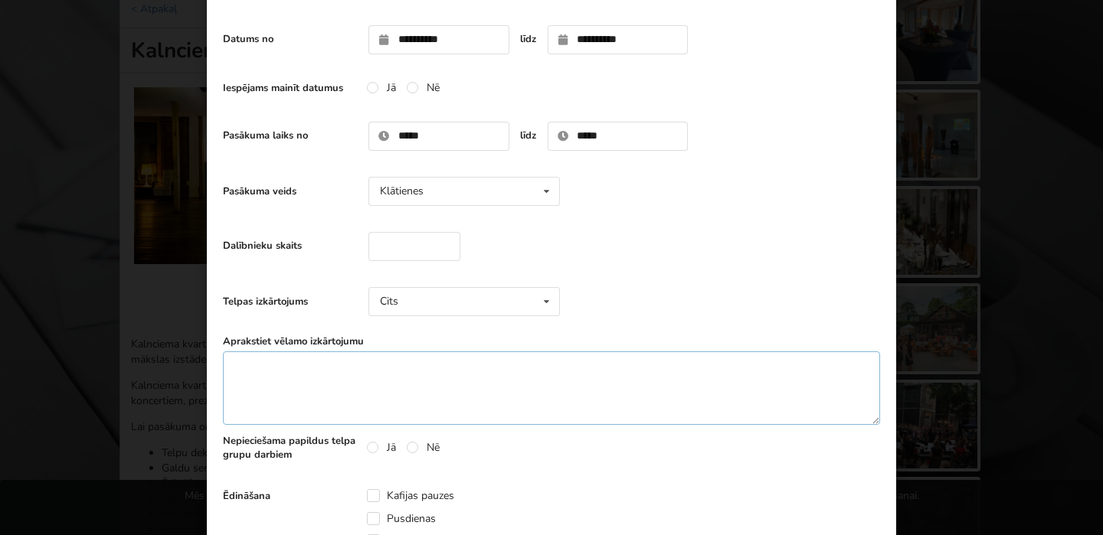
click at [473, 369] on textarea at bounding box center [551, 389] width 657 height 74
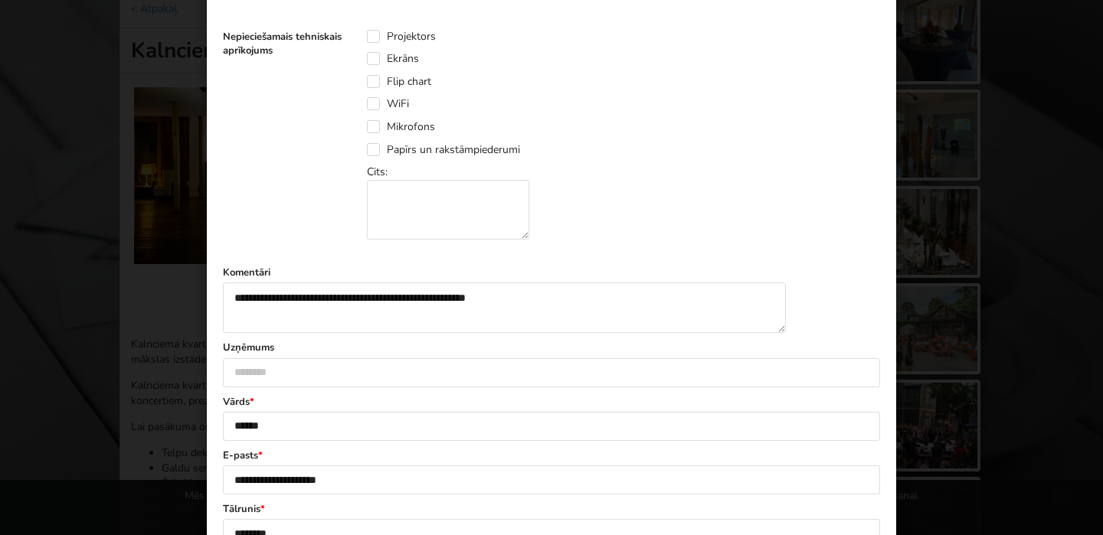
scroll to position [815, 0]
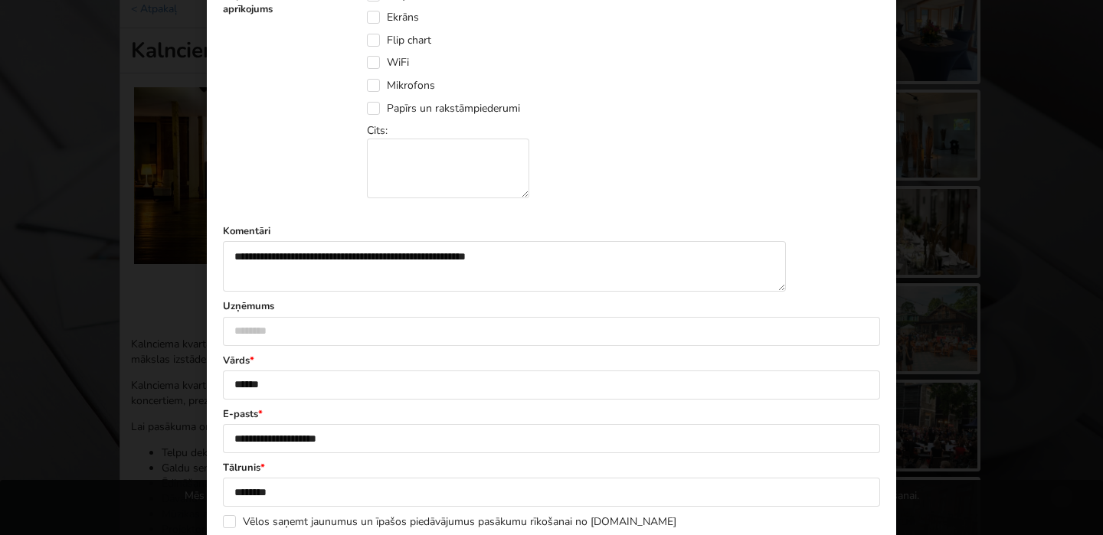
type textarea "**********"
click at [527, 258] on textarea "**********" at bounding box center [504, 266] width 563 height 51
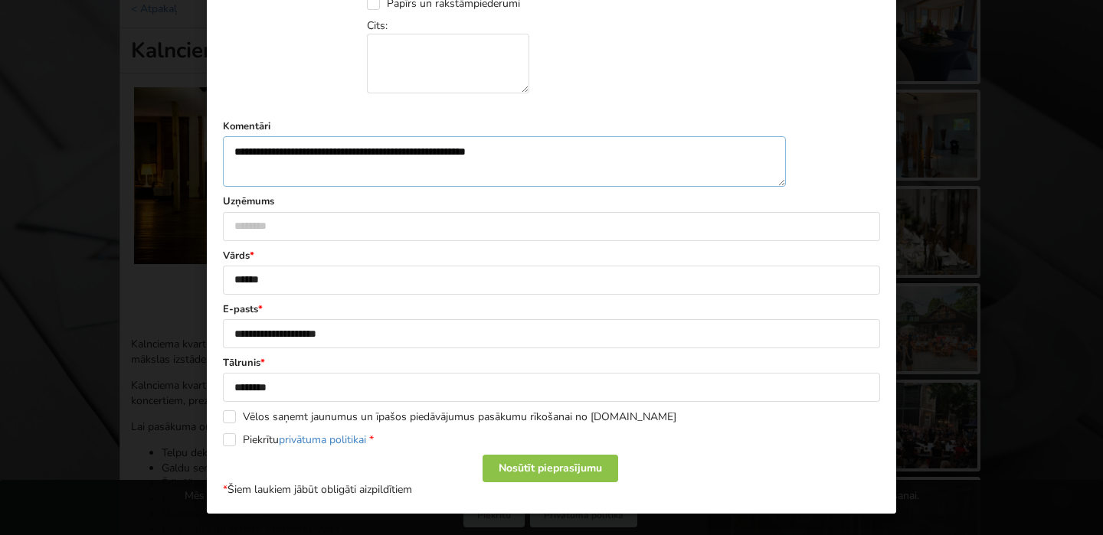
scroll to position [942, 0]
click at [233, 440] on label "Piekrītu privātuma politikai *" at bounding box center [298, 439] width 151 height 13
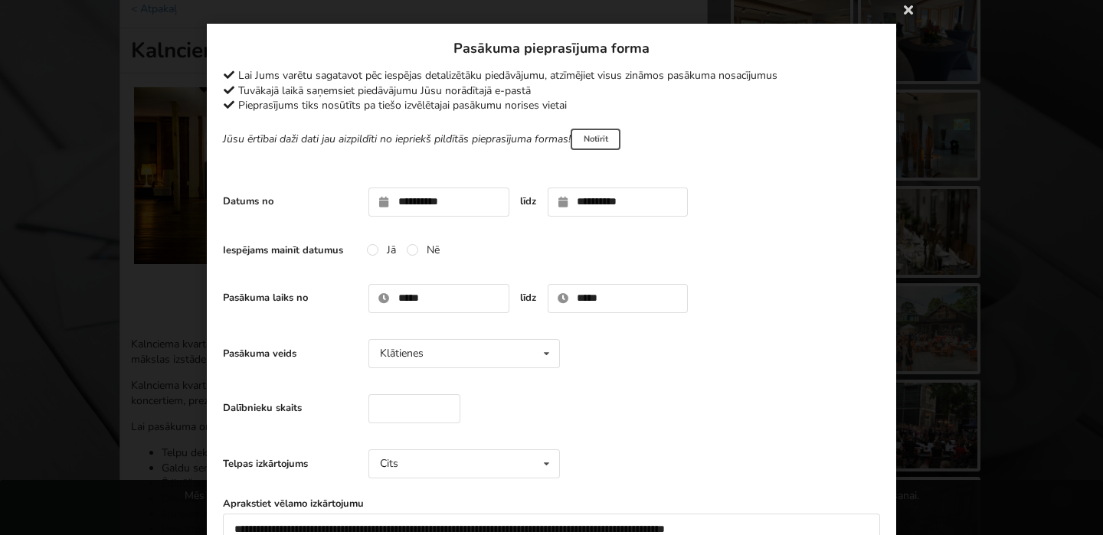
scroll to position [18, 0]
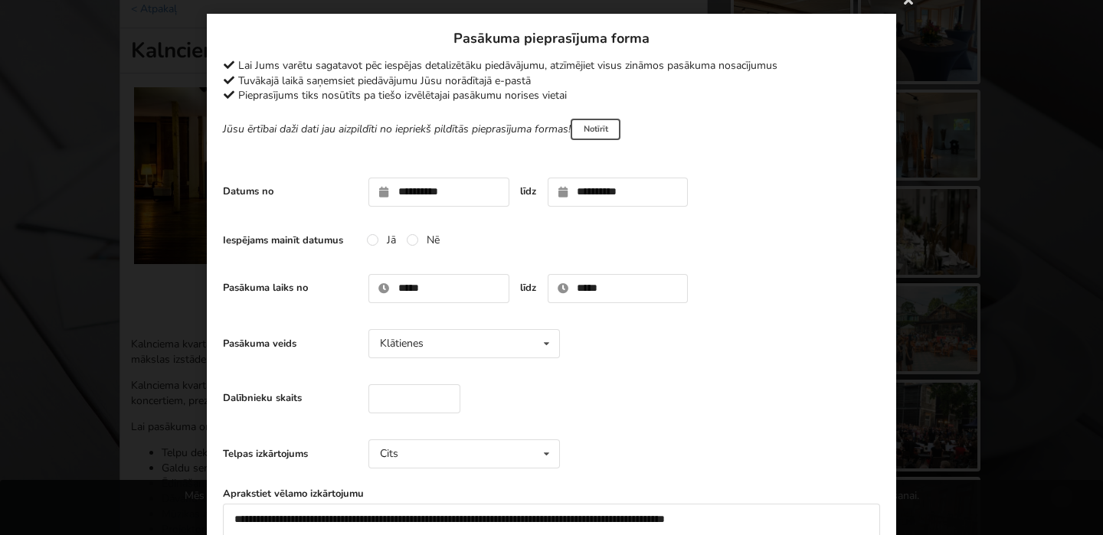
click at [521, 138] on p "Jūsu ērtībai daži dati jau aizpildīti no iepriekš pildītās pieprasījuma formas!…" at bounding box center [551, 129] width 657 height 21
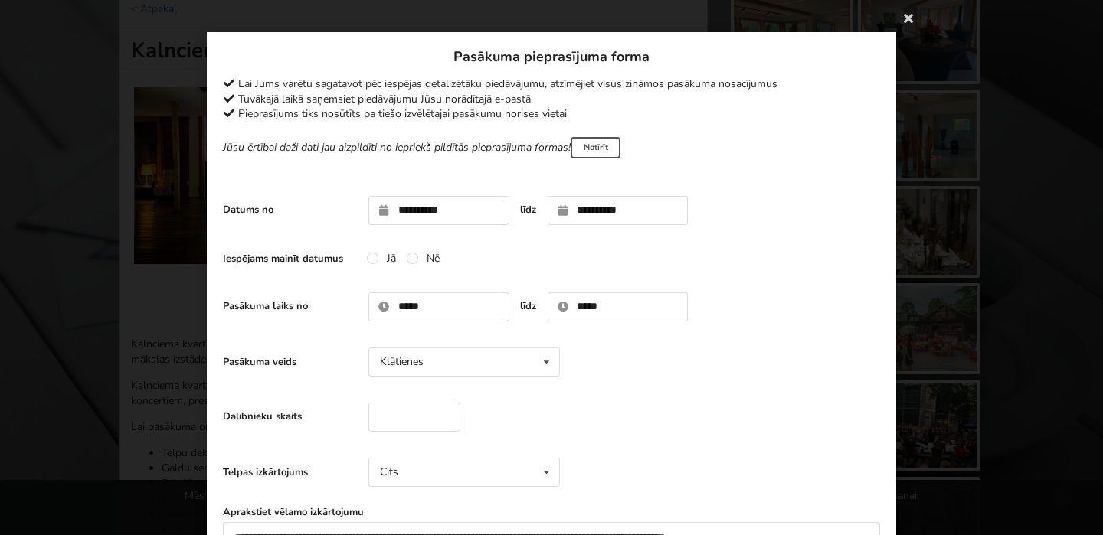
scroll to position [7, 0]
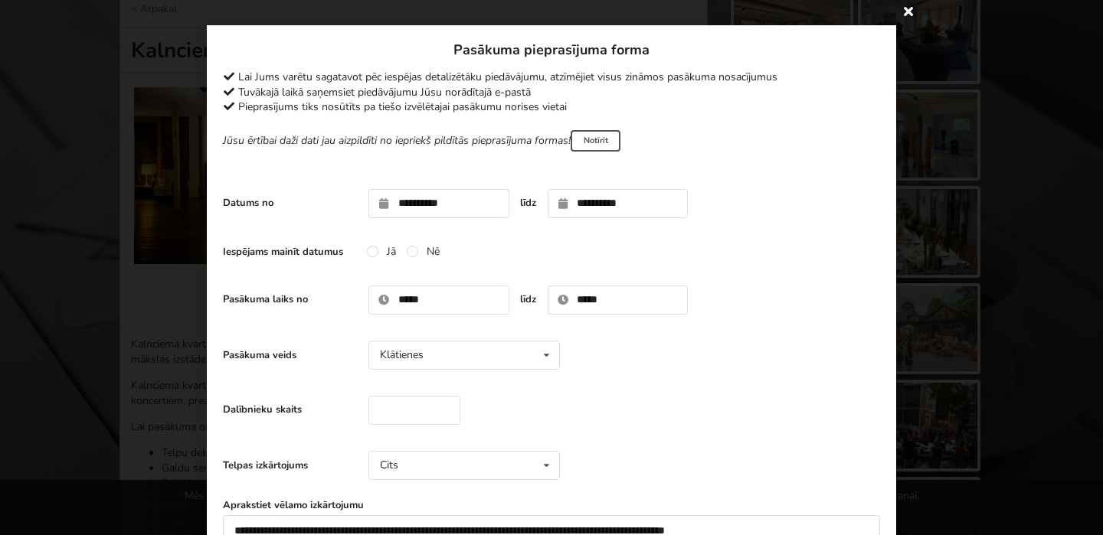
click at [907, 13] on icon at bounding box center [908, 10] width 25 height 25
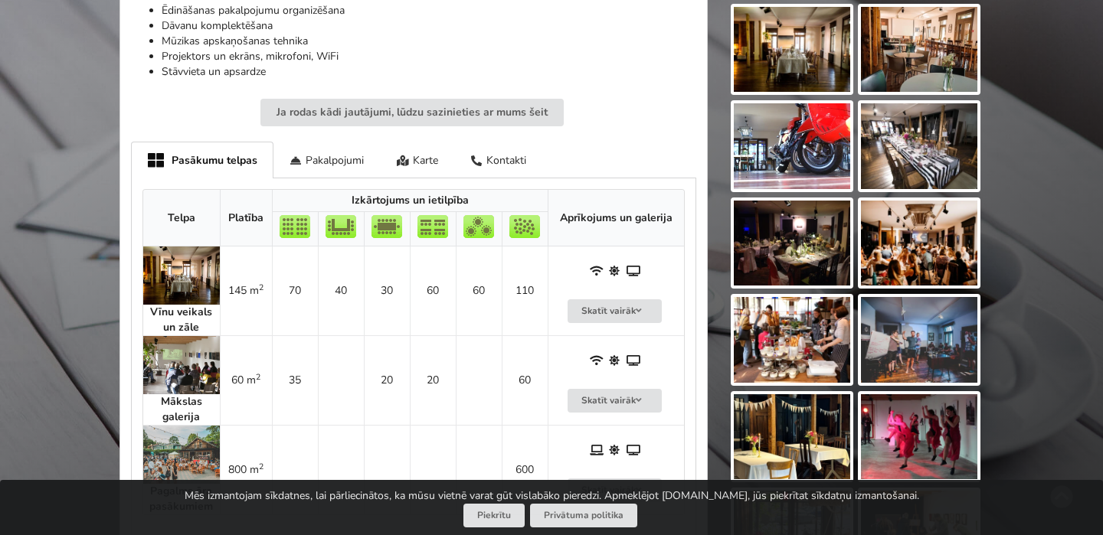
scroll to position [760, 0]
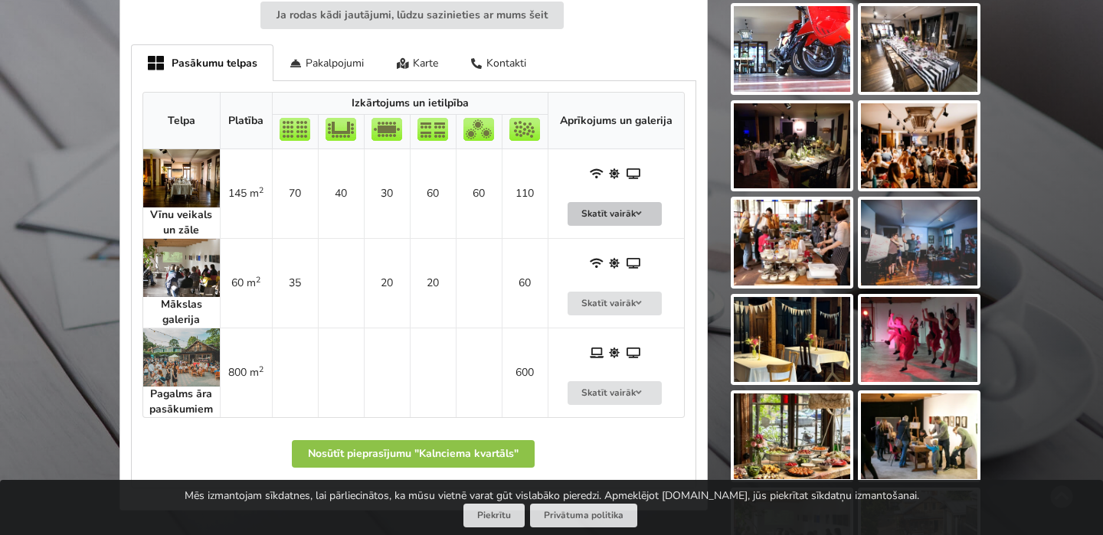
click at [617, 212] on button "Skatīt vairāk" at bounding box center [614, 214] width 95 height 24
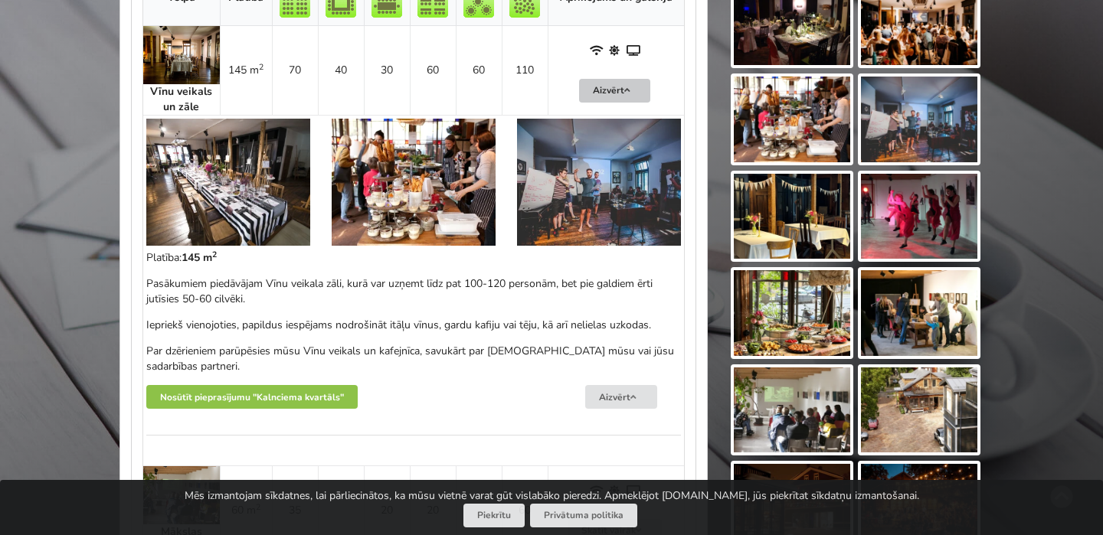
scroll to position [887, 0]
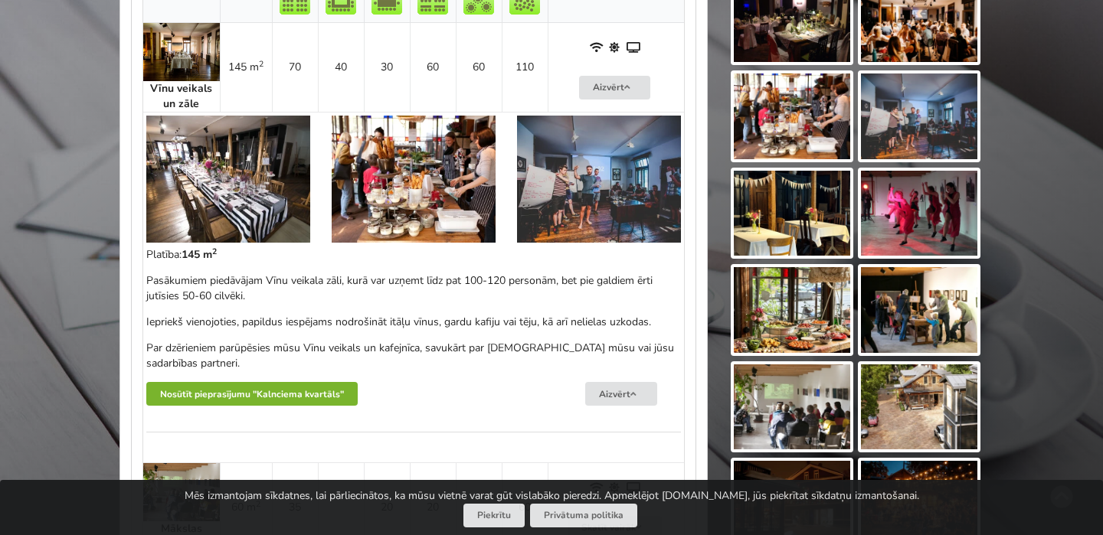
click at [298, 395] on button "Nosūtīt pieprasījumu "Kalnciema kvartāls"" at bounding box center [251, 394] width 211 height 24
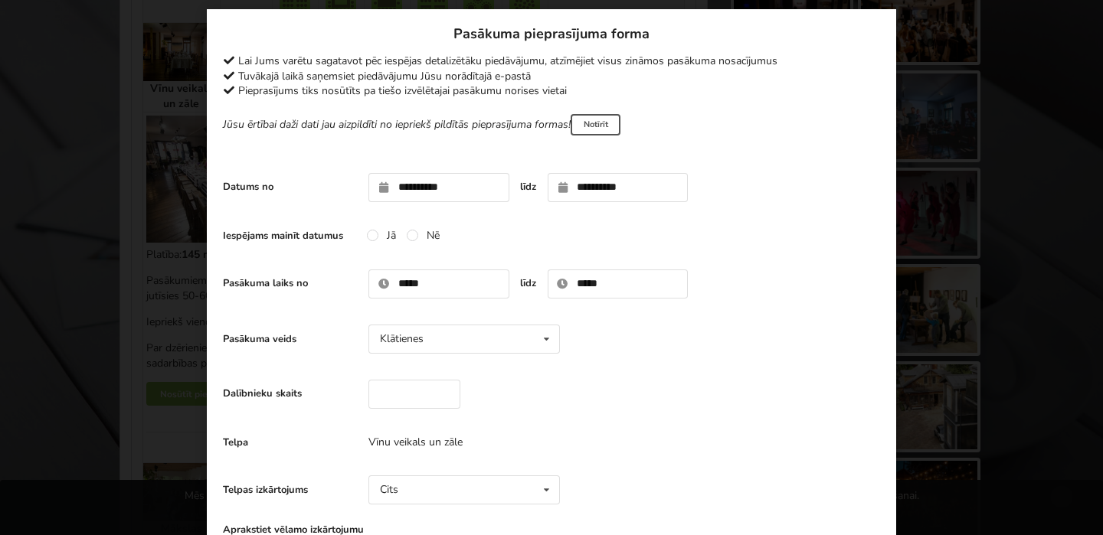
scroll to position [0, 0]
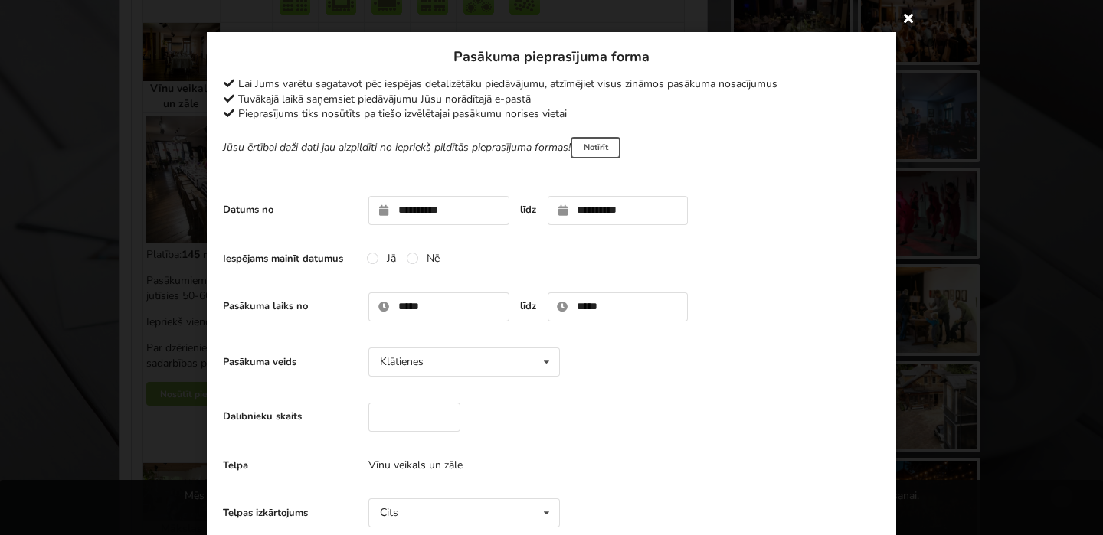
click at [911, 17] on icon at bounding box center [908, 17] width 25 height 25
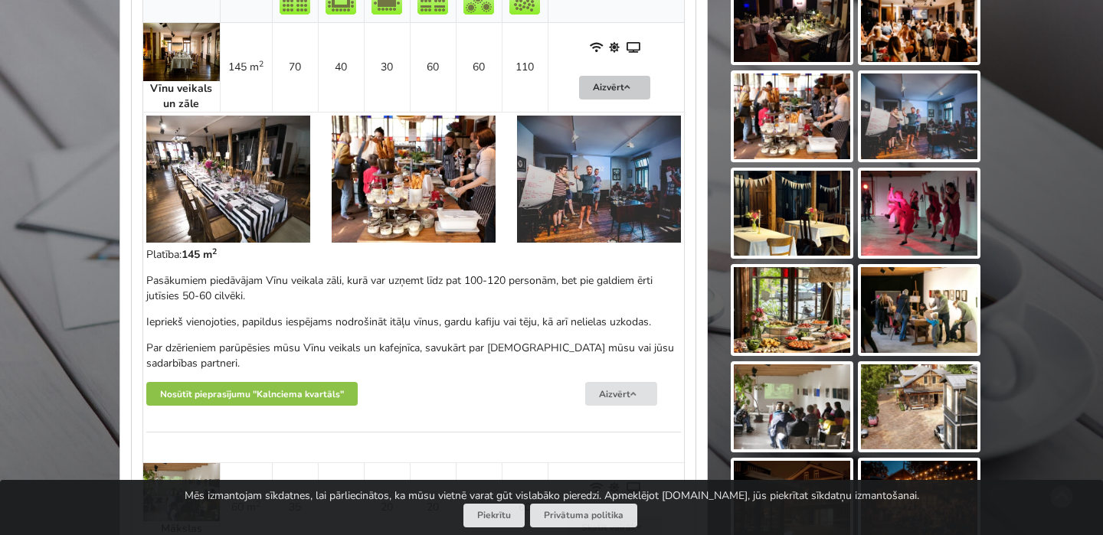
click at [626, 87] on icon at bounding box center [627, 87] width 11 height 9
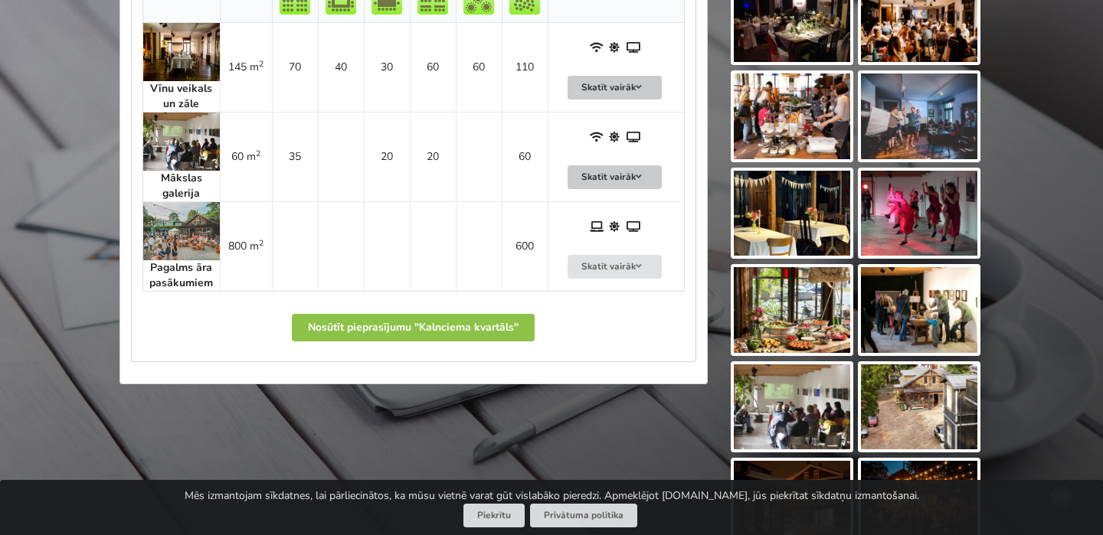
click at [624, 174] on button "Skatīt vairāk" at bounding box center [614, 177] width 95 height 24
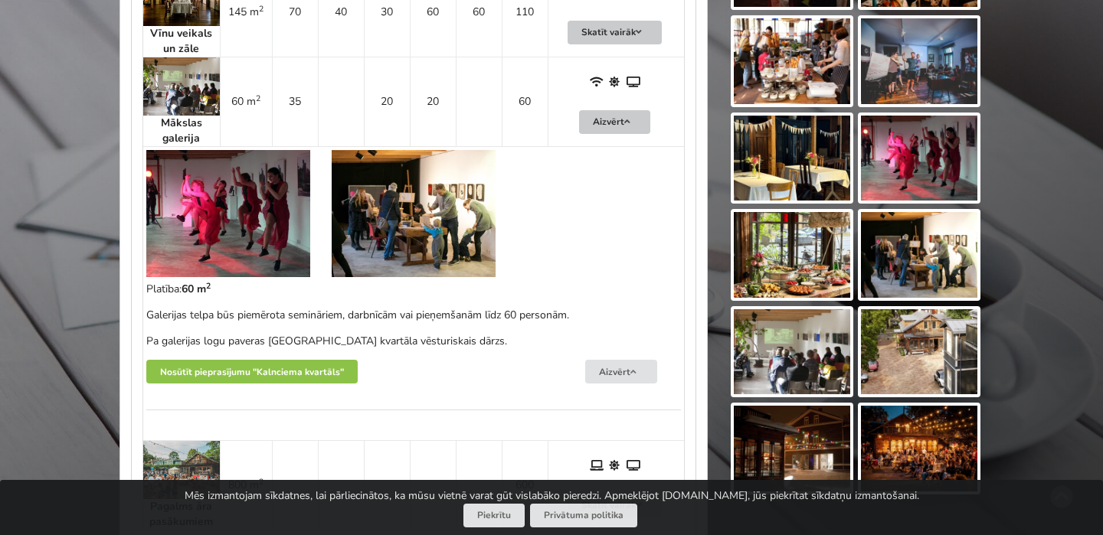
scroll to position [963, 0]
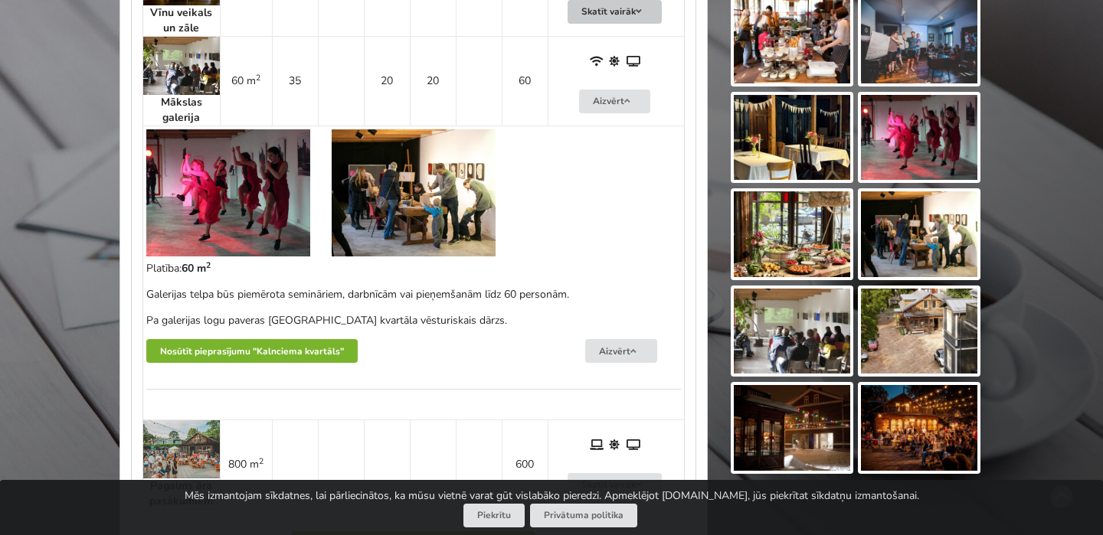
click at [311, 350] on button "Nosūtīt pieprasījumu "Kalnciema kvartāls"" at bounding box center [251, 351] width 211 height 24
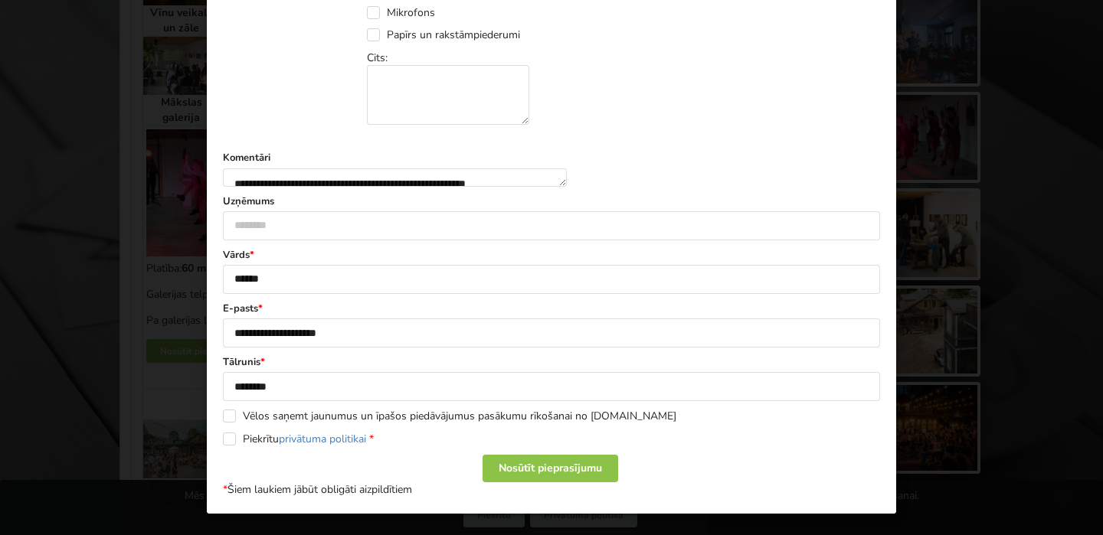
scroll to position [983, 0]
click at [538, 469] on div "Nosūtīt pieprasījumu" at bounding box center [550, 469] width 136 height 28
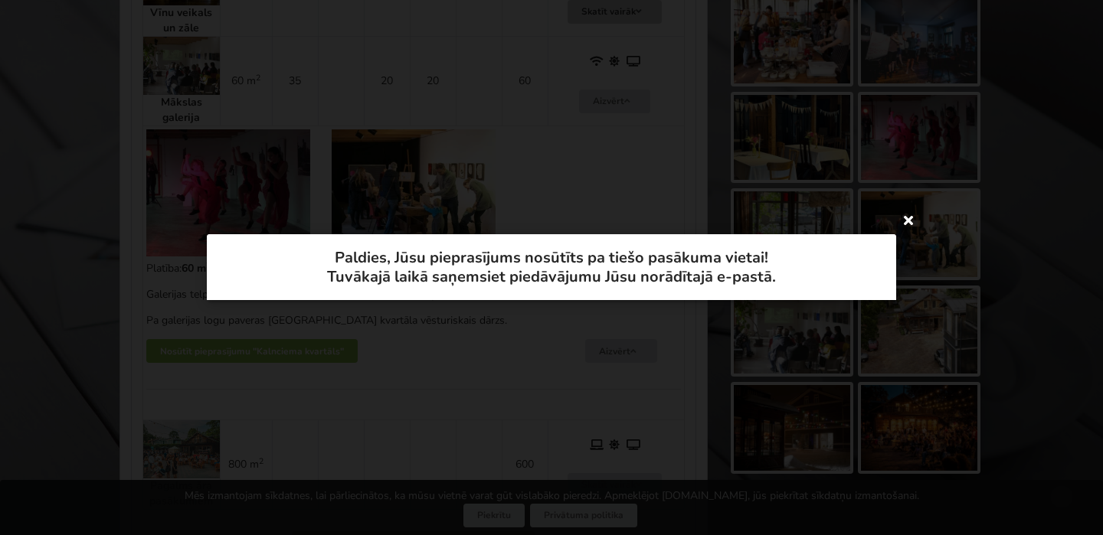
click at [902, 218] on icon at bounding box center [908, 220] width 25 height 25
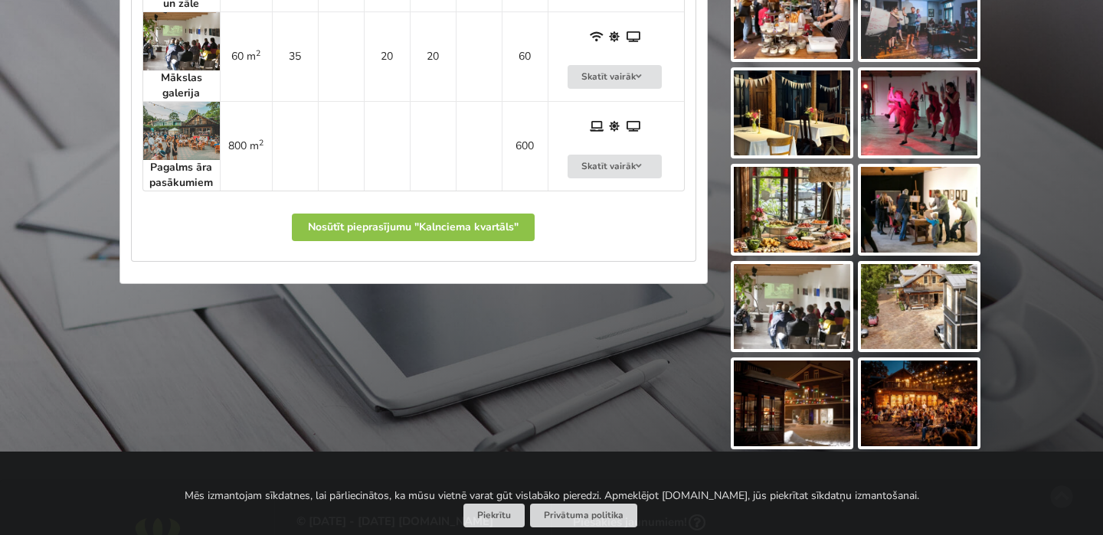
scroll to position [809, 0]
